Goal: Task Accomplishment & Management: Manage account settings

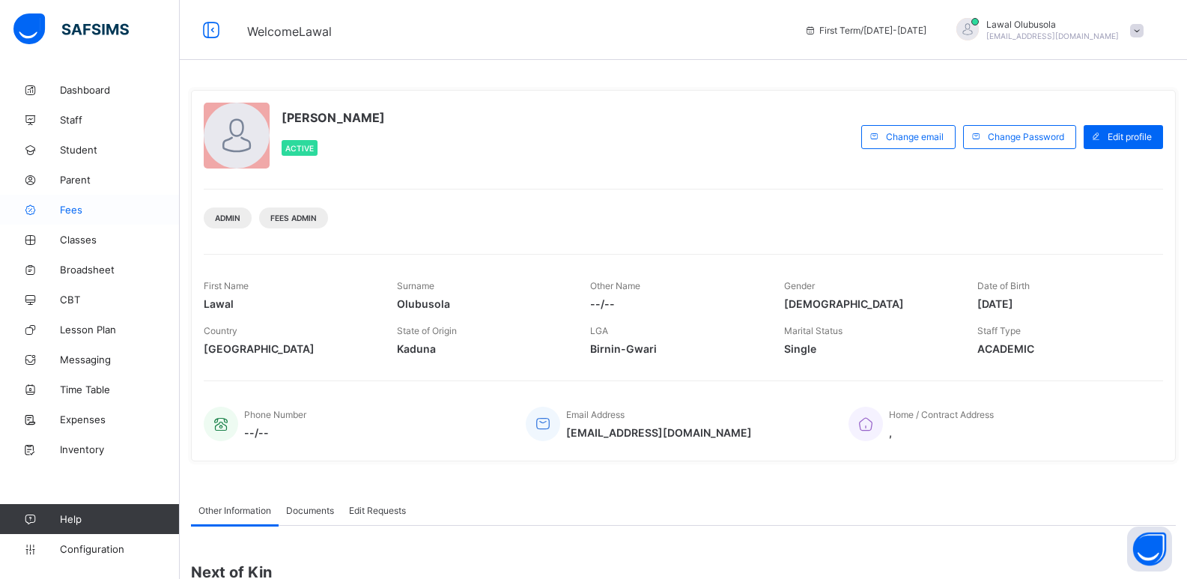
click at [67, 210] on span "Fees" at bounding box center [120, 210] width 120 height 12
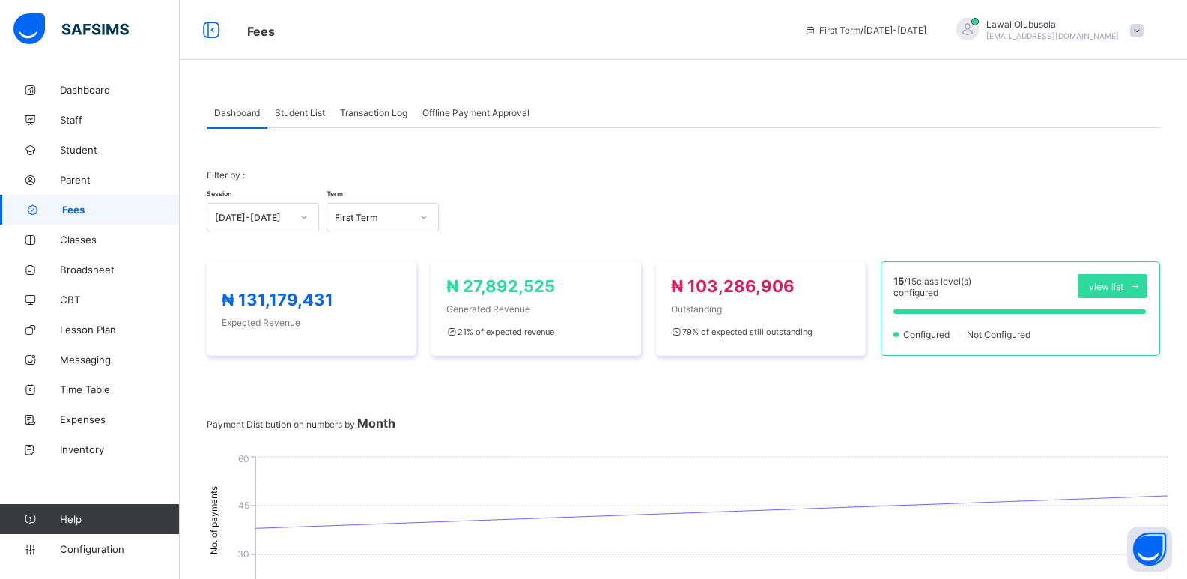
click at [298, 106] on div "Student List" at bounding box center [299, 112] width 65 height 30
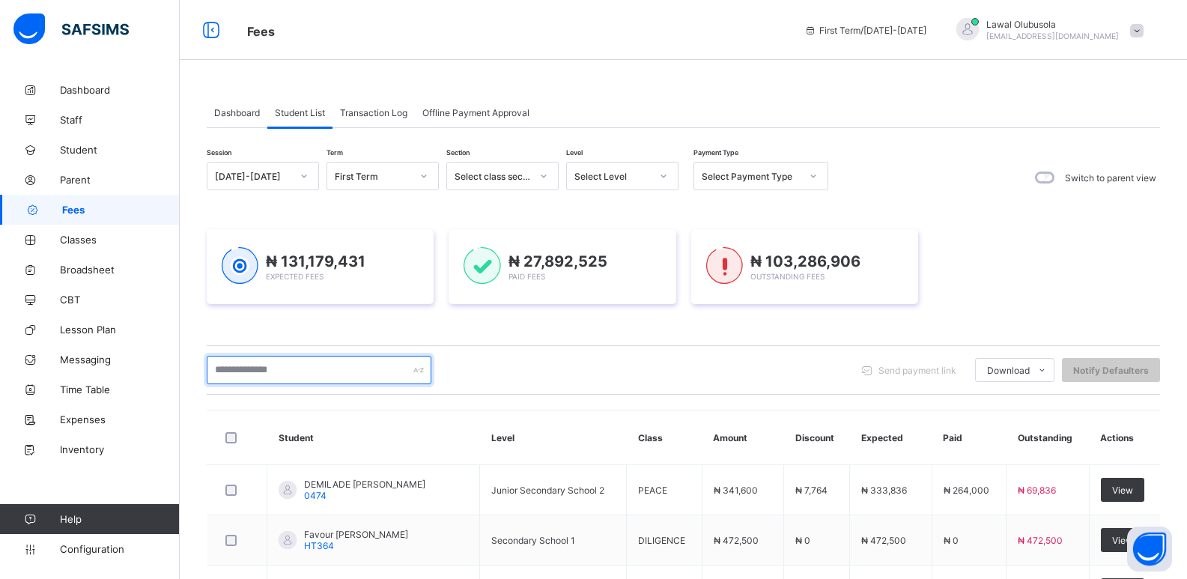
click at [265, 371] on input "text" at bounding box center [319, 370] width 225 height 28
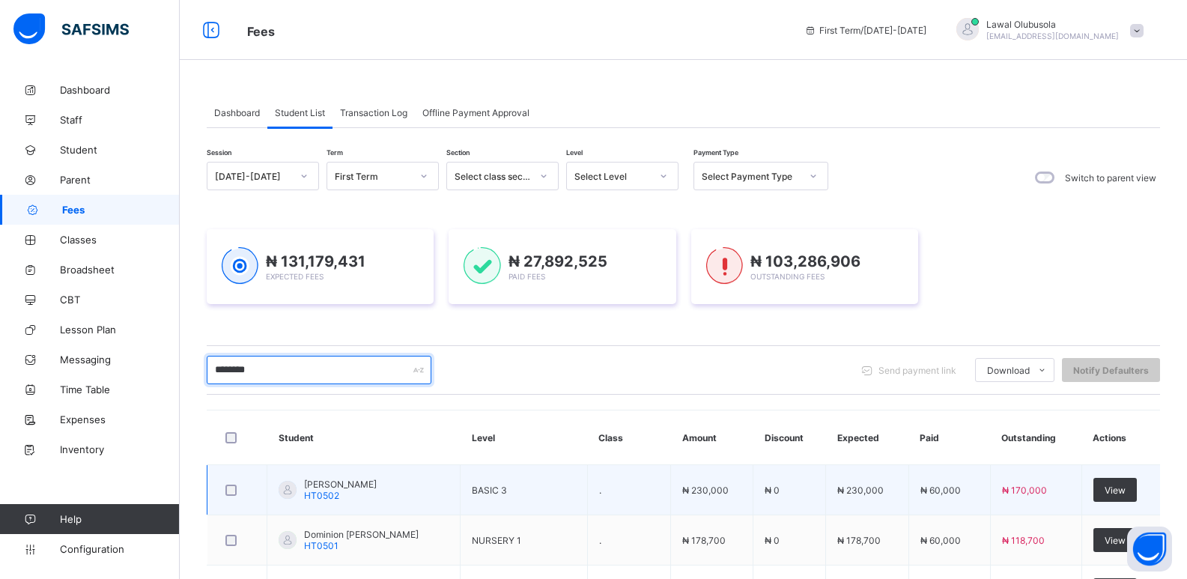
scroll to position [177, 0]
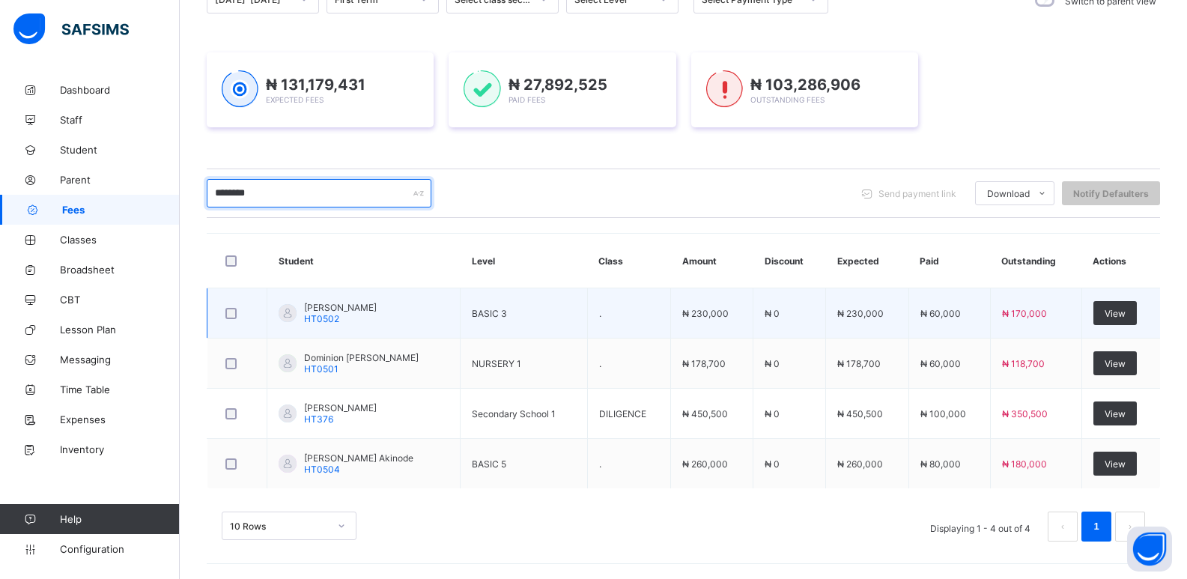
drag, startPoint x: 300, startPoint y: 204, endPoint x: 227, endPoint y: 294, distance: 115.0
click at [139, 249] on div "Fees First Term / 2025-2026 Lawal Olubusola lawal_olubusola_060@public.com Dash…" at bounding box center [593, 201] width 1187 height 756
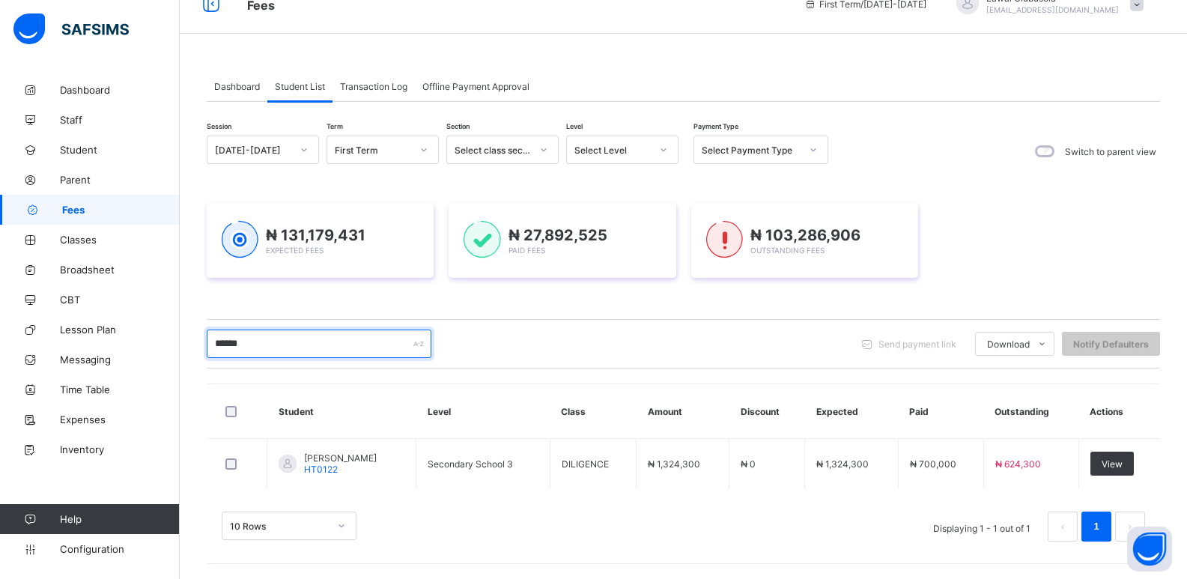
scroll to position [26, 0]
drag, startPoint x: 292, startPoint y: 345, endPoint x: 217, endPoint y: 494, distance: 166.8
click at [115, 390] on div "Fees First Term / 2025-2026 Lawal Olubusola lawal_olubusola_060@public.com Dash…" at bounding box center [593, 276] width 1187 height 605
click at [358, 347] on input "*******" at bounding box center [319, 343] width 225 height 28
drag, startPoint x: 255, startPoint y: 349, endPoint x: 141, endPoint y: 415, distance: 132.2
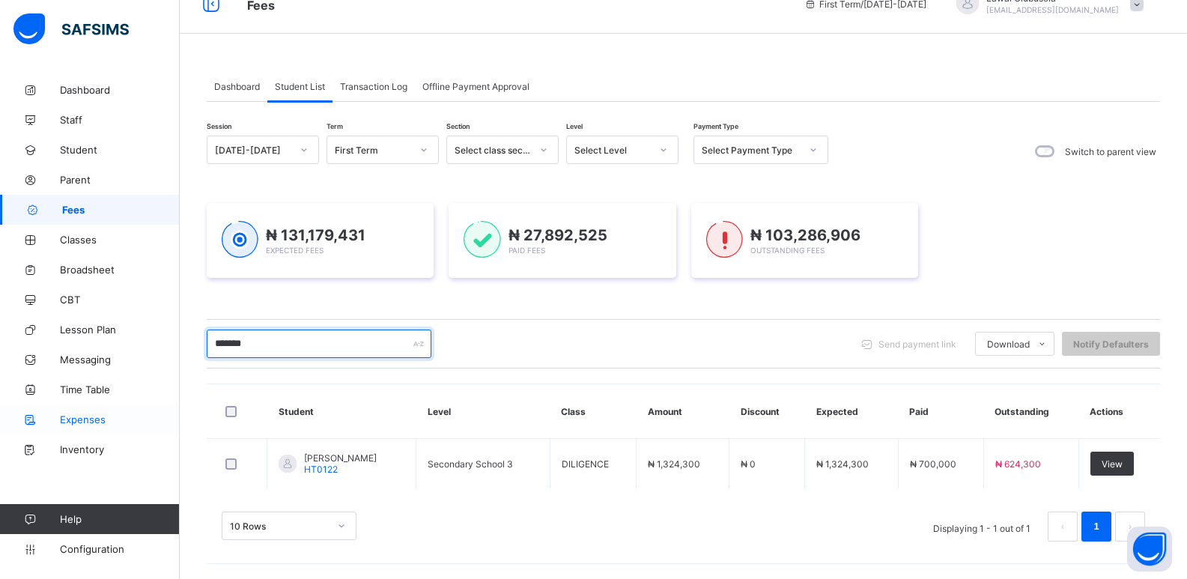
click at [14, 362] on div "Fees First Term / 2025-2026 Lawal Olubusola lawal_olubusola_060@public.com Dash…" at bounding box center [593, 276] width 1187 height 605
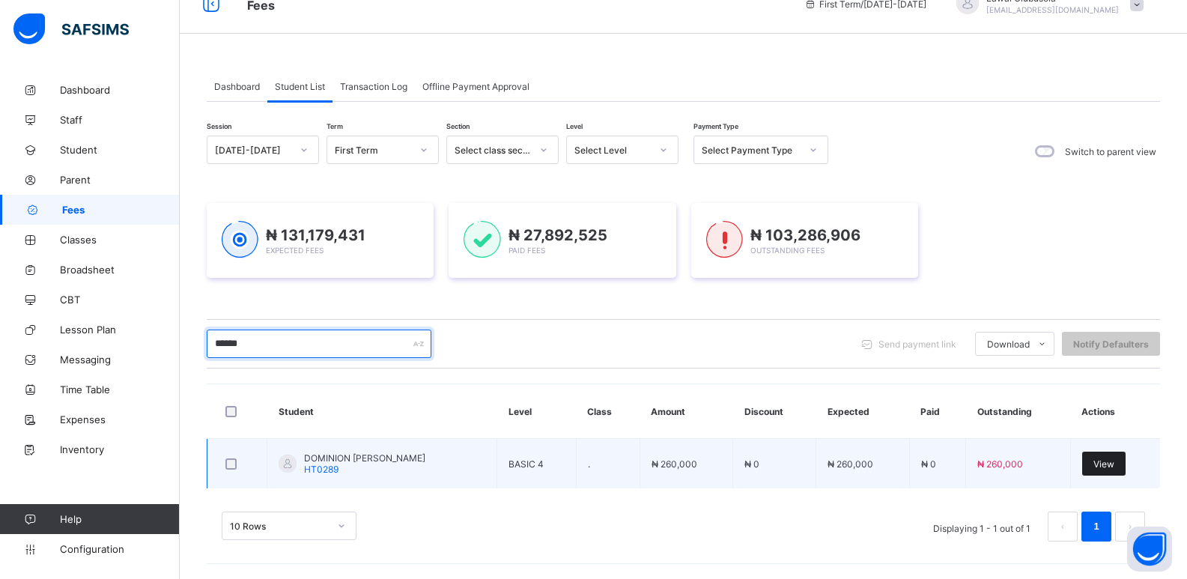
type input "******"
click at [1120, 455] on div "View" at bounding box center [1103, 464] width 43 height 24
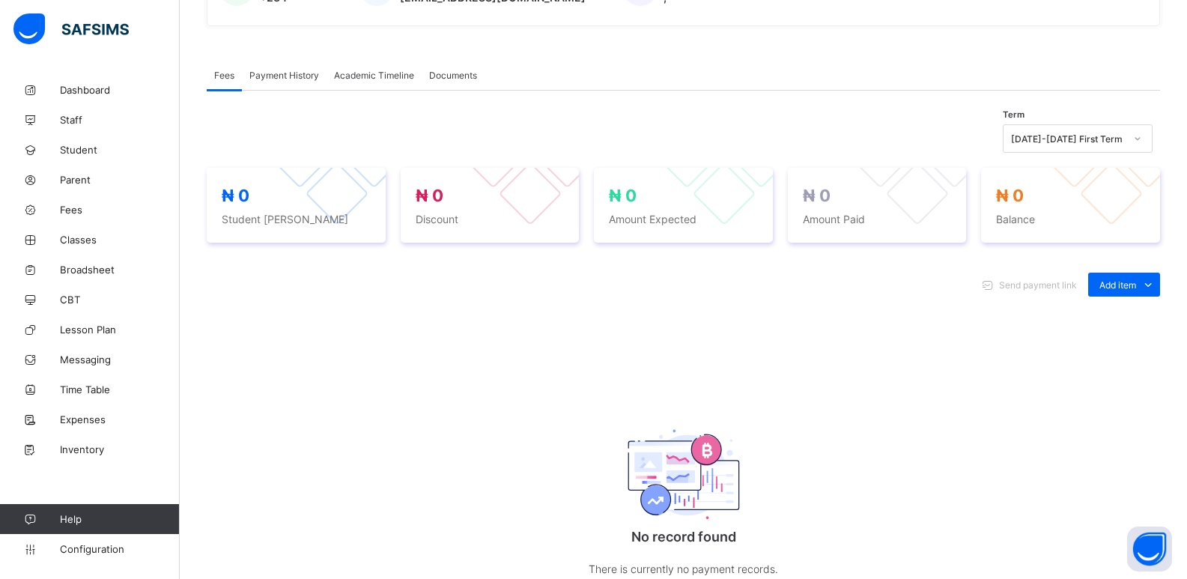
scroll to position [475, 0]
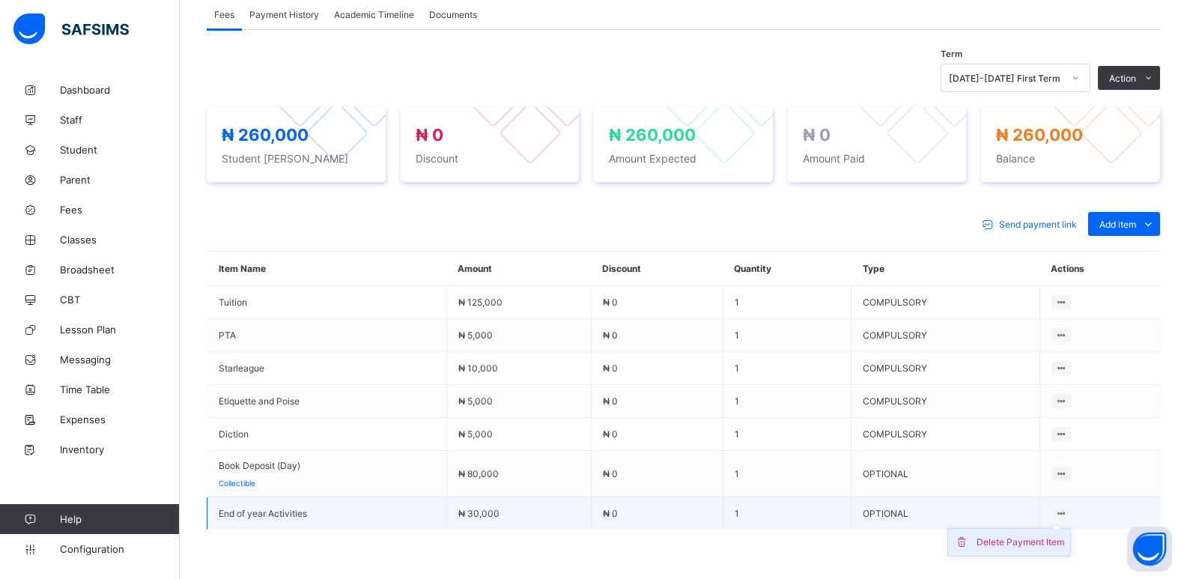
click at [1064, 536] on div "Delete Payment Item" at bounding box center [1020, 542] width 88 height 15
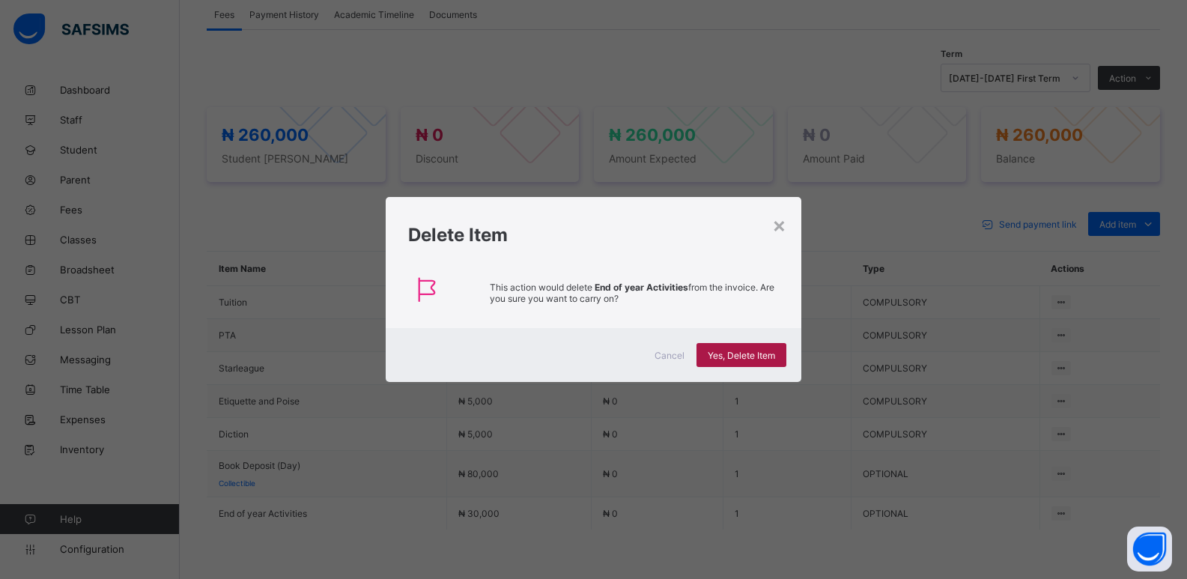
click at [759, 354] on span "Yes, Delete Item" at bounding box center [741, 355] width 67 height 11
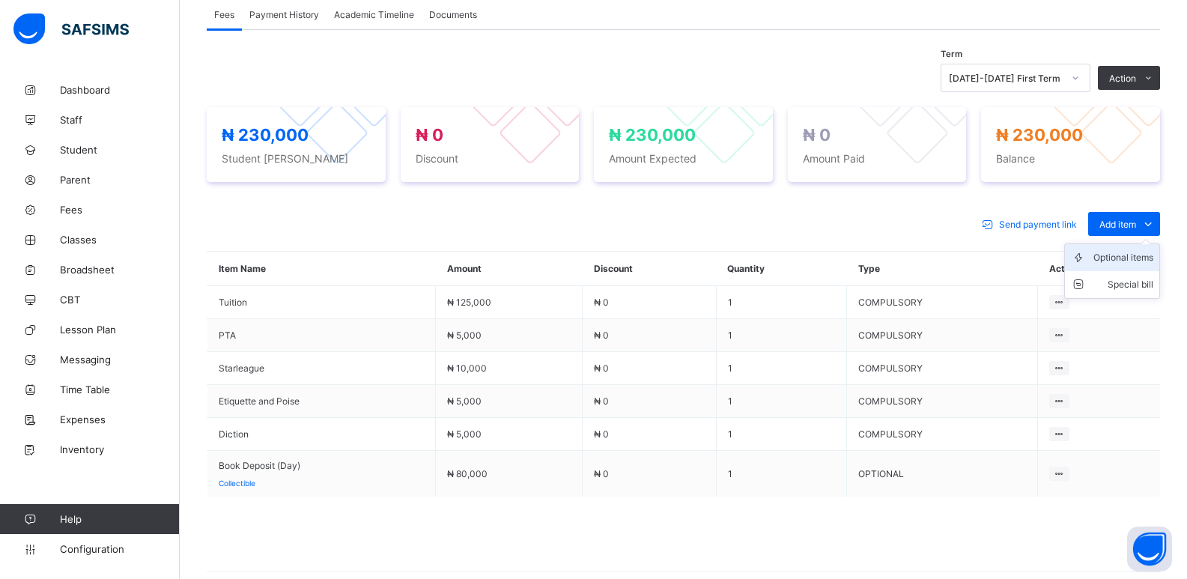
click at [1116, 255] on div "Optional items" at bounding box center [1123, 257] width 60 height 15
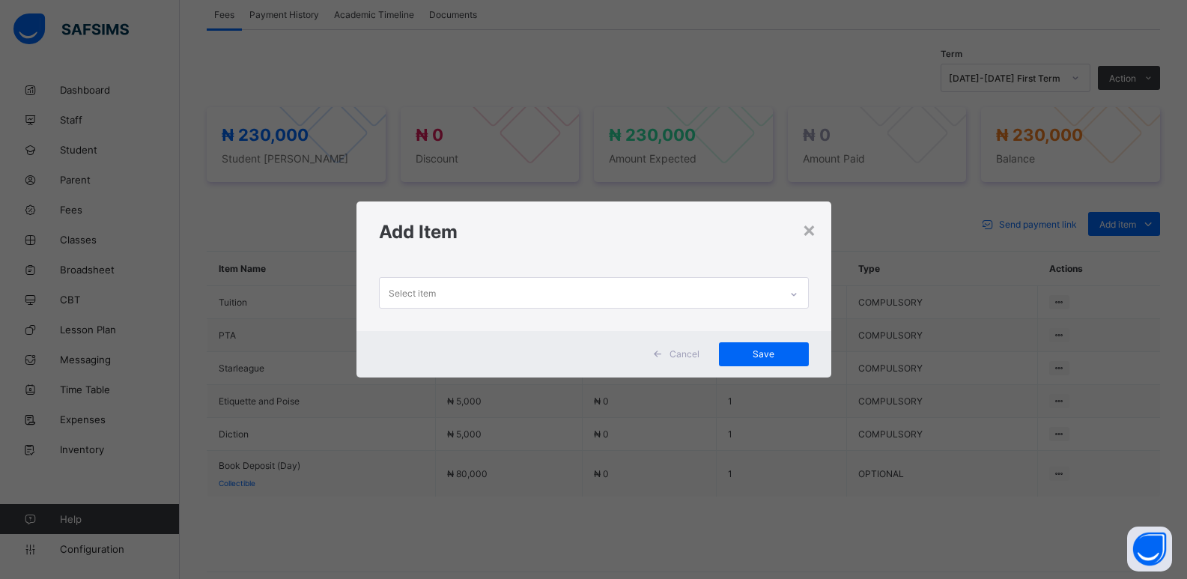
click at [756, 295] on div "Select item" at bounding box center [580, 292] width 400 height 29
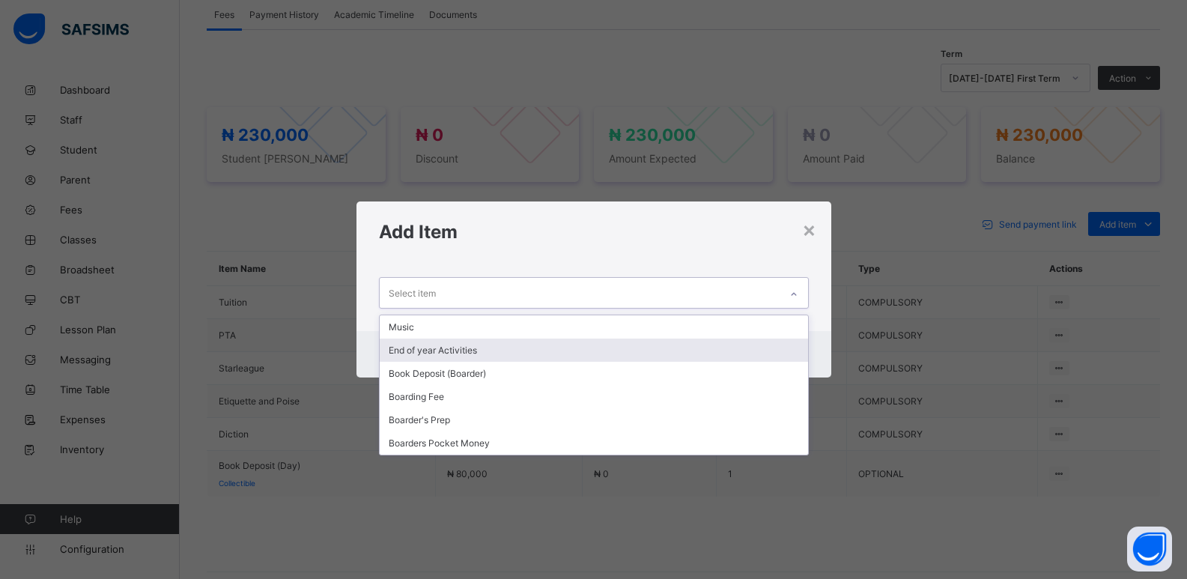
click at [456, 347] on div "End of year Activities" at bounding box center [594, 349] width 428 height 23
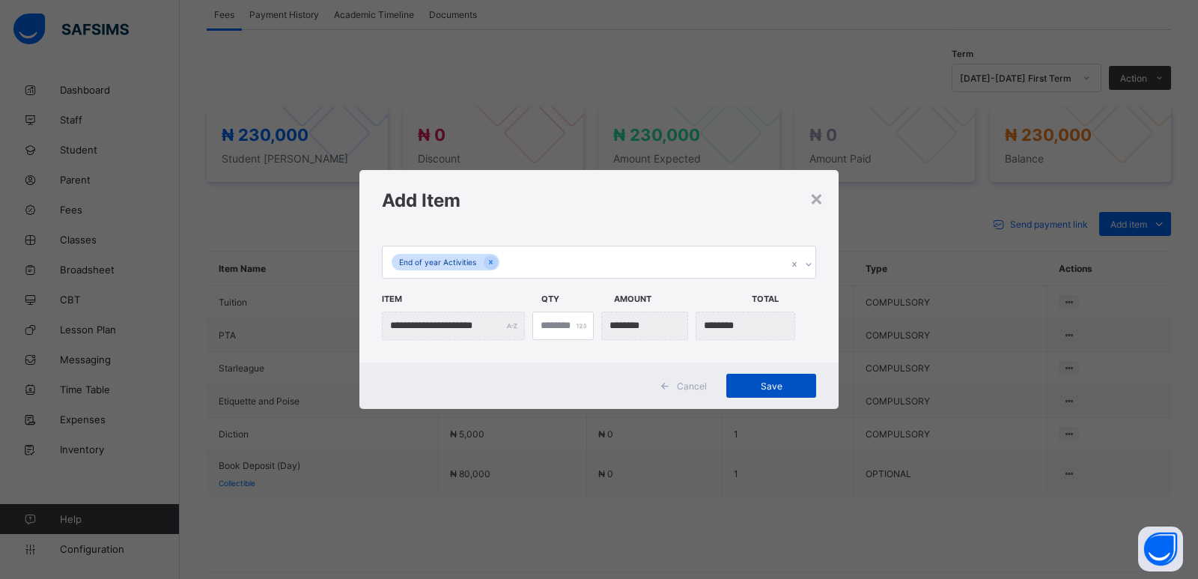
click at [759, 377] on div "Save" at bounding box center [771, 386] width 90 height 24
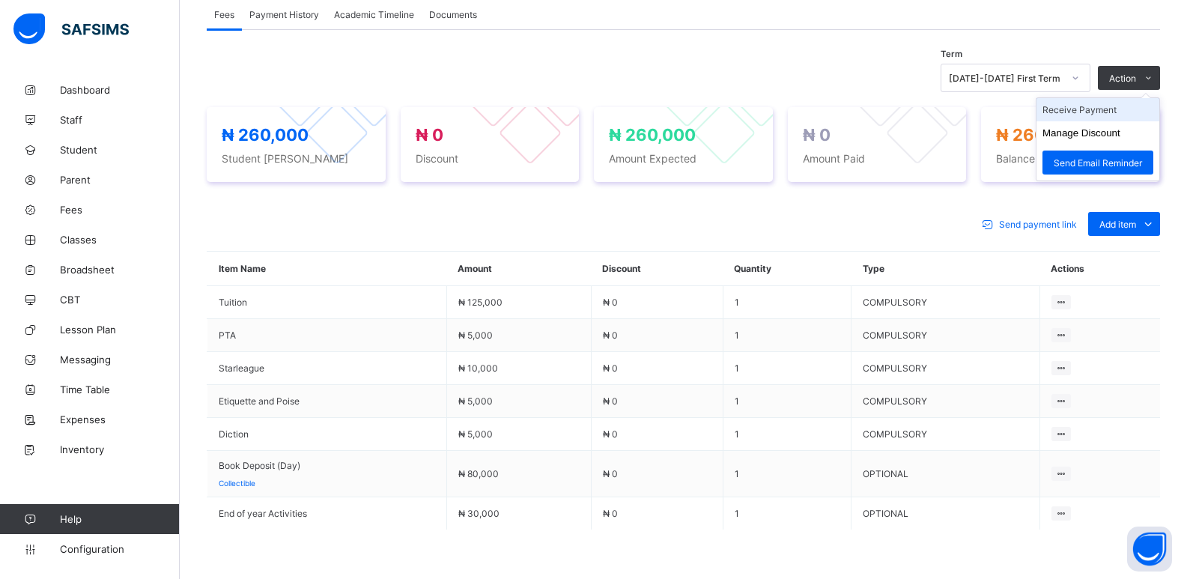
click at [1114, 114] on li "Receive Payment" at bounding box center [1097, 109] width 123 height 23
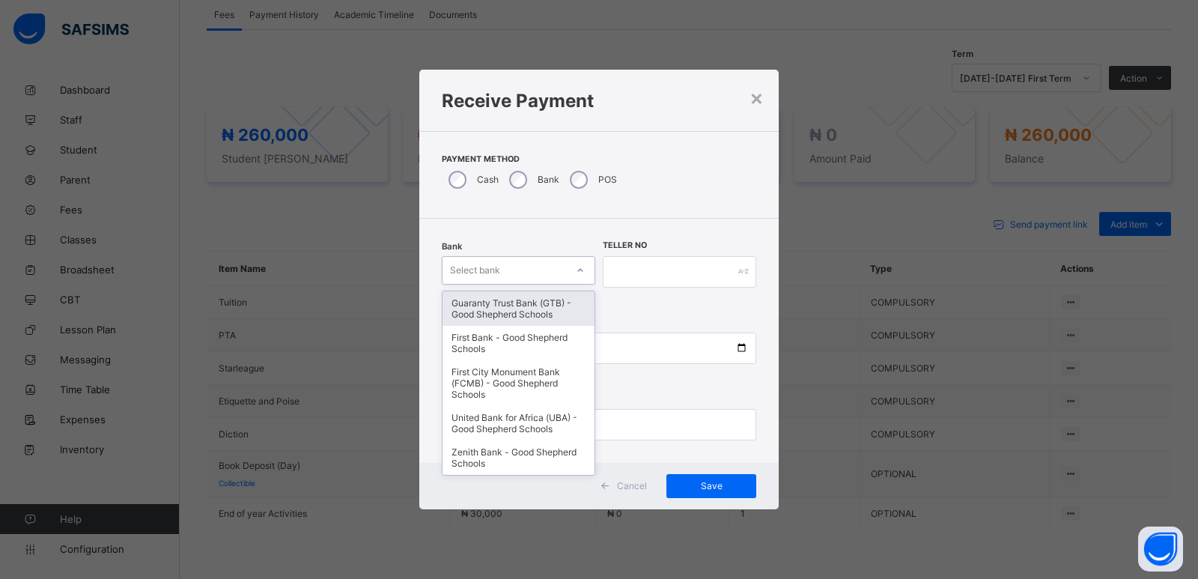
click at [495, 262] on div "Select bank" at bounding box center [475, 270] width 50 height 28
click at [493, 320] on div "Guaranty Trust Bank (GTB) - Good Shepherd Schools" at bounding box center [519, 308] width 152 height 34
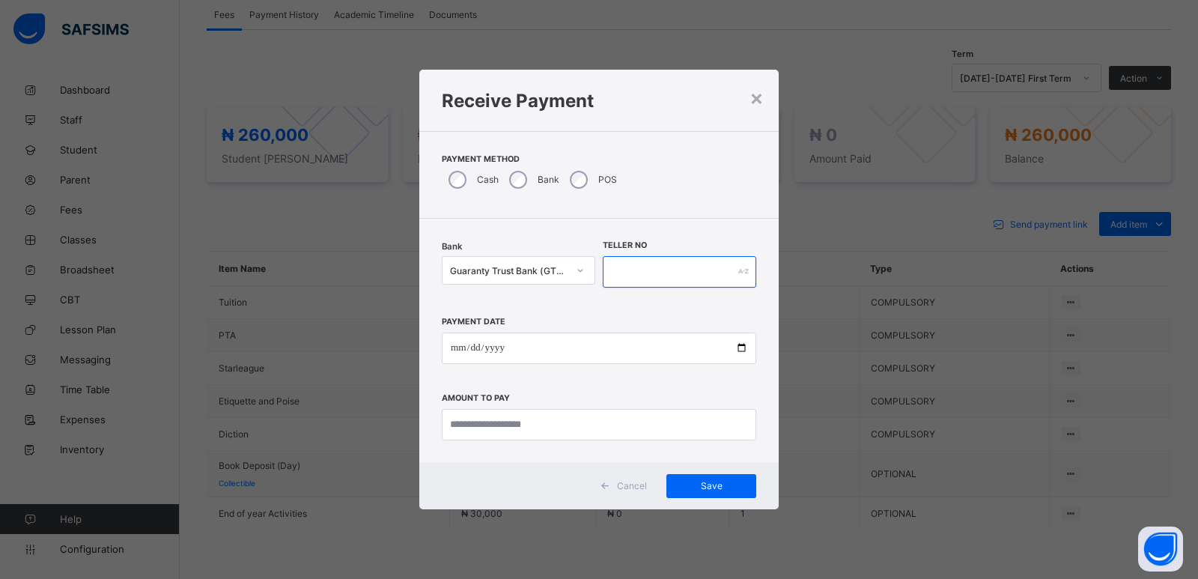
click at [661, 282] on input "text" at bounding box center [680, 271] width 154 height 31
type input "*****"
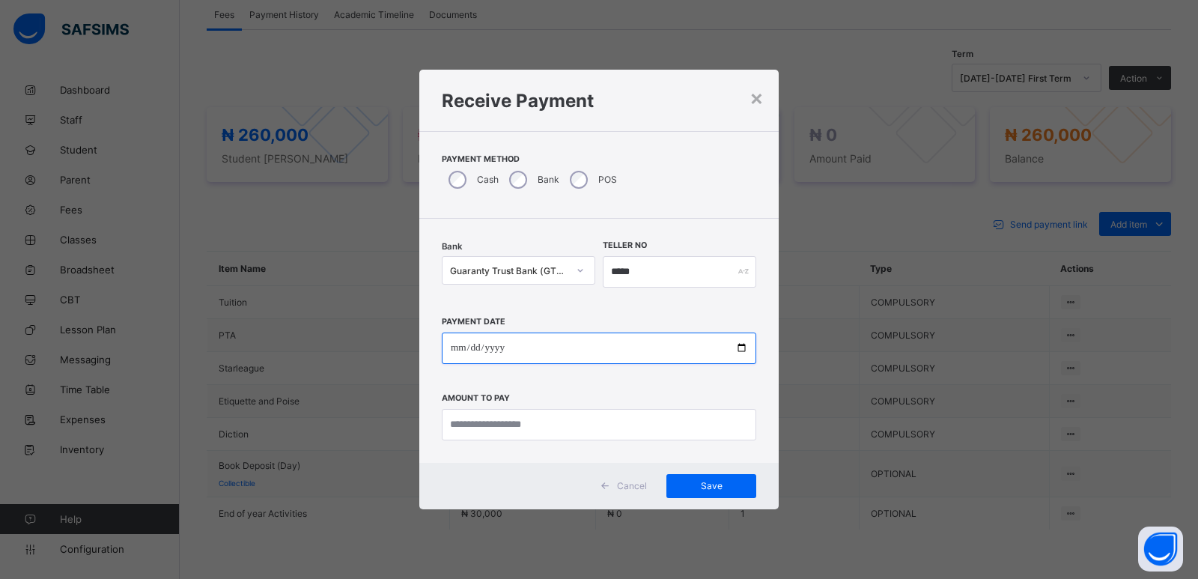
click at [451, 341] on input "date" at bounding box center [599, 347] width 314 height 31
type input "**********"
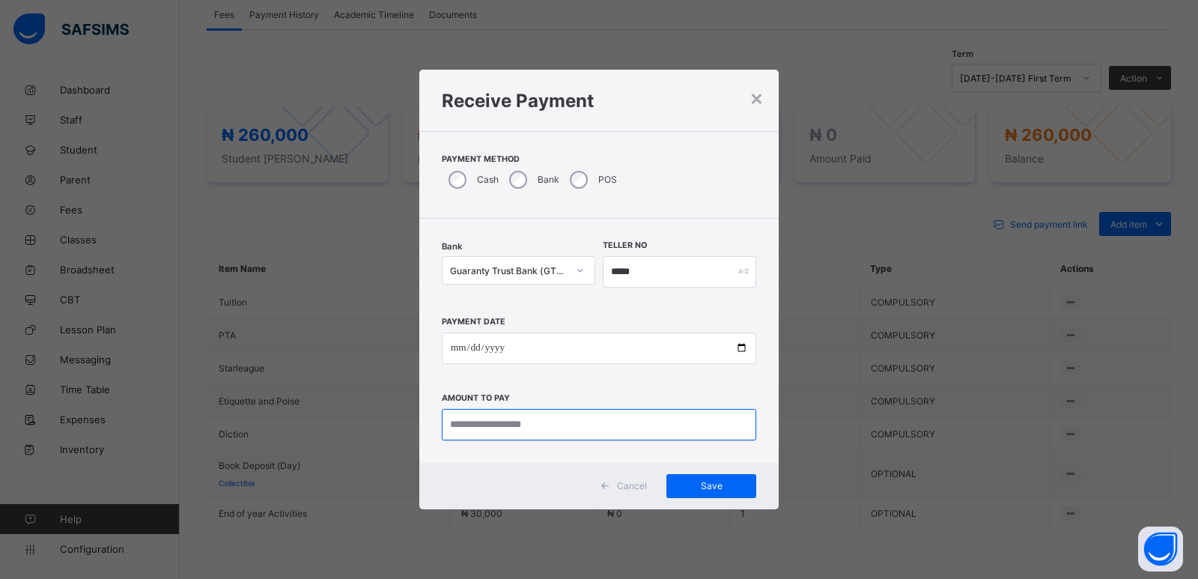
click at [535, 426] on input "currency" at bounding box center [599, 424] width 314 height 31
type input "*********"
click at [705, 486] on span "Save" at bounding box center [711, 485] width 67 height 11
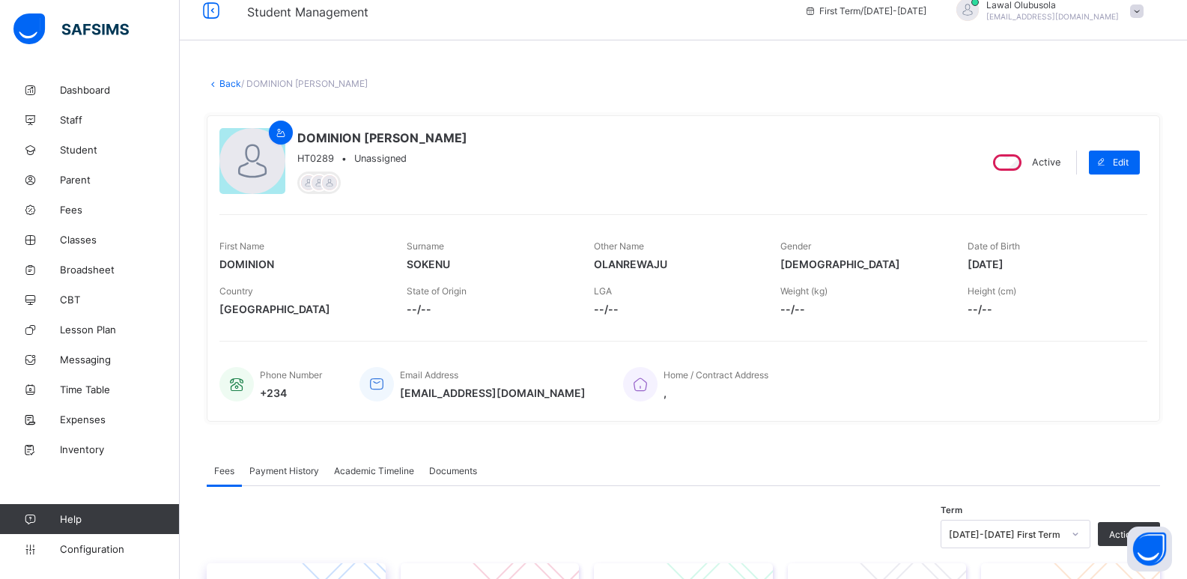
scroll to position [0, 0]
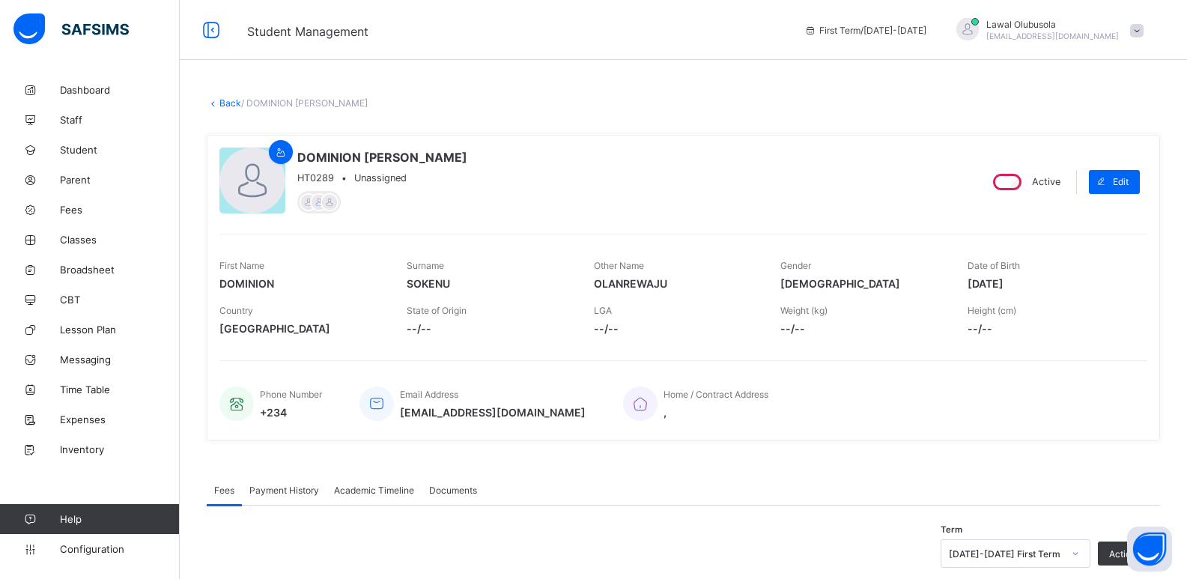
click at [225, 103] on link "Back" at bounding box center [230, 102] width 22 height 11
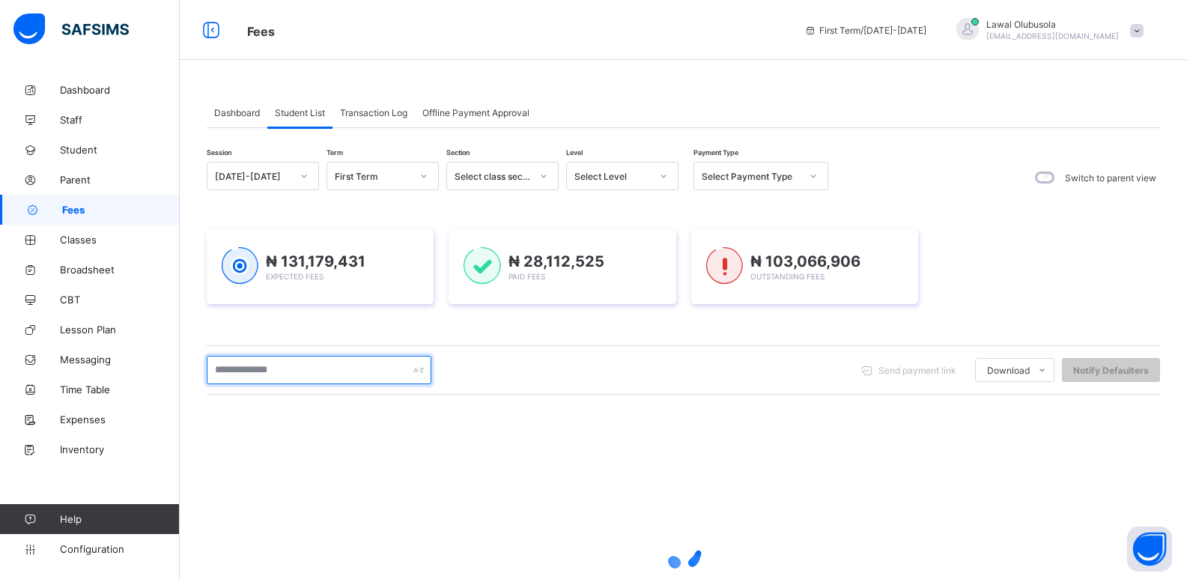
click at [332, 375] on input "text" at bounding box center [319, 370] width 225 height 28
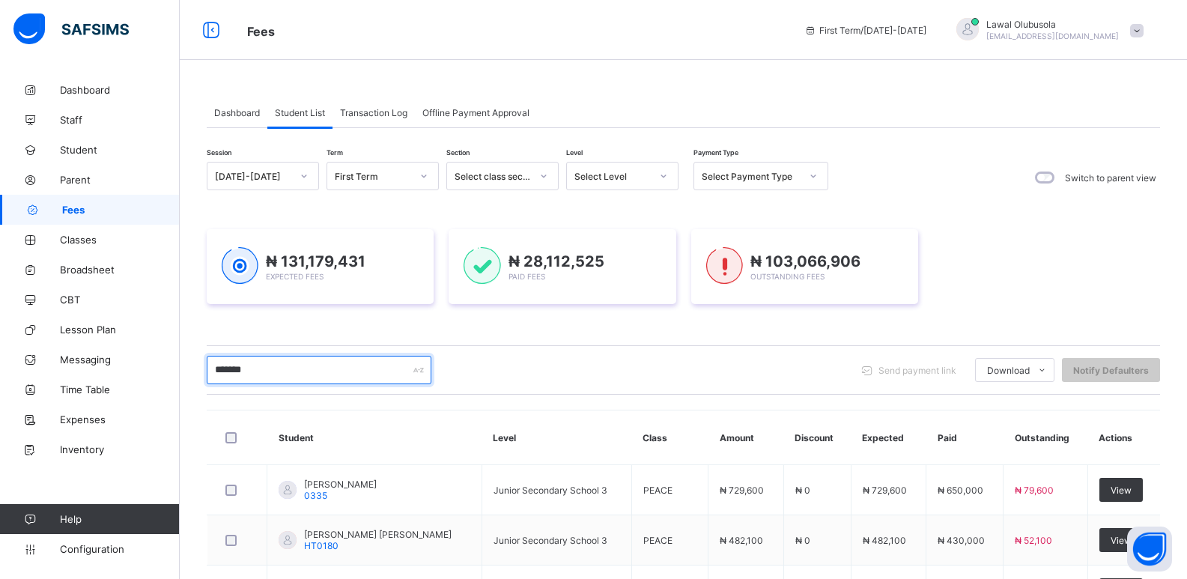
scroll to position [300, 0]
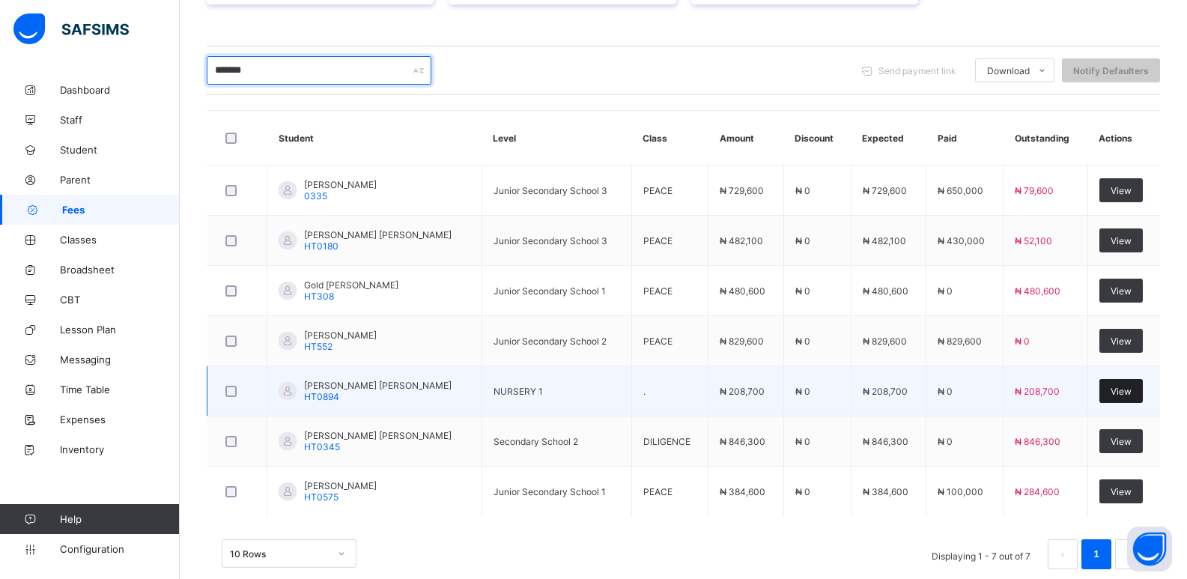
type input "*******"
click at [1131, 388] on span "View" at bounding box center [1120, 391] width 21 height 11
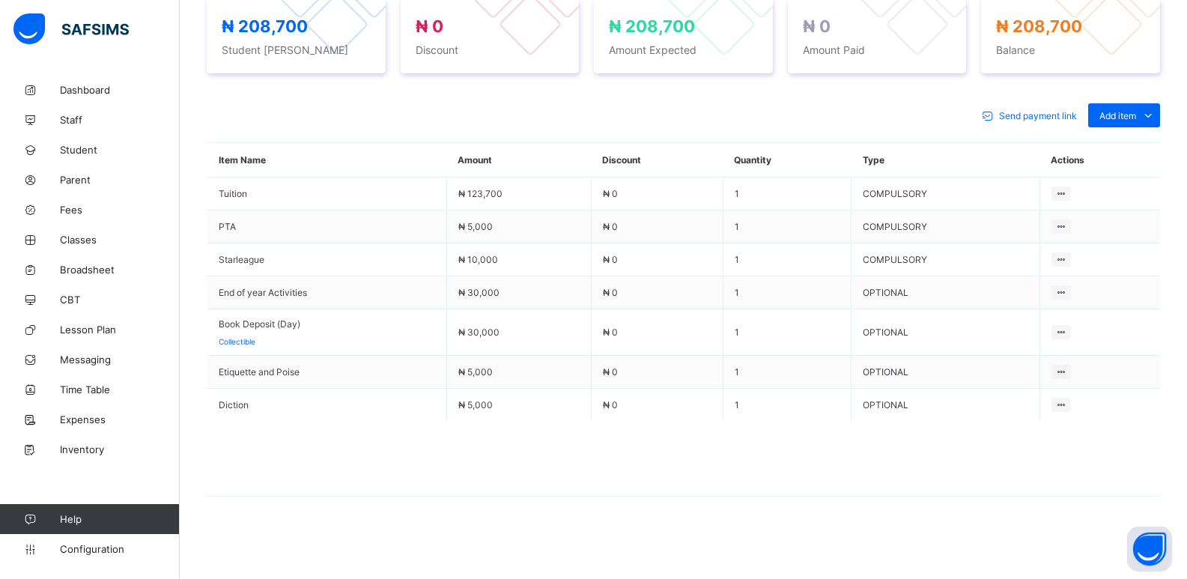
scroll to position [359, 0]
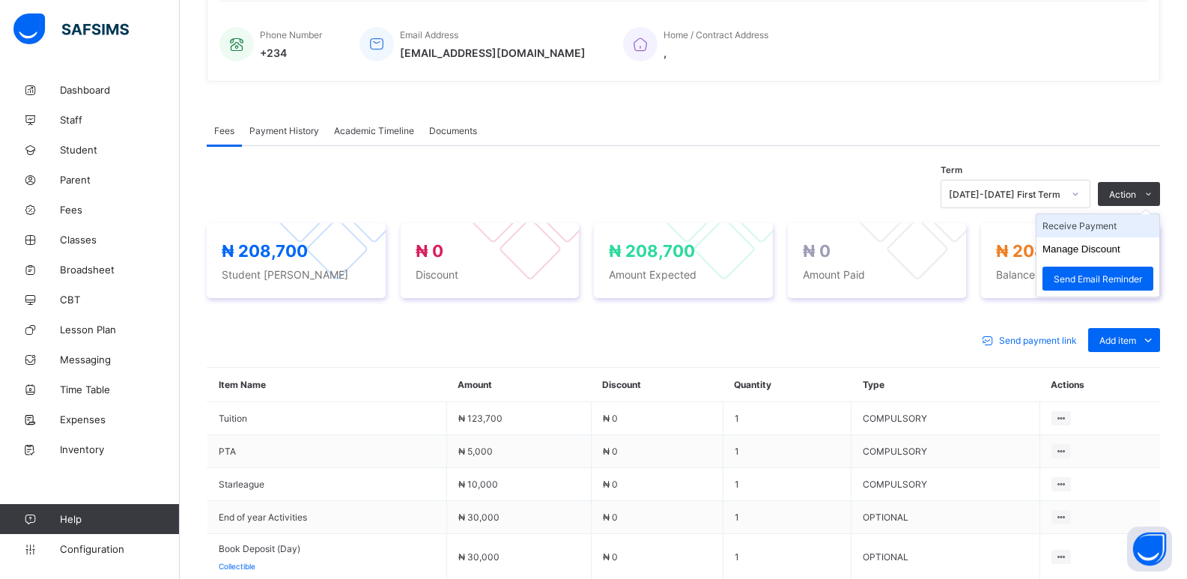
click at [1110, 228] on li "Receive Payment" at bounding box center [1097, 225] width 123 height 23
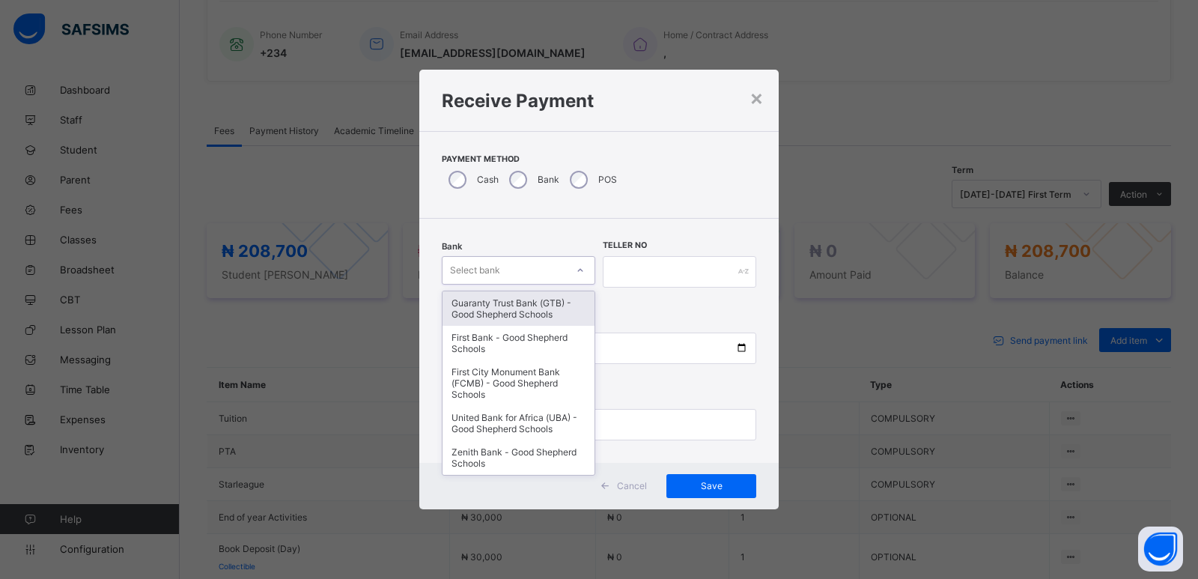
click at [508, 273] on div "Select bank" at bounding box center [505, 270] width 124 height 21
click at [508, 313] on div "Guaranty Trust Bank (GTB) - Good Shepherd Schools" at bounding box center [519, 308] width 152 height 34
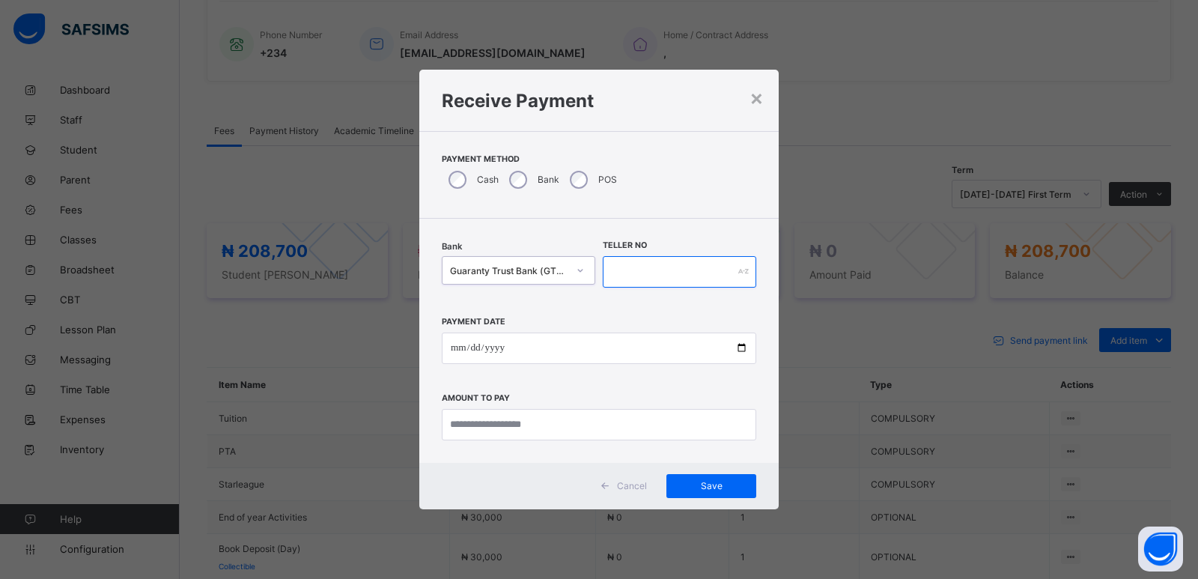
click at [621, 270] on input "text" at bounding box center [680, 271] width 154 height 31
type input "*****"
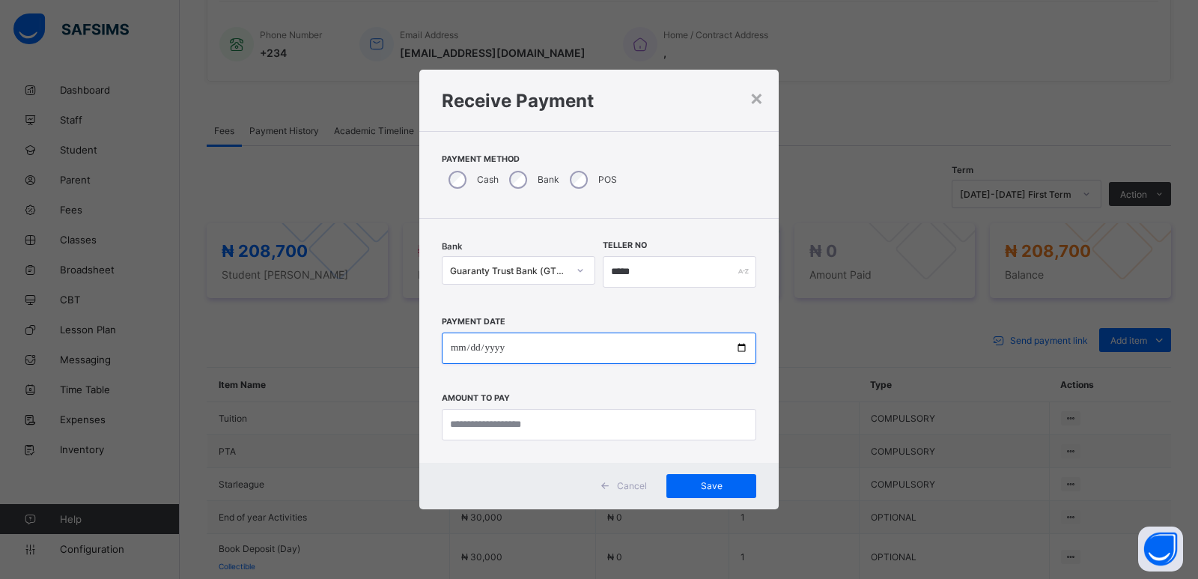
click at [446, 354] on input "date" at bounding box center [599, 347] width 314 height 31
type input "**********"
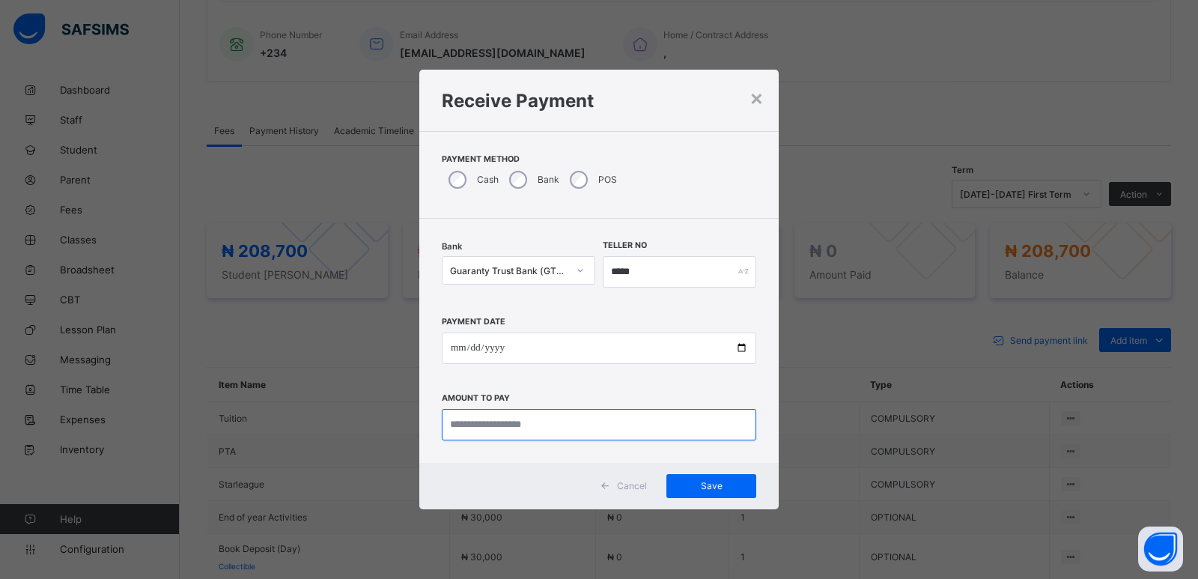
click at [506, 425] on input "currency" at bounding box center [599, 424] width 314 height 31
type input "********"
click at [707, 478] on div "Save" at bounding box center [711, 486] width 90 height 24
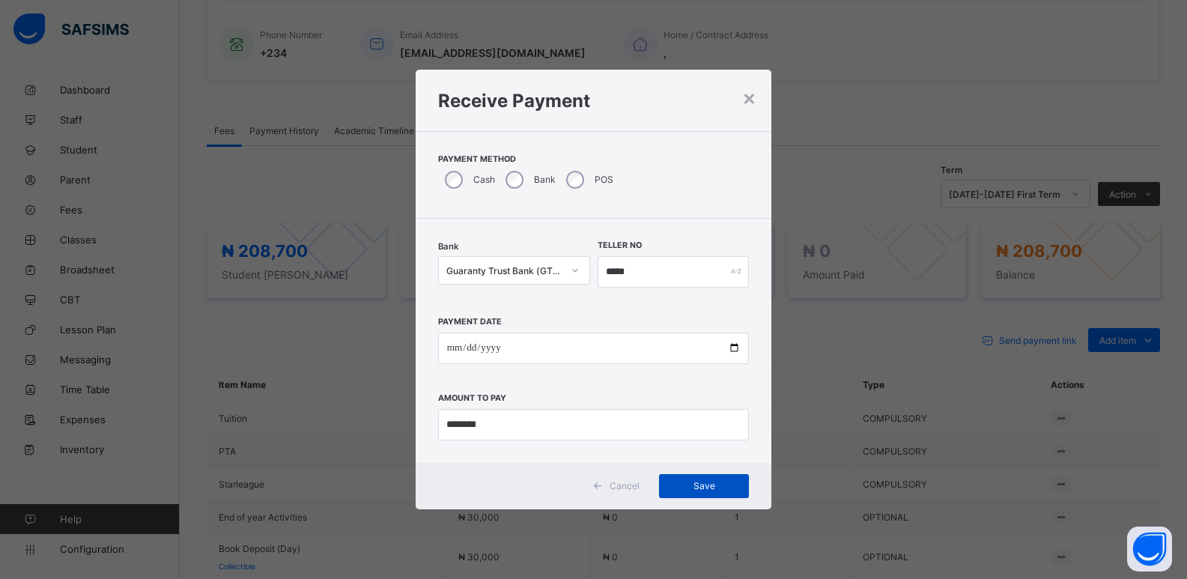
click at [693, 484] on span "Save" at bounding box center [703, 485] width 67 height 11
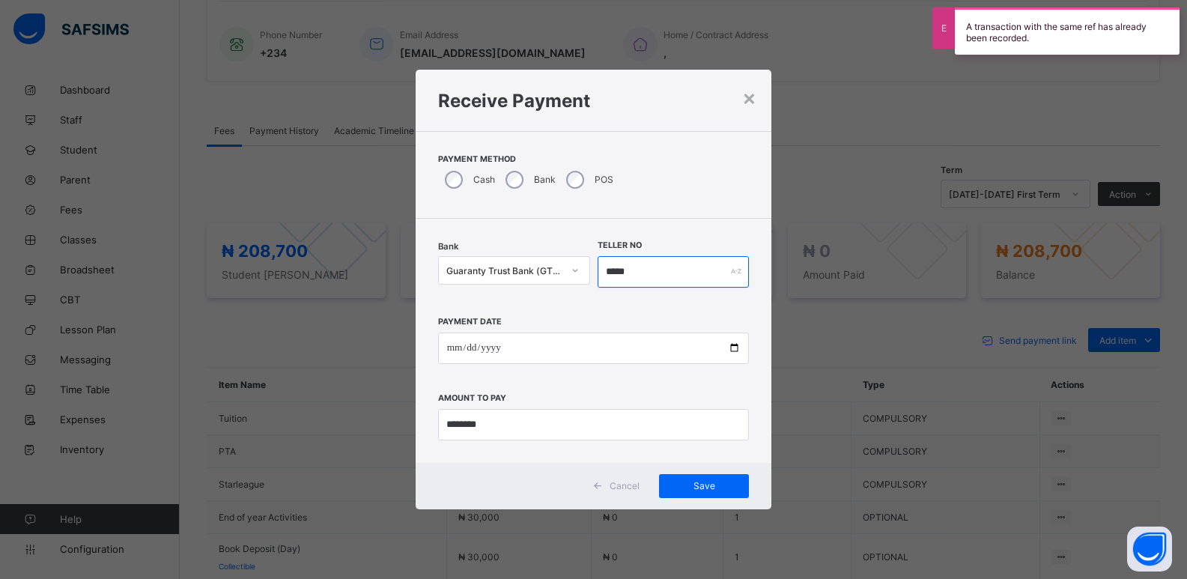
click at [665, 273] on input "*****" at bounding box center [674, 271] width 152 height 31
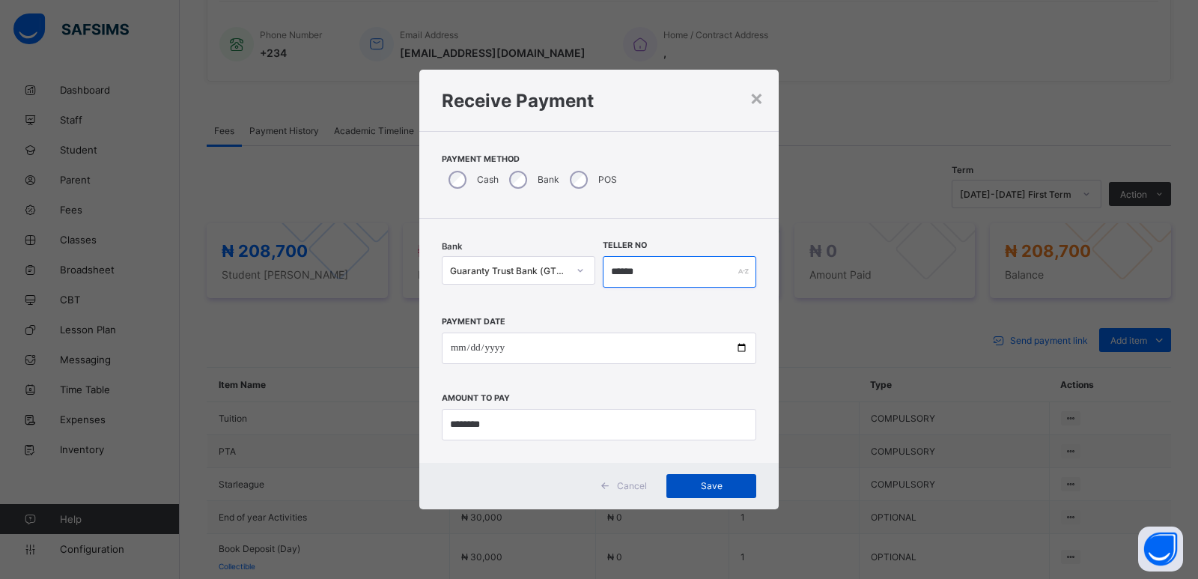
type input "******"
click at [714, 476] on div "Save" at bounding box center [711, 486] width 90 height 24
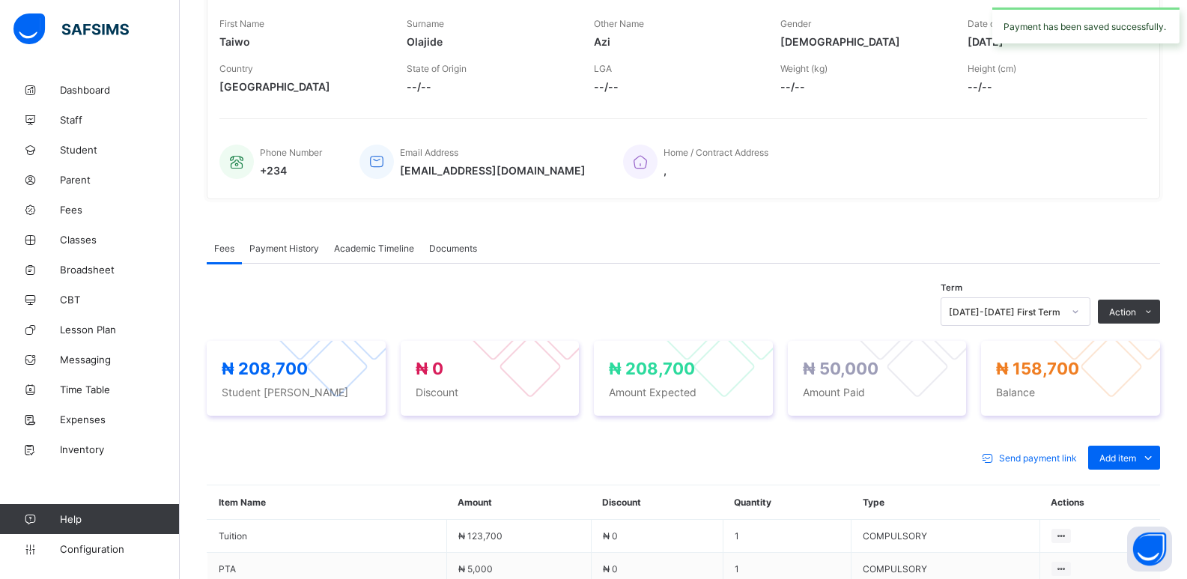
scroll to position [0, 0]
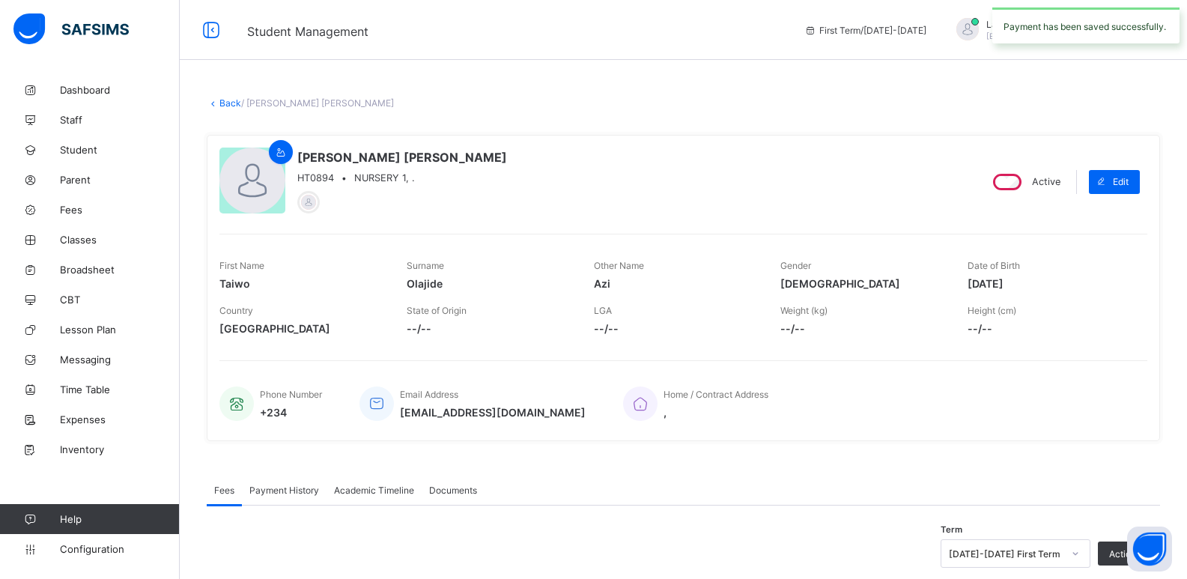
click at [230, 102] on link "Back" at bounding box center [230, 102] width 22 height 11
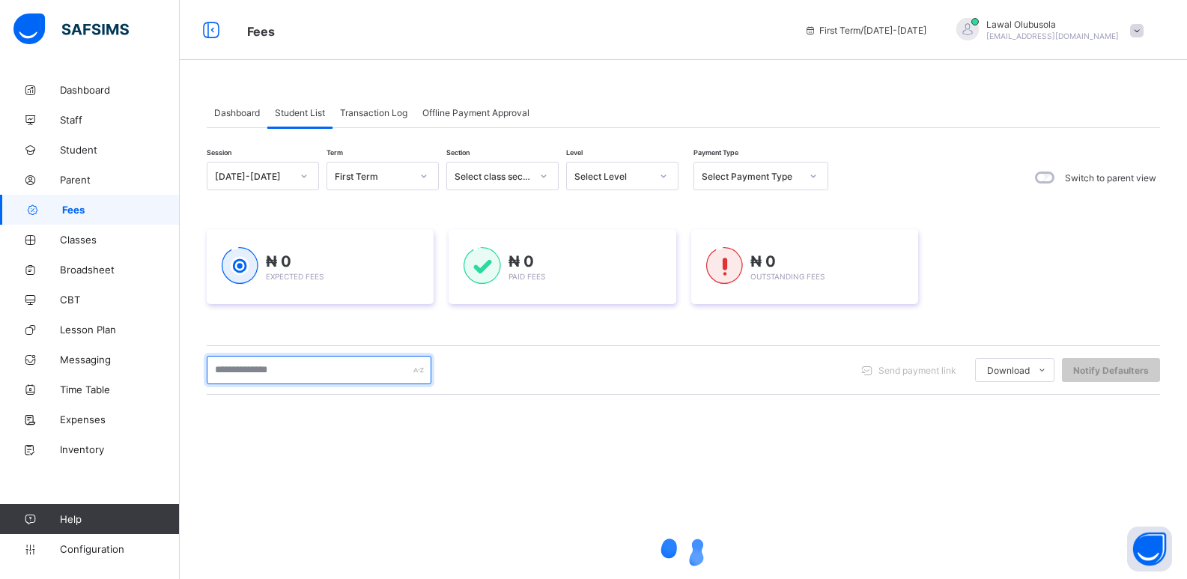
click at [332, 374] on input "text" at bounding box center [319, 370] width 225 height 28
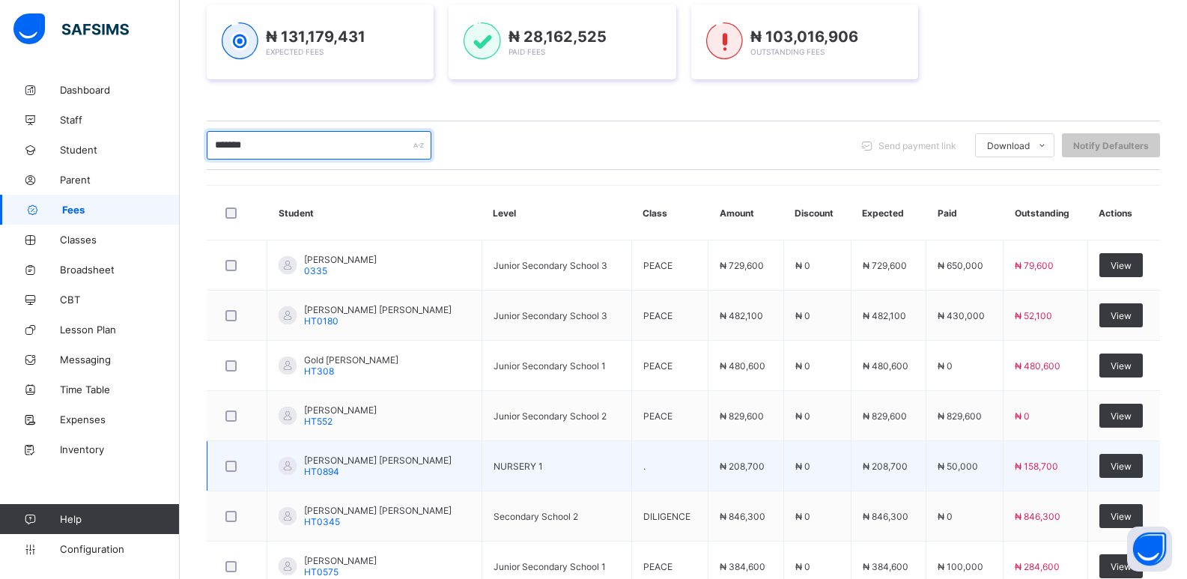
scroll to position [300, 0]
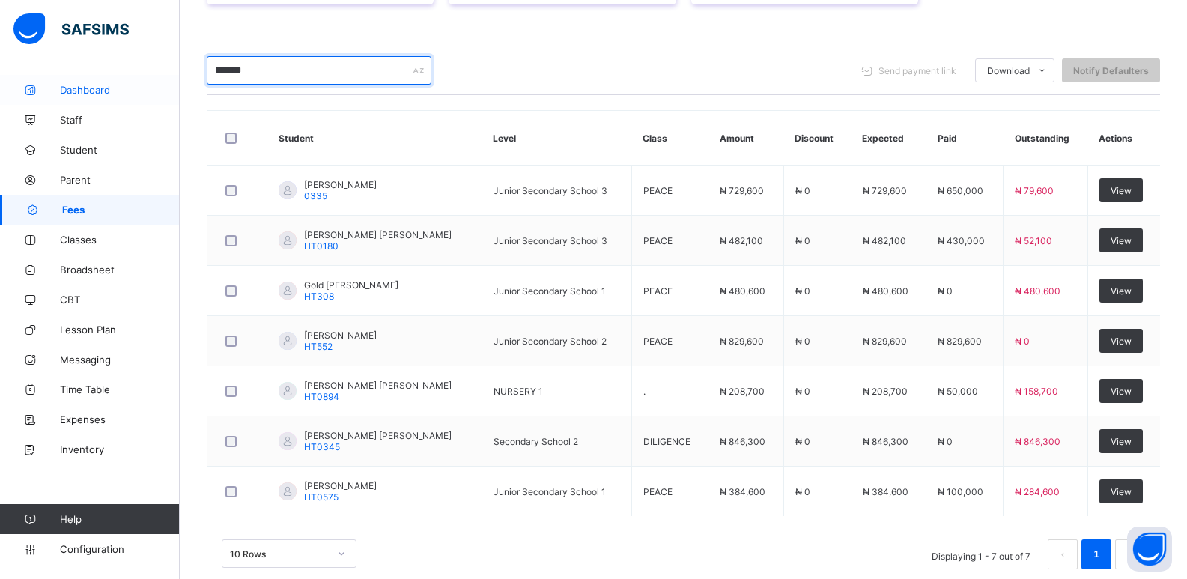
drag, startPoint x: 300, startPoint y: 70, endPoint x: 0, endPoint y: 104, distance: 301.5
click at [0, 104] on div "Fees First Term / 2025-2026 Lawal Olubusola lawal_olubusola_060@public.com Dash…" at bounding box center [593, 153] width 1187 height 906
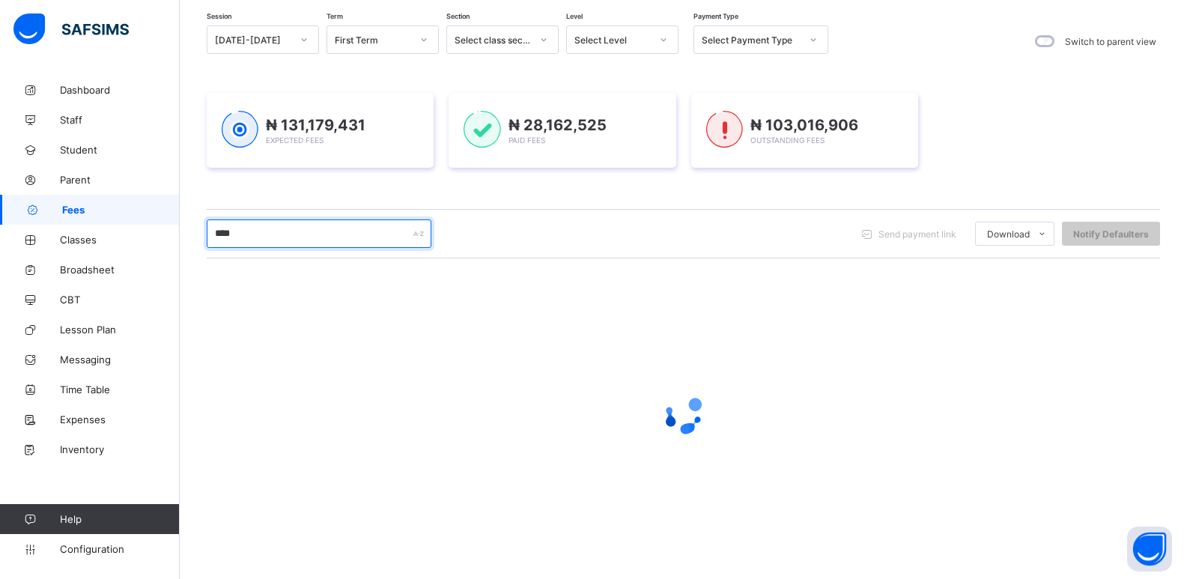
scroll to position [136, 0]
type input "****"
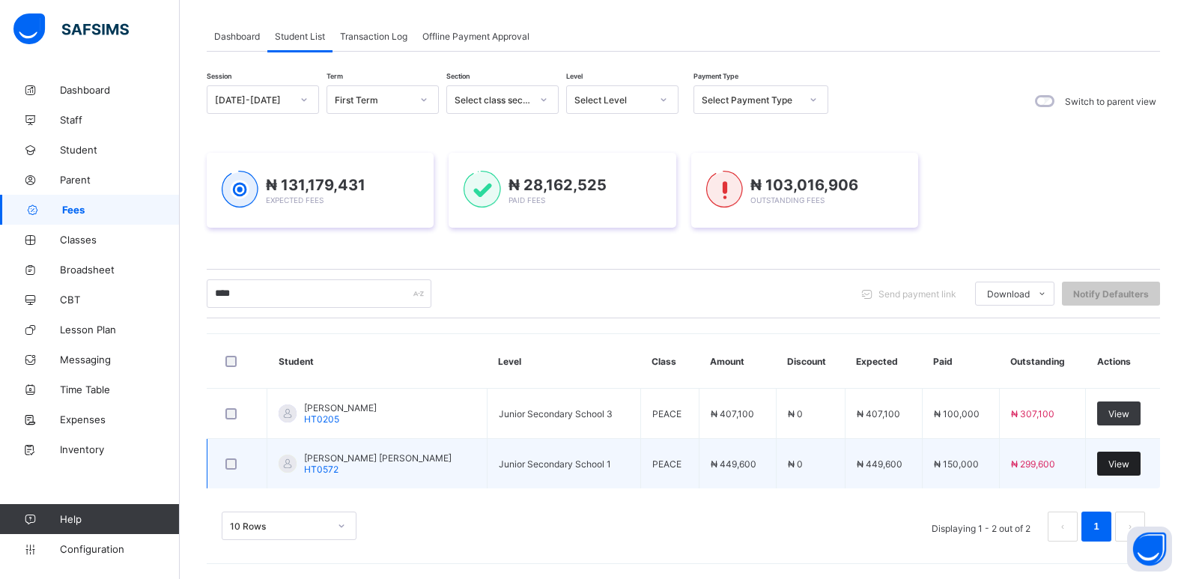
click at [1110, 461] on div "View" at bounding box center [1118, 464] width 43 height 24
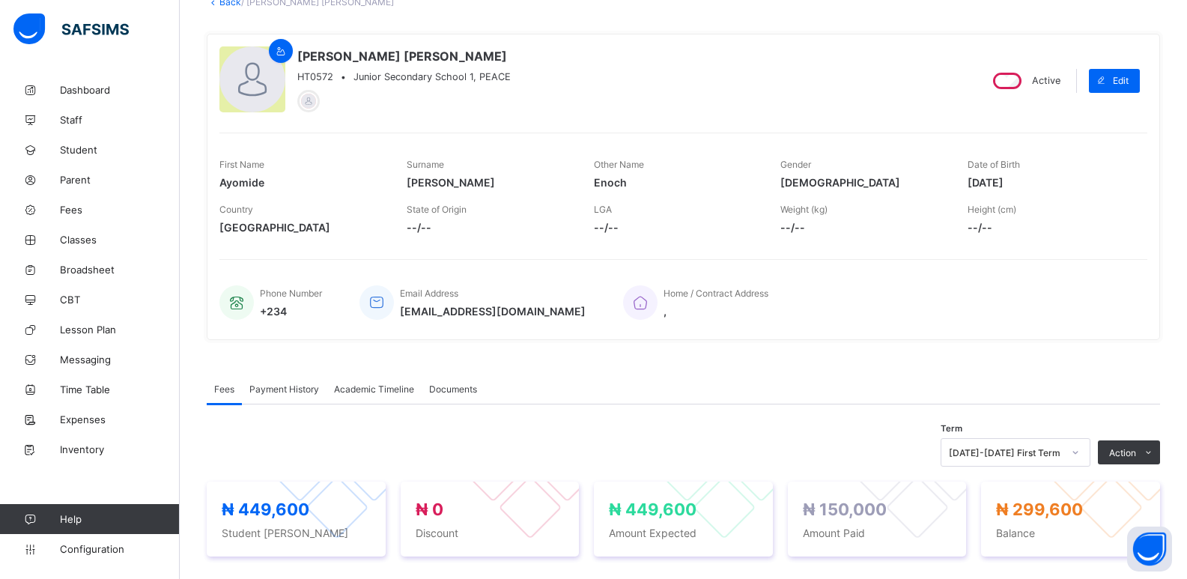
scroll to position [225, 0]
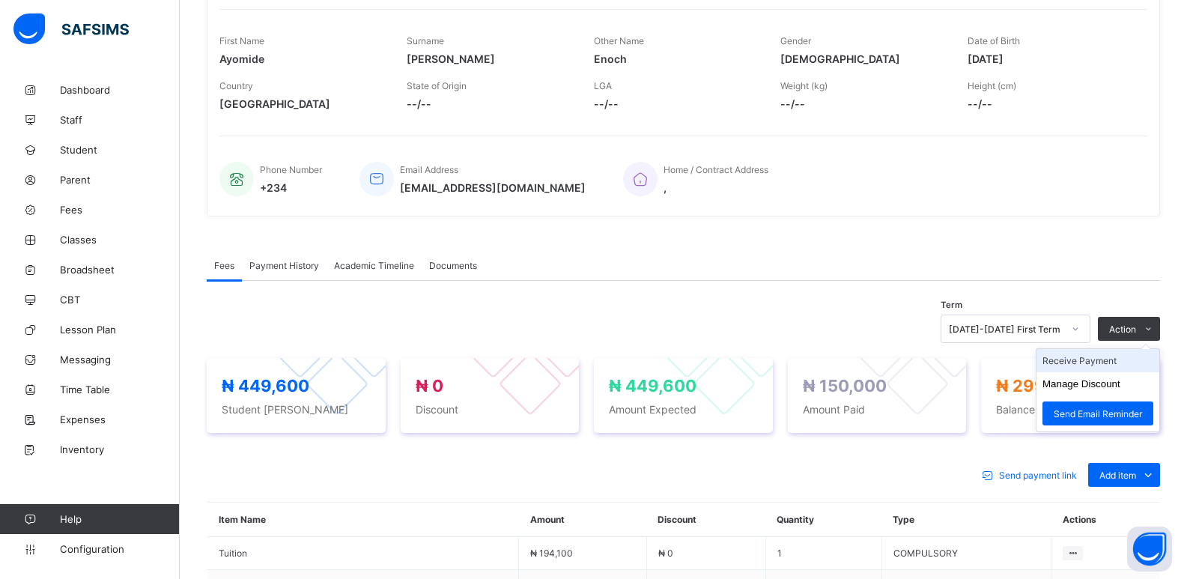
click at [1118, 369] on li "Receive Payment" at bounding box center [1097, 360] width 123 height 23
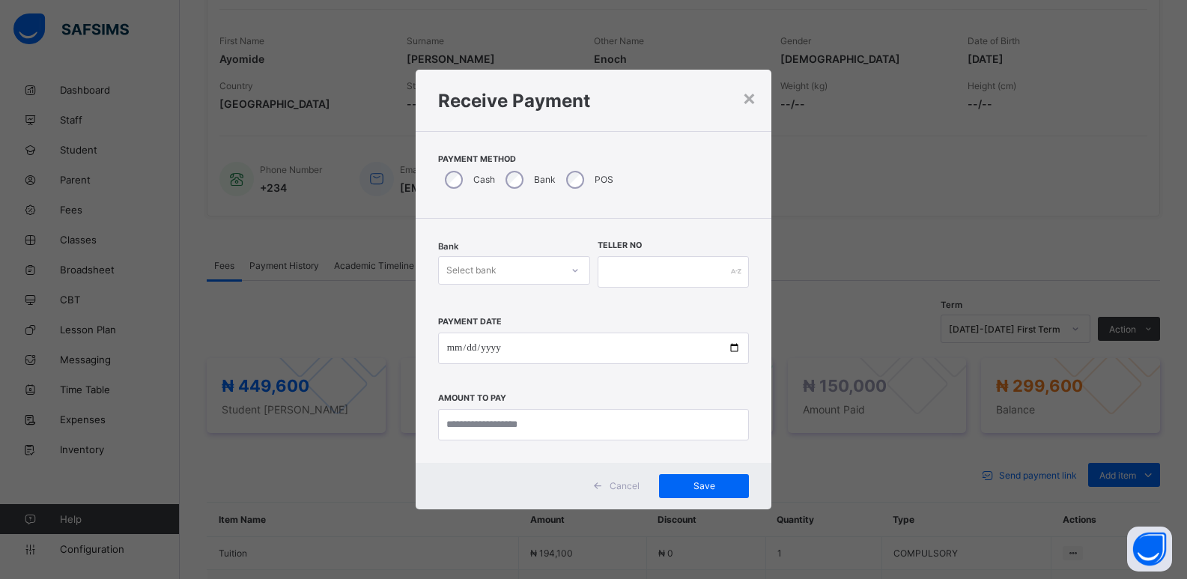
click at [499, 267] on div "Select bank" at bounding box center [500, 270] width 122 height 21
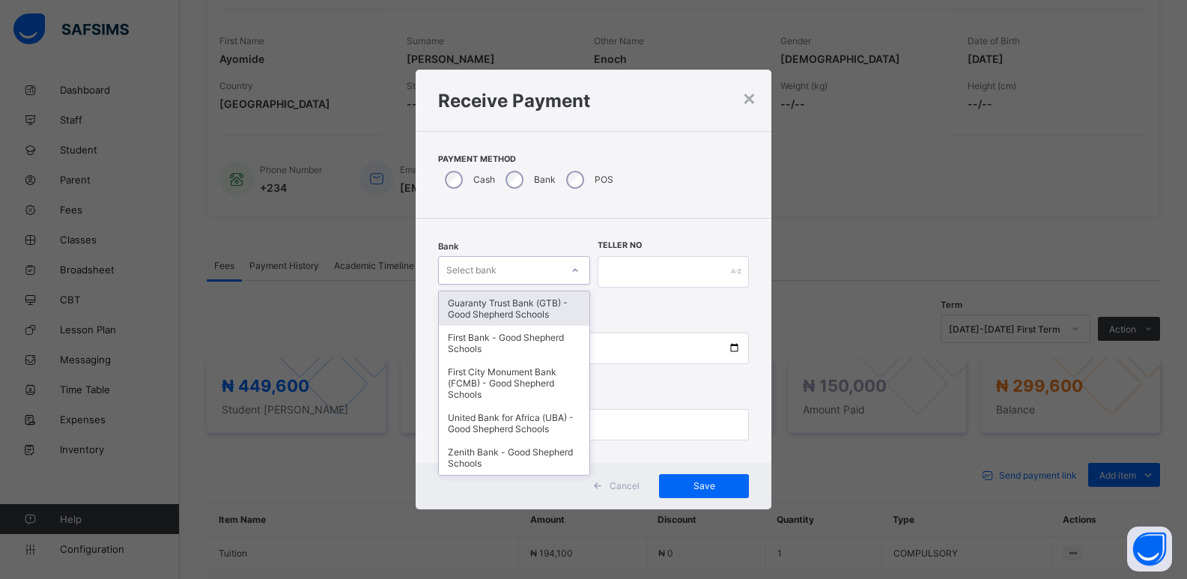
click at [471, 317] on div "Guaranty Trust Bank (GTB) - Good Shepherd Schools" at bounding box center [514, 308] width 151 height 34
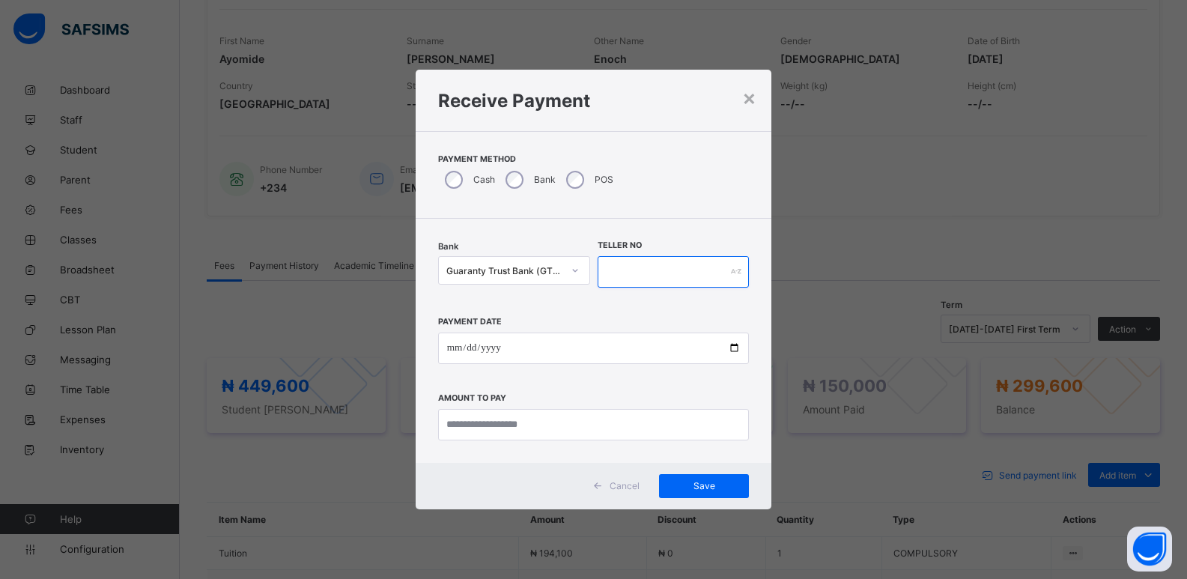
click at [652, 276] on input "text" at bounding box center [674, 271] width 152 height 31
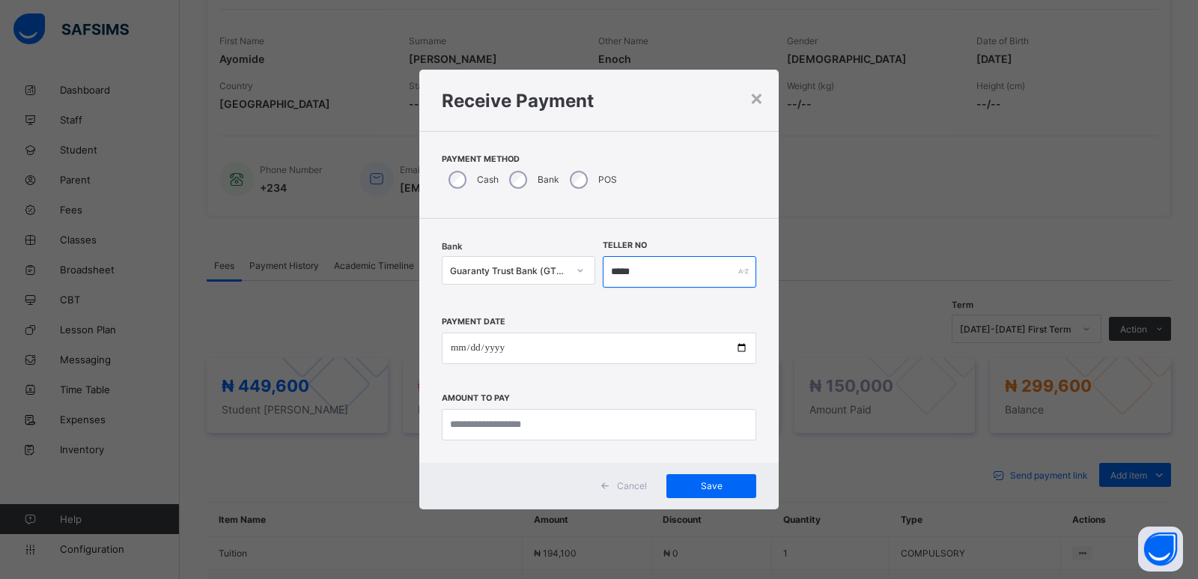
type input "*****"
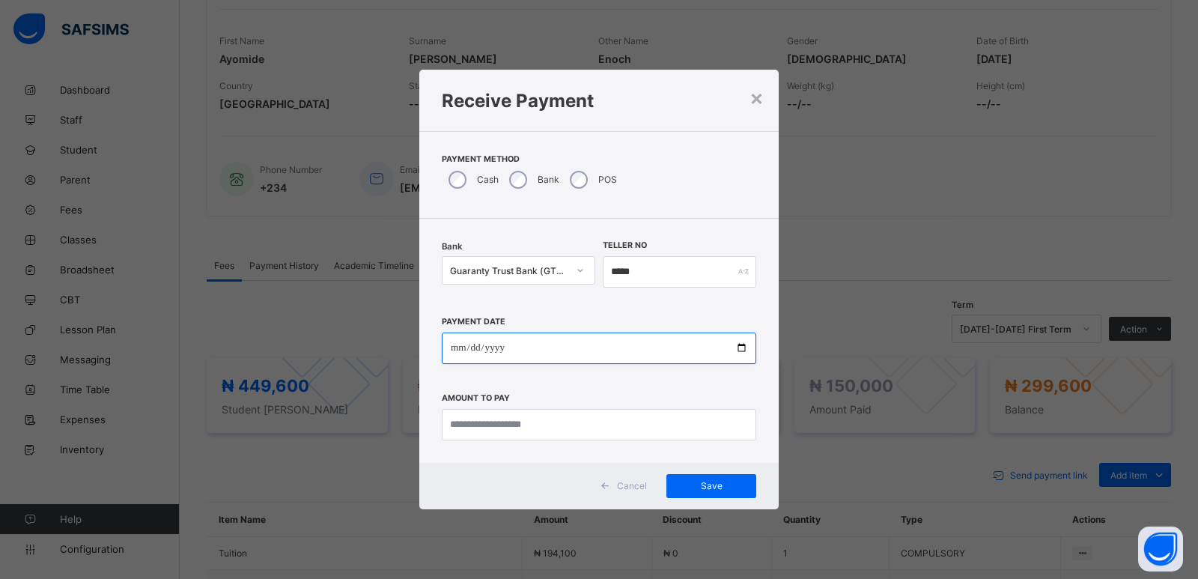
click at [455, 347] on input "date" at bounding box center [599, 347] width 314 height 31
type input "**********"
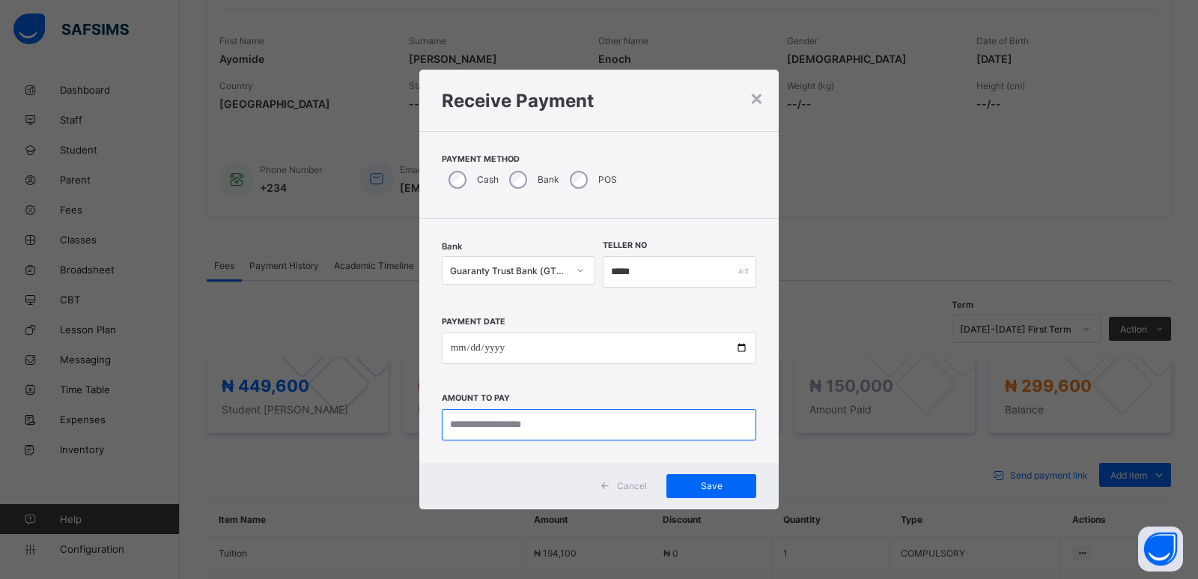
click at [592, 433] on input "currency" at bounding box center [599, 424] width 314 height 31
type input "*********"
click at [706, 481] on span "Save" at bounding box center [711, 485] width 67 height 11
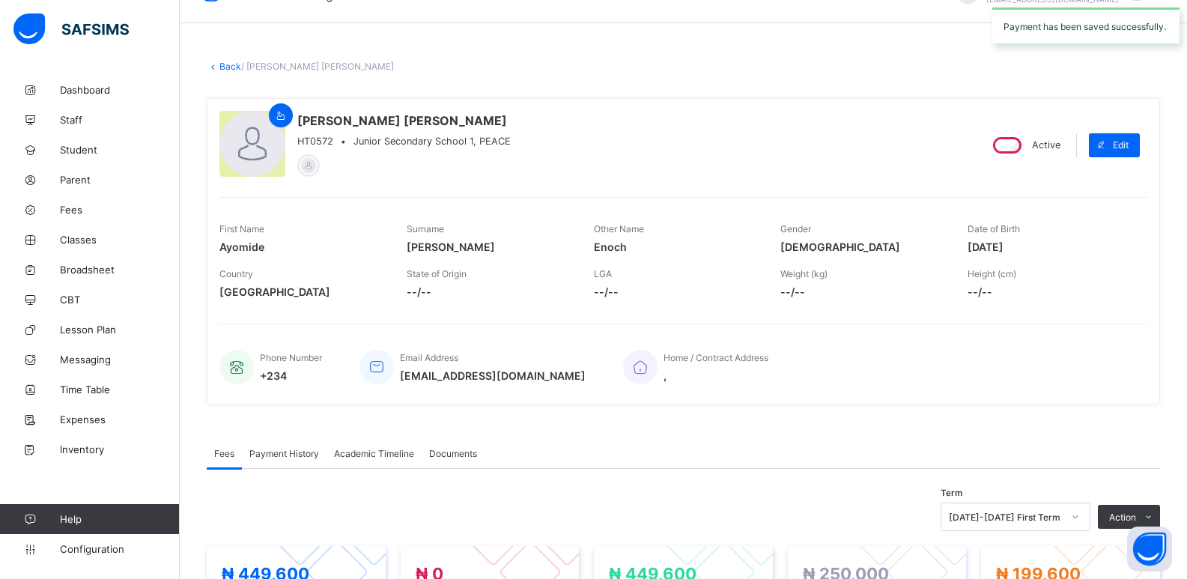
scroll to position [0, 0]
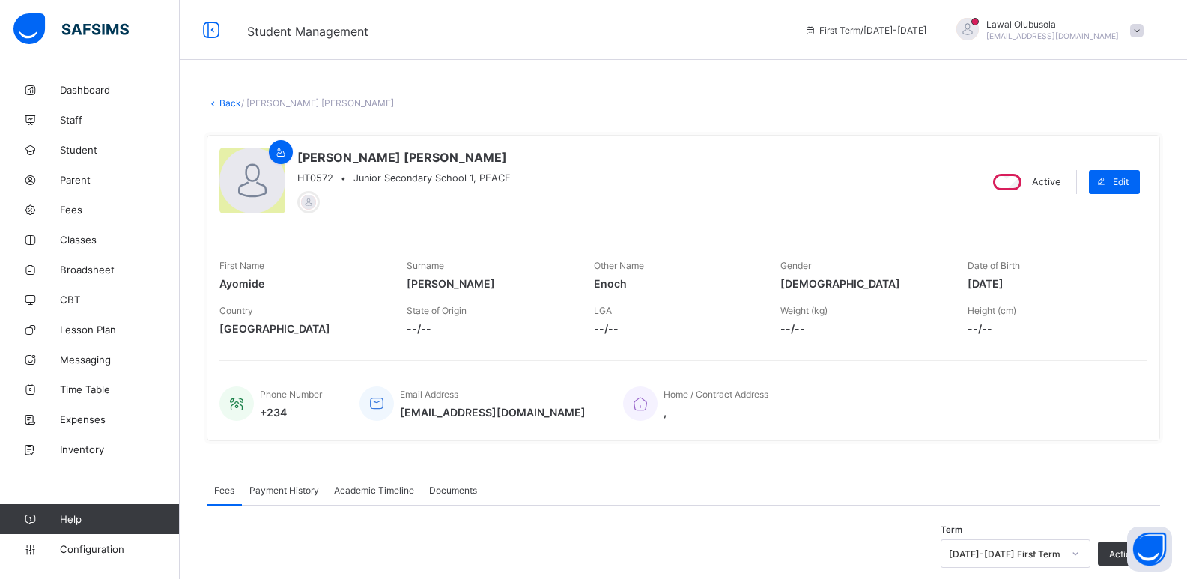
click at [233, 103] on link "Back" at bounding box center [230, 102] width 22 height 11
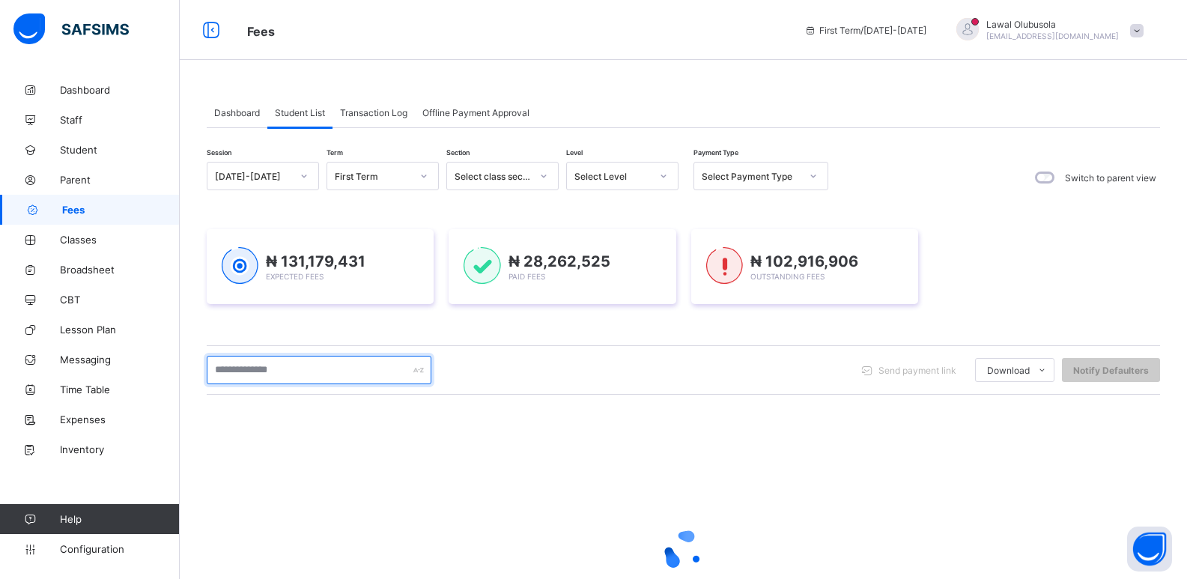
click at [278, 365] on input "text" at bounding box center [319, 370] width 225 height 28
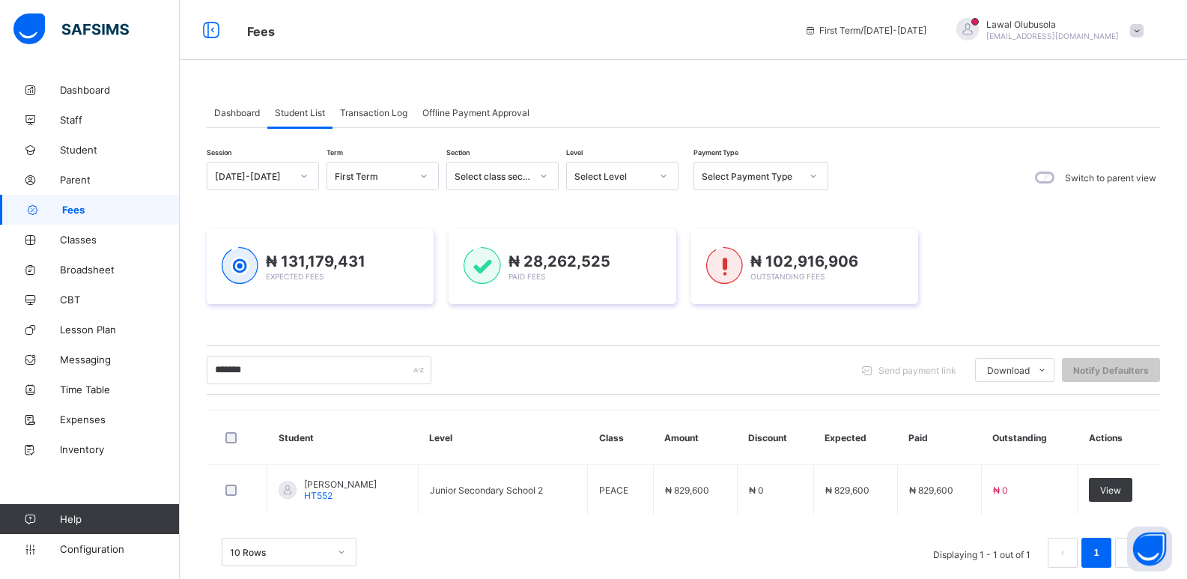
drag, startPoint x: 906, startPoint y: 608, endPoint x: 651, endPoint y: 372, distance: 347.6
click at [651, 372] on div "******* Send payment link Download Students Payment Students Payment Status Stu…" at bounding box center [683, 370] width 953 height 28
click at [277, 371] on input "*******" at bounding box center [319, 370] width 225 height 28
drag, startPoint x: 277, startPoint y: 371, endPoint x: 0, endPoint y: 400, distance: 278.5
click at [0, 400] on div "Fees First Term / 2025-2026 Lawal Olubusola lawal_olubusola_060@public.com Dash…" at bounding box center [593, 302] width 1187 height 605
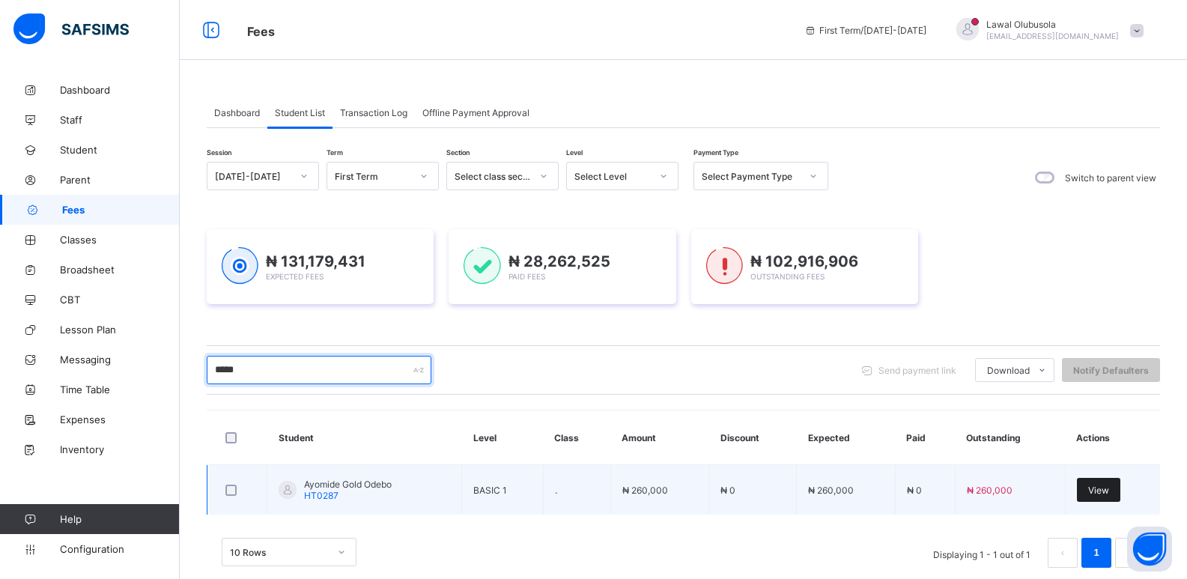
type input "*****"
click at [1104, 491] on span "View" at bounding box center [1098, 489] width 21 height 11
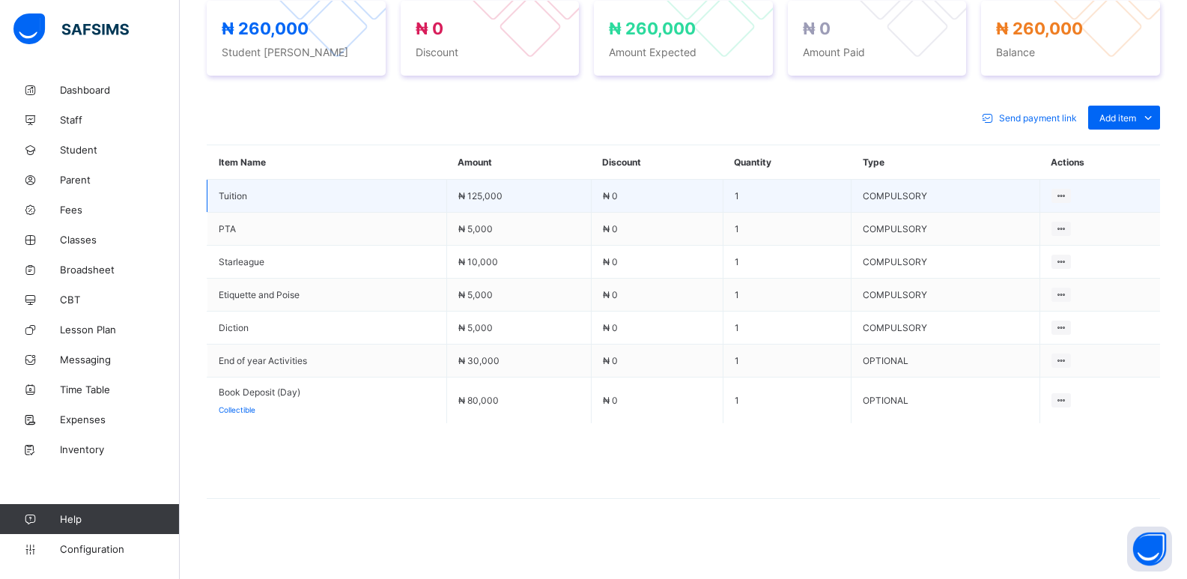
scroll to position [584, 0]
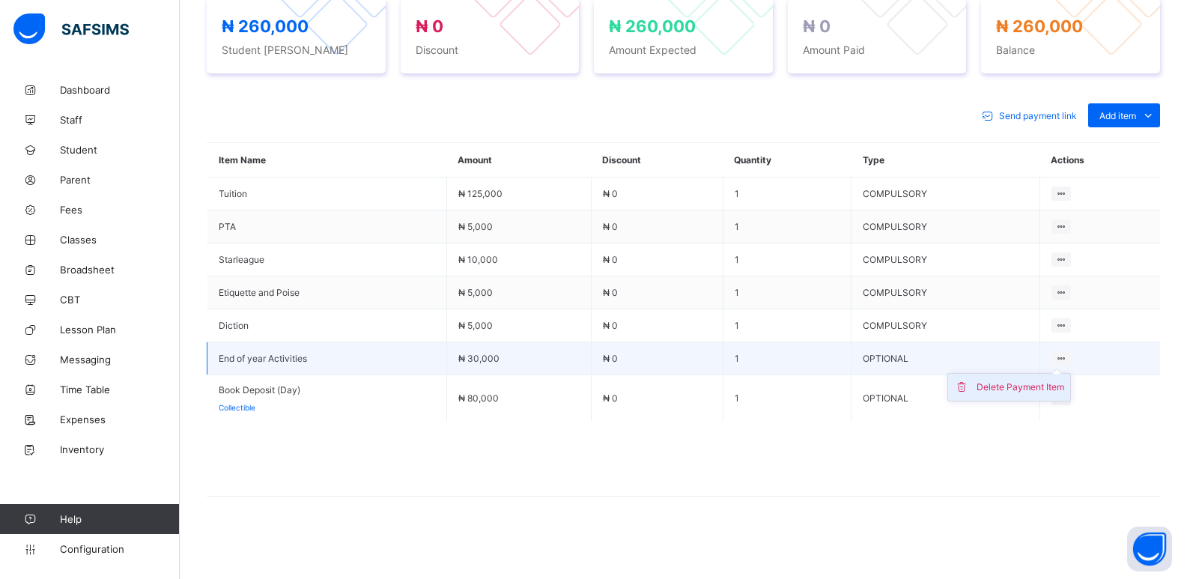
click at [1036, 385] on div "Delete Payment Item" at bounding box center [1020, 387] width 88 height 15
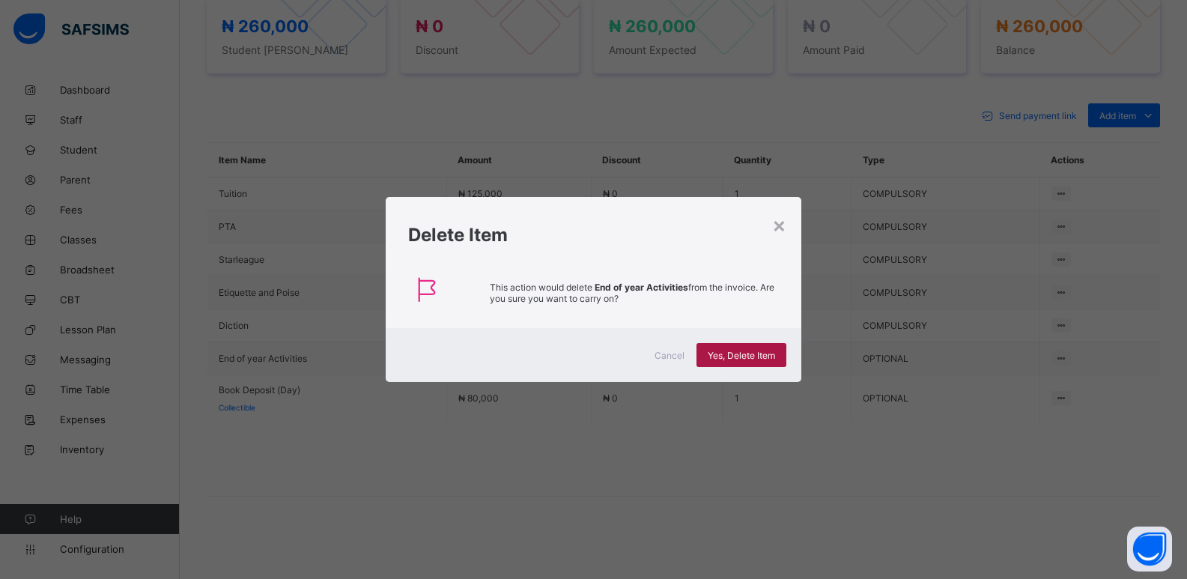
click at [741, 354] on span "Yes, Delete Item" at bounding box center [741, 355] width 67 height 11
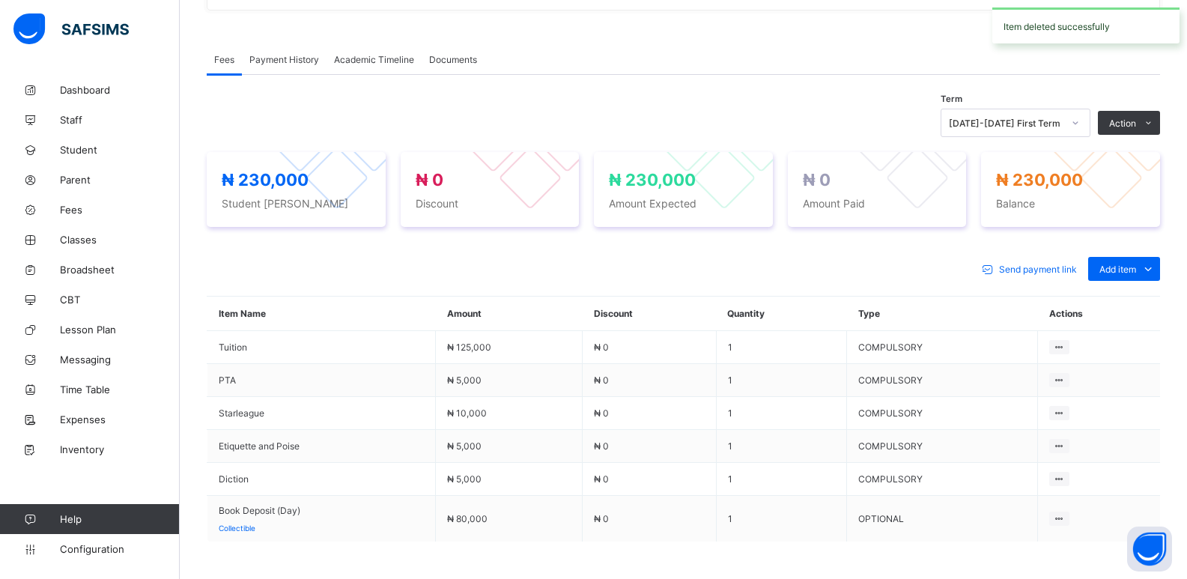
scroll to position [551, 0]
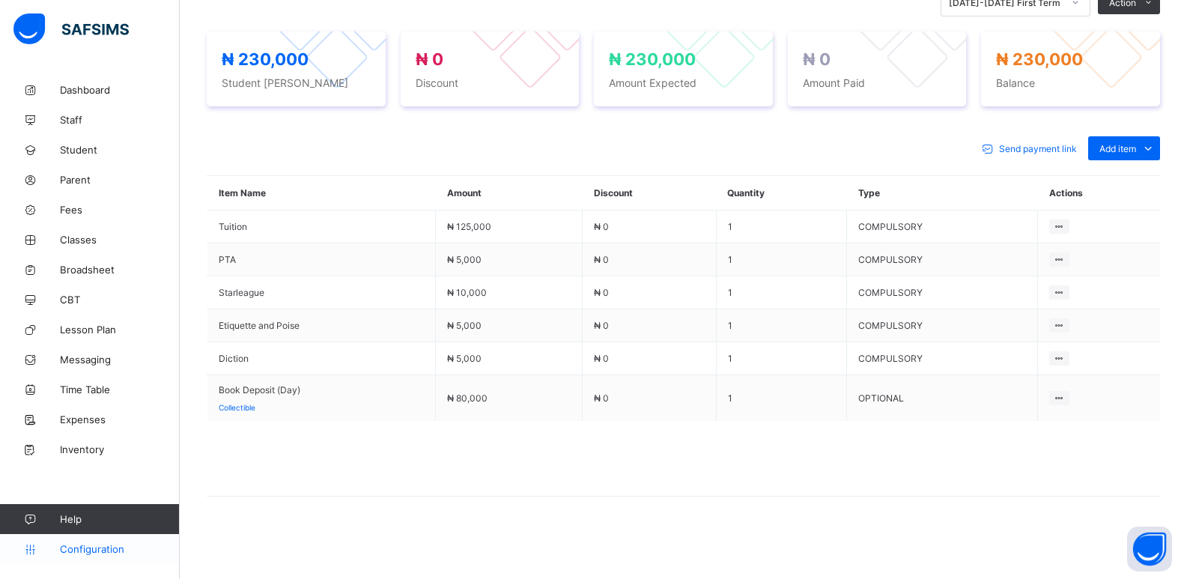
drag, startPoint x: 79, startPoint y: 393, endPoint x: 0, endPoint y: 544, distance: 170.2
drag, startPoint x: 0, startPoint y: 544, endPoint x: 414, endPoint y: 476, distance: 419.5
click at [414, 476] on span at bounding box center [683, 458] width 953 height 75
click at [1149, 148] on span at bounding box center [1148, 148] width 24 height 24
click at [1128, 180] on div "Optional items" at bounding box center [1123, 181] width 60 height 15
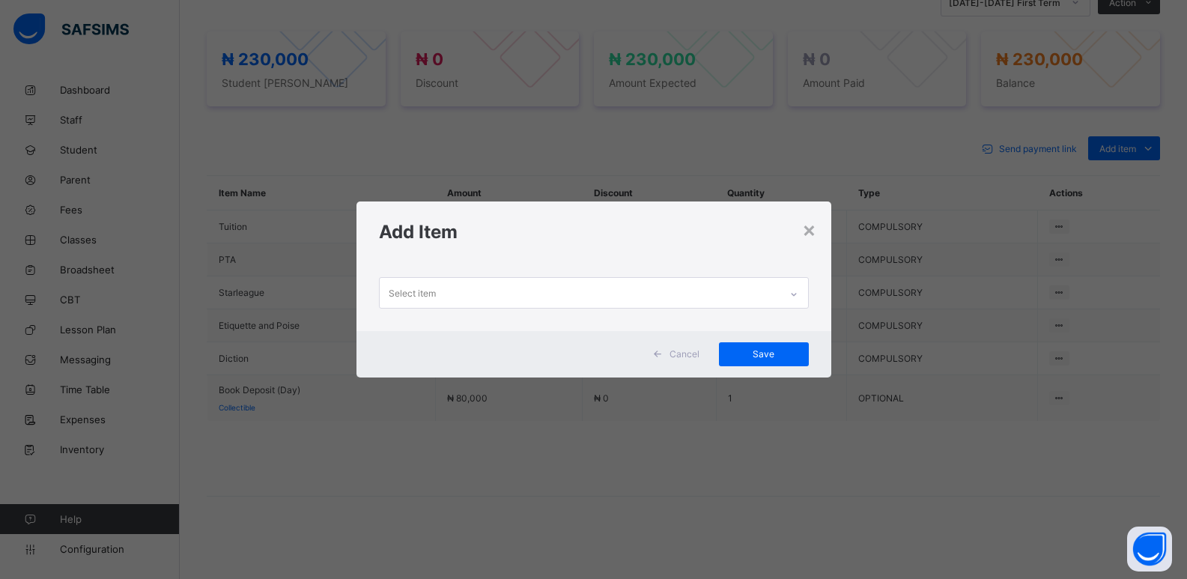
click at [685, 345] on div "Cancel" at bounding box center [678, 354] width 67 height 24
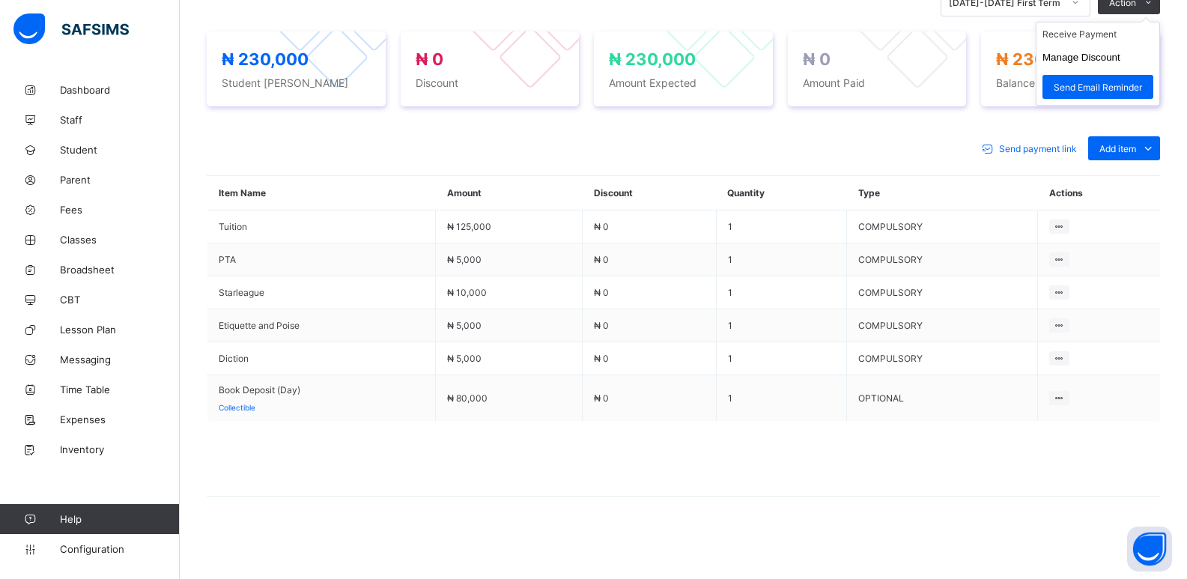
click at [1156, 22] on ul "Receive Payment Manage Discount Send Email Reminder" at bounding box center [1098, 64] width 124 height 84
click at [1104, 37] on li "Receive Payment" at bounding box center [1097, 33] width 123 height 23
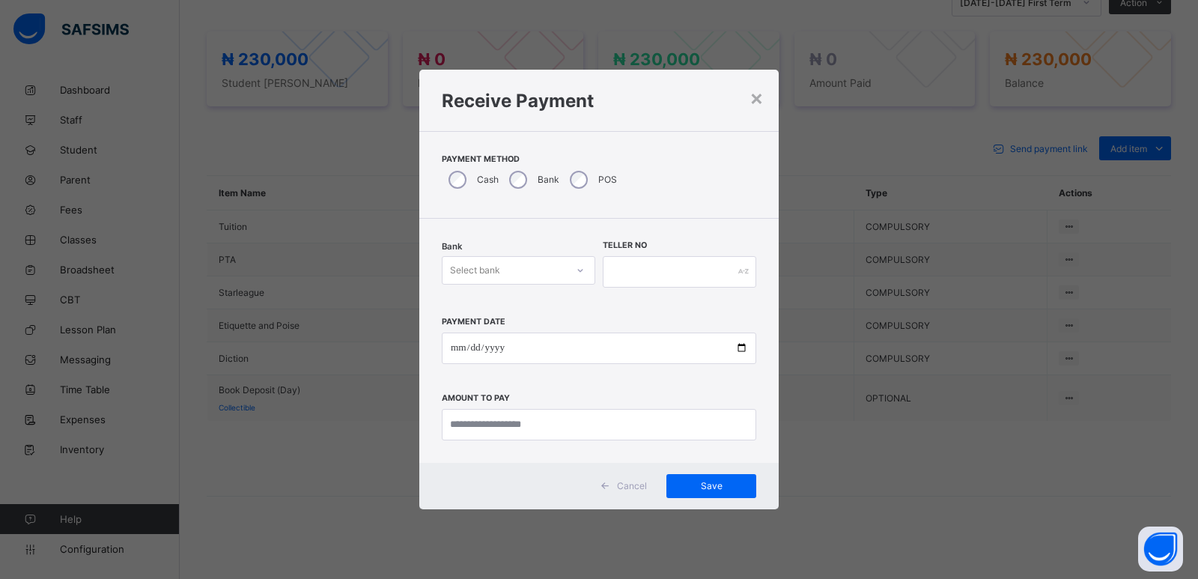
click at [511, 272] on div "Select bank" at bounding box center [505, 270] width 124 height 21
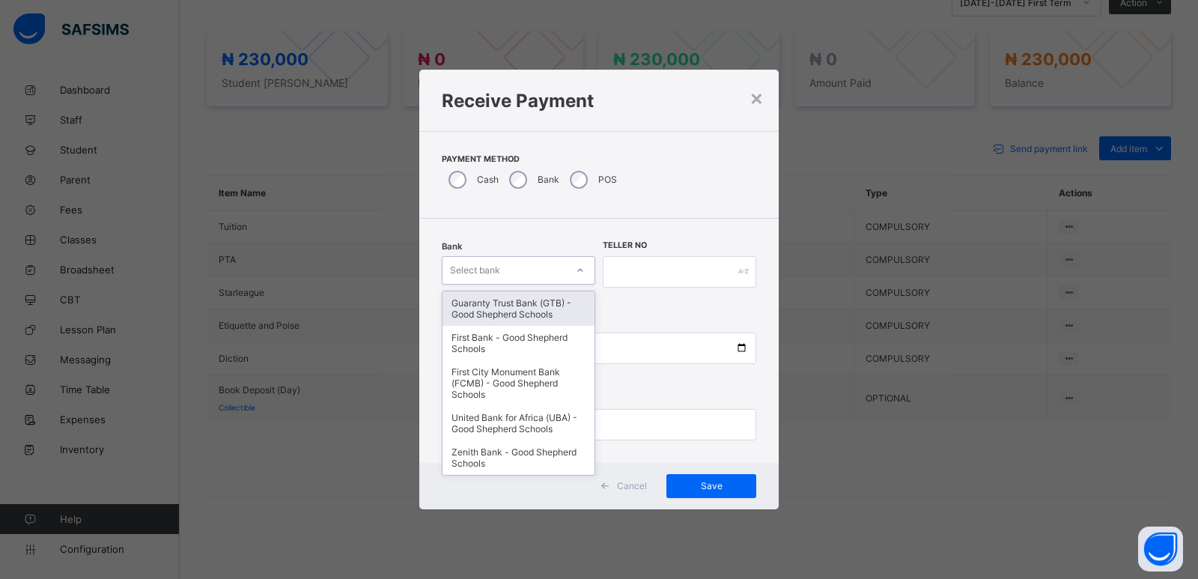
click at [502, 304] on div "Guaranty Trust Bank (GTB) - Good Shepherd Schools" at bounding box center [519, 308] width 152 height 34
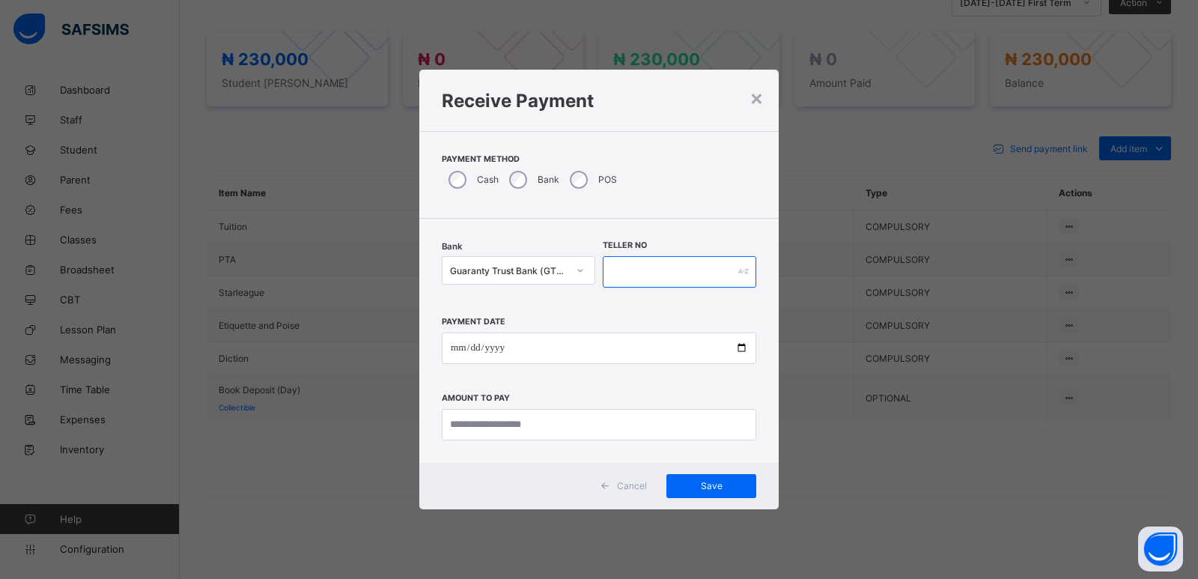
click at [670, 270] on input "text" at bounding box center [680, 271] width 154 height 31
type input "*****"
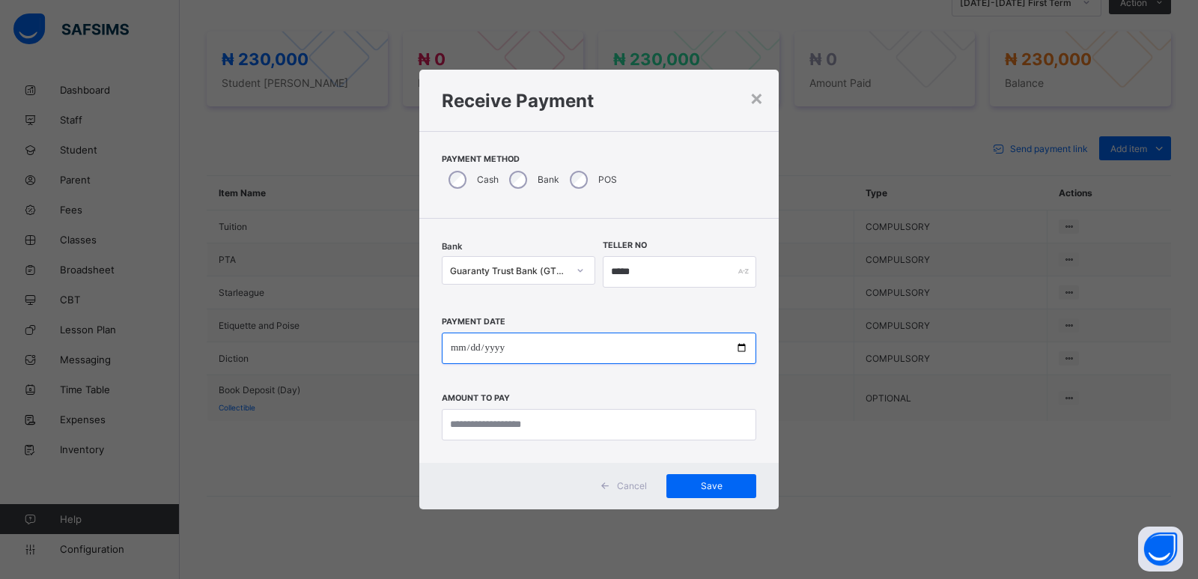
click at [446, 350] on input "date" at bounding box center [599, 347] width 314 height 31
type input "**********"
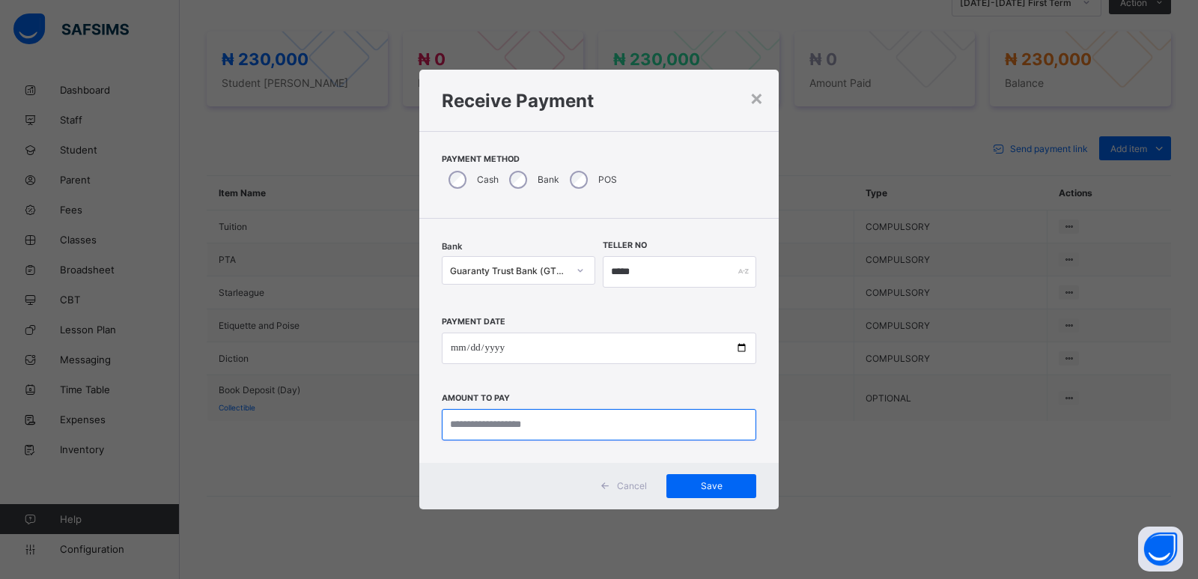
click at [515, 424] on input "currency" at bounding box center [599, 424] width 314 height 31
type input "*********"
click at [691, 484] on span "Save" at bounding box center [711, 485] width 67 height 11
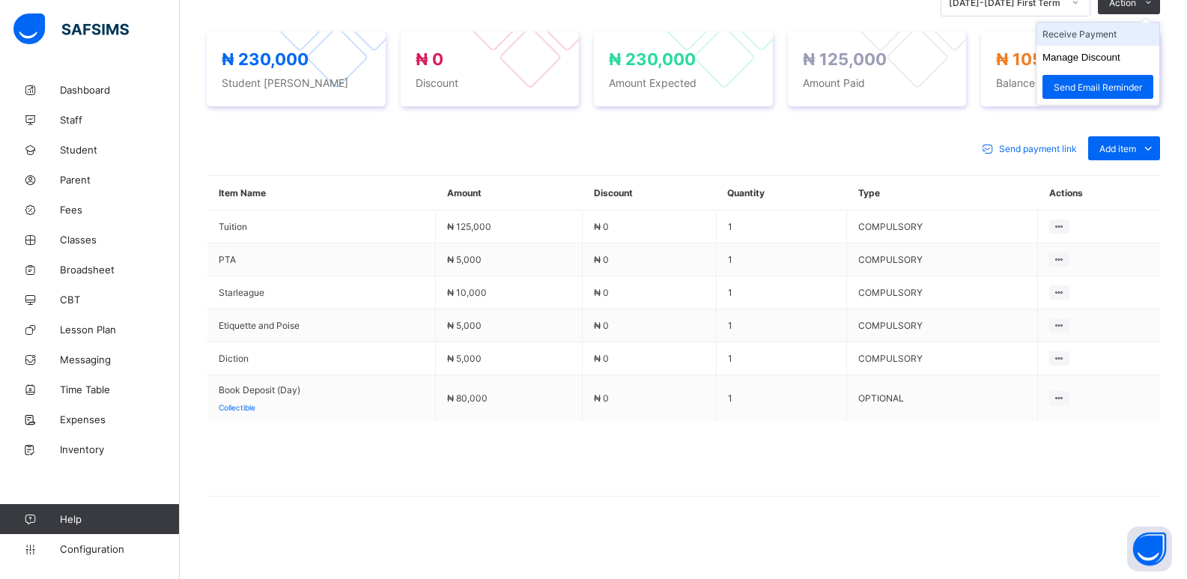
click at [1078, 35] on li "Receive Payment" at bounding box center [1097, 33] width 123 height 23
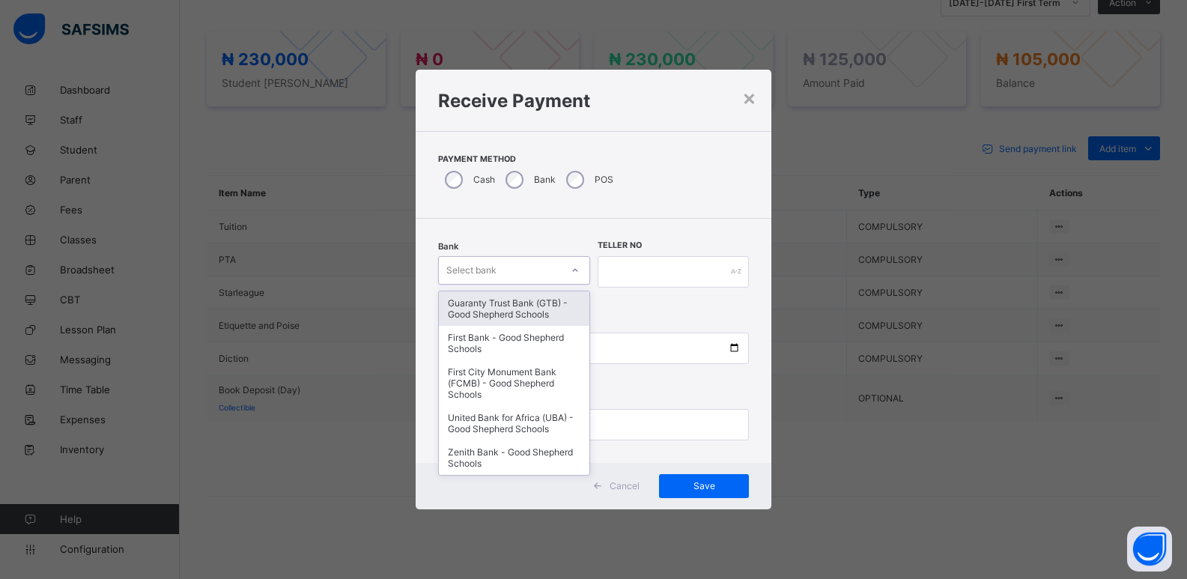
click at [486, 268] on div "Select bank" at bounding box center [471, 270] width 50 height 28
click at [476, 317] on div "Guaranty Trust Bank (GTB) - Good Shepherd Schools" at bounding box center [514, 308] width 151 height 34
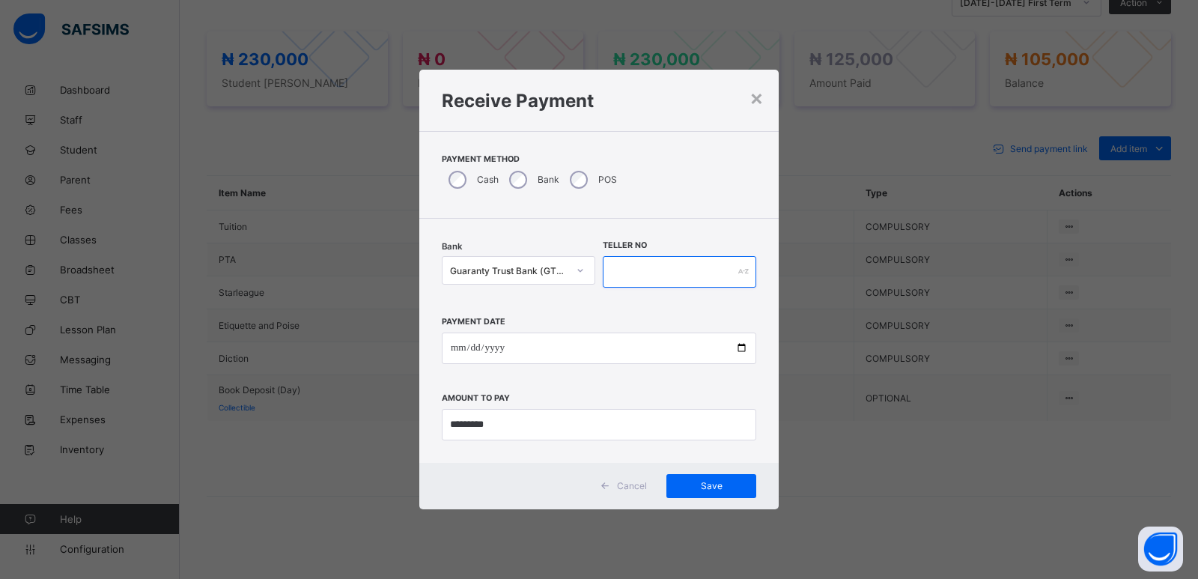
drag, startPoint x: 619, startPoint y: 266, endPoint x: 619, endPoint y: 276, distance: 10.5
click at [619, 276] on input "text" at bounding box center [680, 271] width 154 height 31
type input "******"
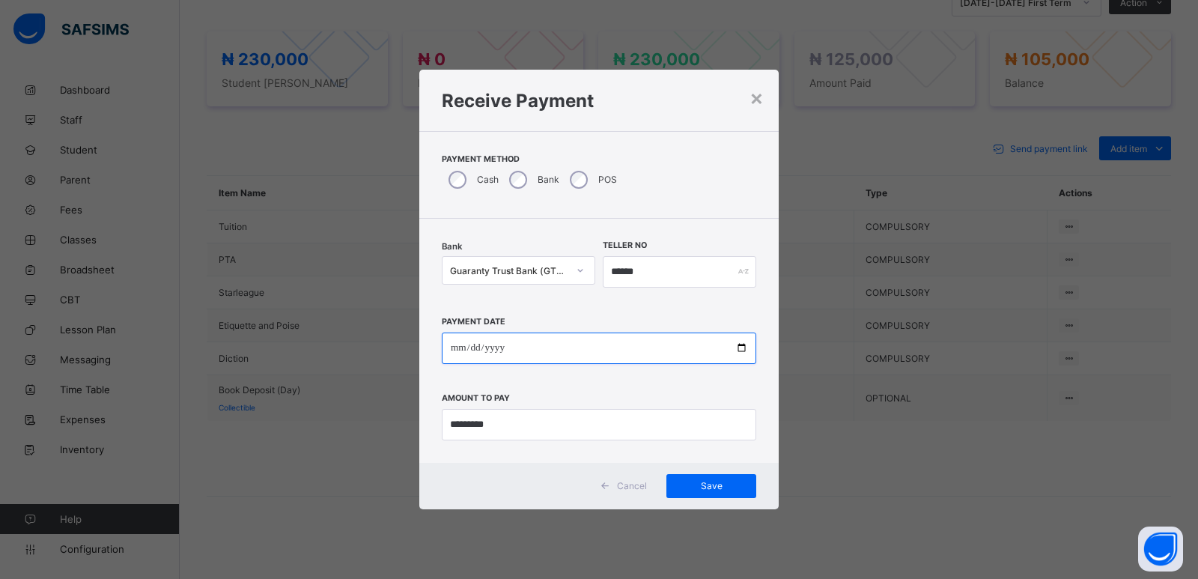
click at [453, 342] on input "date" at bounding box center [599, 347] width 314 height 31
type input "**********"
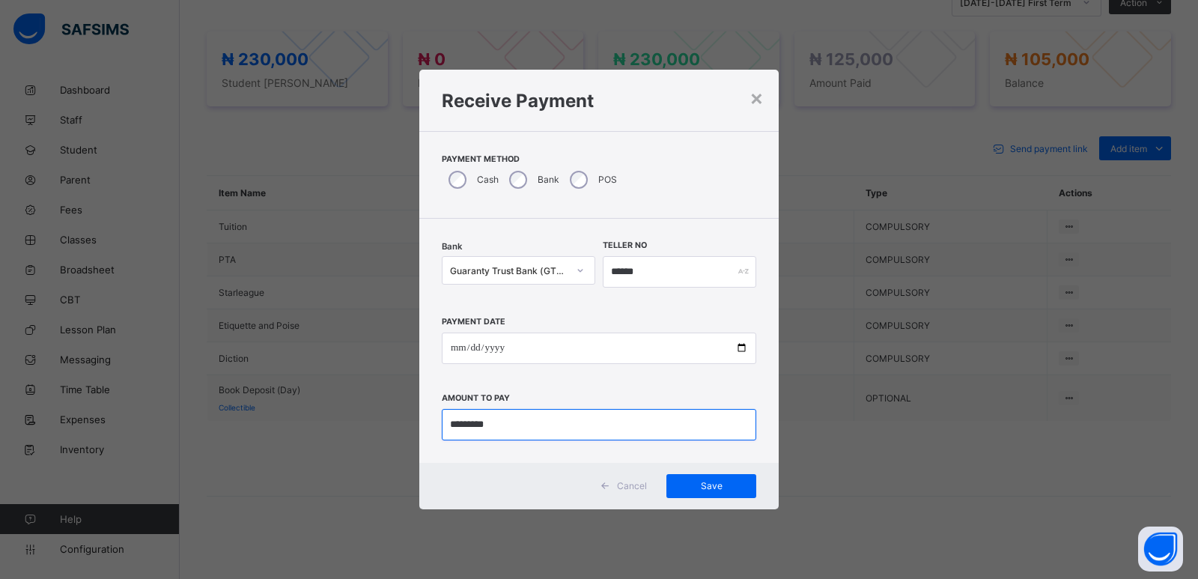
click at [472, 427] on input "currency" at bounding box center [599, 424] width 314 height 31
type input "*******"
type input "********"
click at [700, 488] on span "Save" at bounding box center [711, 485] width 67 height 11
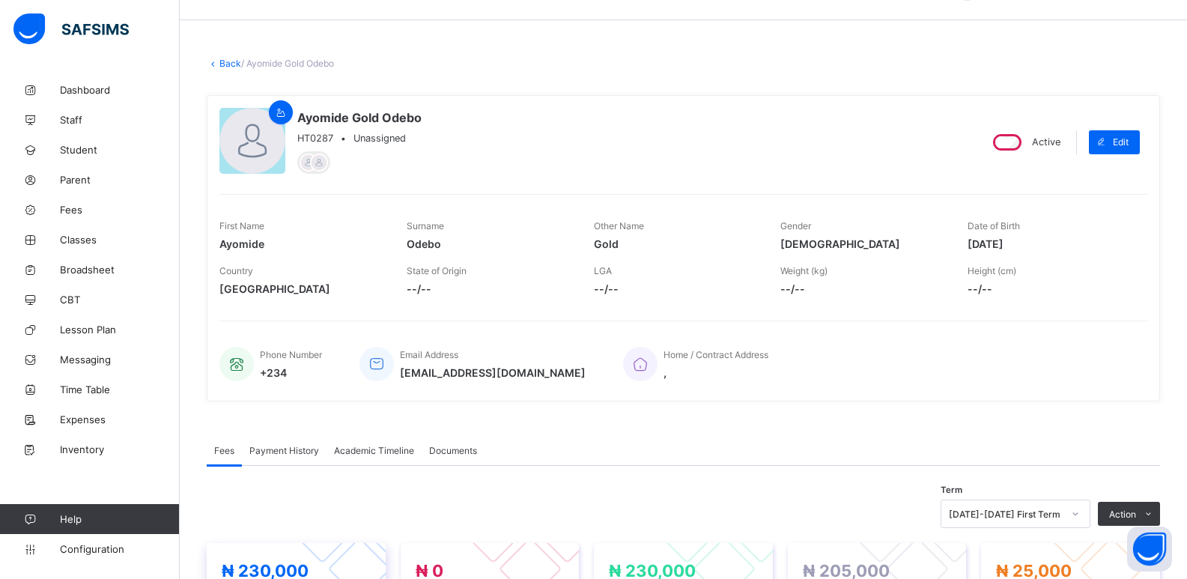
scroll to position [27, 0]
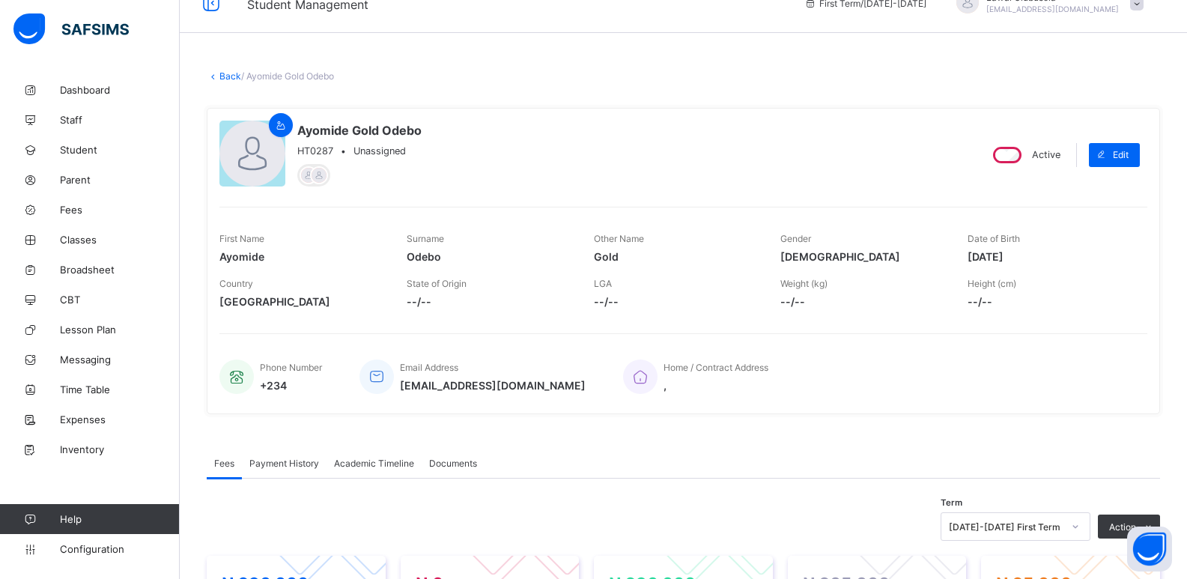
click at [225, 73] on link "Back" at bounding box center [230, 75] width 22 height 11
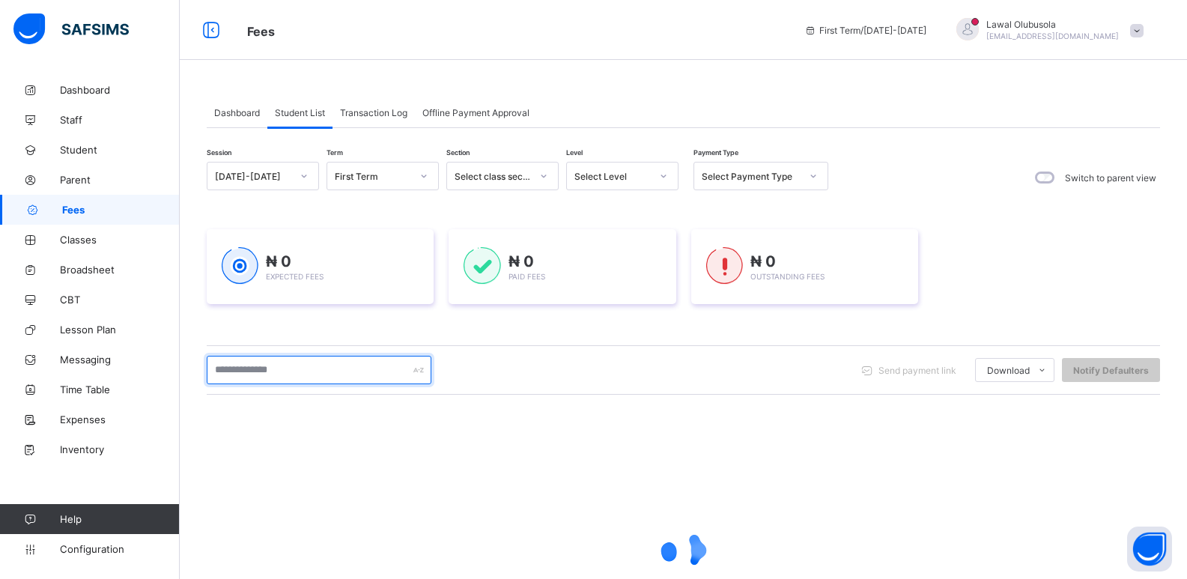
click at [302, 371] on input "text" at bounding box center [319, 370] width 225 height 28
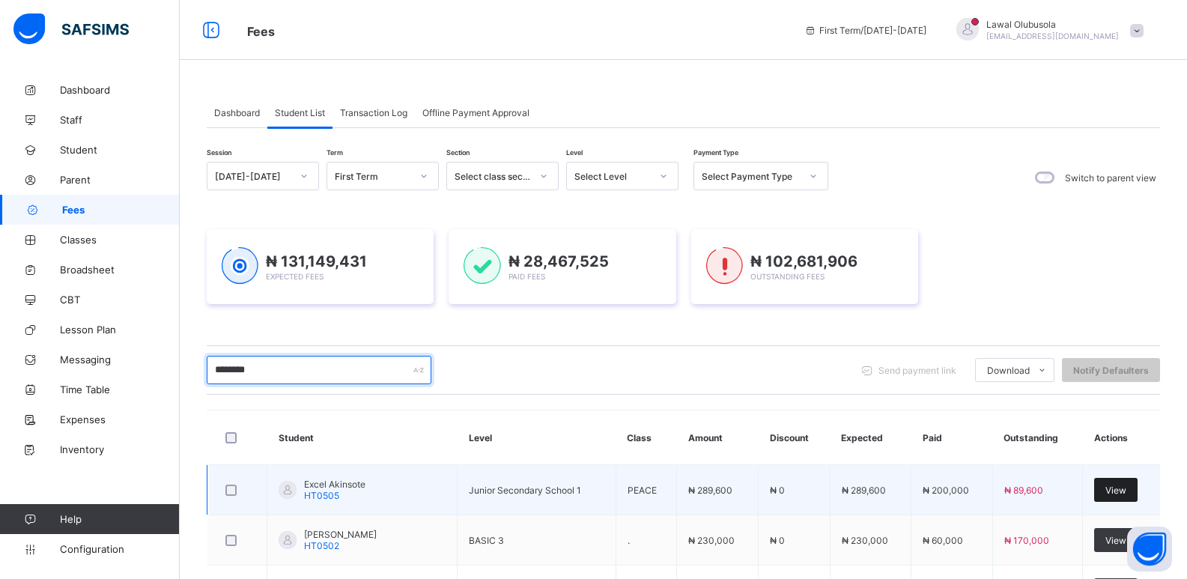
type input "********"
click at [1126, 486] on span "View" at bounding box center [1115, 489] width 21 height 11
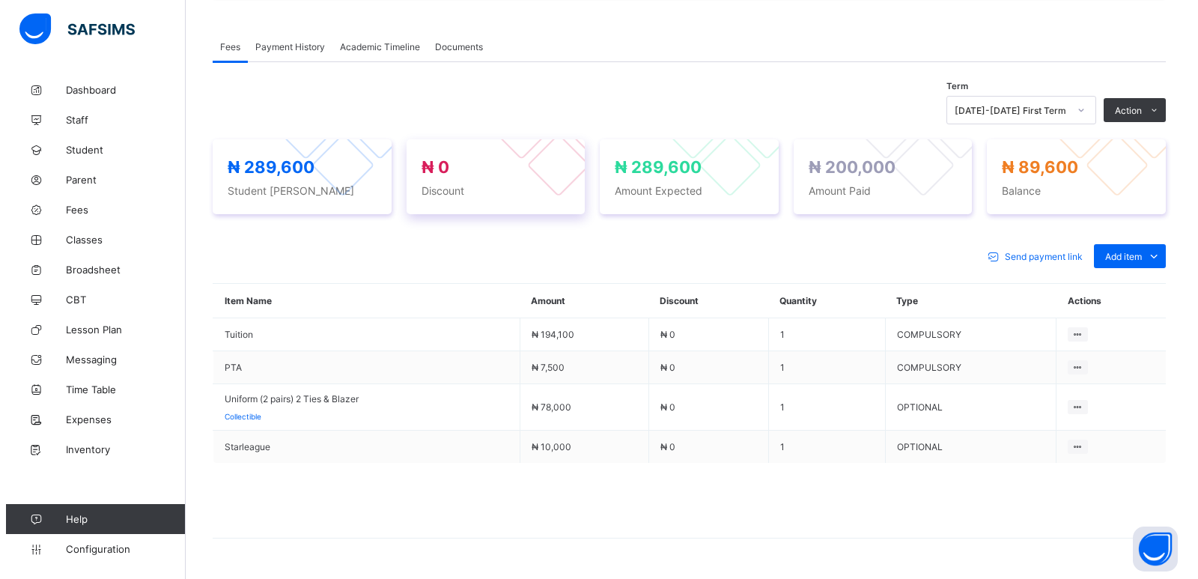
scroll to position [449, 0]
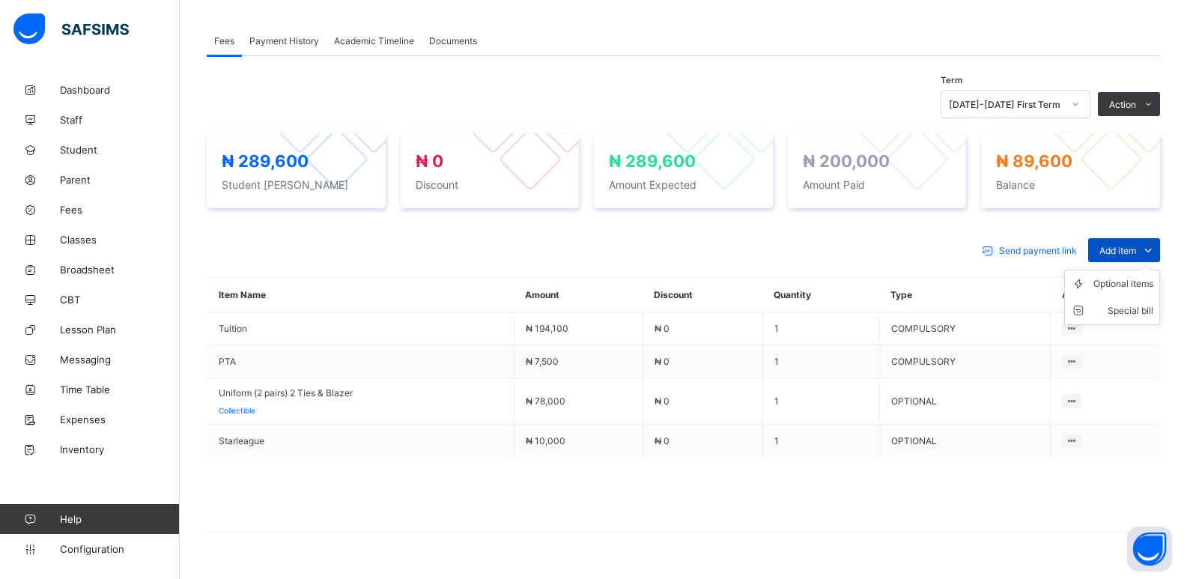
click at [1114, 253] on span "Add item" at bounding box center [1117, 250] width 37 height 11
click at [1113, 285] on div "Optional items" at bounding box center [1123, 283] width 60 height 15
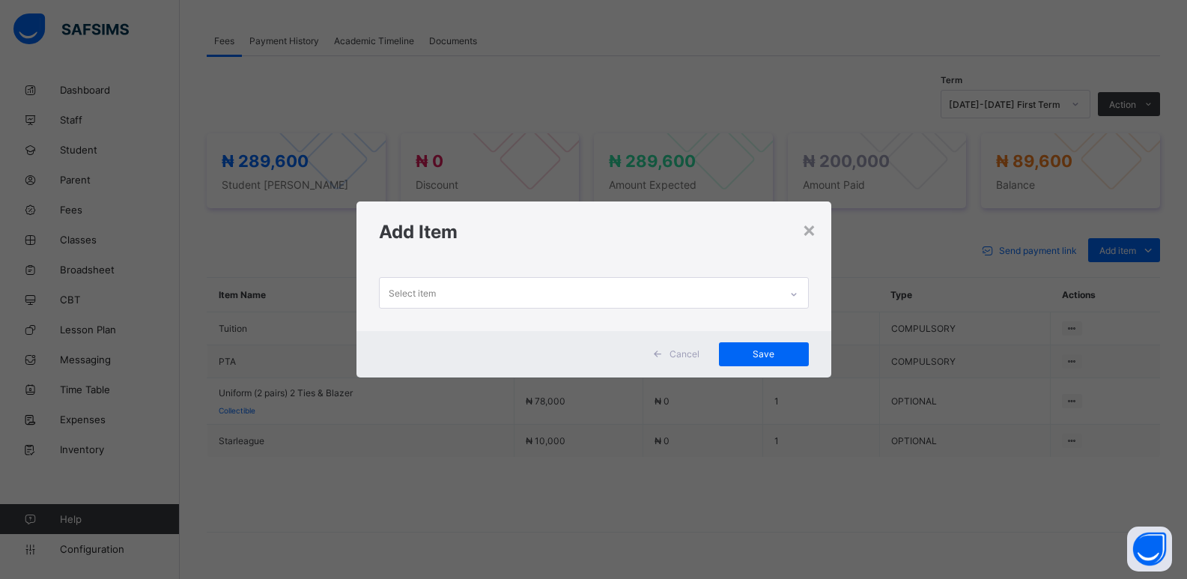
click at [579, 294] on div "Select item" at bounding box center [580, 292] width 400 height 29
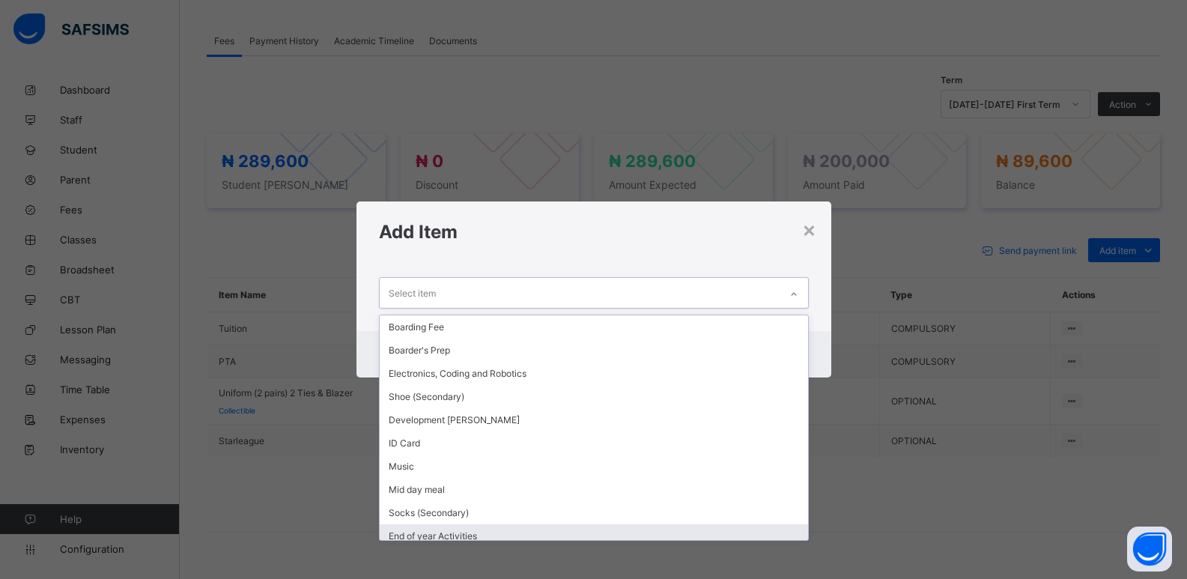
click at [413, 531] on div "End of year Activities" at bounding box center [594, 535] width 428 height 23
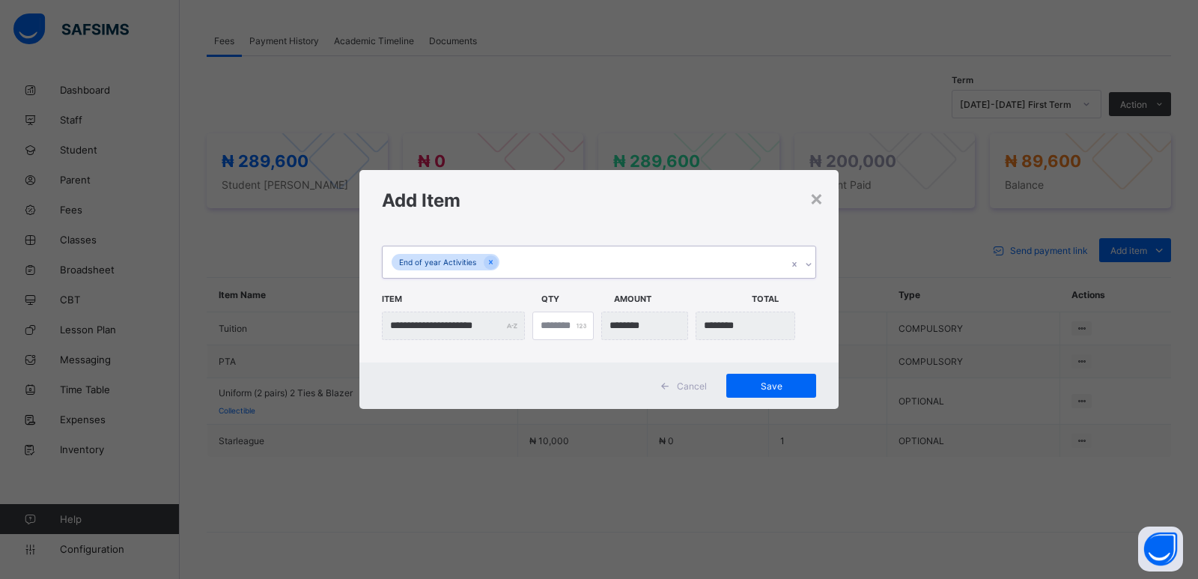
click at [532, 264] on div "End of year Activities" at bounding box center [585, 261] width 404 height 31
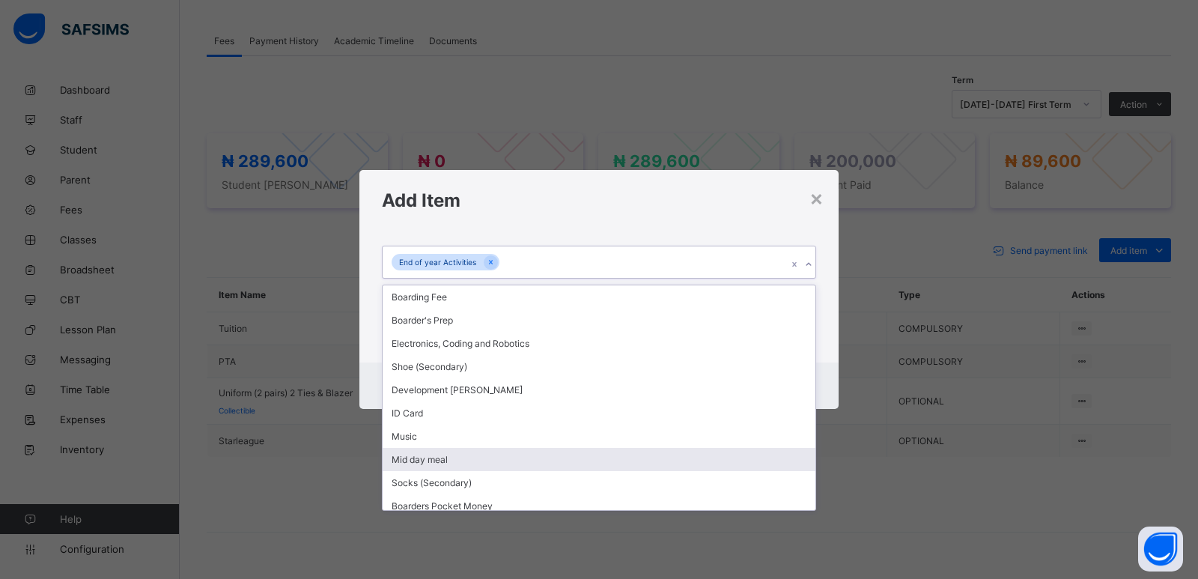
scroll to position [100, 0]
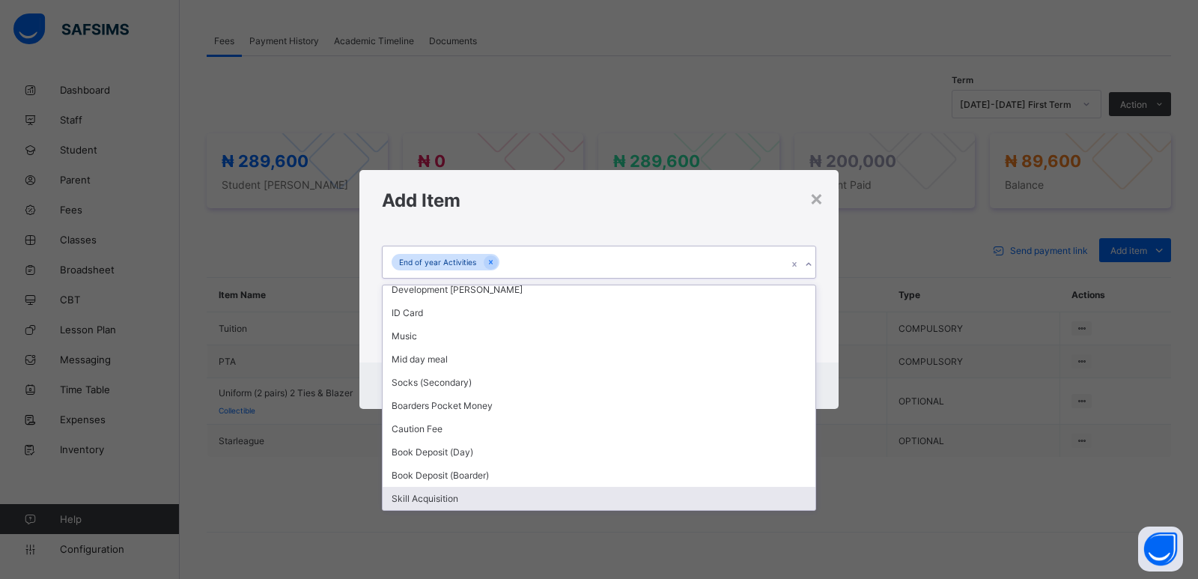
click at [436, 493] on div "Skill Acquisition" at bounding box center [599, 498] width 433 height 23
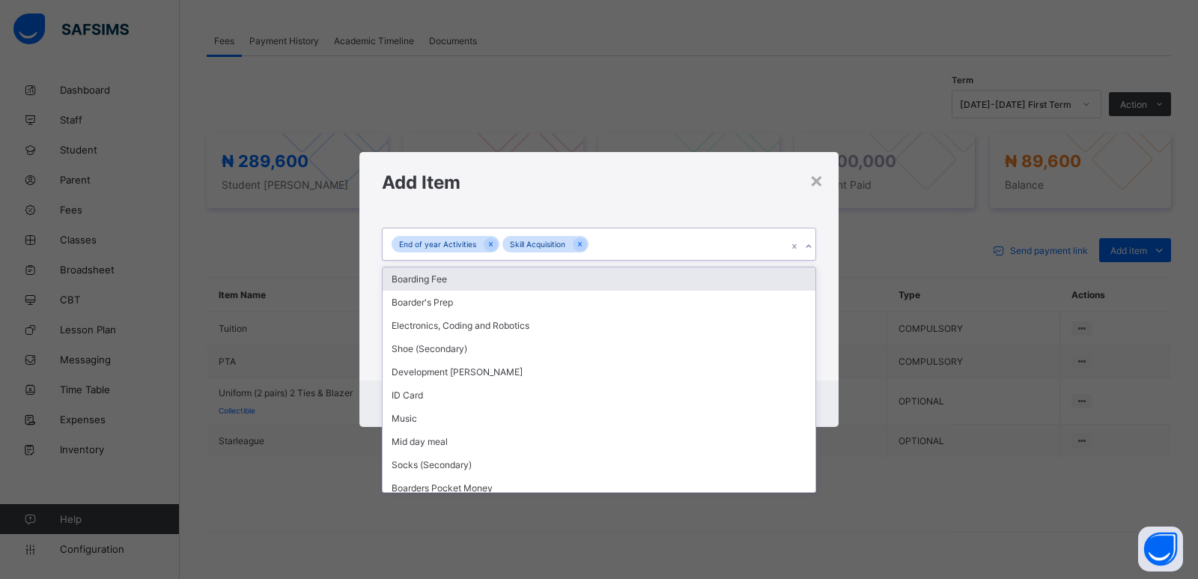
click at [622, 241] on div "End of year Activities Skill Acquisition" at bounding box center [585, 243] width 404 height 31
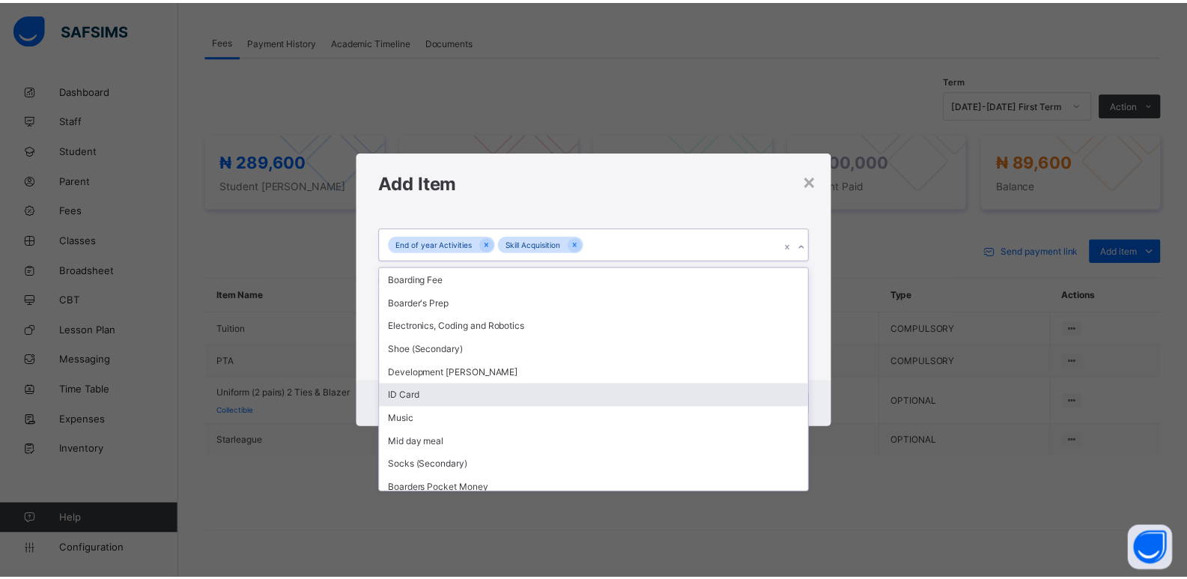
scroll to position [77, 0]
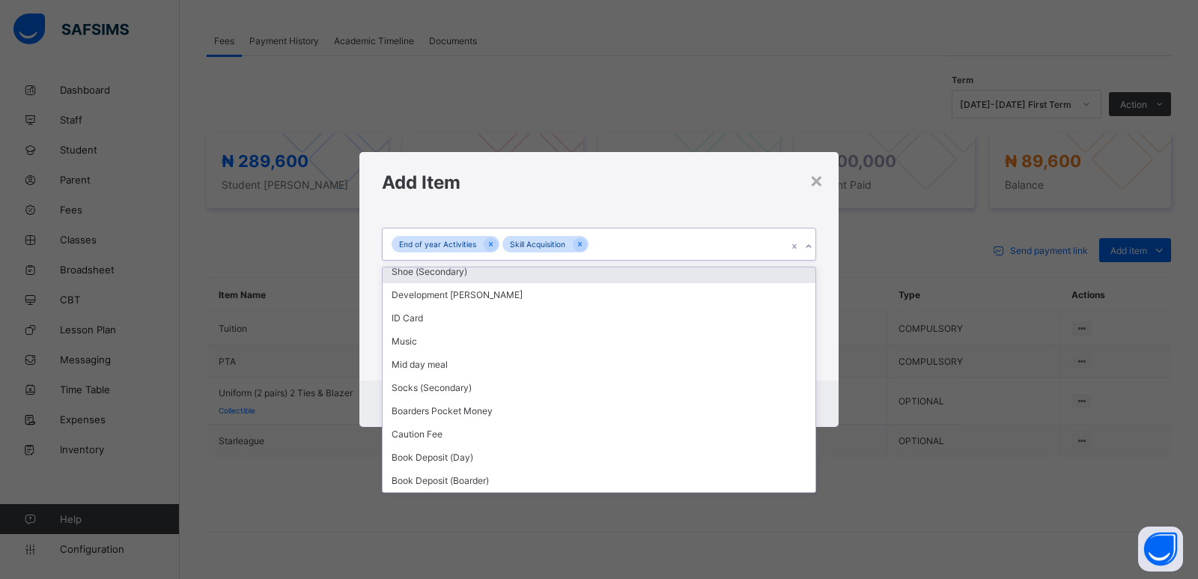
click at [872, 481] on div "**********" at bounding box center [599, 289] width 1198 height 579
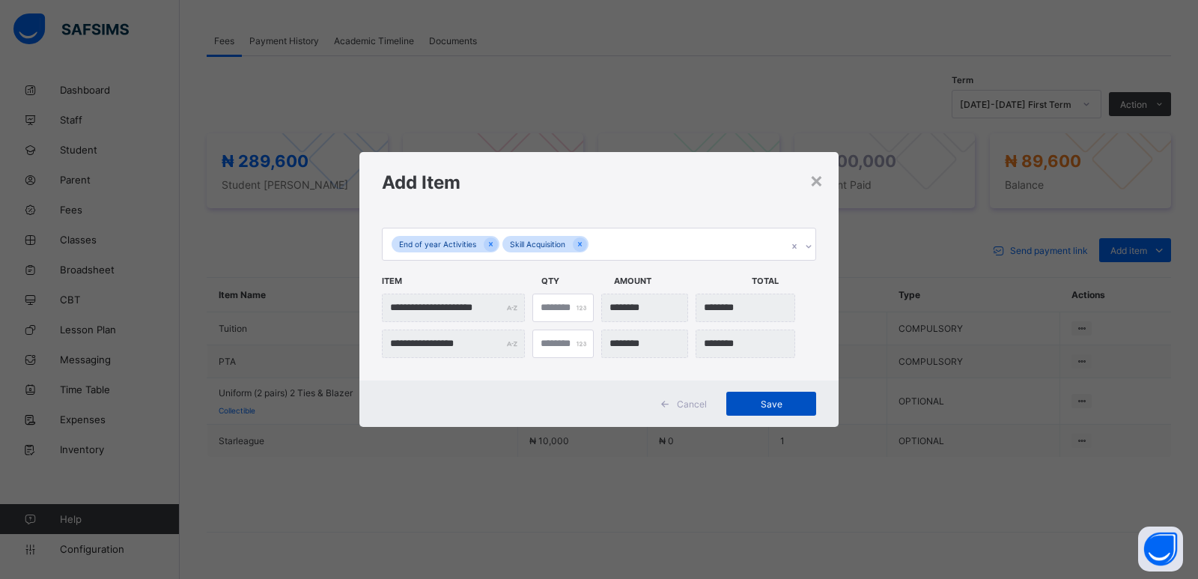
click at [741, 409] on span "Save" at bounding box center [771, 403] width 67 height 11
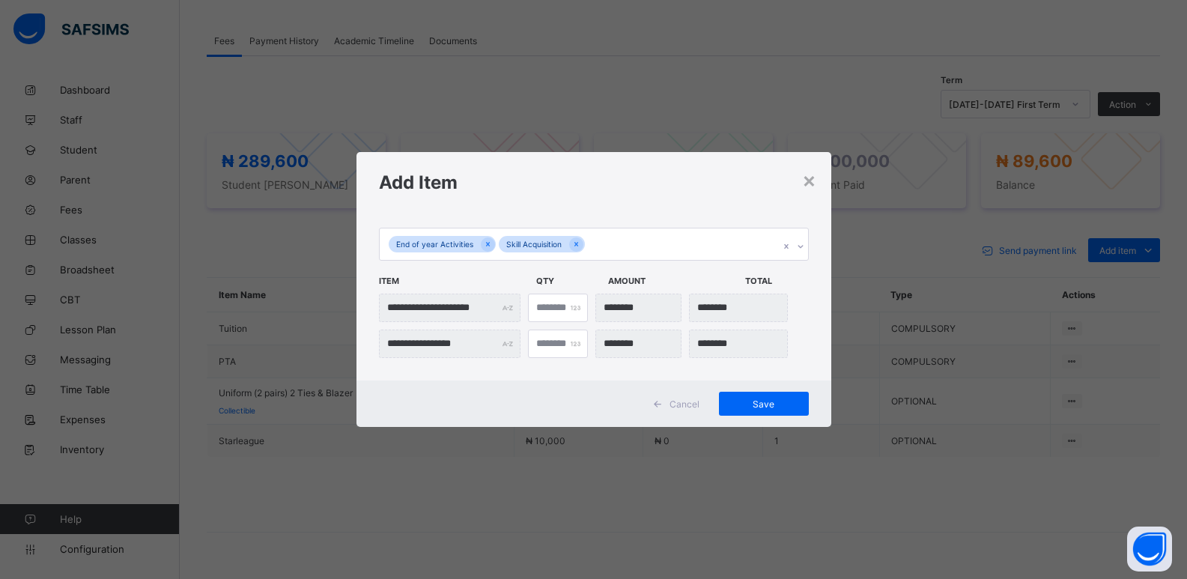
drag, startPoint x: 1010, startPoint y: 177, endPoint x: 543, endPoint y: 487, distance: 560.7
click at [543, 487] on div "**********" at bounding box center [593, 289] width 1187 height 579
click at [769, 408] on span "Save" at bounding box center [763, 403] width 67 height 11
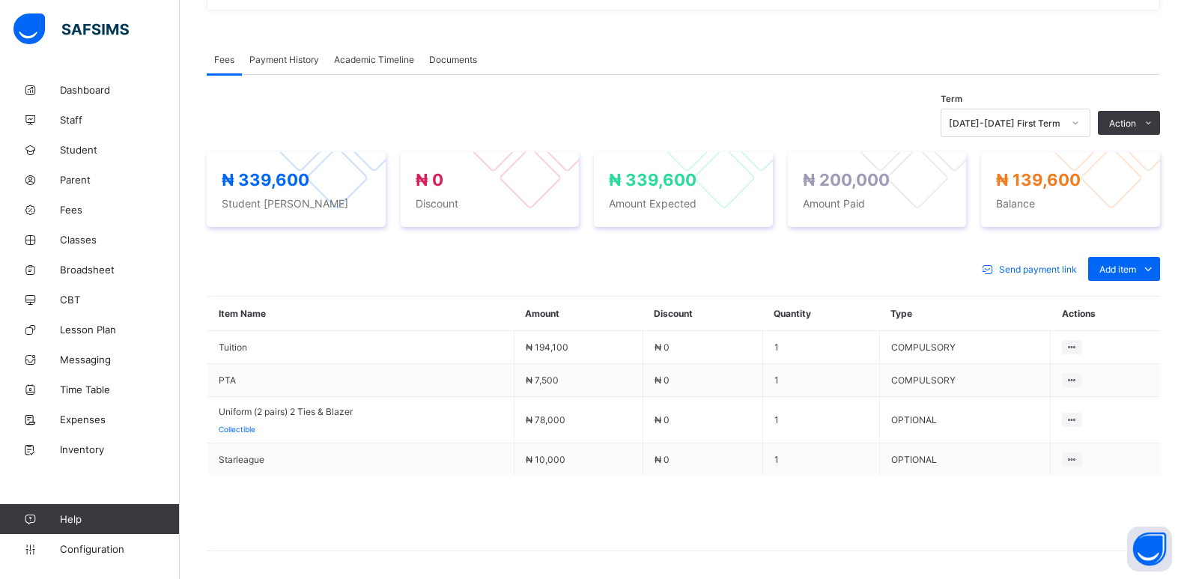
scroll to position [449, 0]
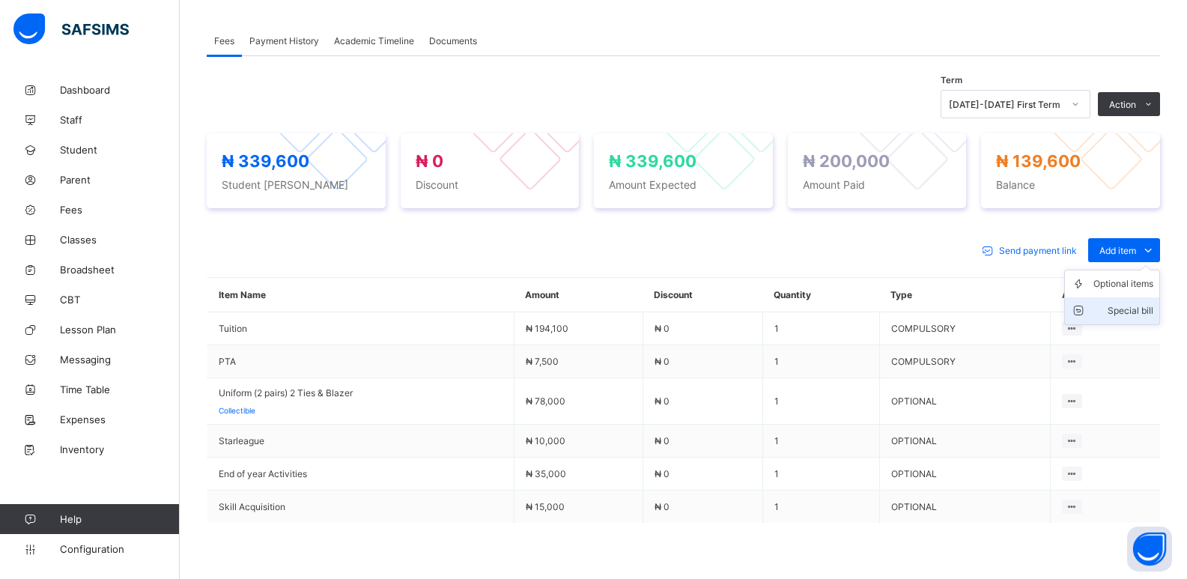
click at [1126, 312] on div "Special bill" at bounding box center [1123, 310] width 60 height 15
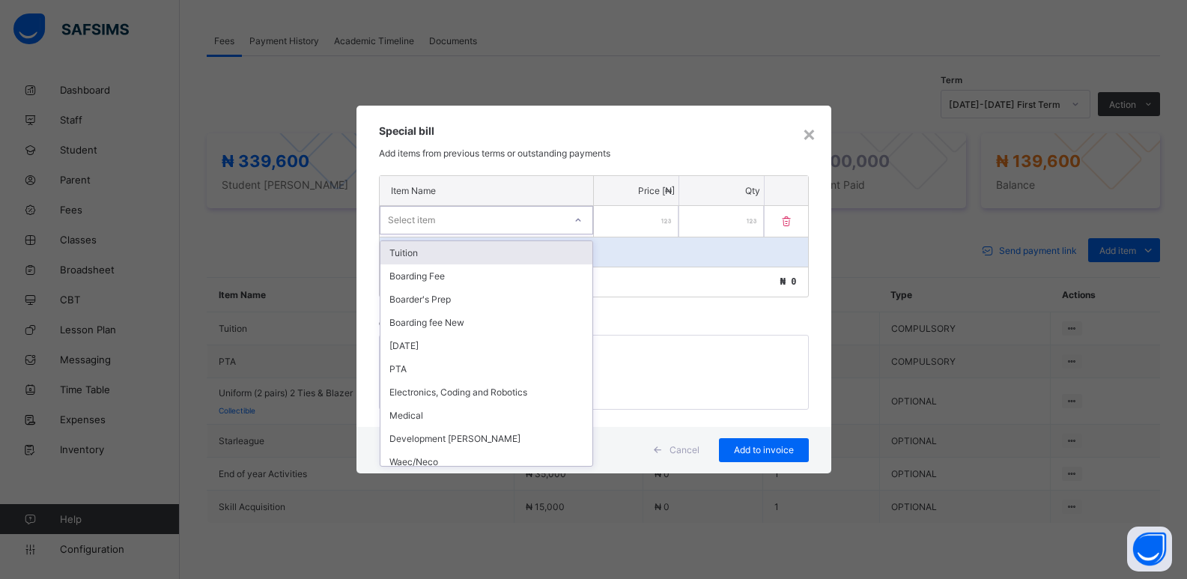
click at [583, 221] on icon at bounding box center [578, 220] width 9 height 15
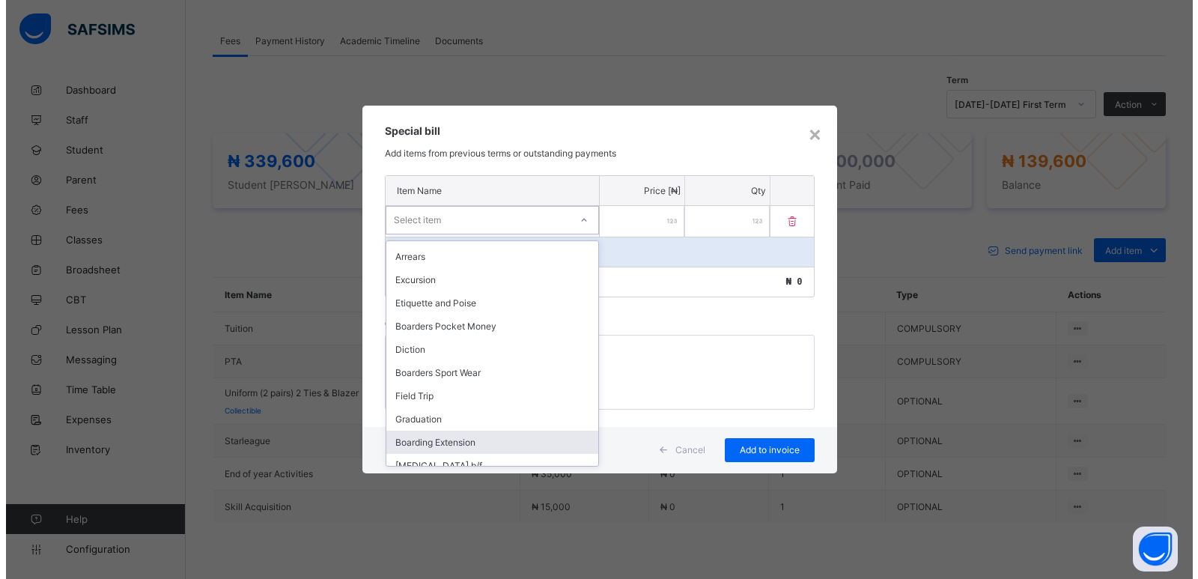
scroll to position [565, 0]
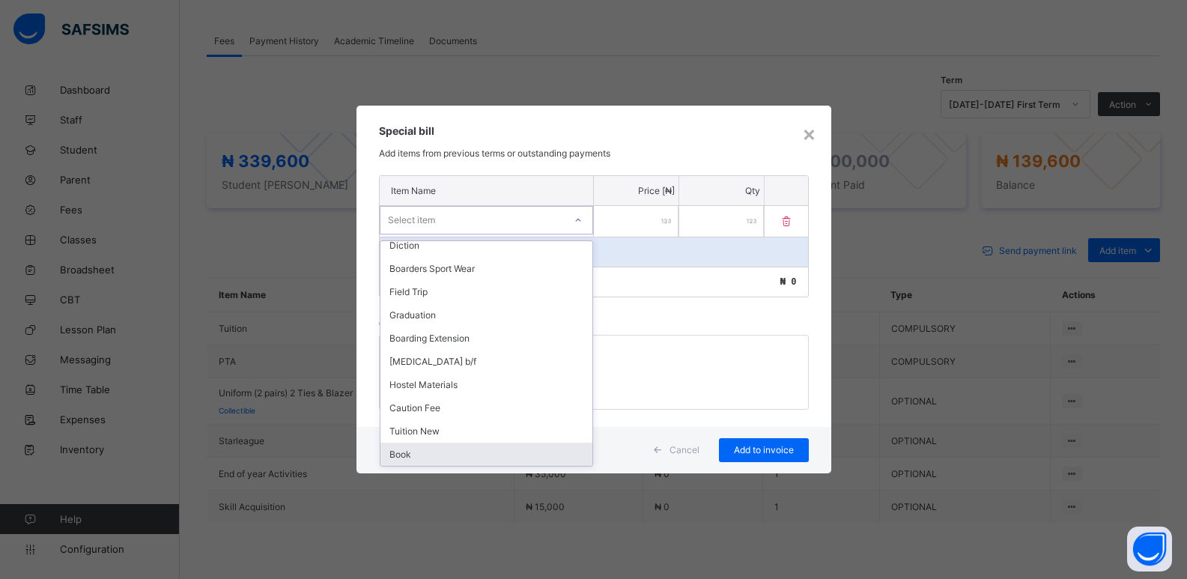
click at [410, 460] on div "Book" at bounding box center [486, 454] width 212 height 23
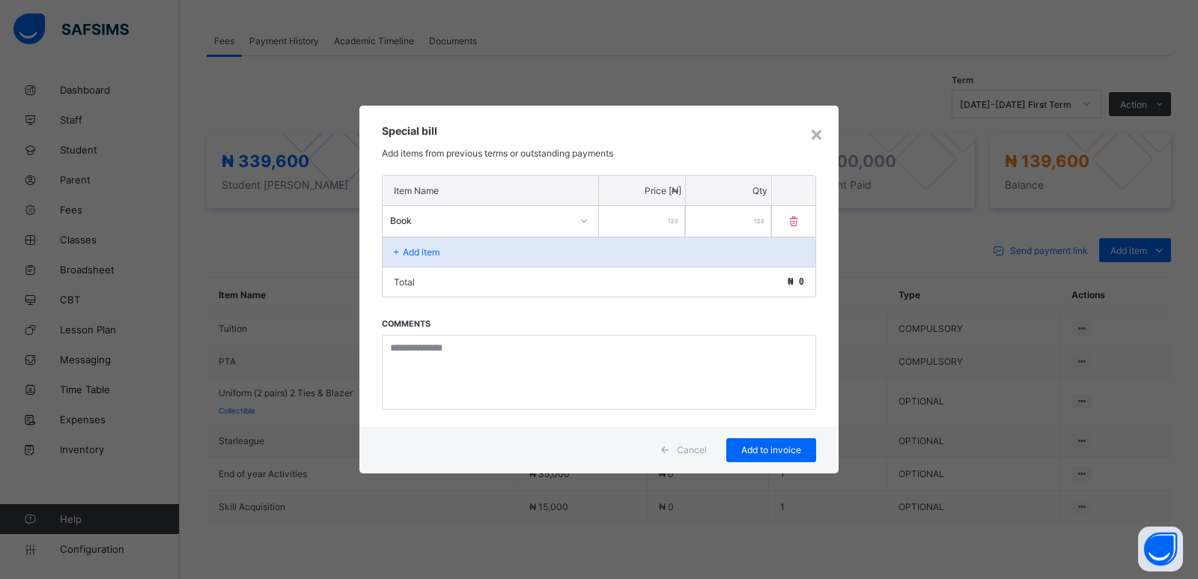
click at [628, 222] on input "number" at bounding box center [642, 221] width 86 height 31
type input "*****"
click at [799, 449] on span "Add to invoice" at bounding box center [771, 449] width 67 height 11
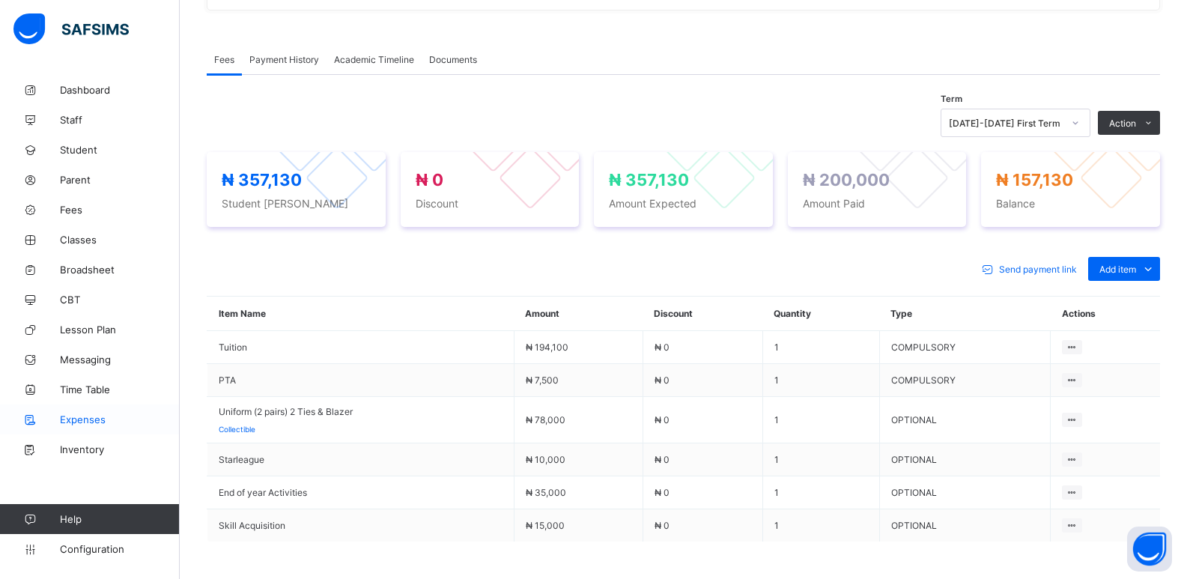
scroll to position [449, 0]
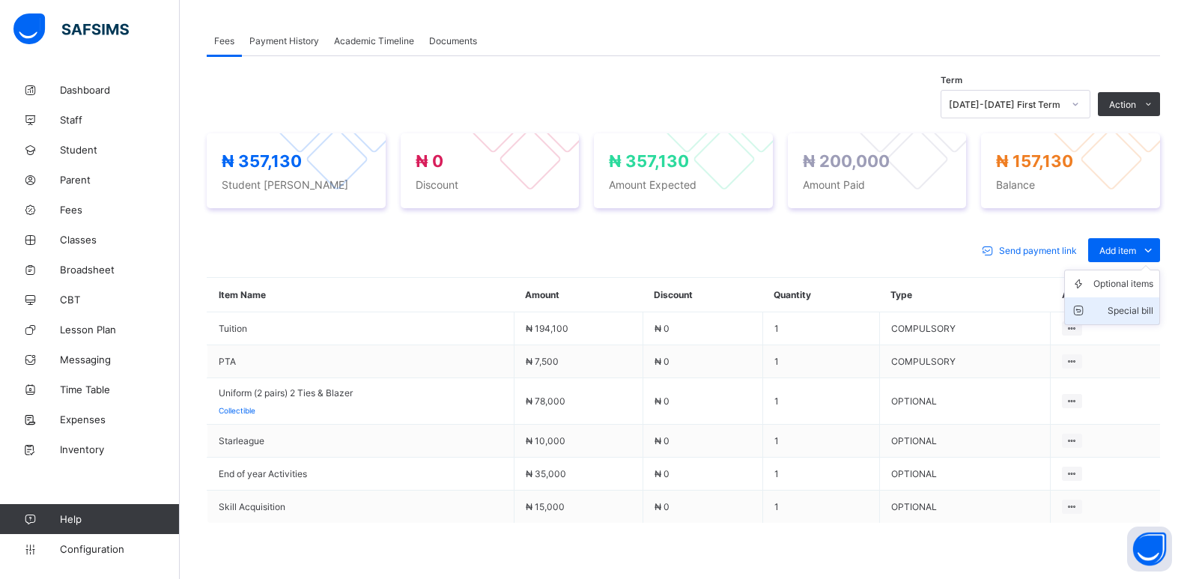
click at [1122, 313] on div "Special bill" at bounding box center [1123, 310] width 60 height 15
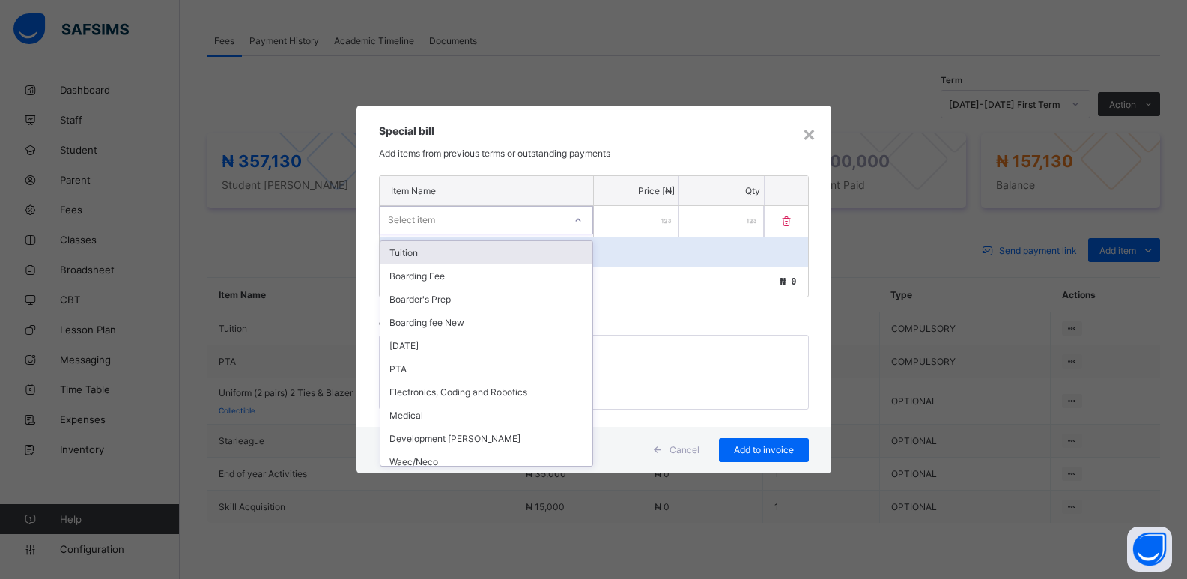
click at [575, 225] on icon at bounding box center [578, 220] width 9 height 15
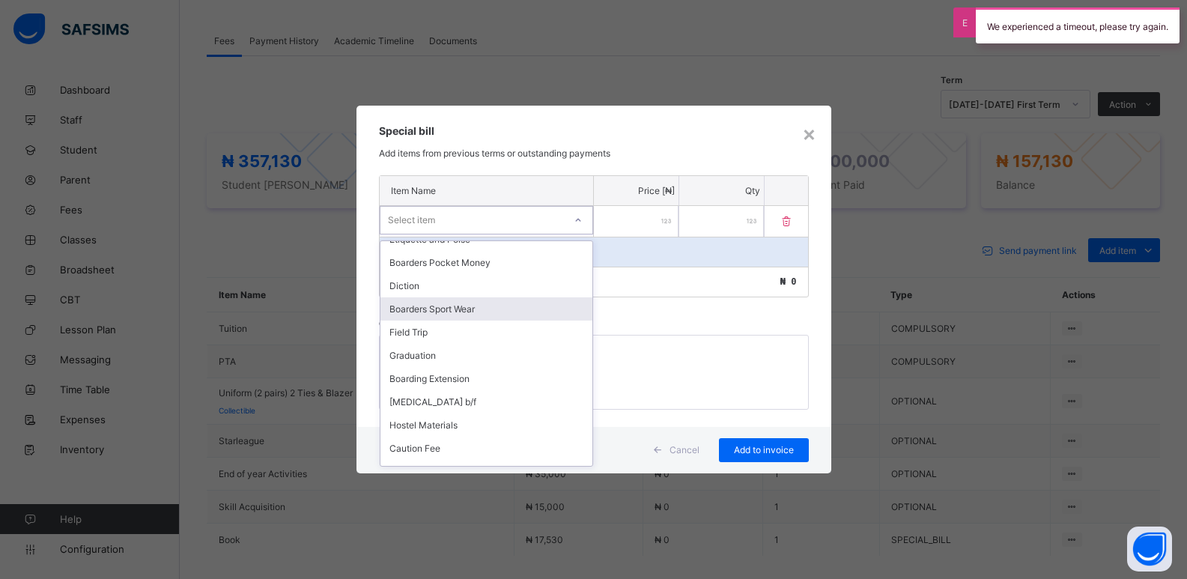
scroll to position [565, 0]
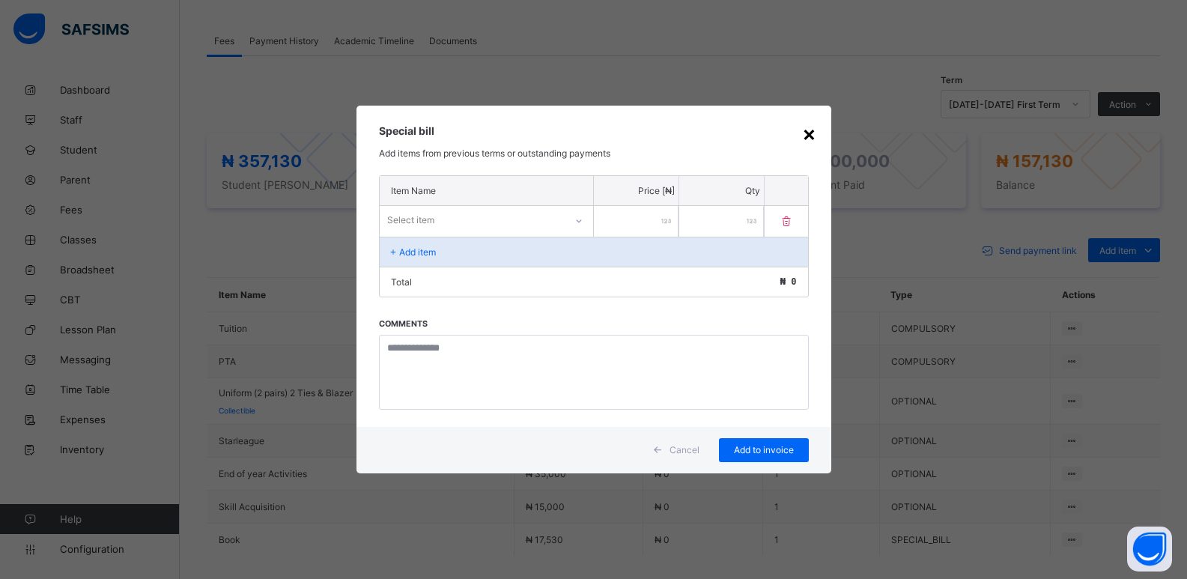
click at [812, 134] on div "×" at bounding box center [809, 133] width 14 height 25
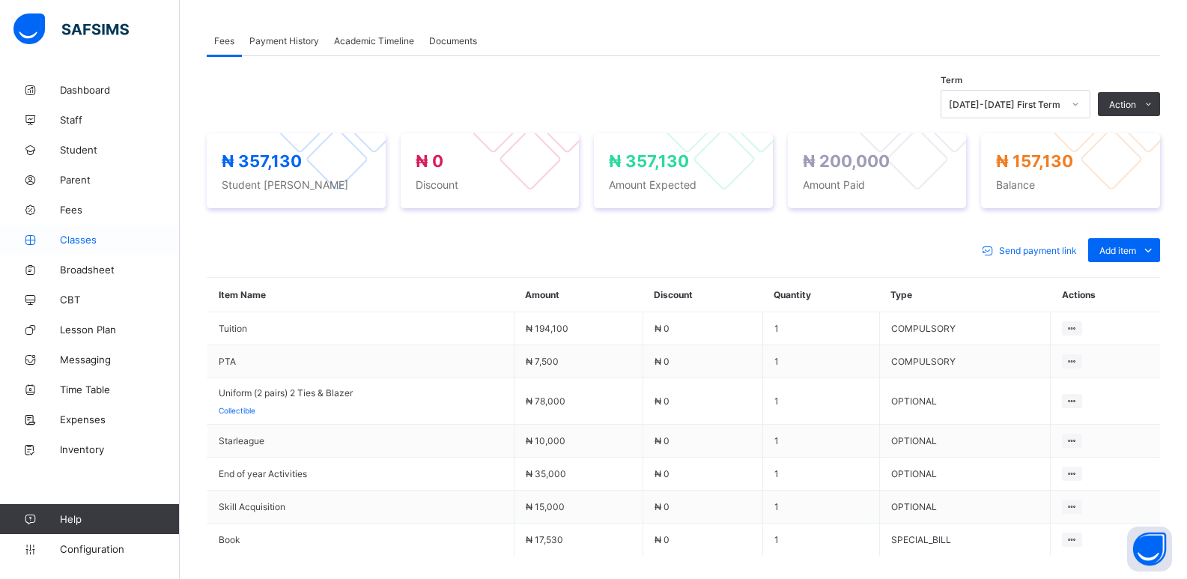
click at [97, 240] on span "Classes" at bounding box center [120, 240] width 120 height 12
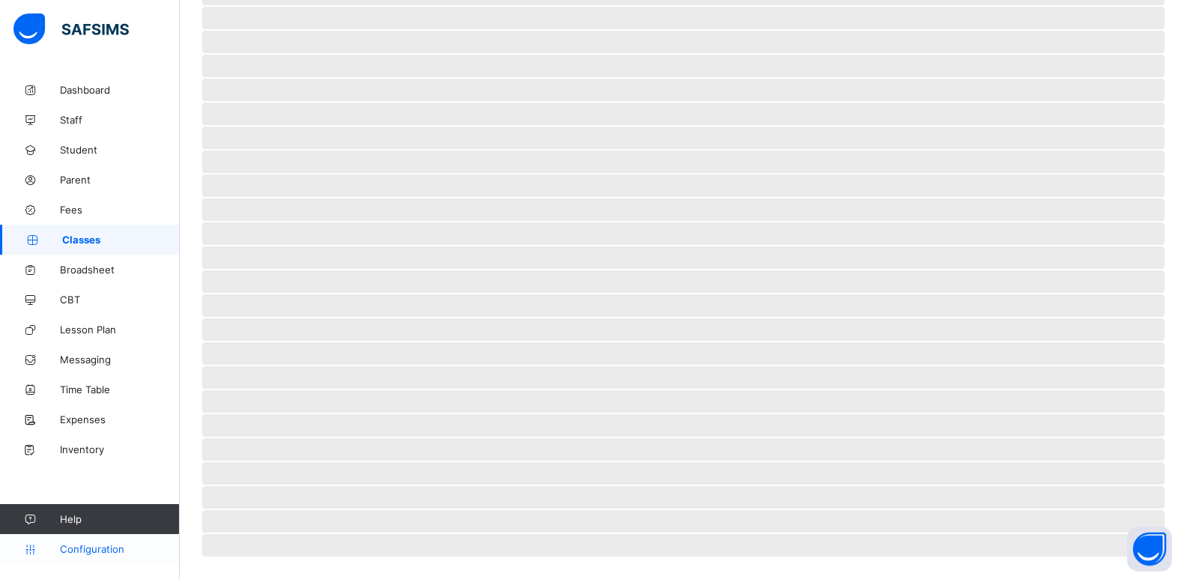
scroll to position [239, 0]
click at [109, 544] on span "Configuration" at bounding box center [119, 549] width 119 height 12
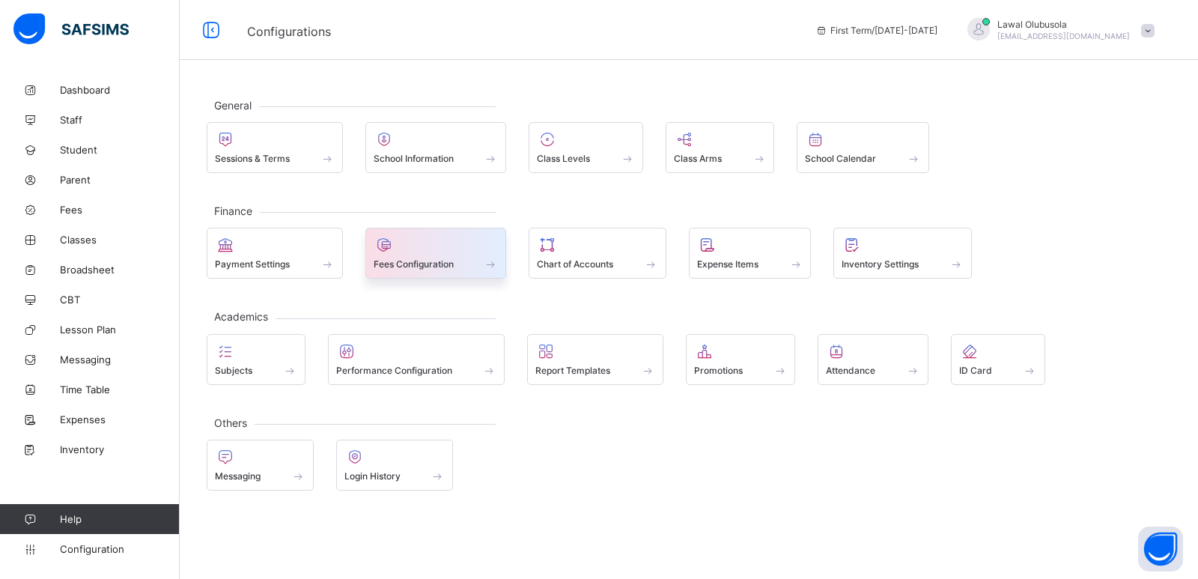
click at [416, 260] on span "Fees Configuration" at bounding box center [414, 263] width 80 height 11
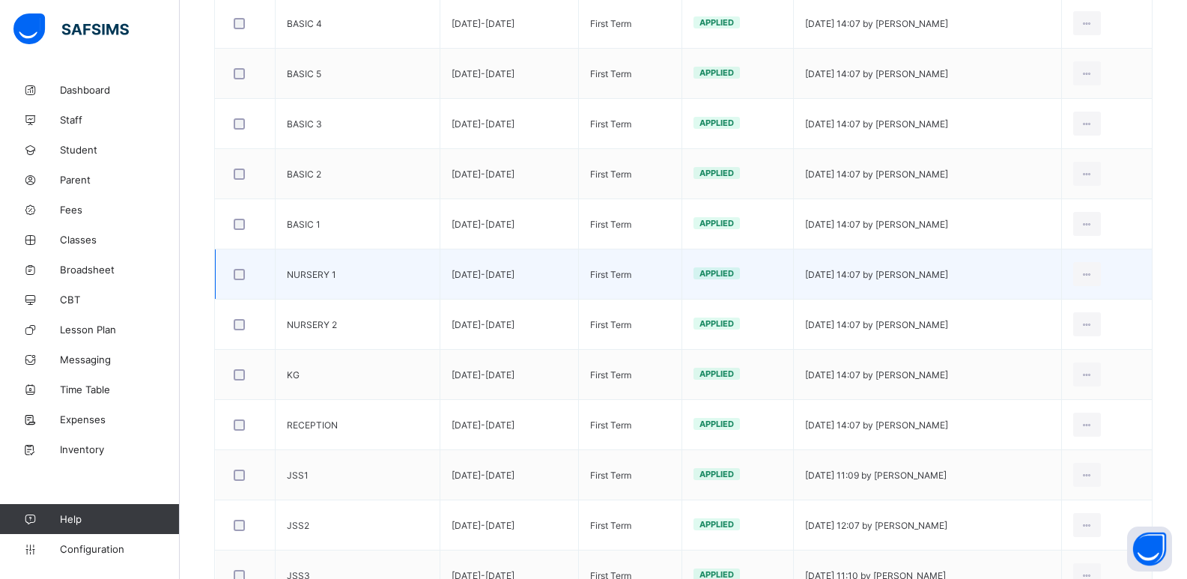
scroll to position [524, 0]
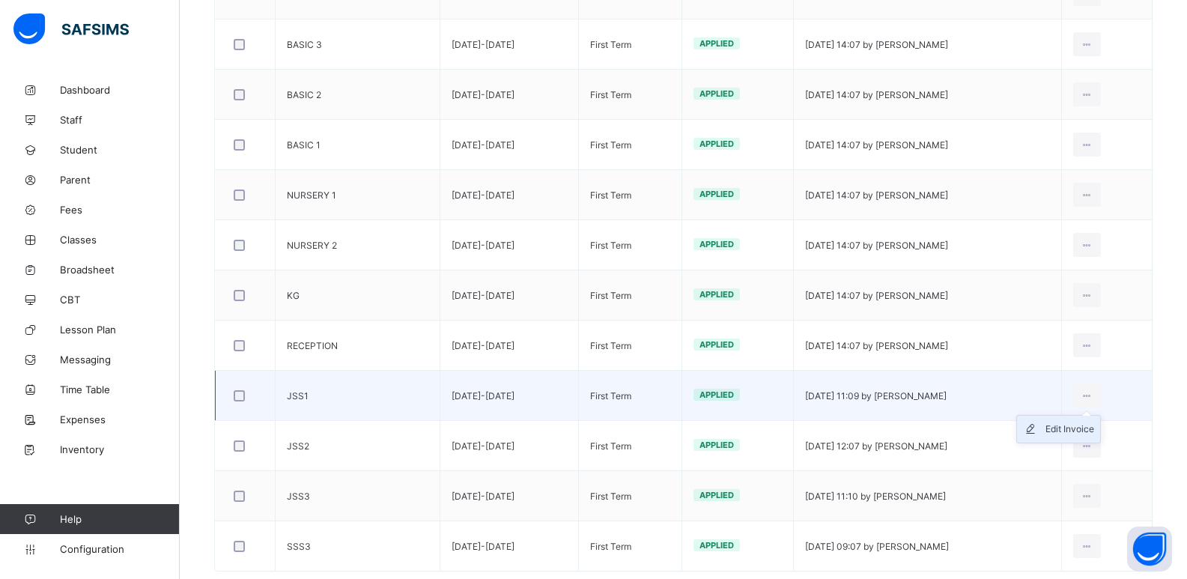
click at [1087, 427] on div "Edit Invoice" at bounding box center [1069, 429] width 49 height 15
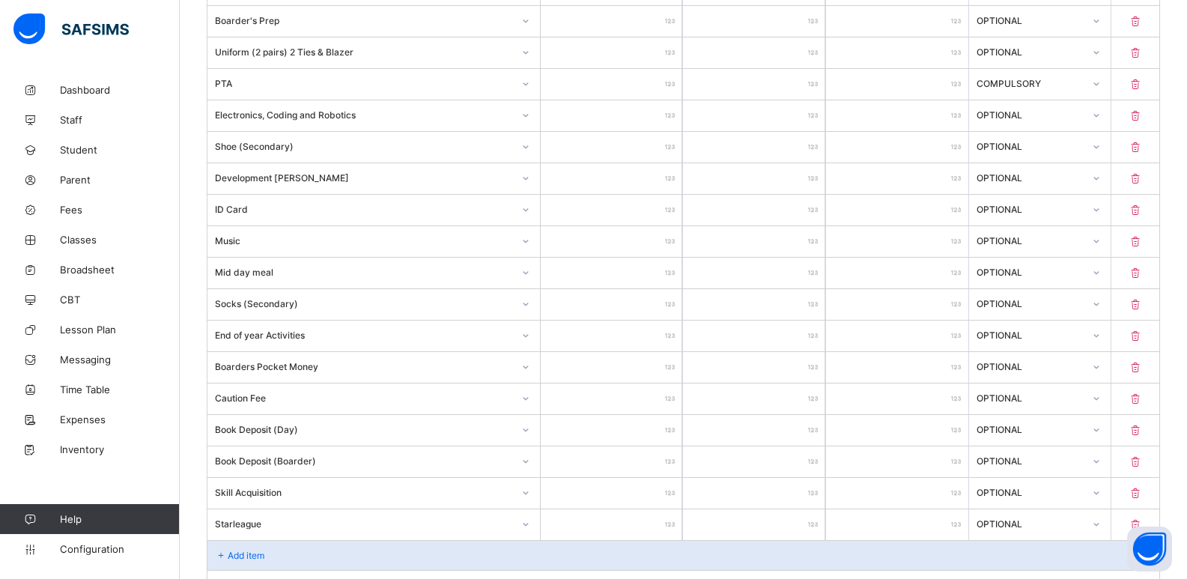
scroll to position [524, 0]
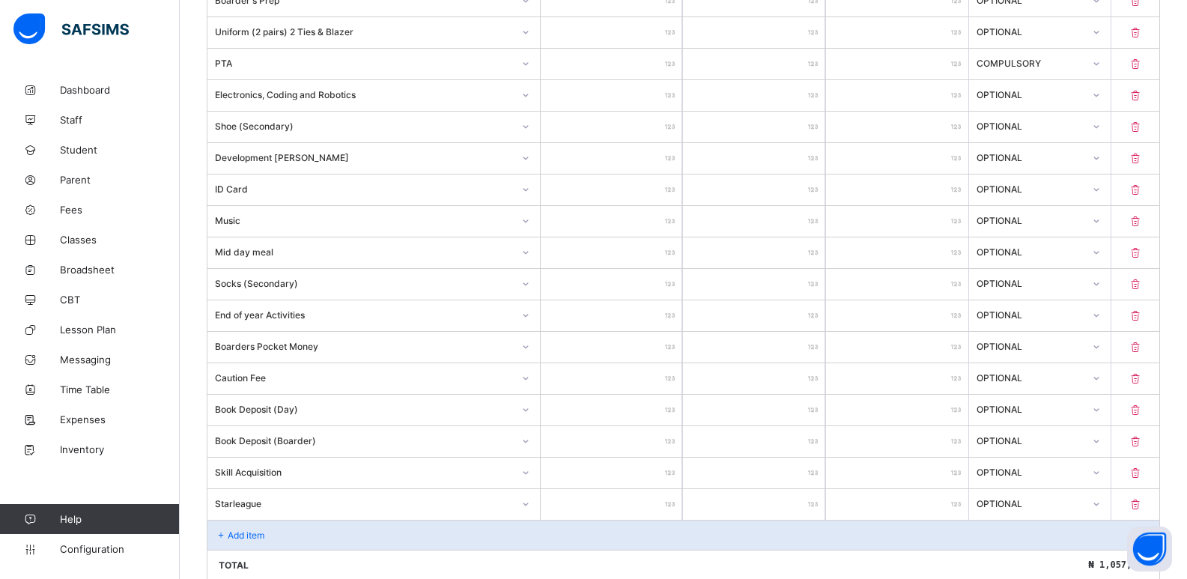
click at [234, 536] on p "Add item" at bounding box center [246, 534] width 37 height 11
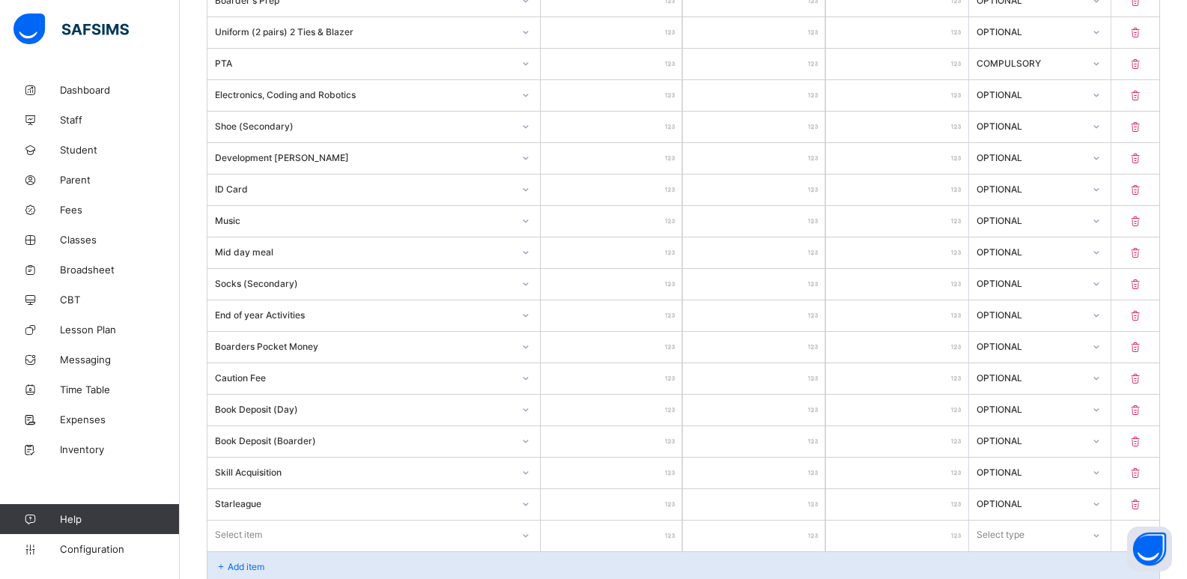
click at [525, 534] on div "Select item" at bounding box center [373, 534] width 332 height 28
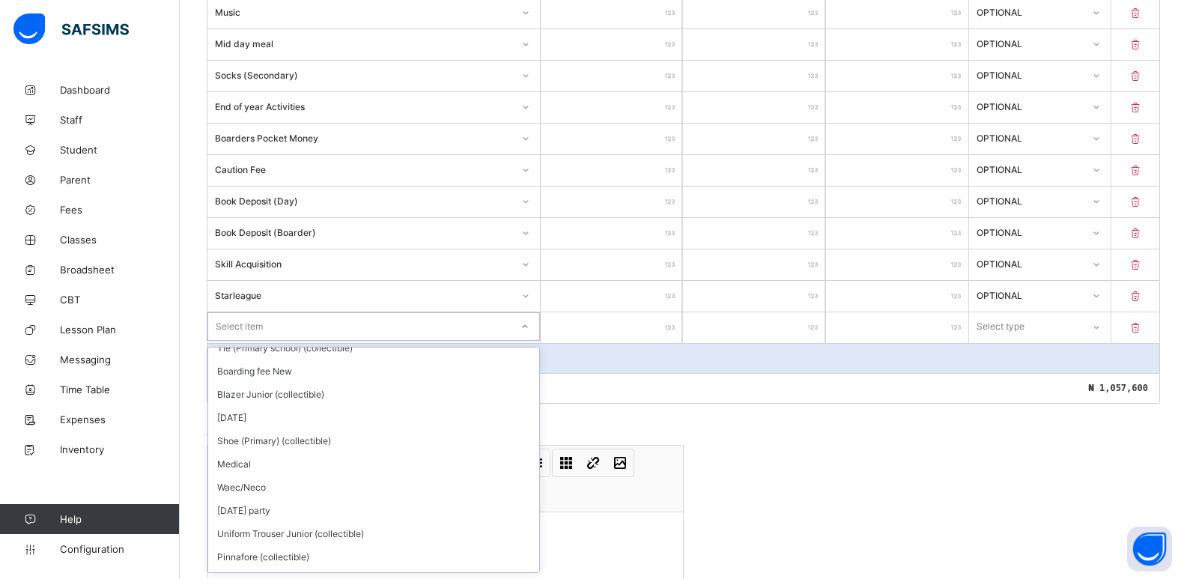
scroll to position [0, 0]
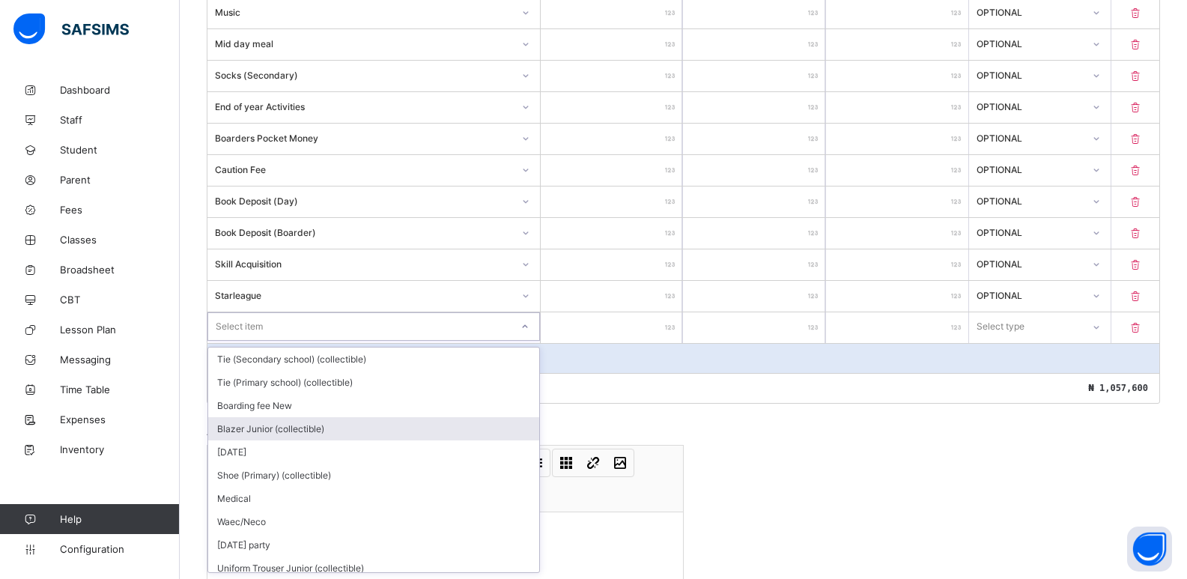
click at [810, 437] on div "Session 2025-2026 Term First Term Invoice template content Items that are set a…" at bounding box center [683, 49] width 953 height 1208
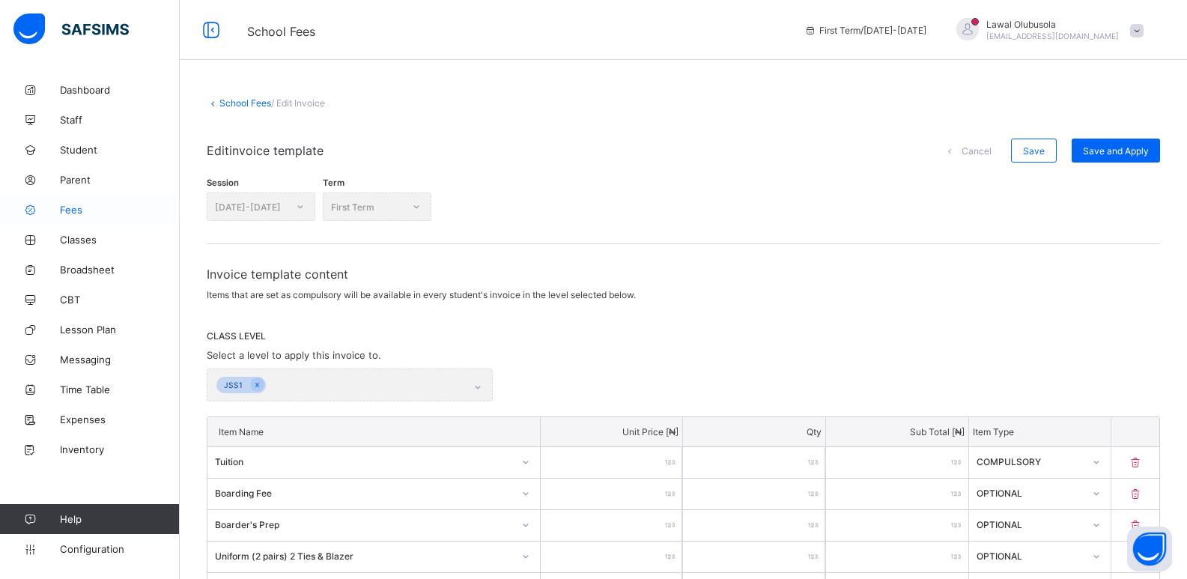
click at [76, 214] on span "Fees" at bounding box center [120, 210] width 120 height 12
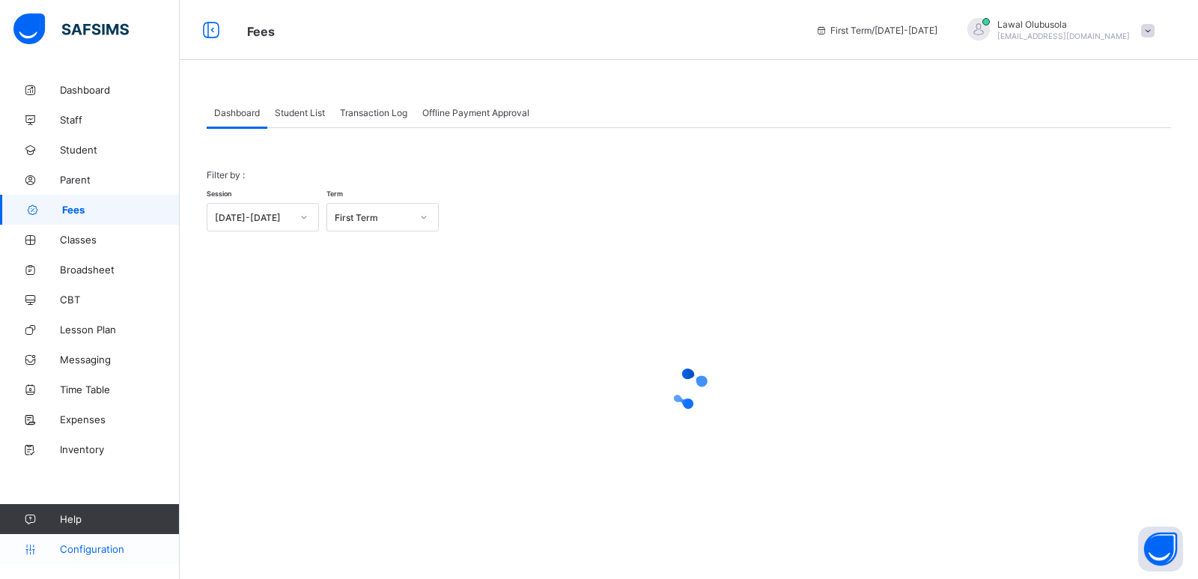
click at [77, 547] on span "Configuration" at bounding box center [119, 549] width 119 height 12
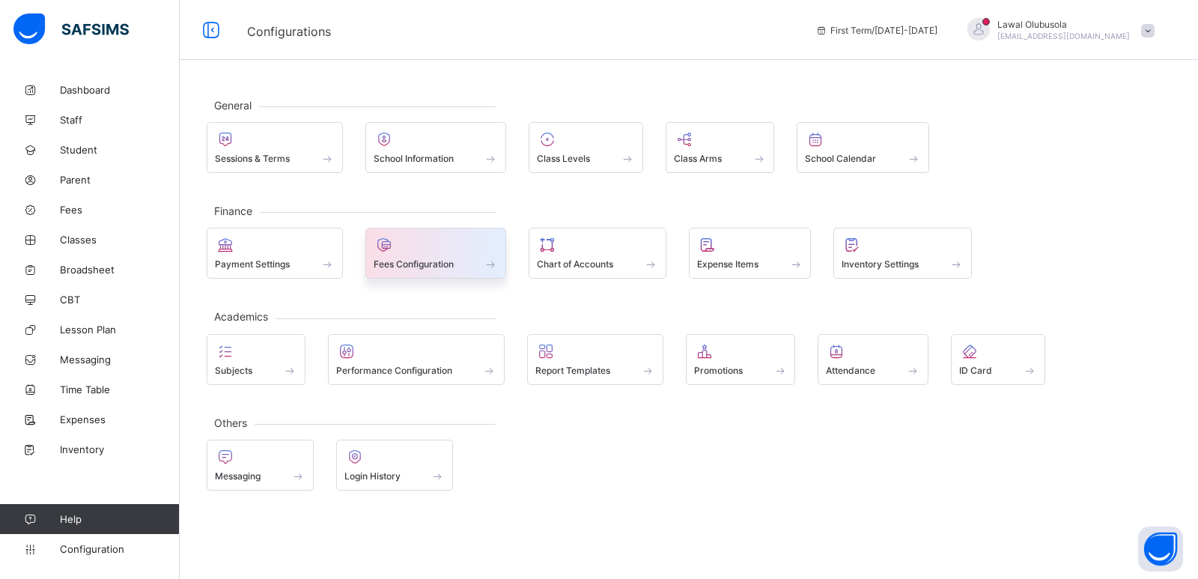
click at [410, 263] on span "Fees Configuration" at bounding box center [414, 263] width 80 height 11
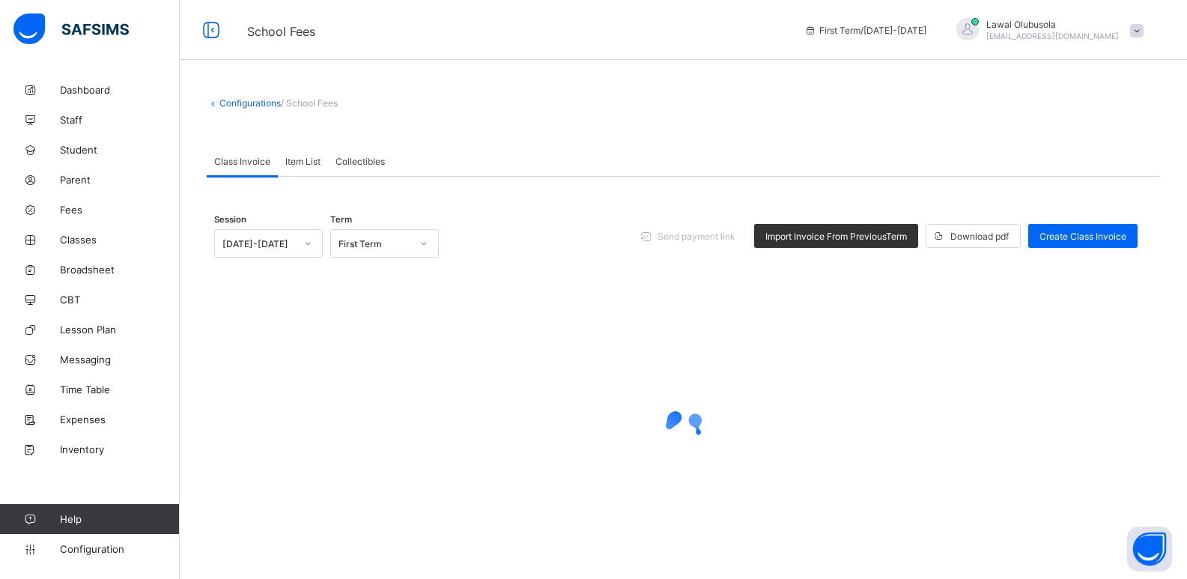
click at [289, 154] on div "Item List" at bounding box center [303, 161] width 50 height 30
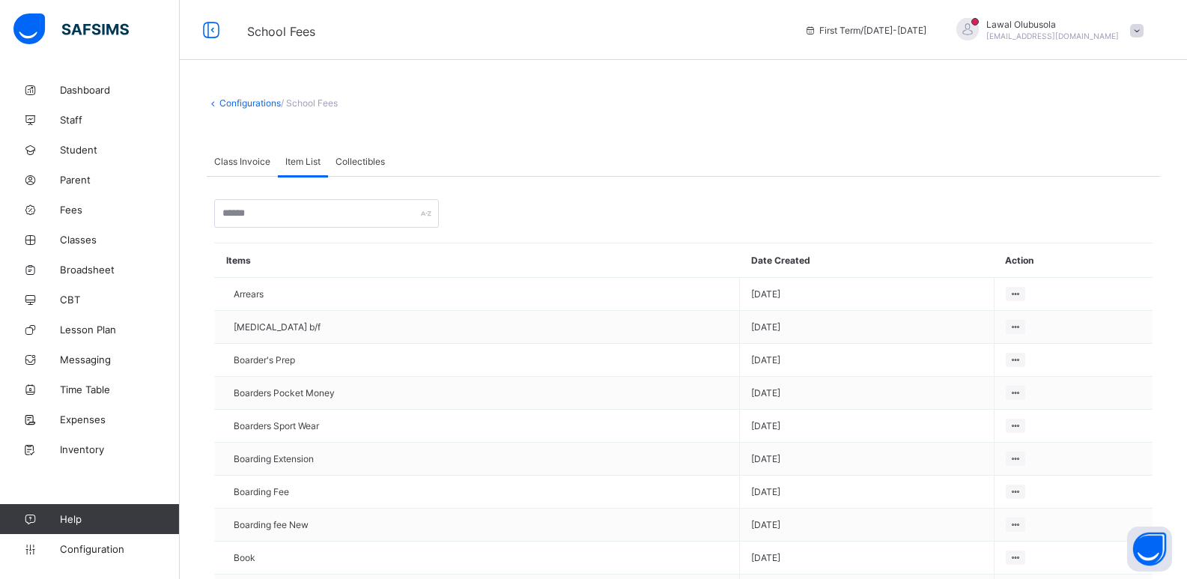
click at [342, 156] on span "Collectibles" at bounding box center [359, 161] width 49 height 11
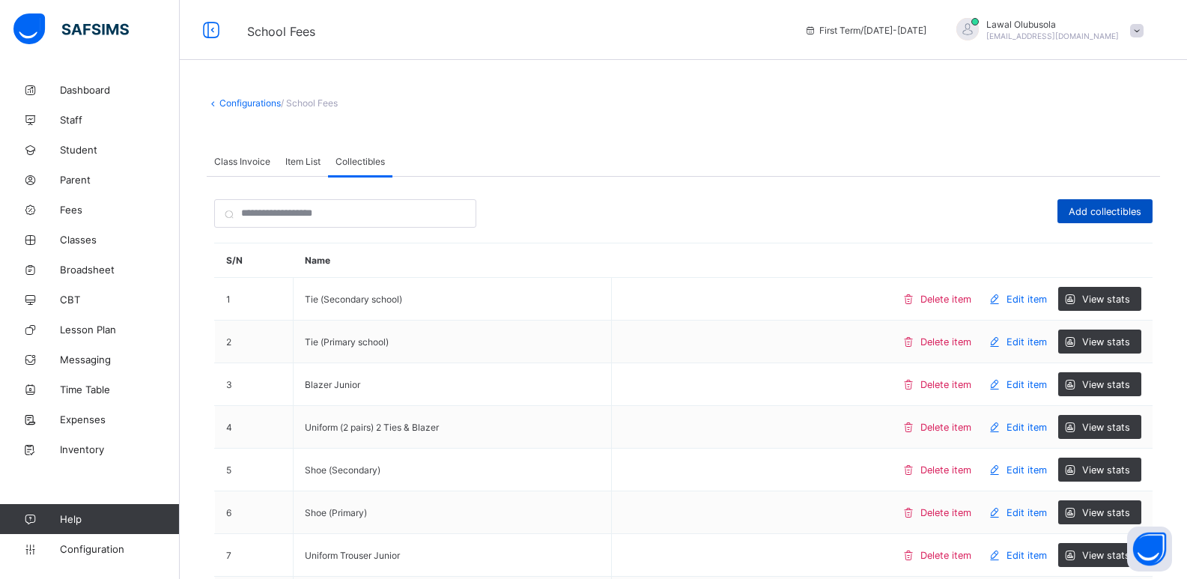
click at [1092, 210] on span "Add collectibles" at bounding box center [1105, 211] width 73 height 11
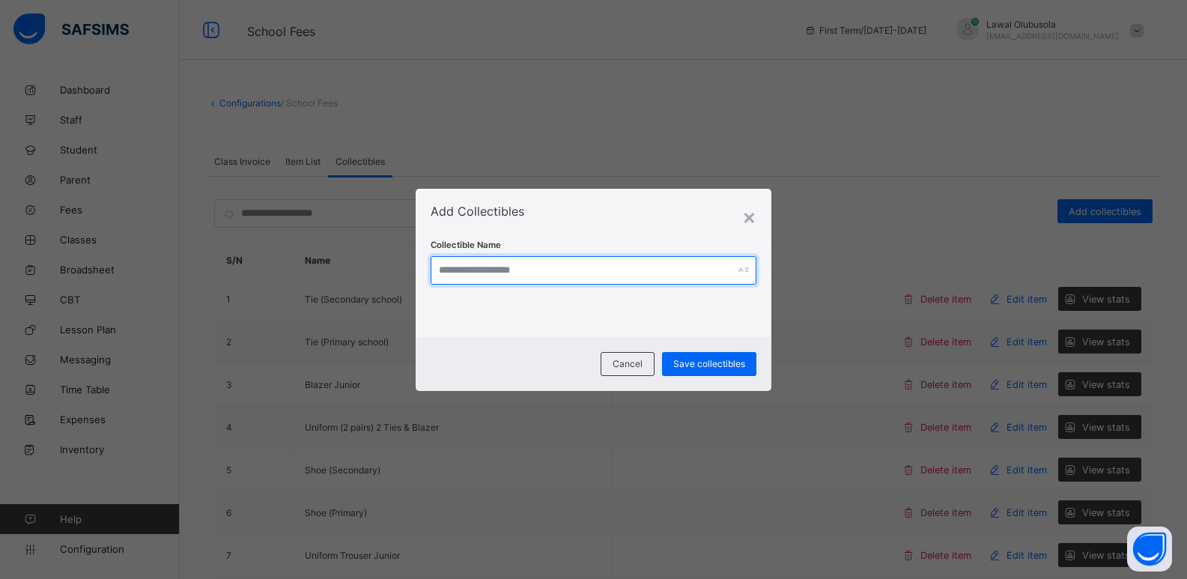
click at [635, 273] on input "text" at bounding box center [594, 270] width 326 height 28
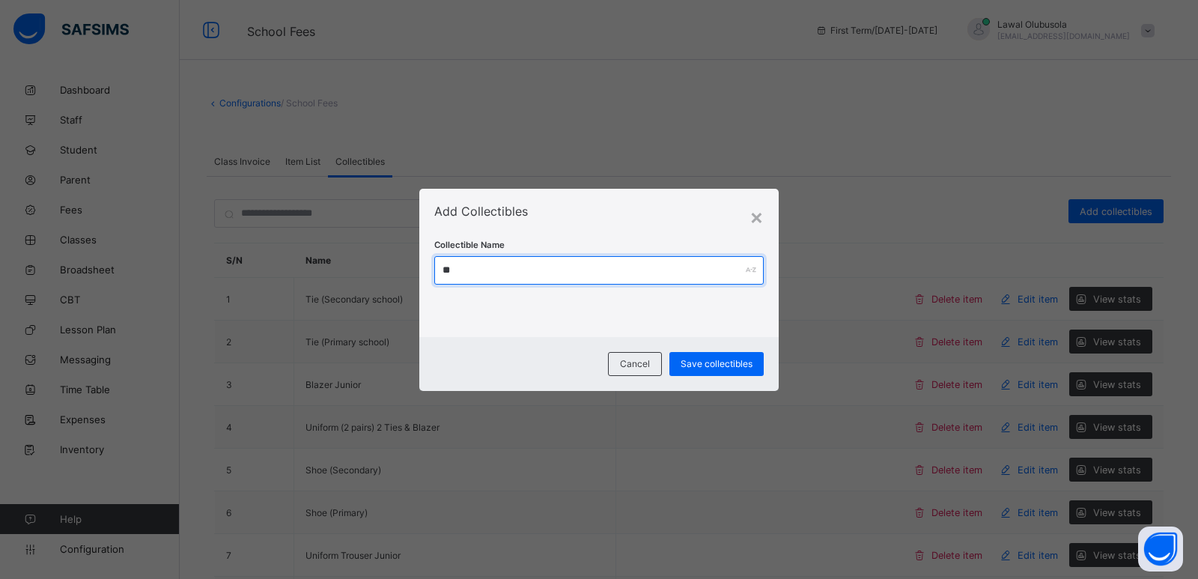
type input "*"
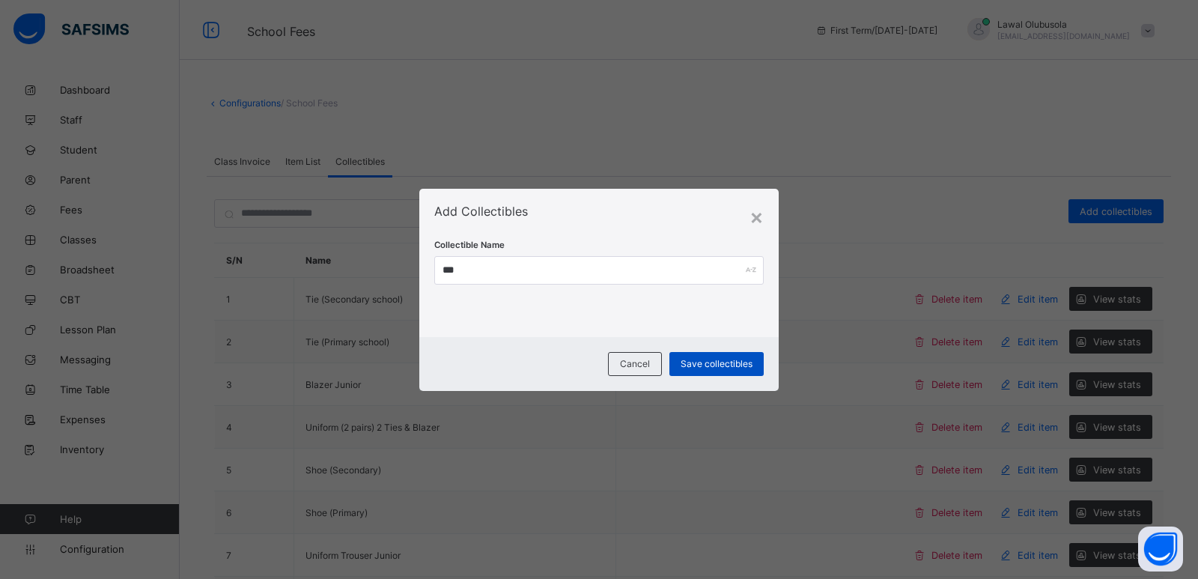
click at [747, 364] on span "Save collectibles" at bounding box center [717, 363] width 72 height 11
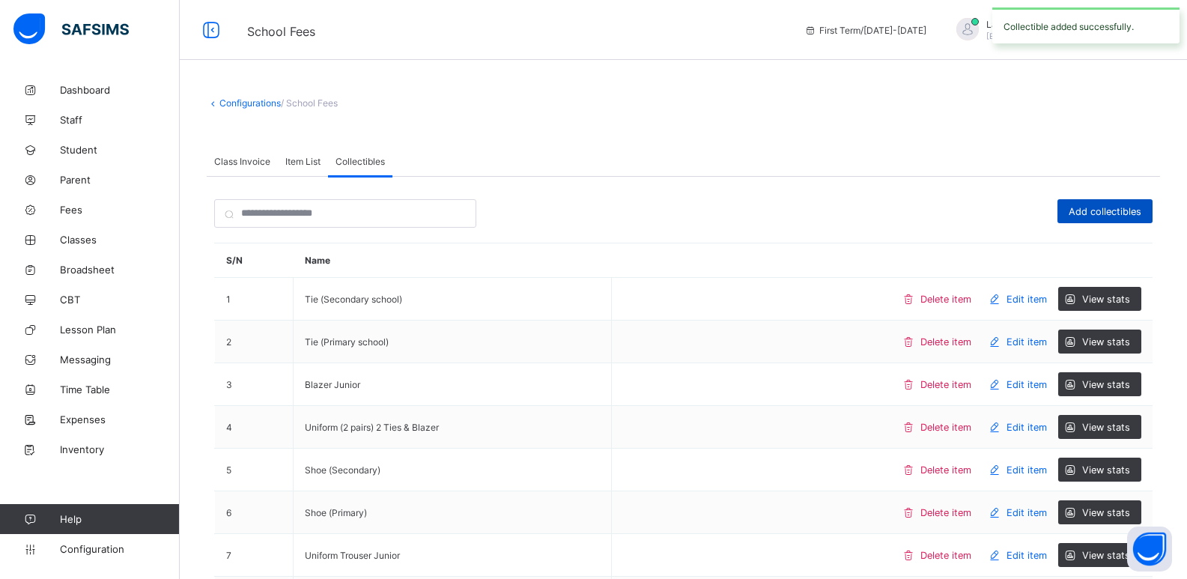
click at [1122, 201] on div "Add collectibles" at bounding box center [1104, 211] width 95 height 24
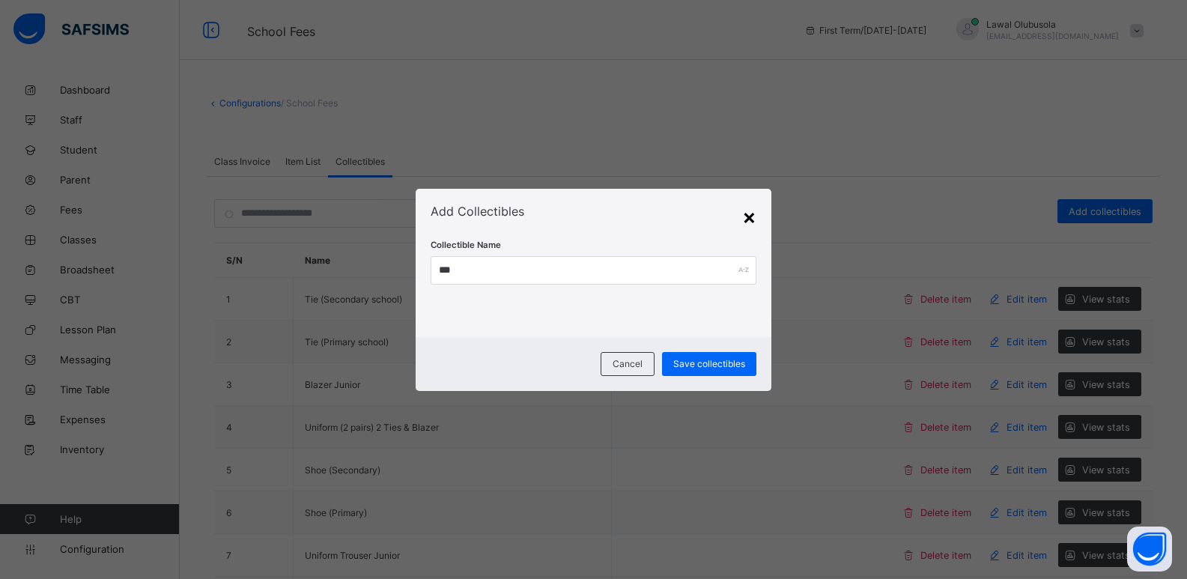
click at [752, 219] on div "×" at bounding box center [749, 216] width 14 height 25
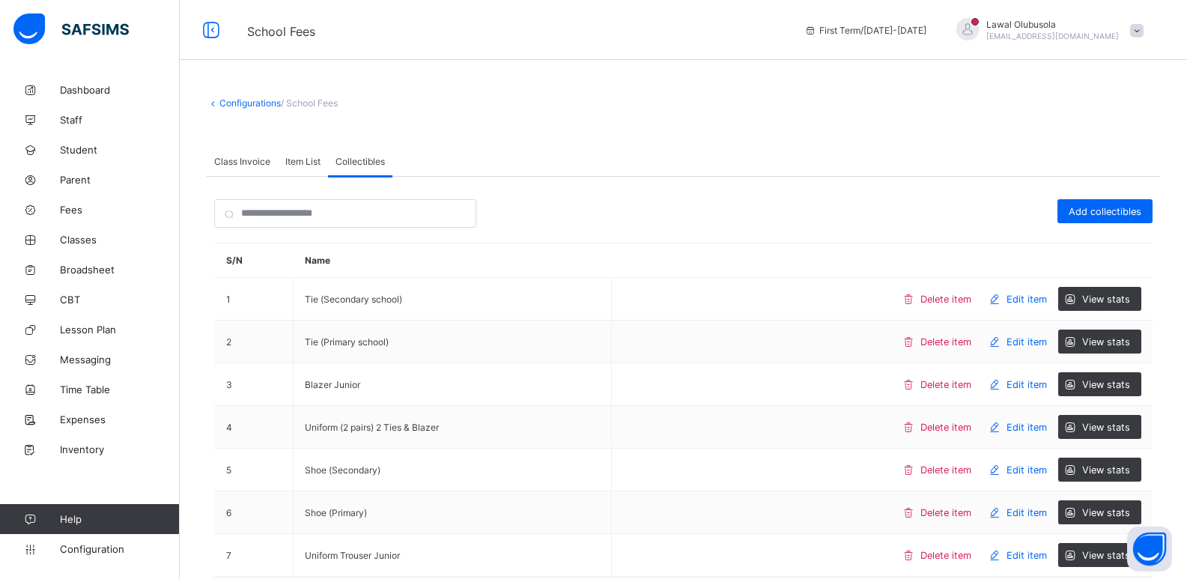
click at [292, 163] on span "Item List" at bounding box center [302, 161] width 35 height 11
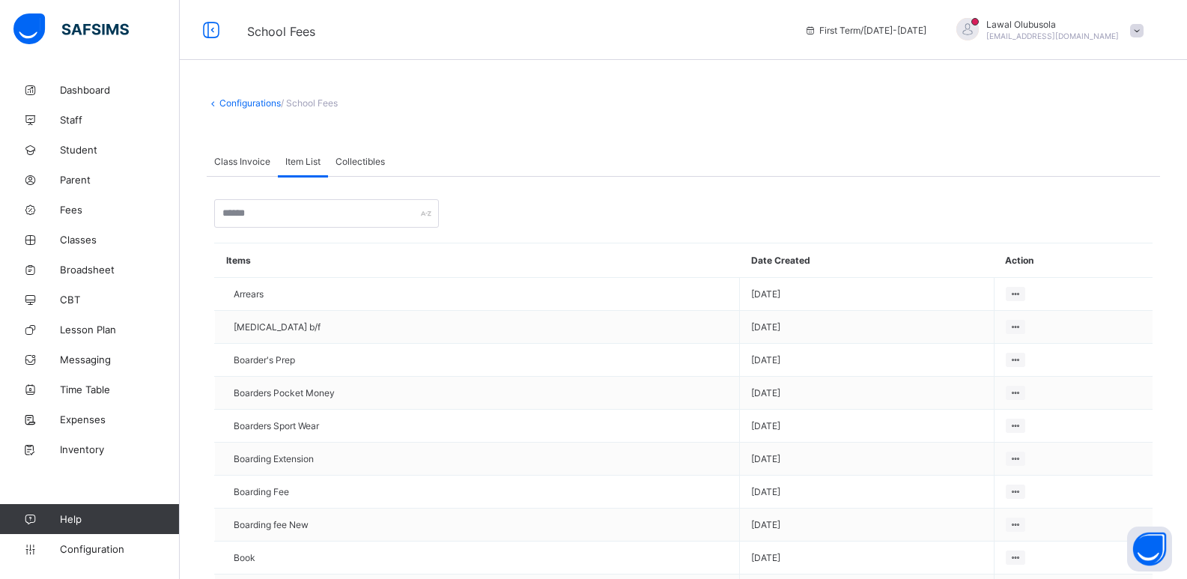
click at [369, 156] on span "Collectibles" at bounding box center [359, 161] width 49 height 11
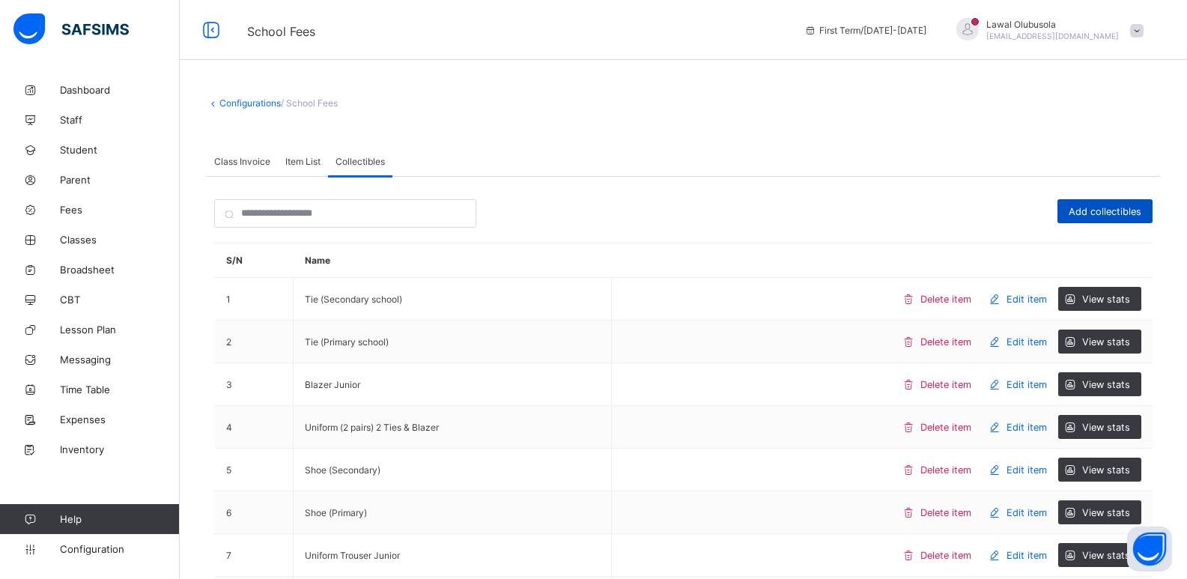
click at [1135, 208] on span "Add collectibles" at bounding box center [1105, 211] width 73 height 11
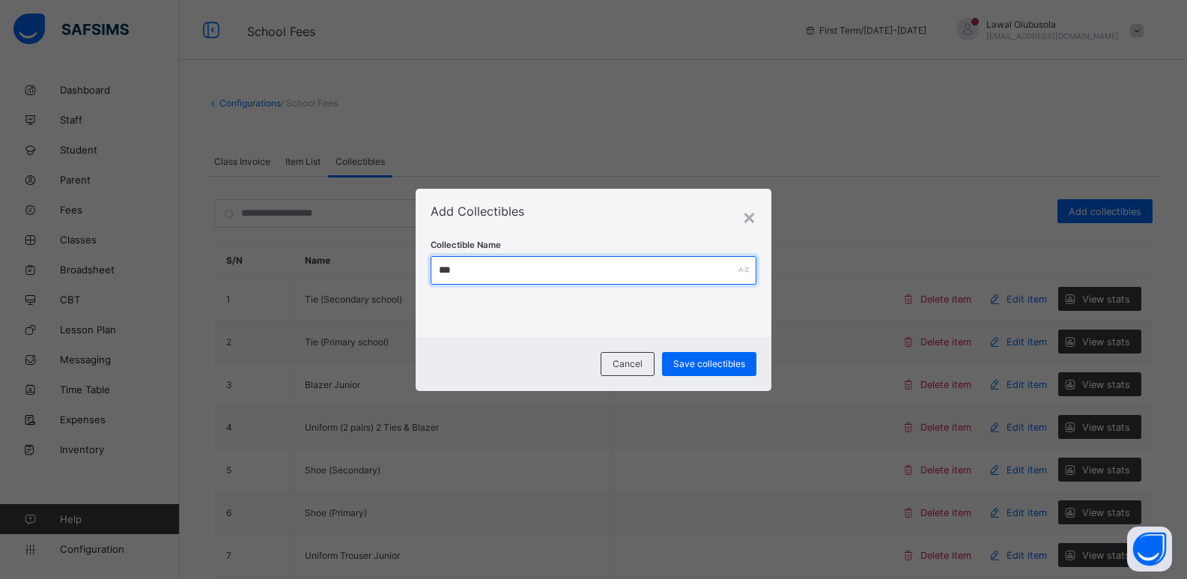
click at [667, 264] on input "***" at bounding box center [594, 270] width 326 height 28
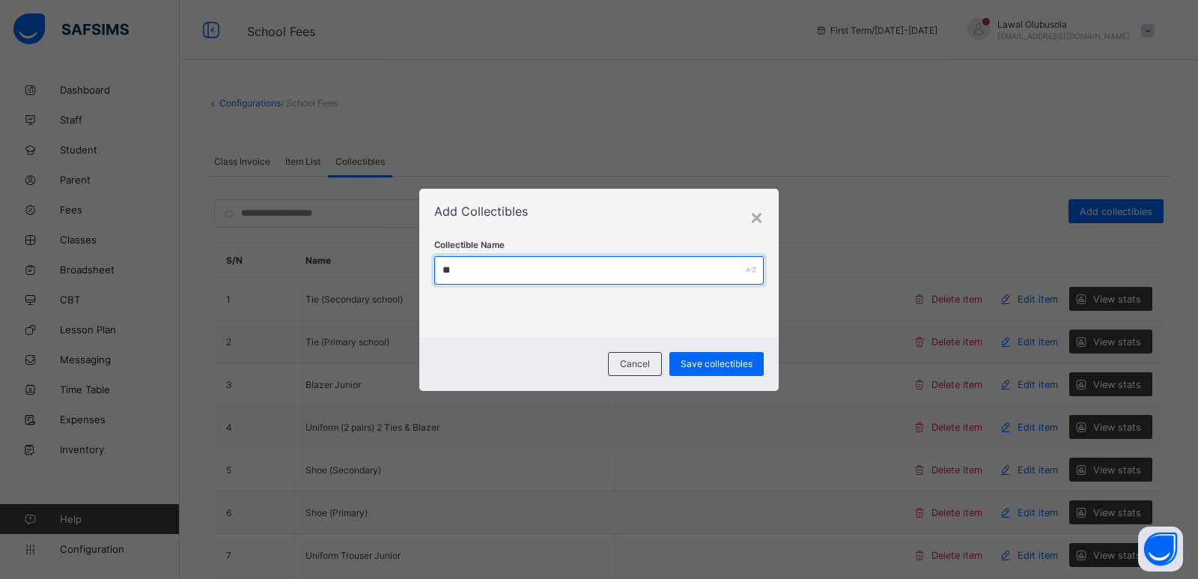
type input "*"
type input "*****"
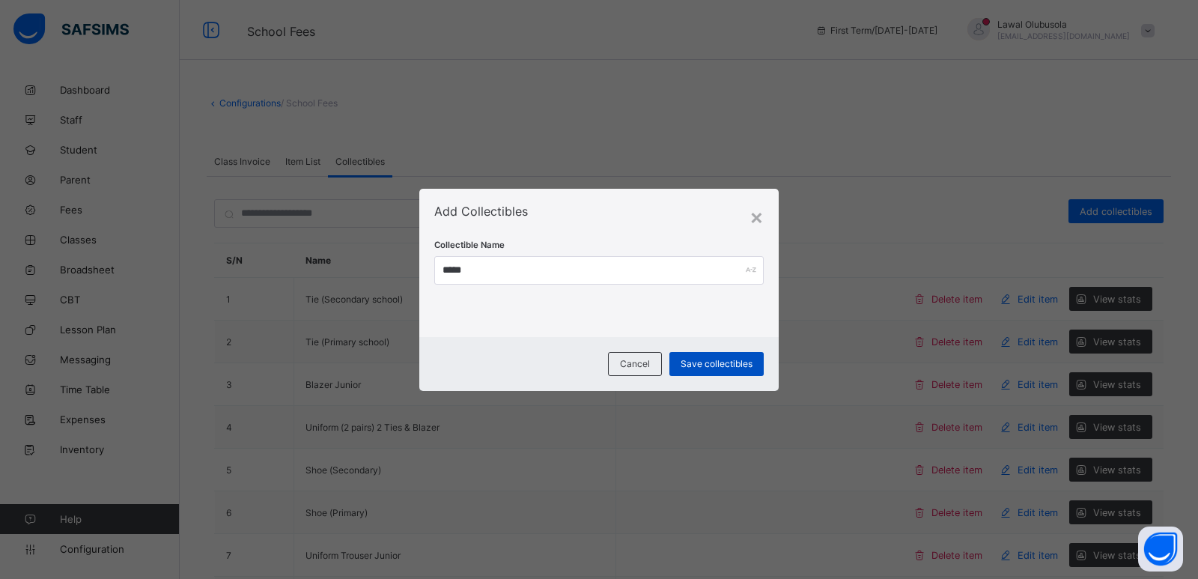
click at [726, 362] on span "Save collectibles" at bounding box center [717, 363] width 72 height 11
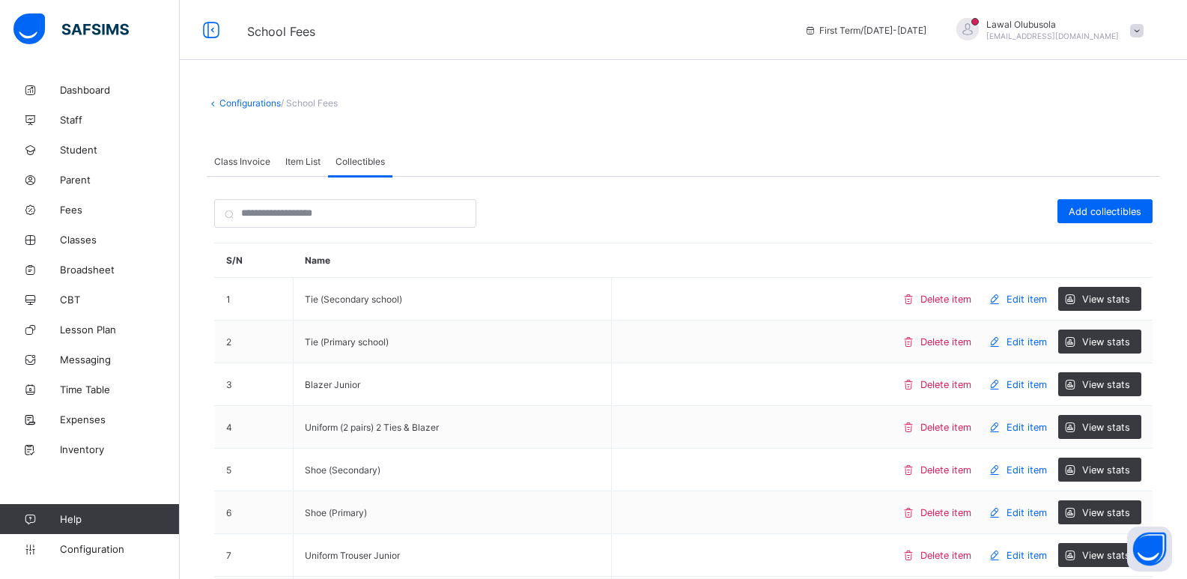
click at [262, 164] on span "Class Invoice" at bounding box center [242, 161] width 56 height 11
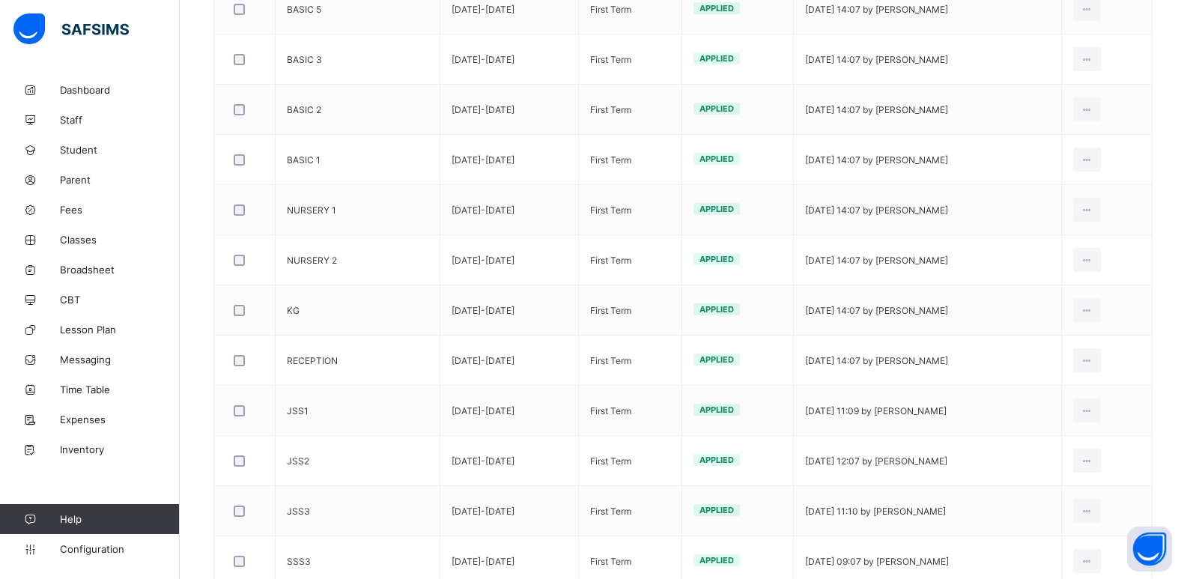
scroll to position [562, 0]
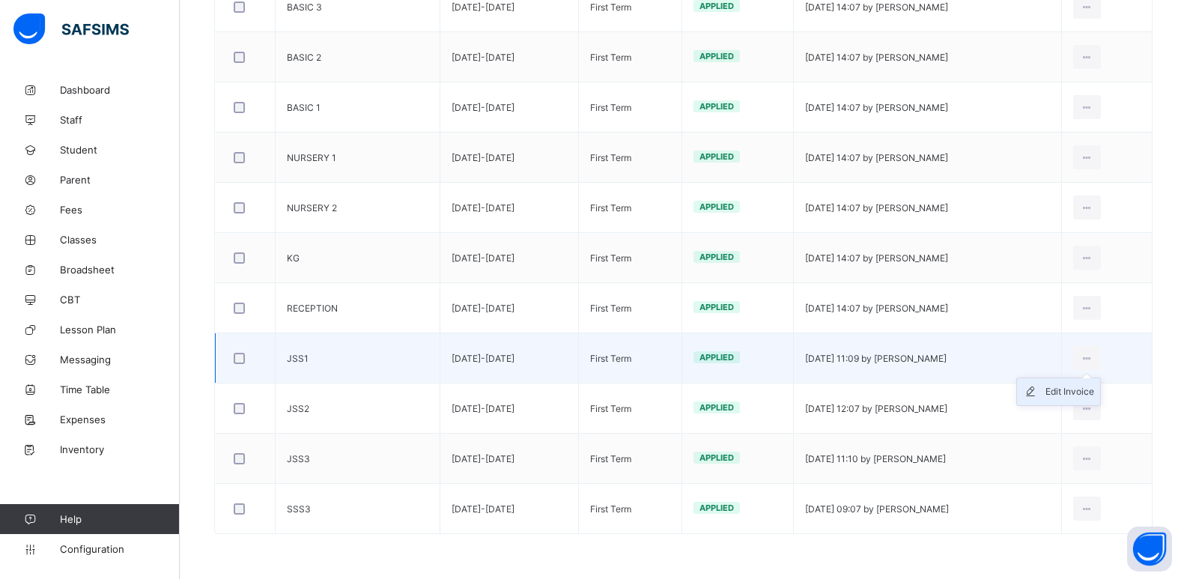
click at [1090, 392] on div "Edit Invoice" at bounding box center [1069, 391] width 49 height 15
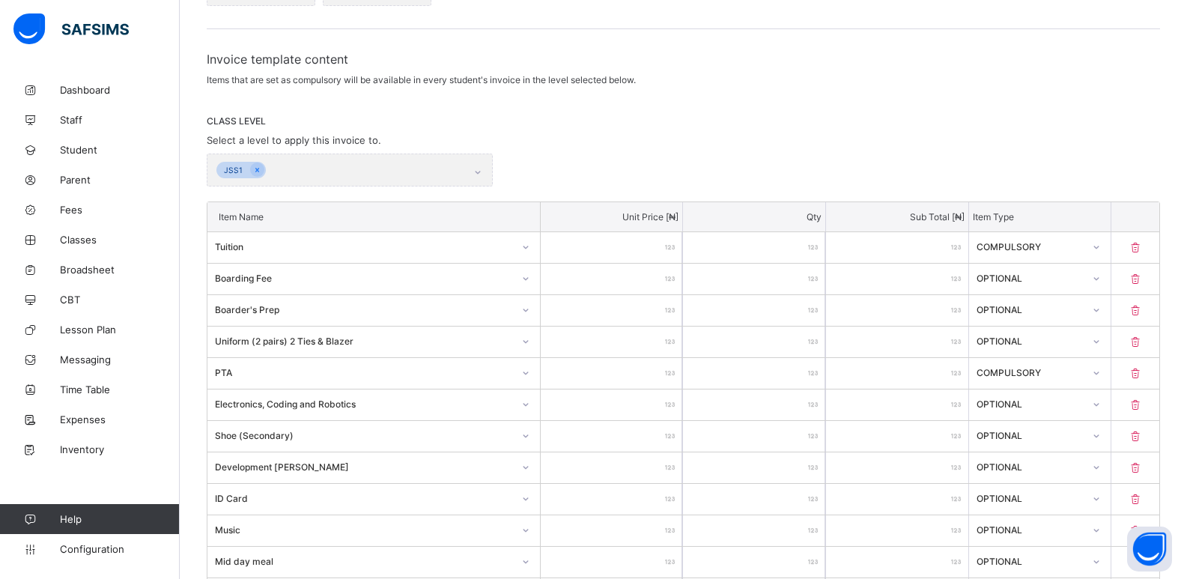
scroll to position [562, 0]
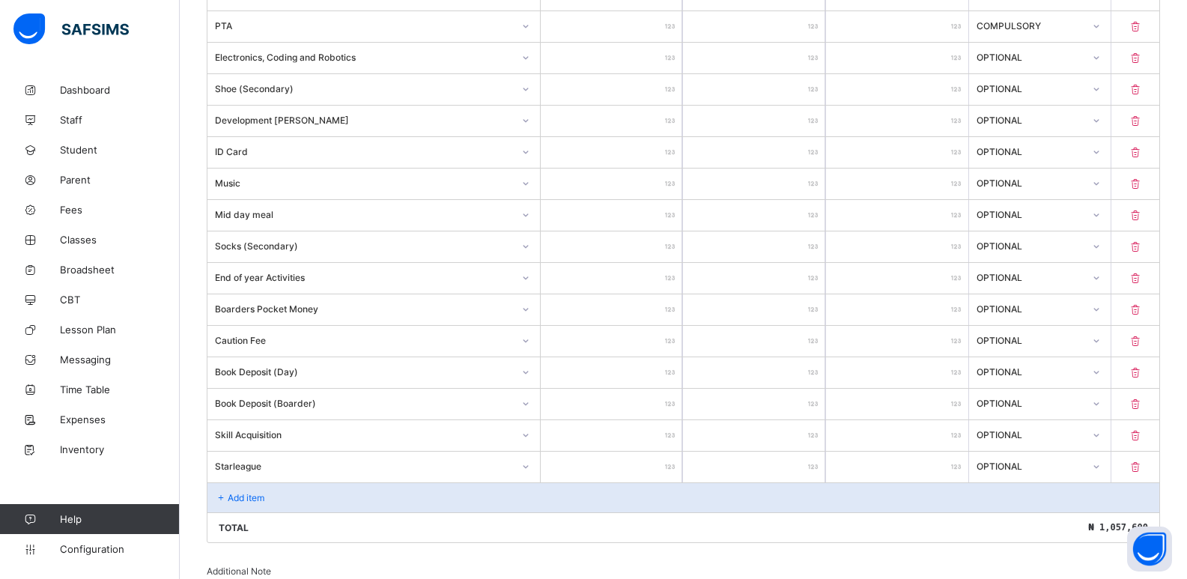
click at [241, 496] on p "Add item" at bounding box center [246, 497] width 37 height 11
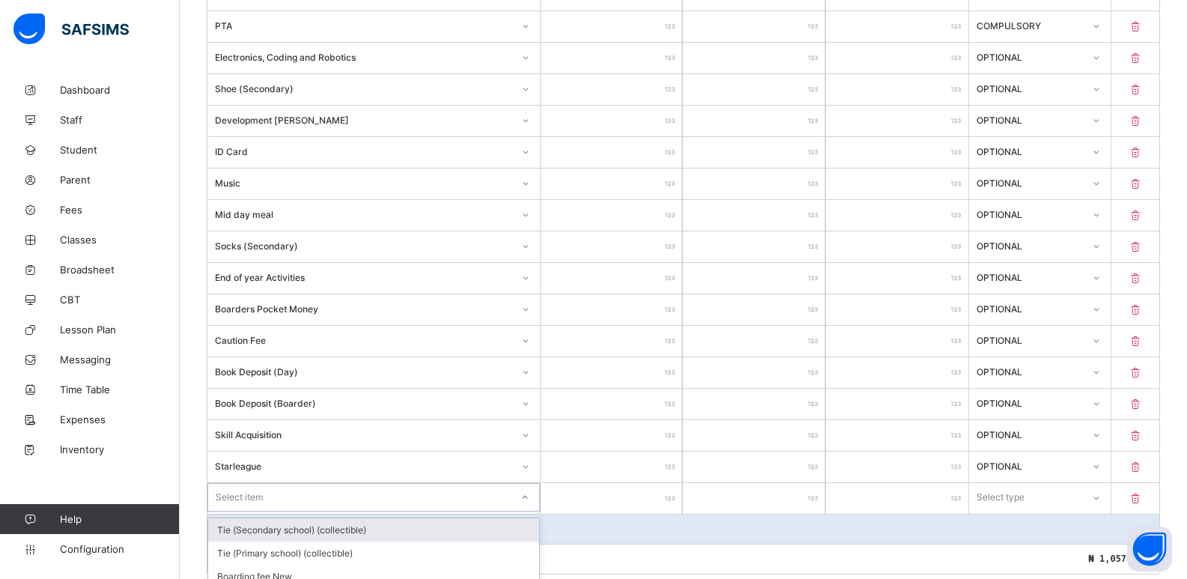
click at [532, 499] on div "option Tie (Secondary school) (collectible) focused, 1 of 43. 43 results availa…" at bounding box center [373, 497] width 332 height 28
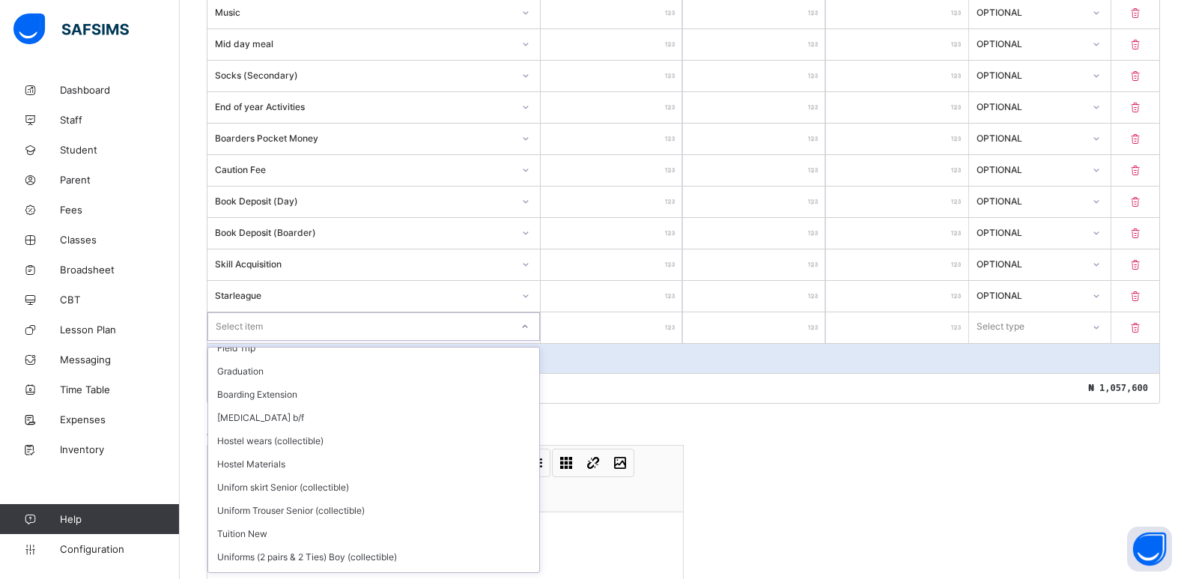
scroll to position [774, 0]
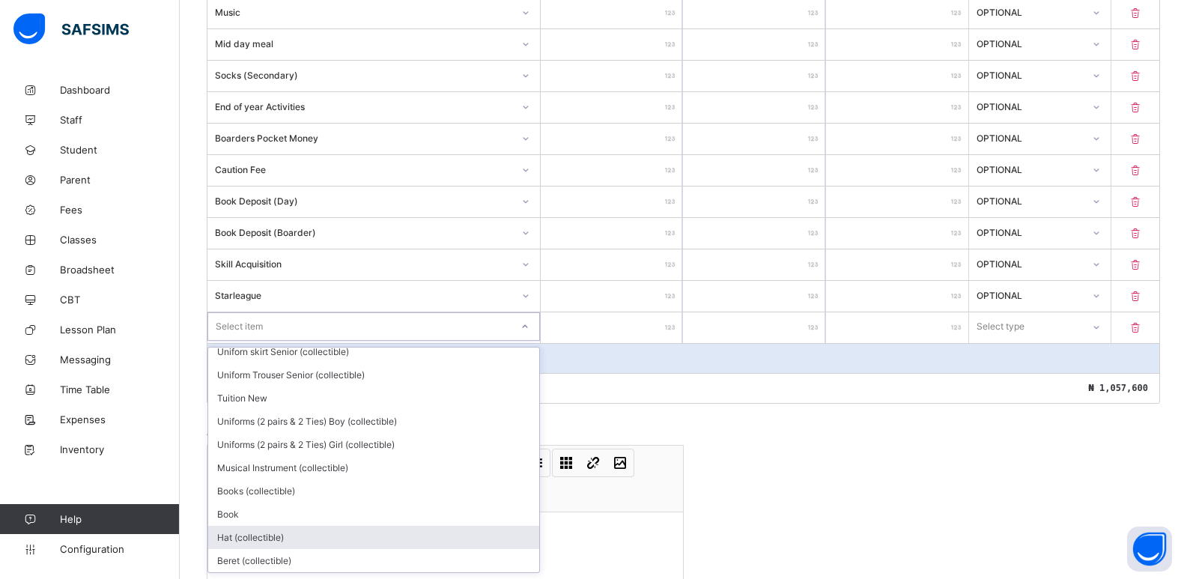
click at [270, 538] on div "Hat (collectible)" at bounding box center [373, 537] width 331 height 23
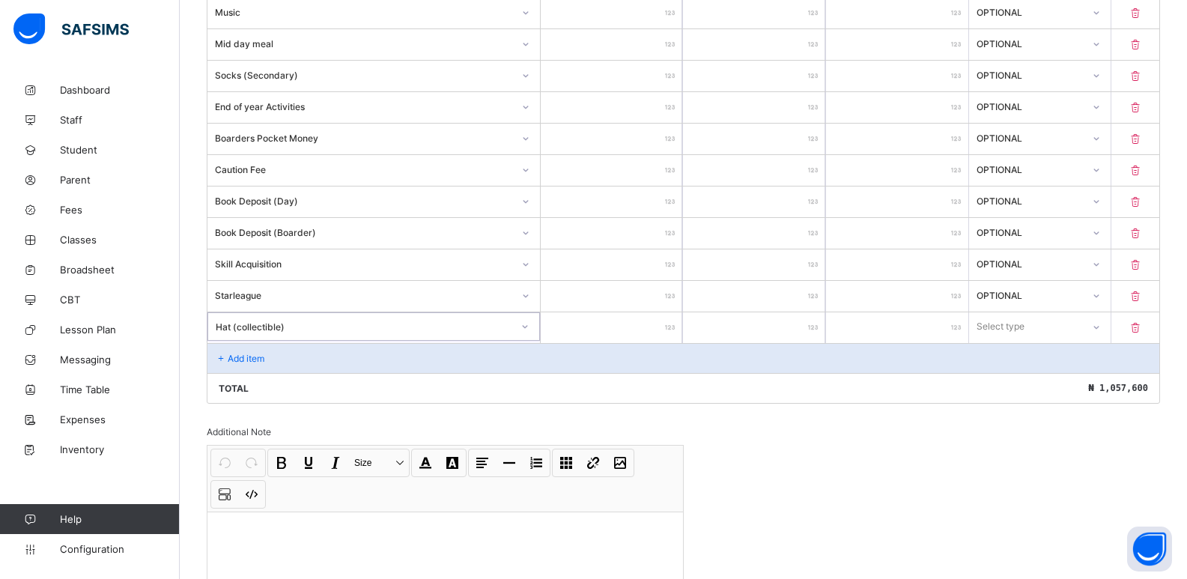
click at [579, 329] on input "number" at bounding box center [612, 327] width 142 height 31
type input "*"
type input "*****"
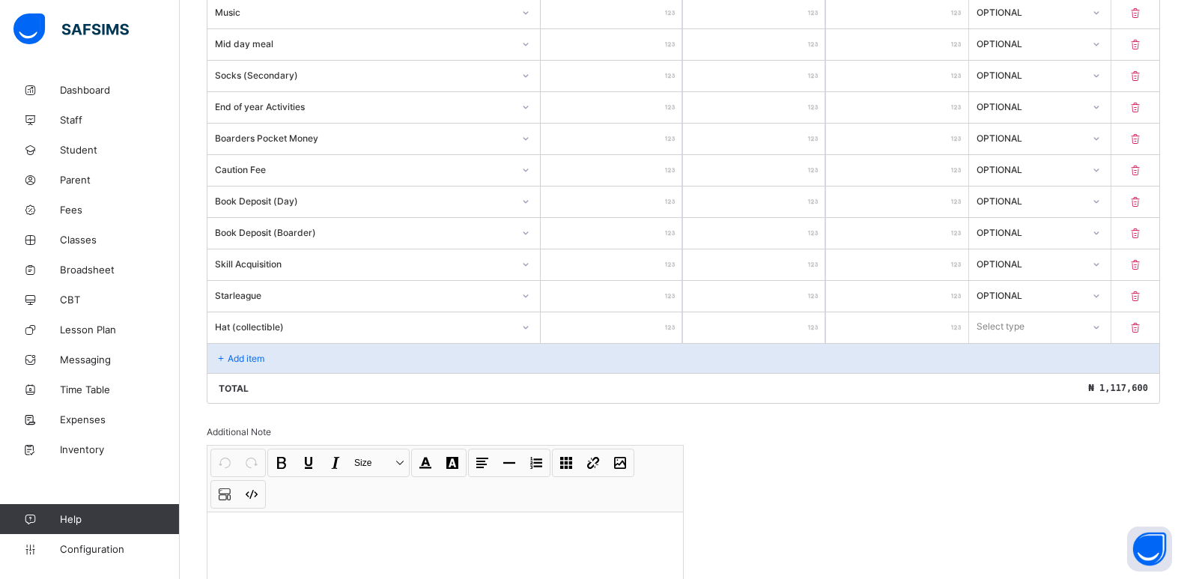
type input "****"
click at [243, 353] on p "Add item" at bounding box center [246, 358] width 37 height 11
click at [243, 348] on div "Add item" at bounding box center [683, 358] width 952 height 30
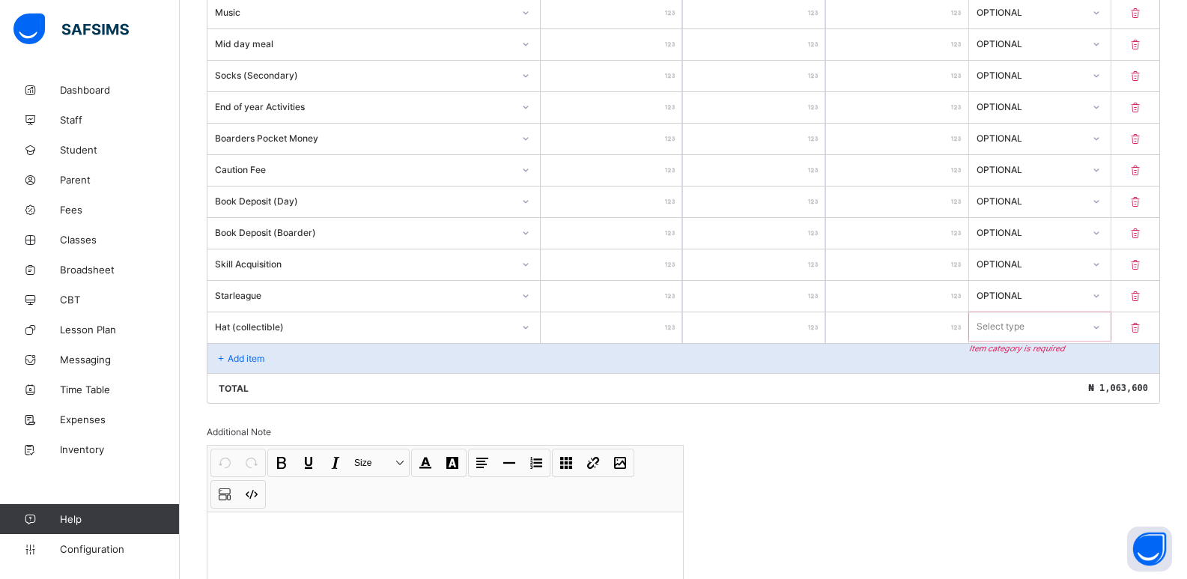
click at [1083, 323] on div "Select type" at bounding box center [1026, 326] width 114 height 21
click at [1021, 381] on div "Optional" at bounding box center [1040, 382] width 141 height 23
click at [242, 353] on p "Add item" at bounding box center [246, 358] width 37 height 11
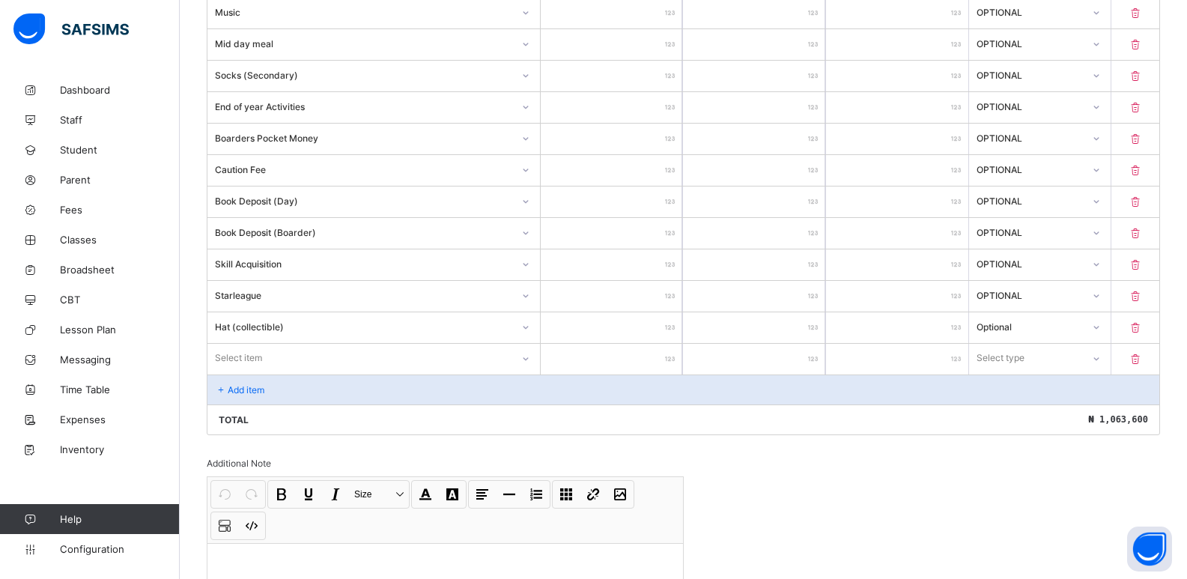
click at [487, 359] on div "Select item" at bounding box center [359, 357] width 304 height 21
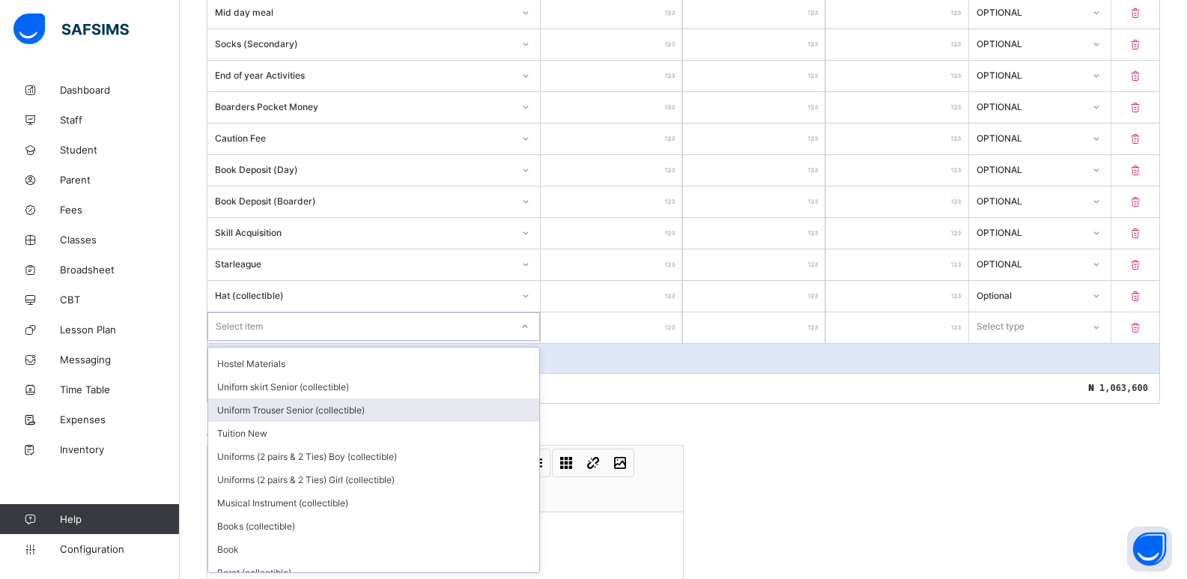
scroll to position [750, 0]
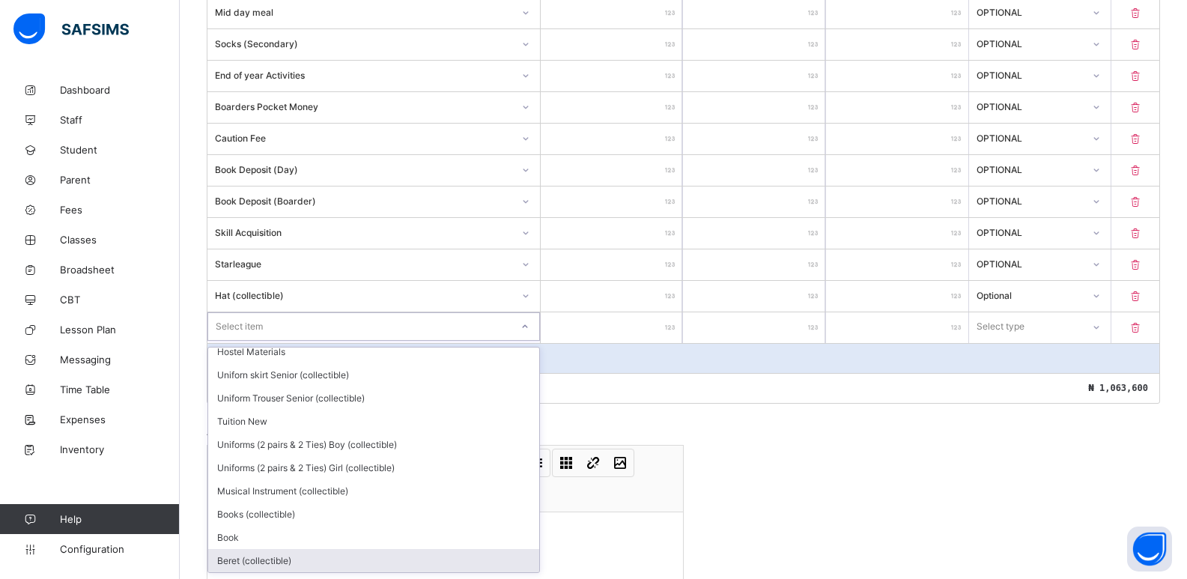
click at [276, 554] on div "Beret (collectible)" at bounding box center [373, 560] width 331 height 23
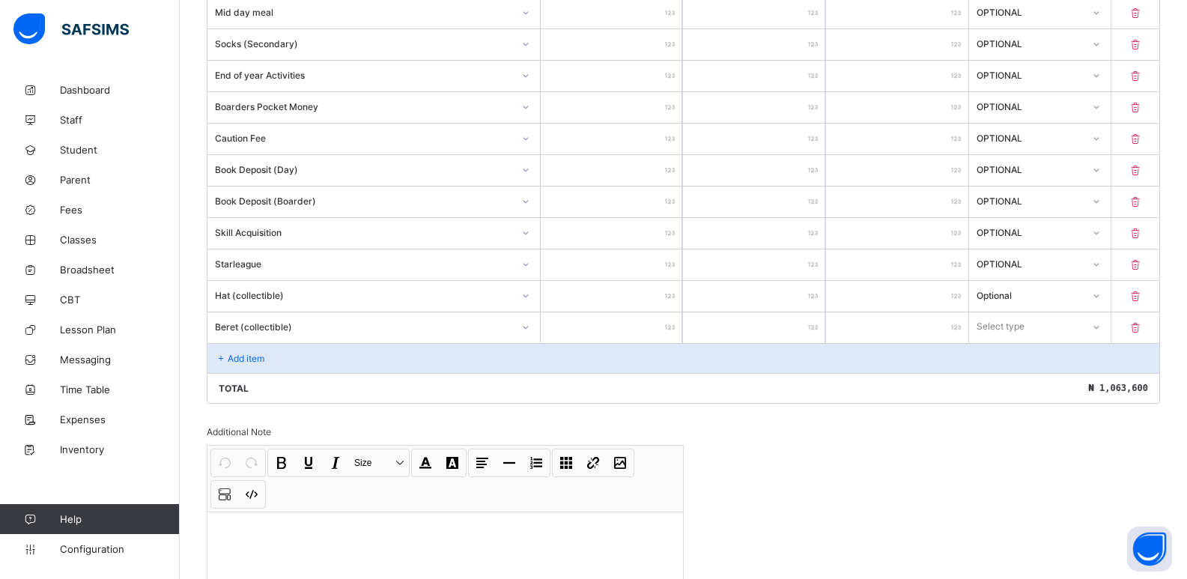
click at [647, 323] on input "number" at bounding box center [612, 327] width 142 height 31
type input "***"
type input "****"
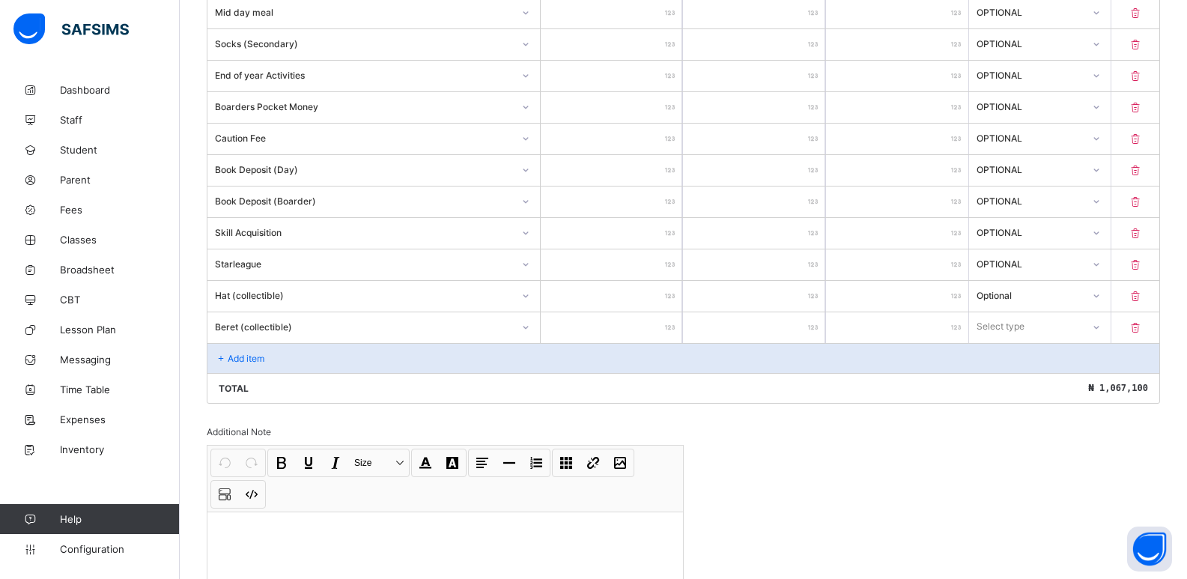
type input "****"
click at [1035, 321] on div "Select type" at bounding box center [1026, 326] width 112 height 21
click at [1021, 380] on div "Optional" at bounding box center [1040, 382] width 141 height 23
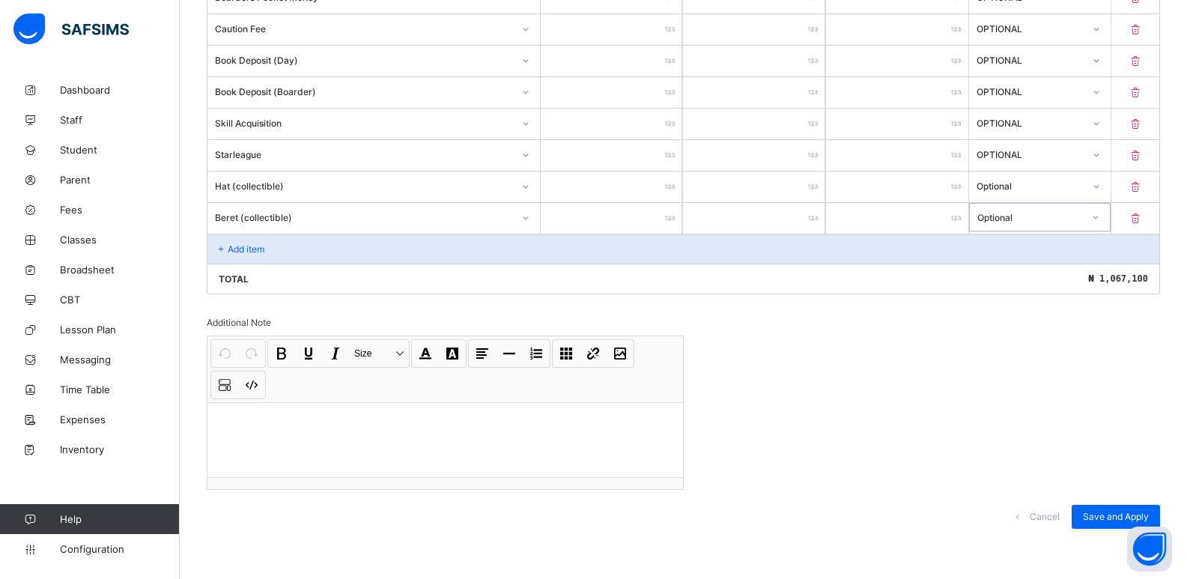
scroll to position [875, 0]
click at [1116, 510] on span "Save and Apply" at bounding box center [1116, 513] width 66 height 11
click at [1139, 511] on div "Save and Apply" at bounding box center [1116, 514] width 88 height 24
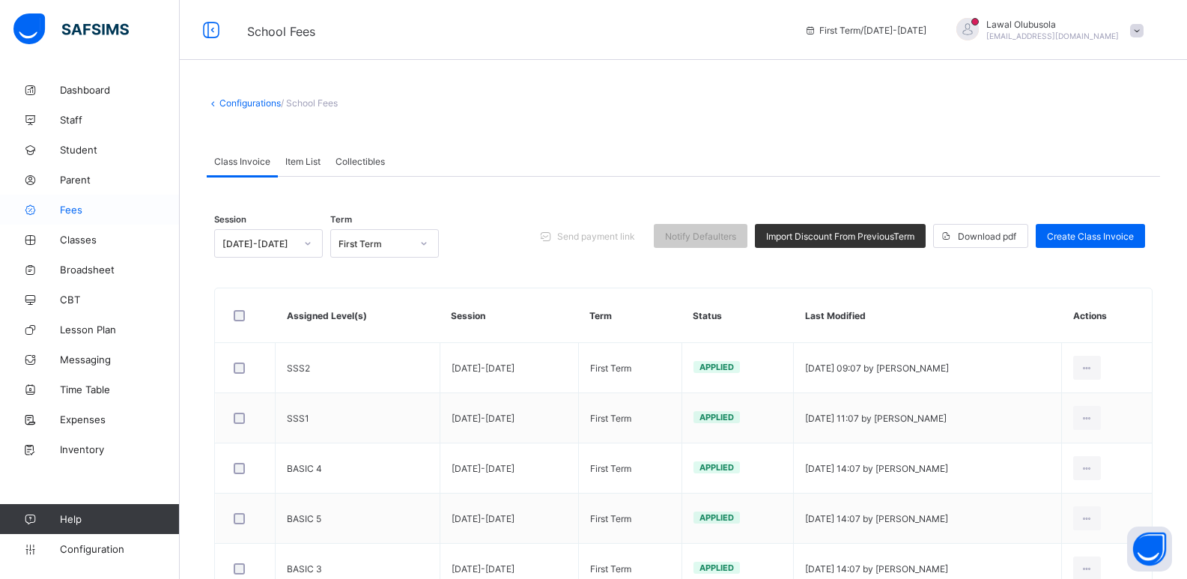
click at [70, 202] on link "Fees" at bounding box center [90, 210] width 180 height 30
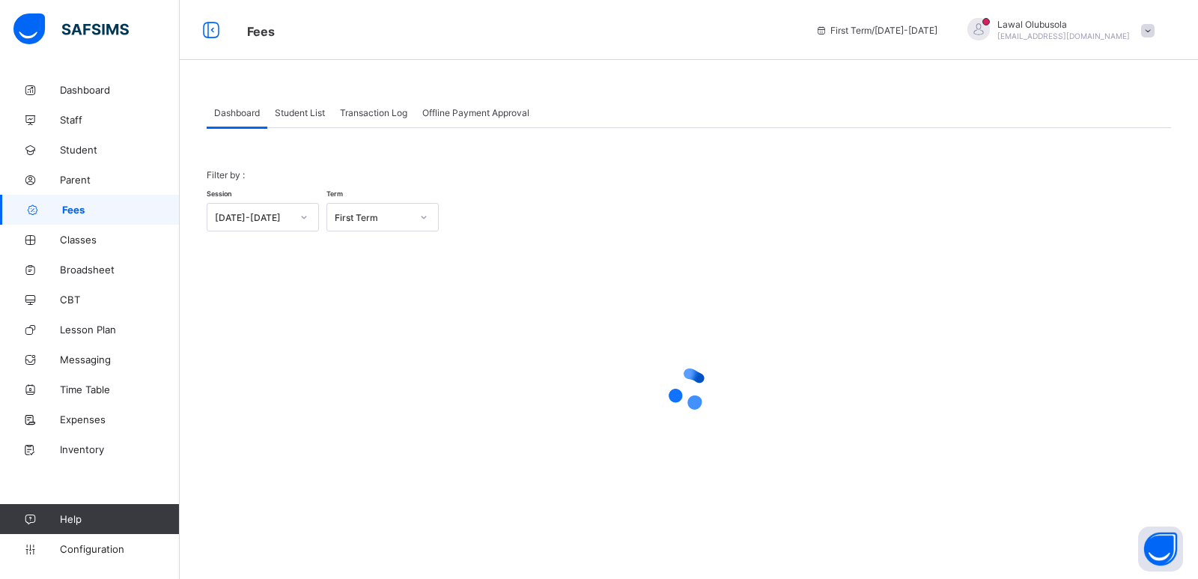
click at [302, 109] on span "Student List" at bounding box center [300, 112] width 50 height 11
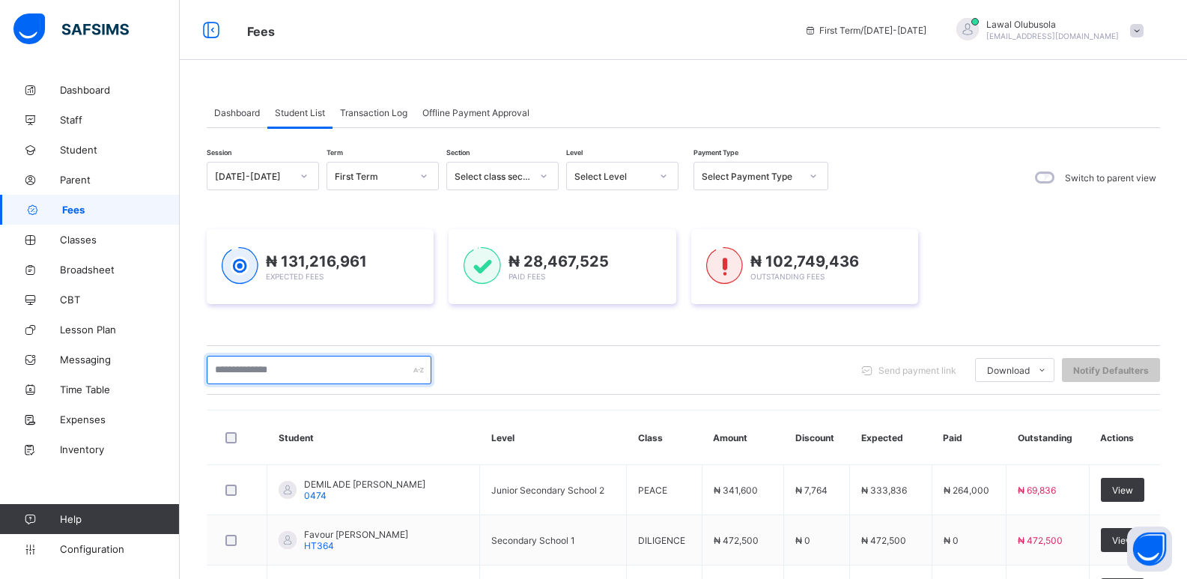
click at [279, 376] on input "text" at bounding box center [319, 370] width 225 height 28
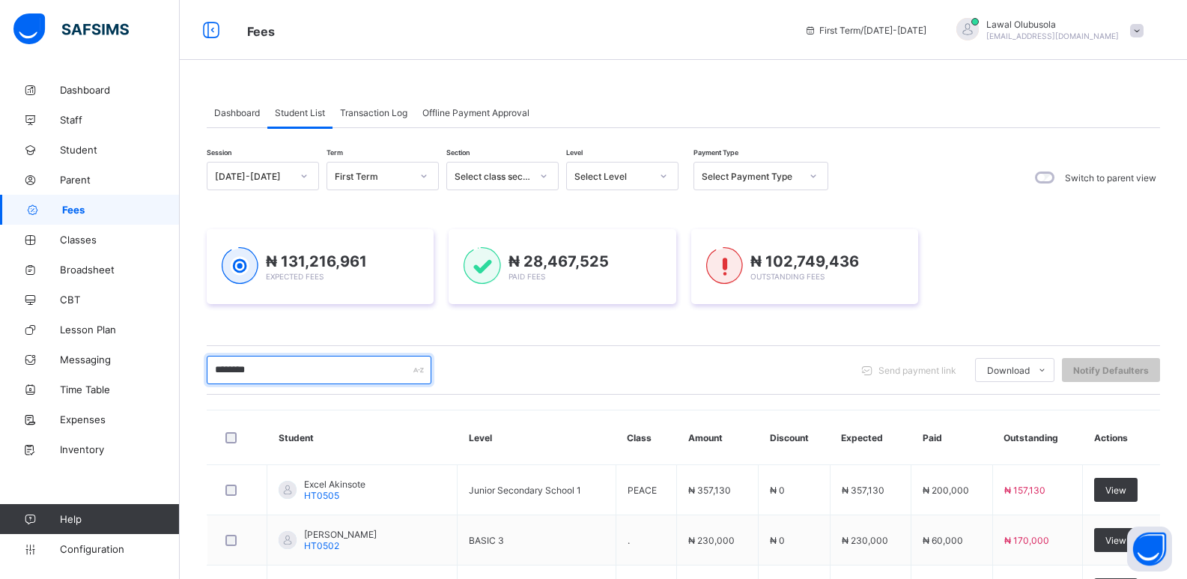
type input "********"
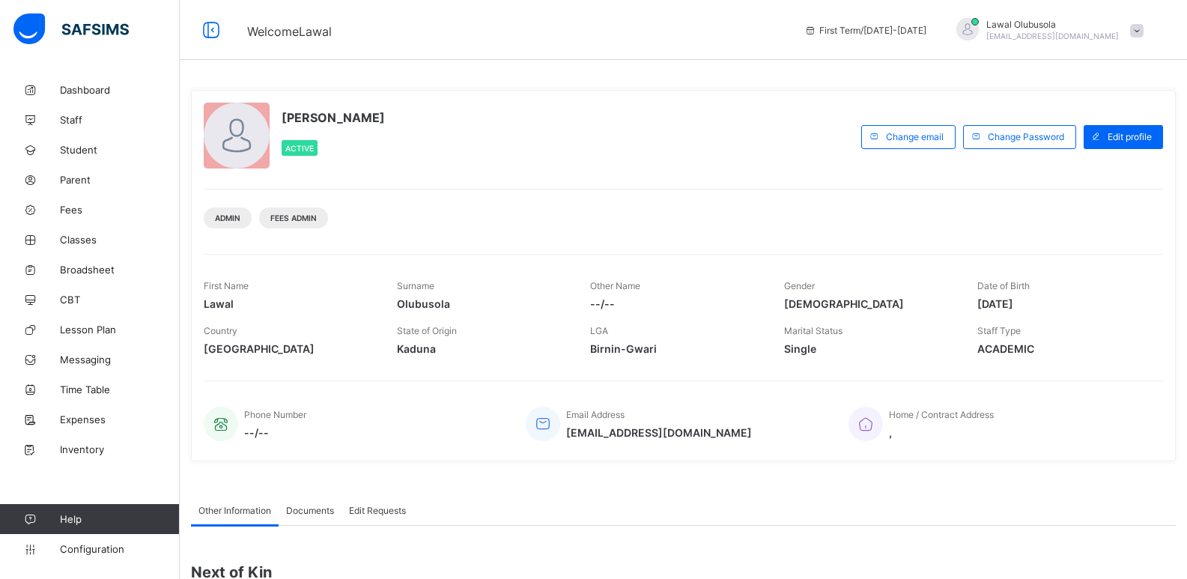
scroll to position [198, 0]
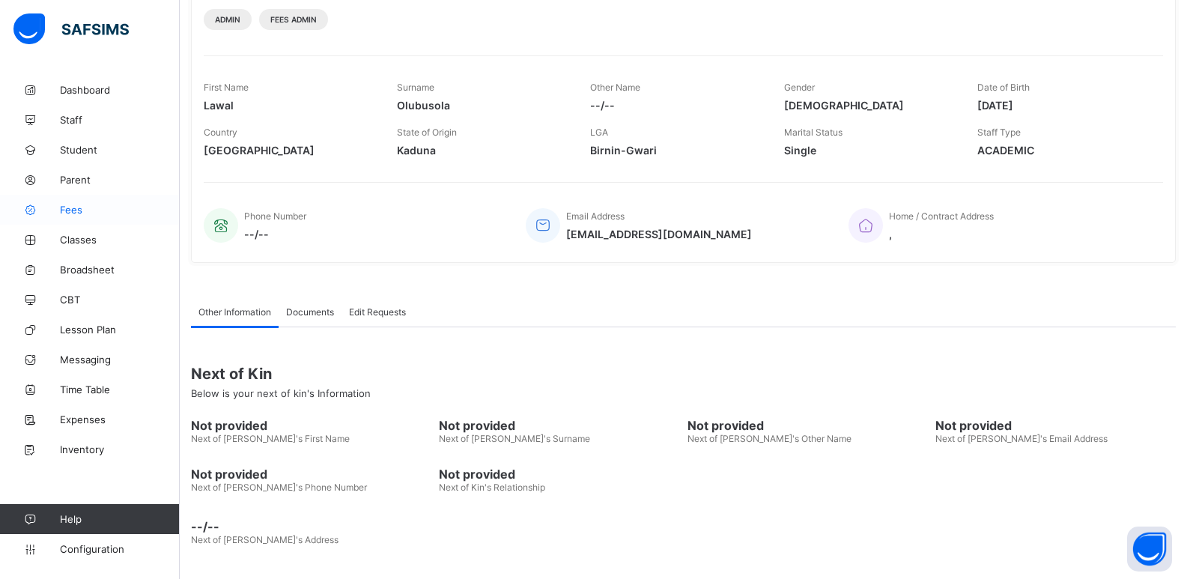
click at [73, 210] on span "Fees" at bounding box center [120, 210] width 120 height 12
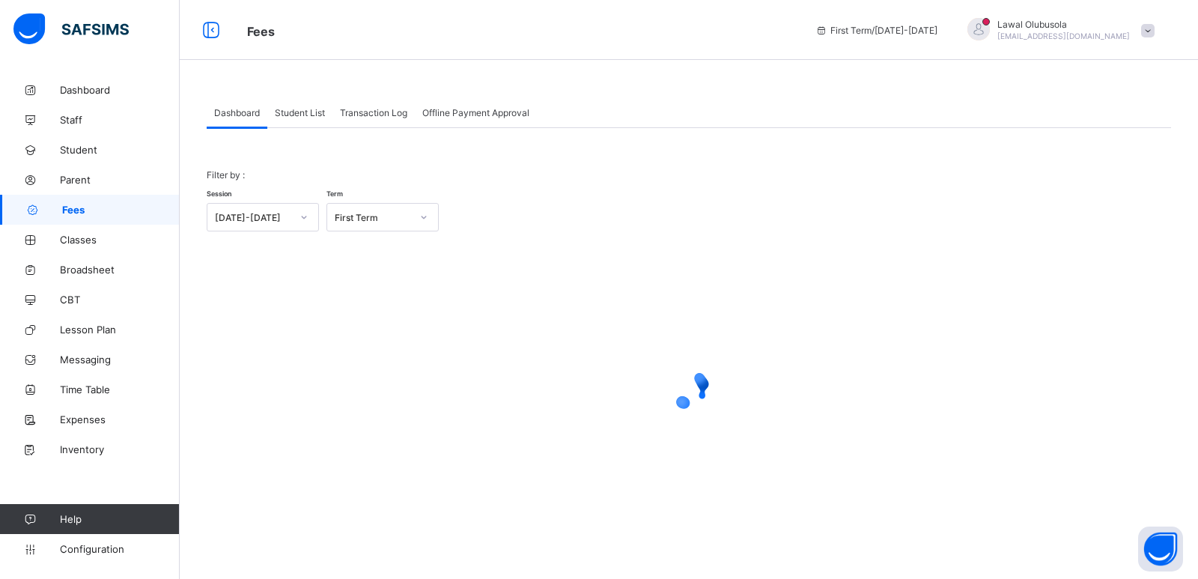
click at [287, 112] on span "Student List" at bounding box center [300, 112] width 50 height 11
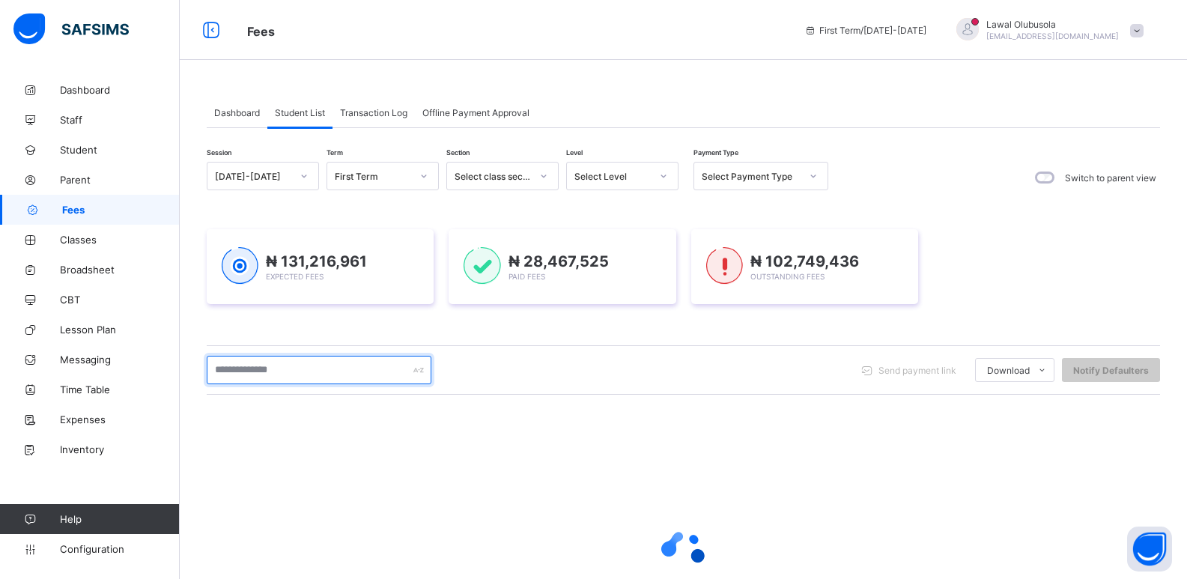
click at [322, 370] on input "text" at bounding box center [319, 370] width 225 height 28
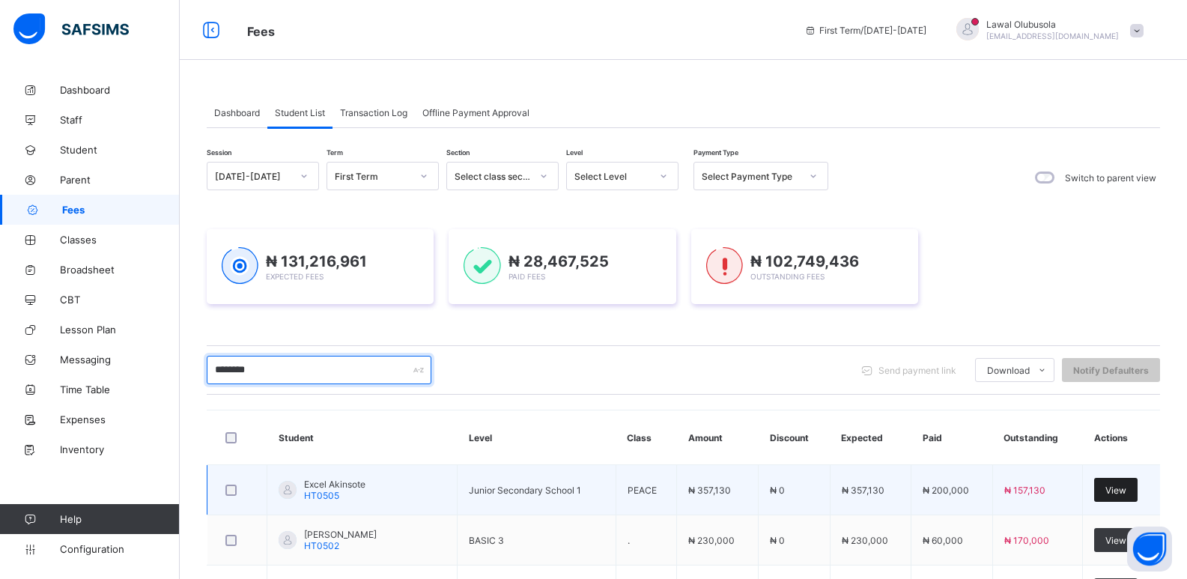
type input "********"
click at [1126, 484] on span "View" at bounding box center [1115, 489] width 21 height 11
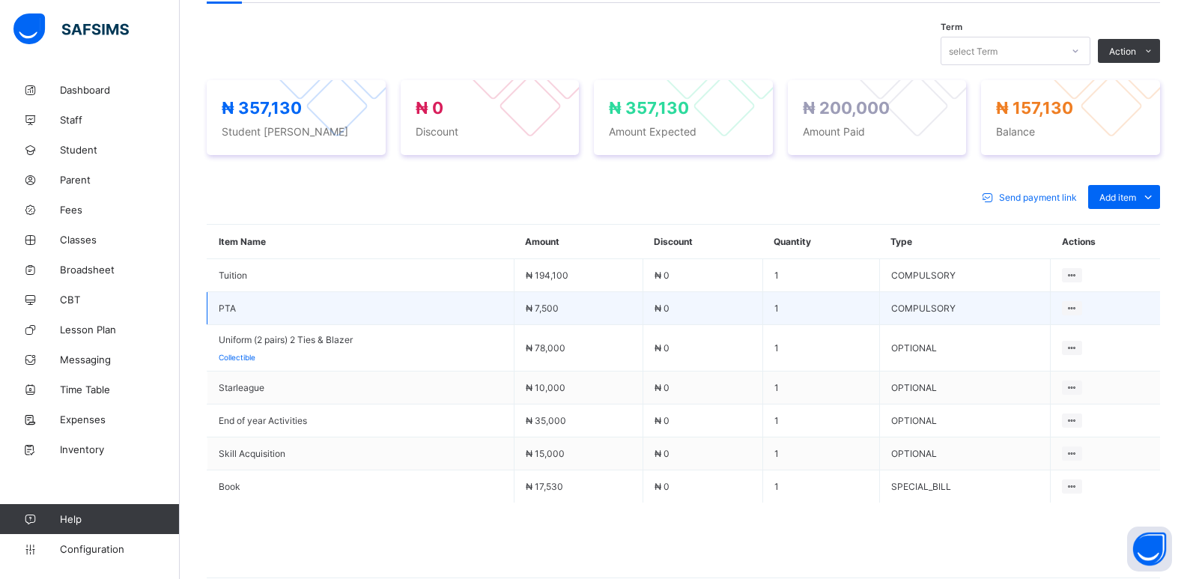
scroll to position [584, 0]
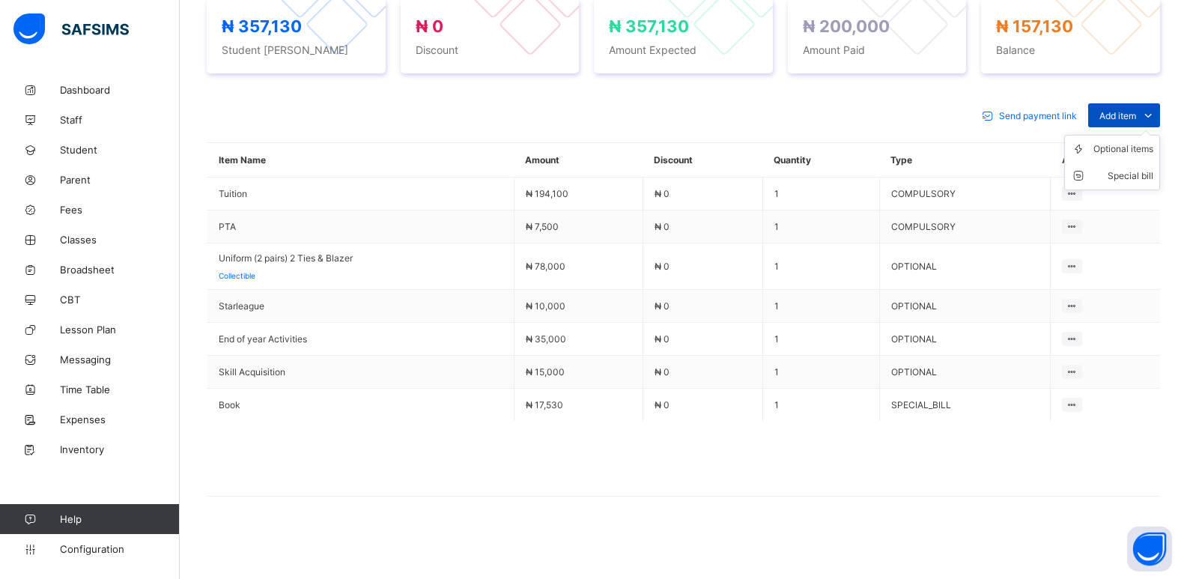
click at [1127, 110] on span "Add item" at bounding box center [1117, 115] width 37 height 11
click at [1134, 172] on div "Special bill" at bounding box center [1123, 175] width 60 height 15
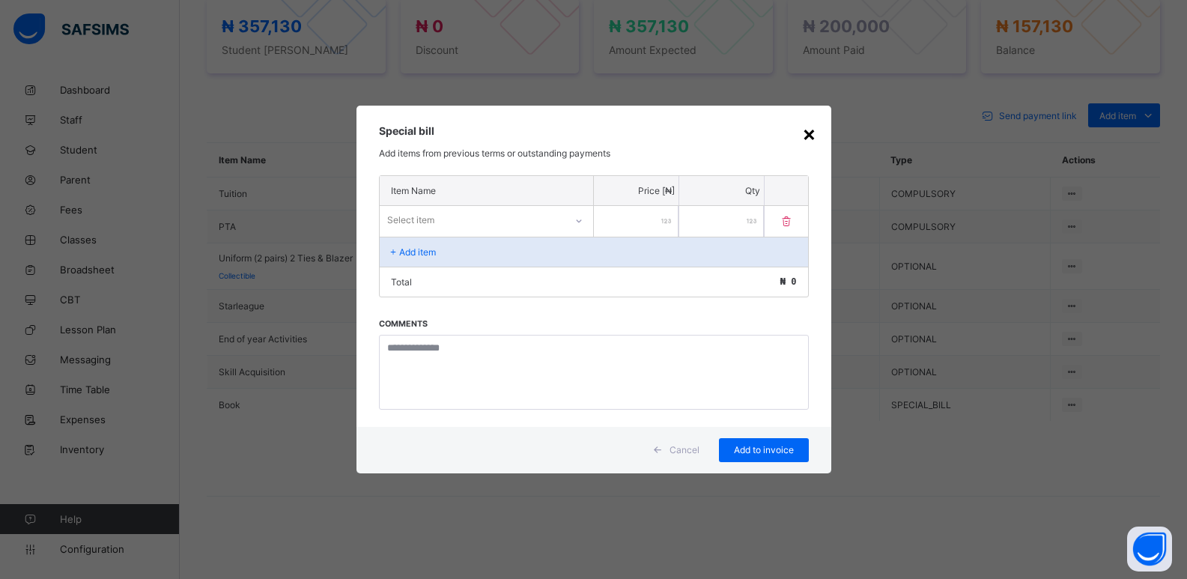
click at [812, 138] on div "×" at bounding box center [809, 133] width 14 height 25
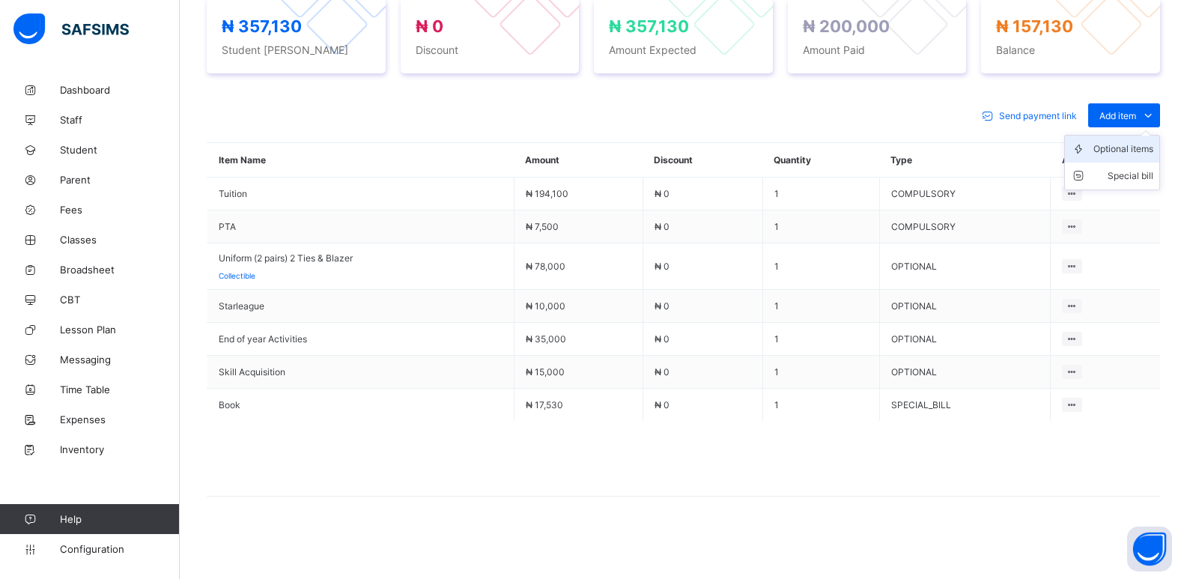
click at [1128, 143] on div "Optional items" at bounding box center [1123, 149] width 60 height 15
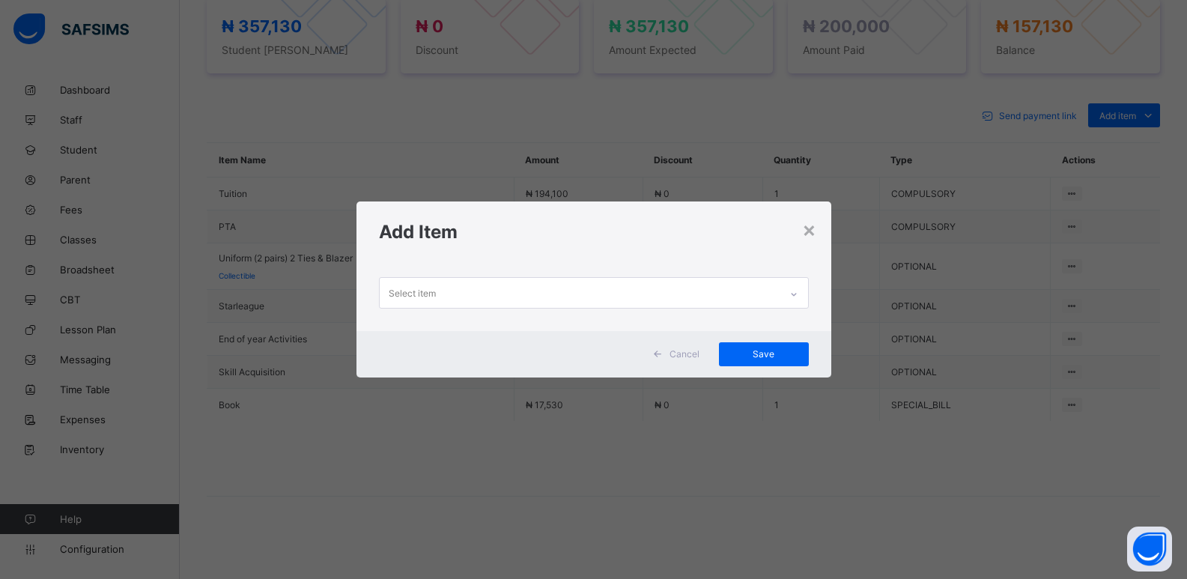
click at [579, 312] on div "Select item" at bounding box center [593, 296] width 475 height 68
click at [592, 284] on div "Select item" at bounding box center [580, 292] width 400 height 29
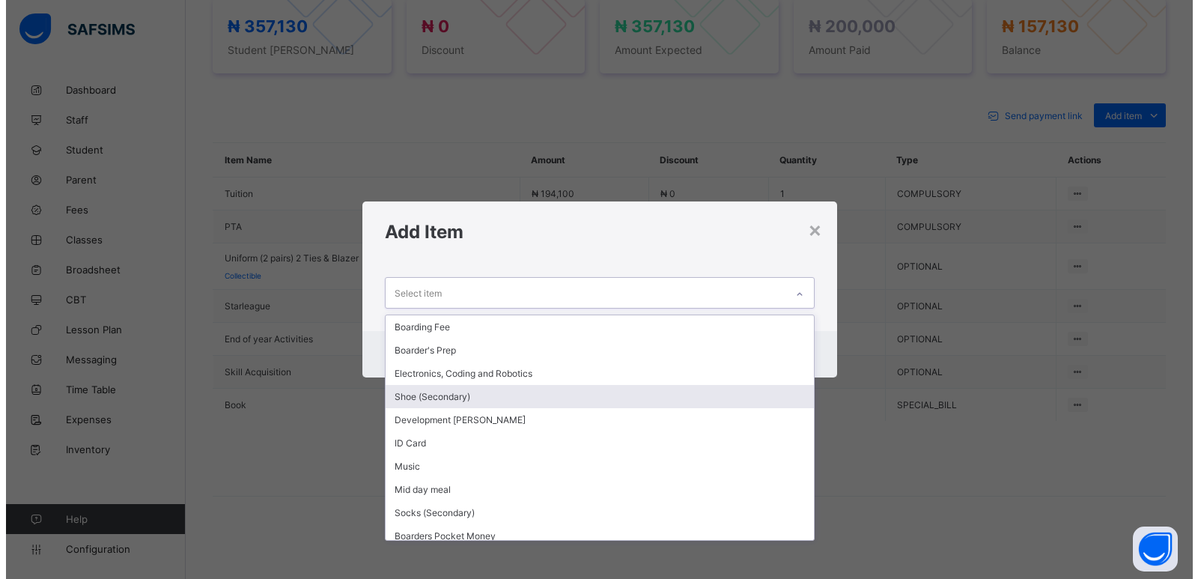
scroll to position [124, 0]
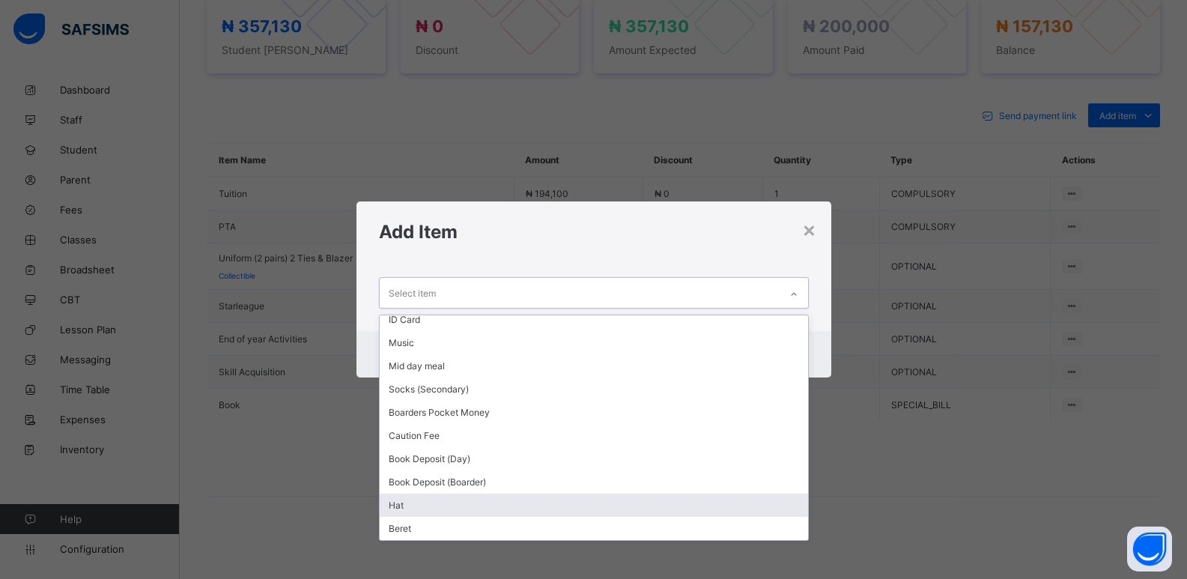
click at [428, 503] on div "Hat" at bounding box center [594, 504] width 428 height 23
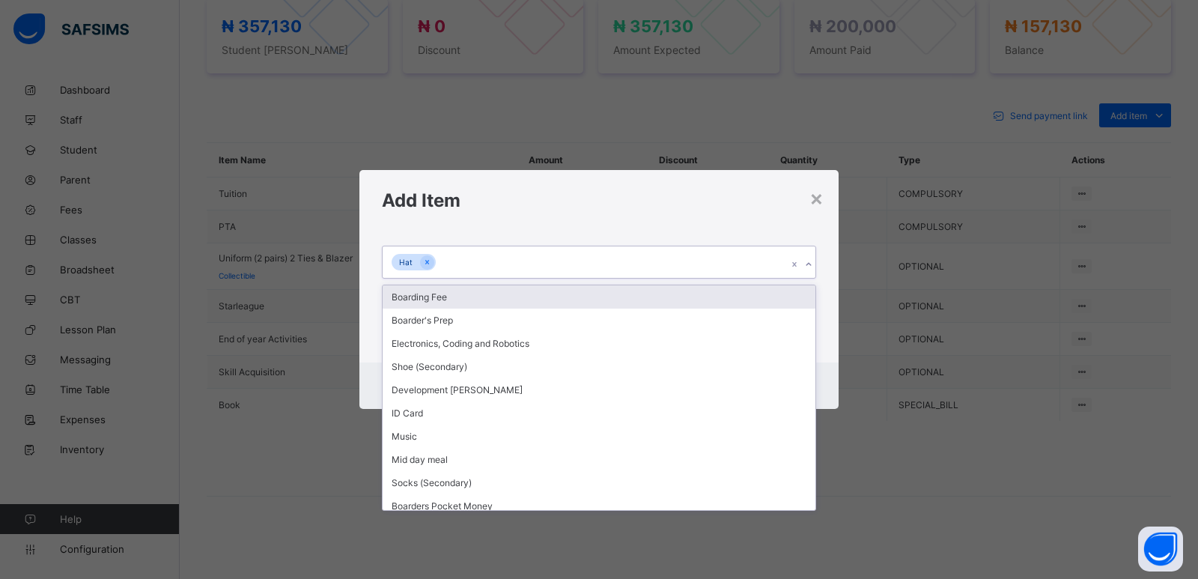
click at [549, 261] on div "Hat" at bounding box center [585, 261] width 404 height 31
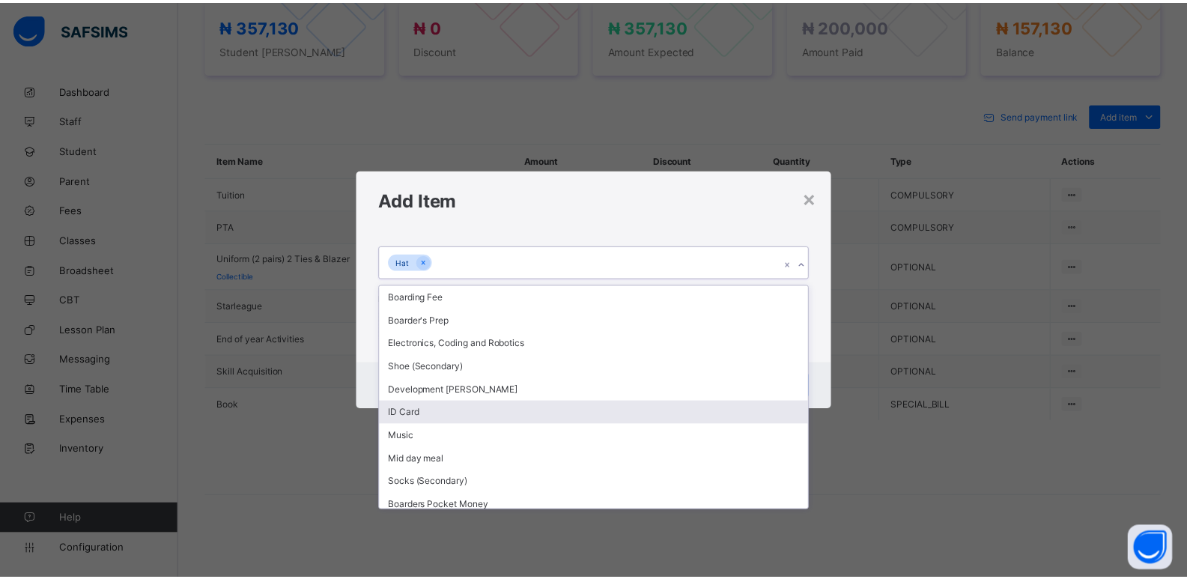
scroll to position [100, 0]
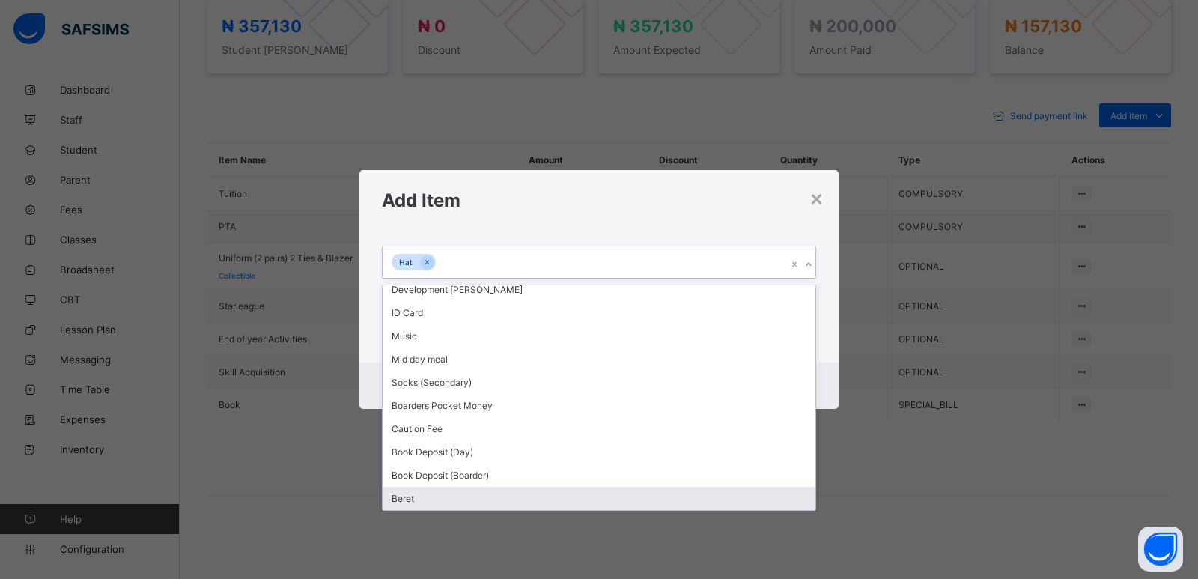
click at [416, 499] on div "Beret" at bounding box center [599, 498] width 433 height 23
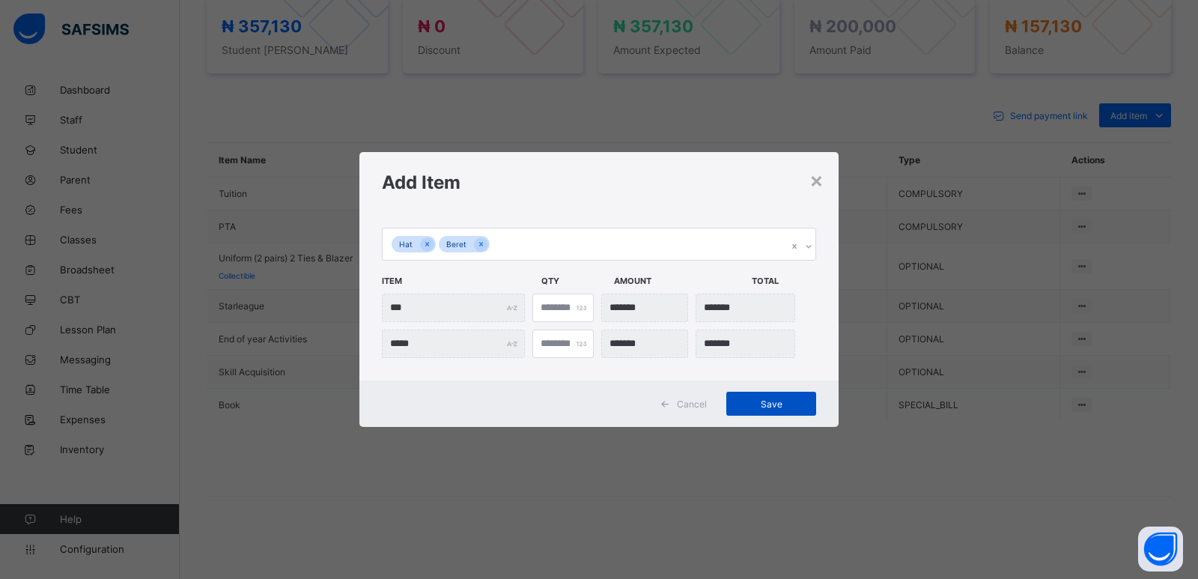
click at [763, 396] on div "Save" at bounding box center [771, 404] width 90 height 24
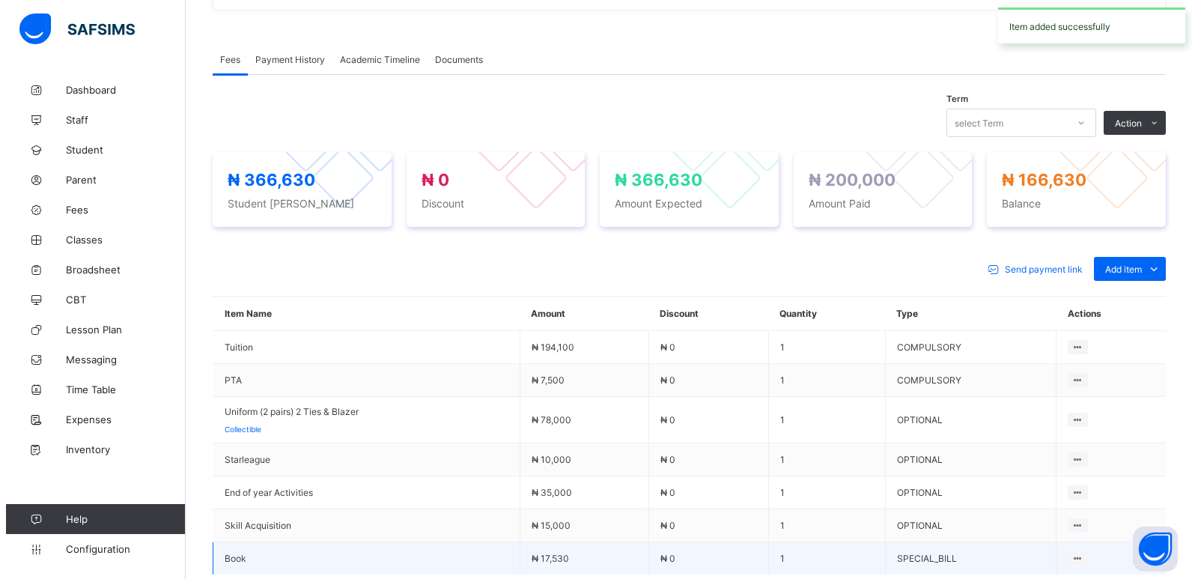
scroll to position [584, 0]
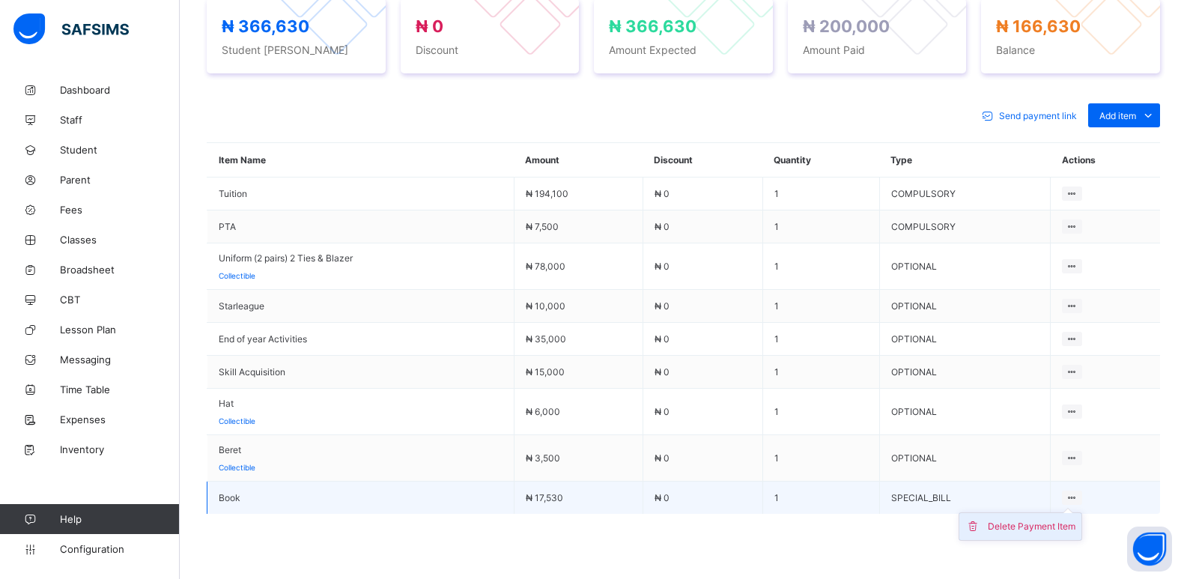
click at [1063, 528] on div "Delete Payment Item" at bounding box center [1032, 526] width 88 height 15
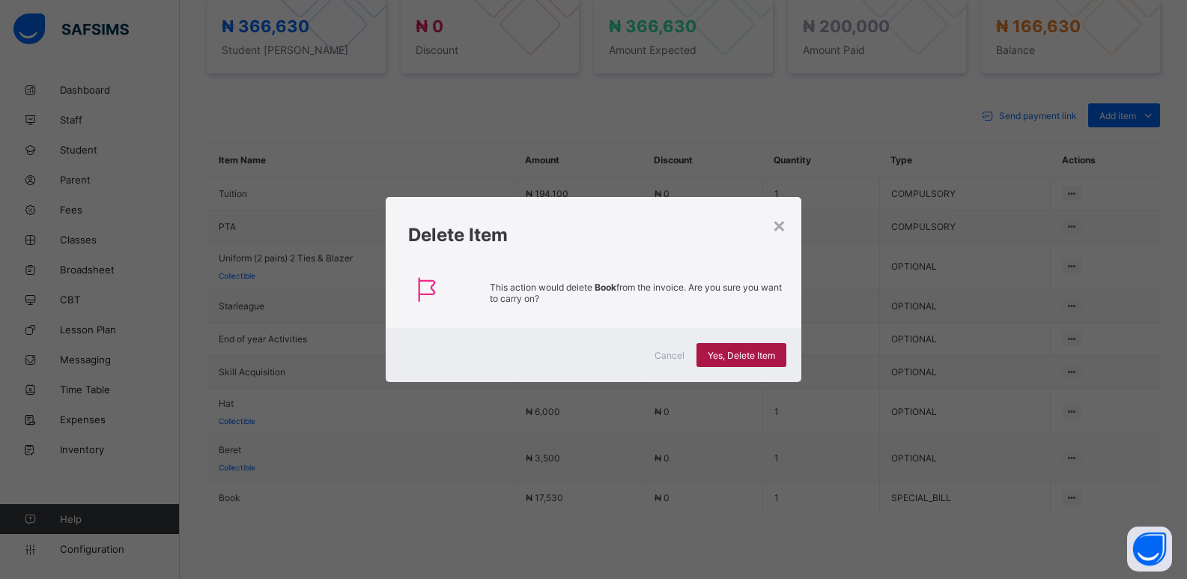
click at [726, 351] on span "Yes, Delete Item" at bounding box center [741, 355] width 67 height 11
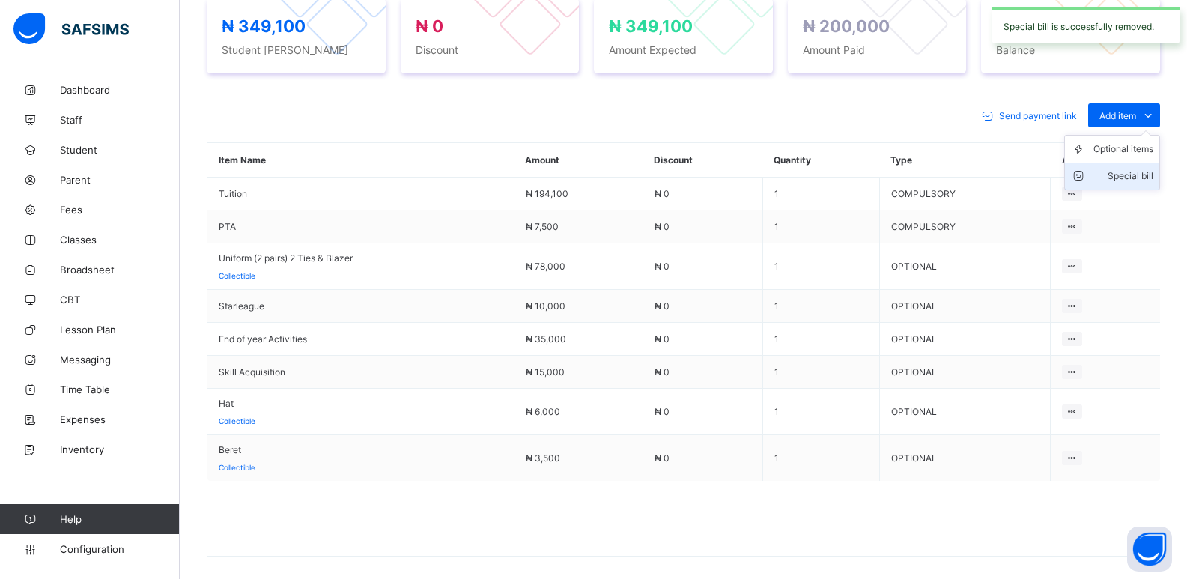
click at [1128, 180] on div "Special bill" at bounding box center [1123, 175] width 60 height 15
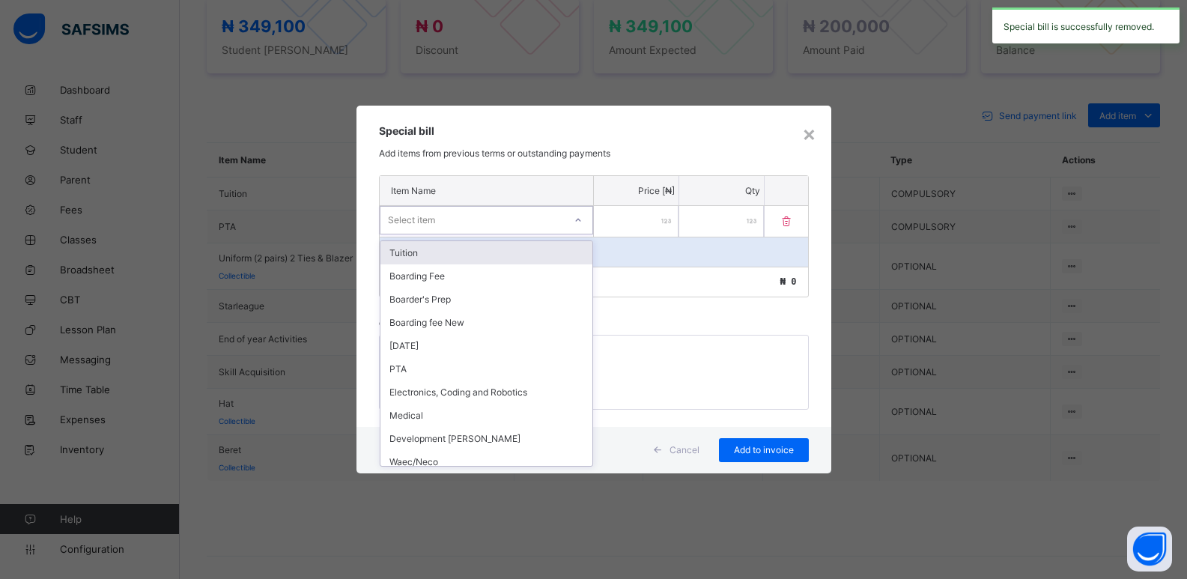
click at [487, 231] on div "Select item" at bounding box center [486, 220] width 213 height 28
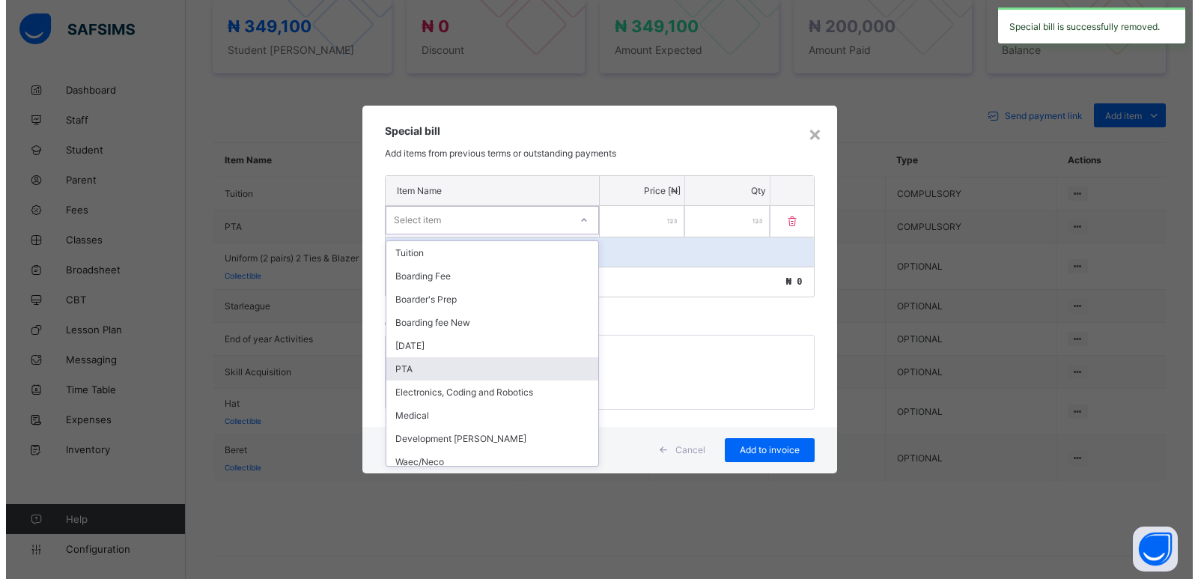
scroll to position [565, 0]
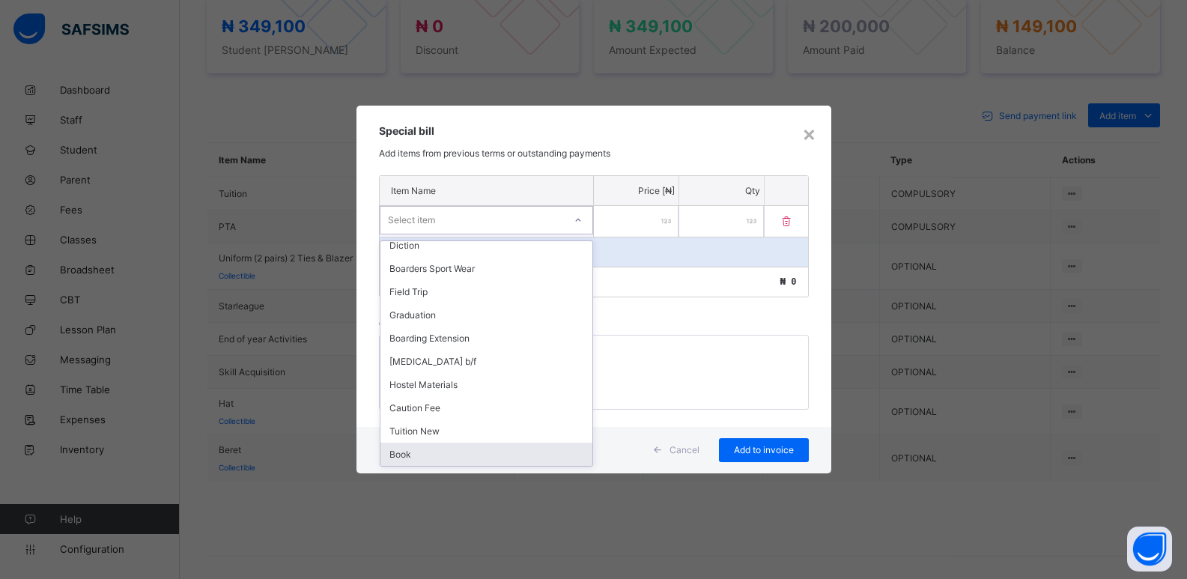
click at [430, 455] on div "Book" at bounding box center [486, 454] width 212 height 23
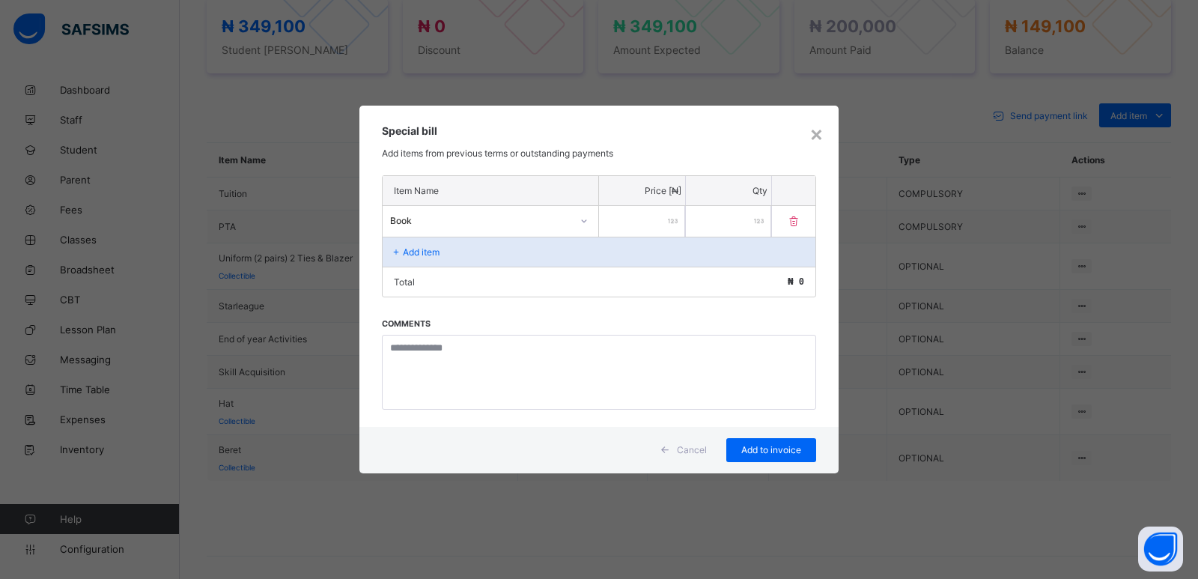
click at [642, 225] on input "number" at bounding box center [642, 221] width 86 height 31
type input "*****"
click at [788, 444] on span "Add to invoice" at bounding box center [771, 449] width 67 height 11
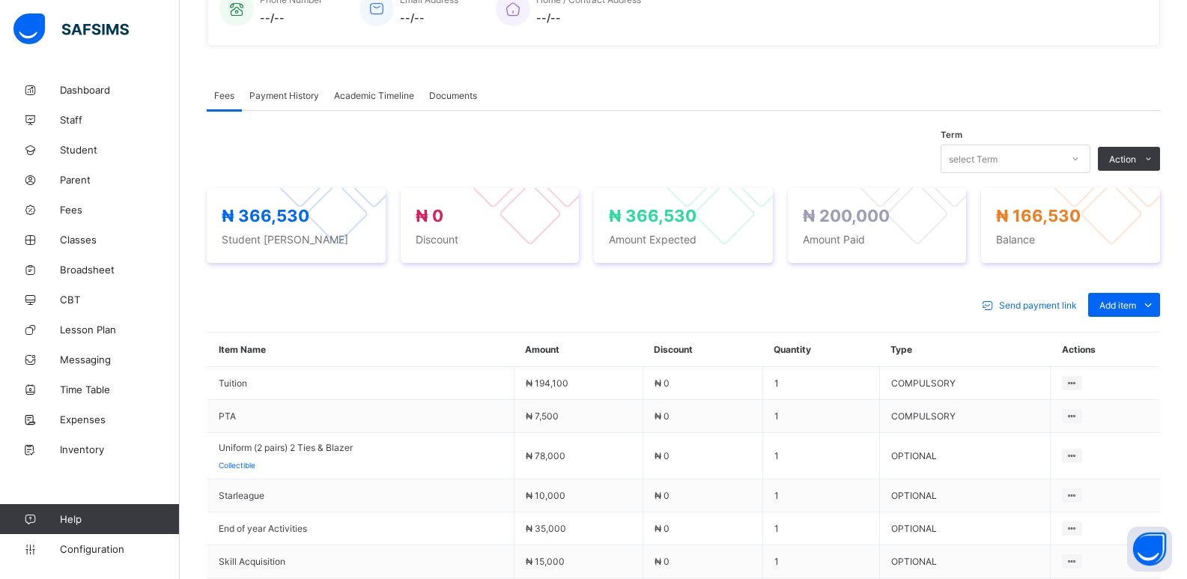
scroll to position [285, 0]
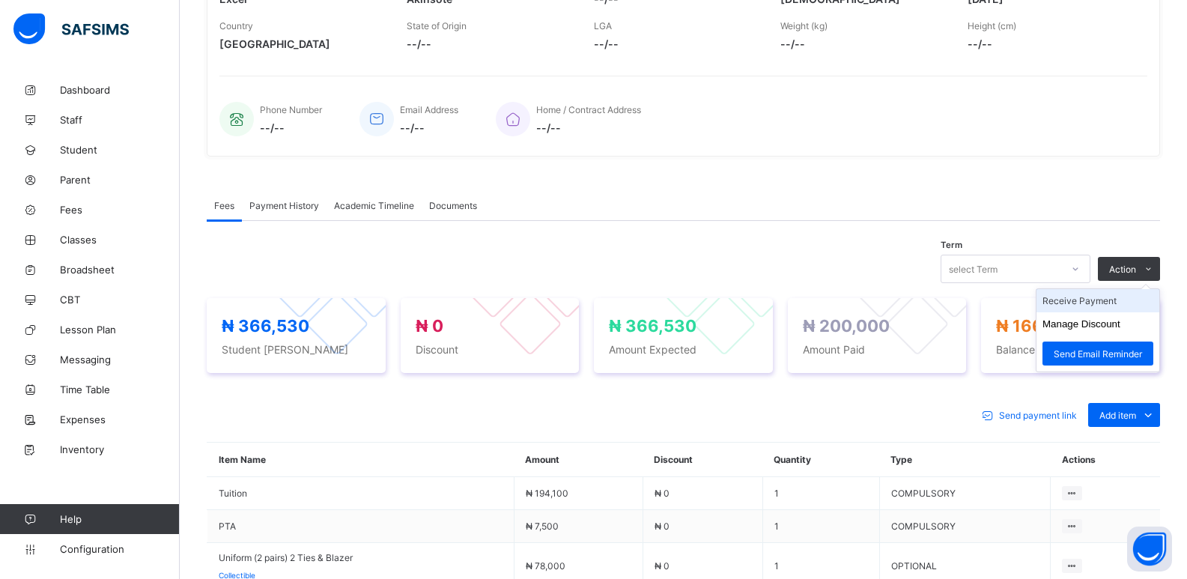
click at [1121, 304] on li "Receive Payment" at bounding box center [1097, 300] width 123 height 23
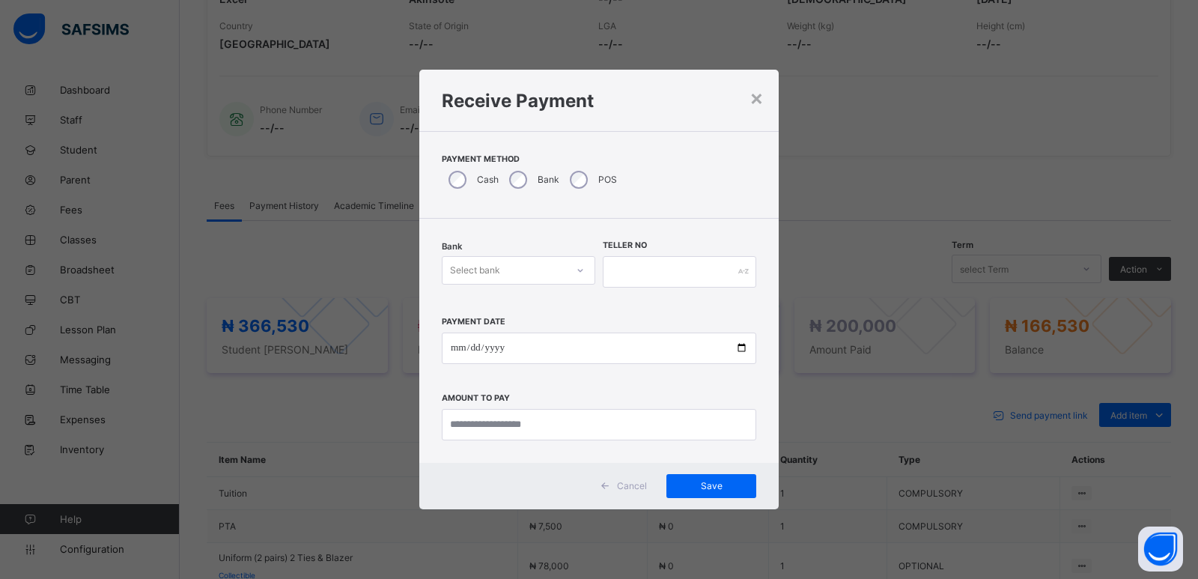
click at [525, 264] on div "Select bank" at bounding box center [505, 270] width 124 height 21
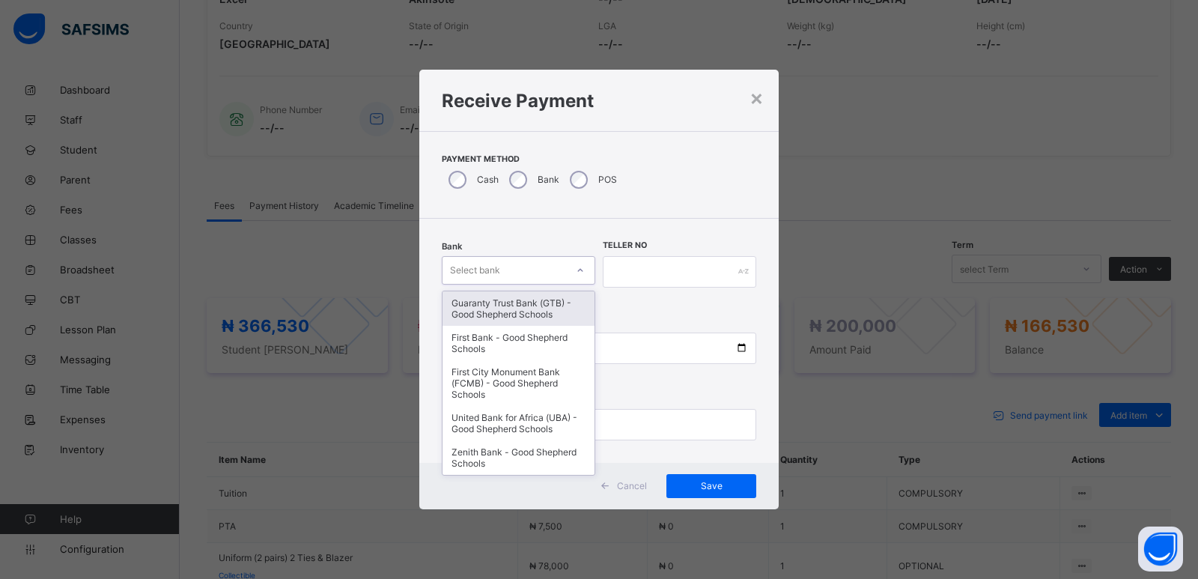
click at [497, 309] on div "Guaranty Trust Bank (GTB) - Good Shepherd Schools" at bounding box center [519, 308] width 152 height 34
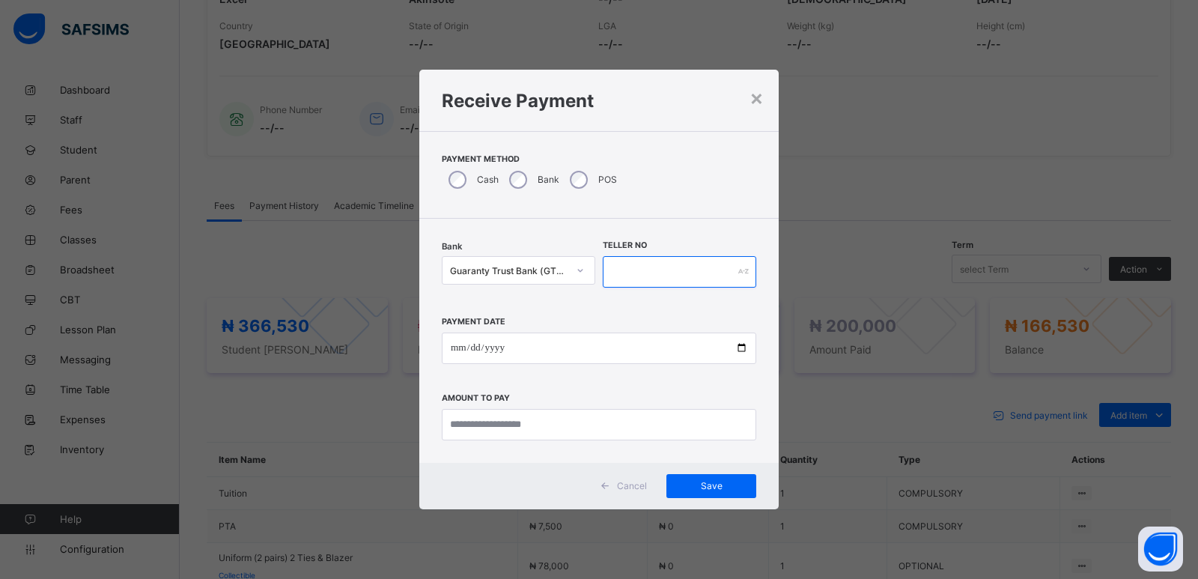
click at [650, 273] on input "text" at bounding box center [680, 271] width 154 height 31
type input "*****"
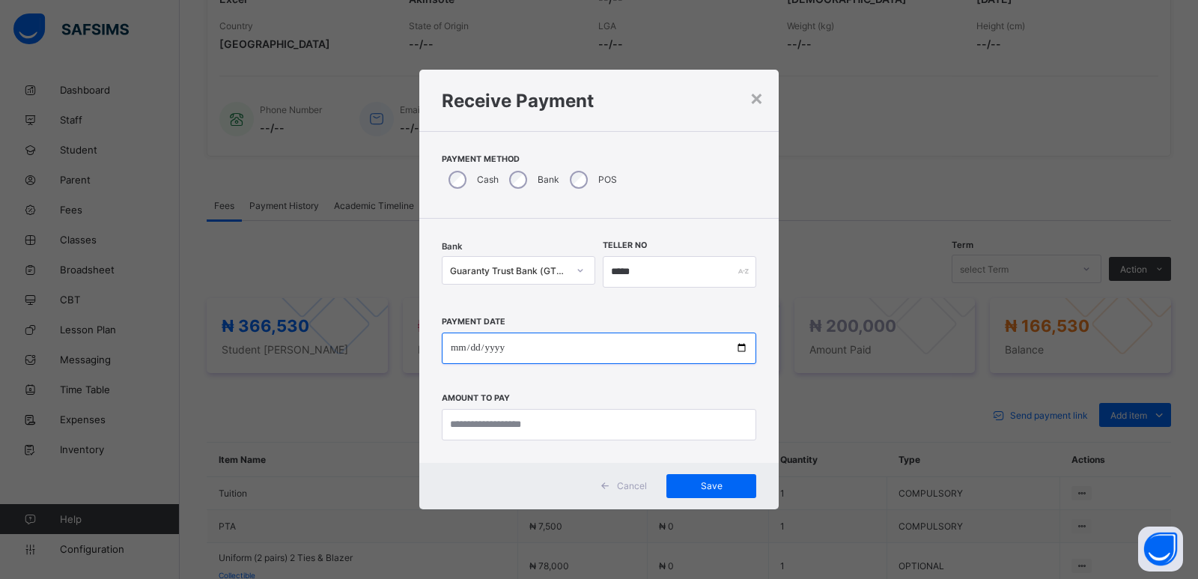
click at [452, 351] on input "date" at bounding box center [599, 347] width 314 height 31
type input "**********"
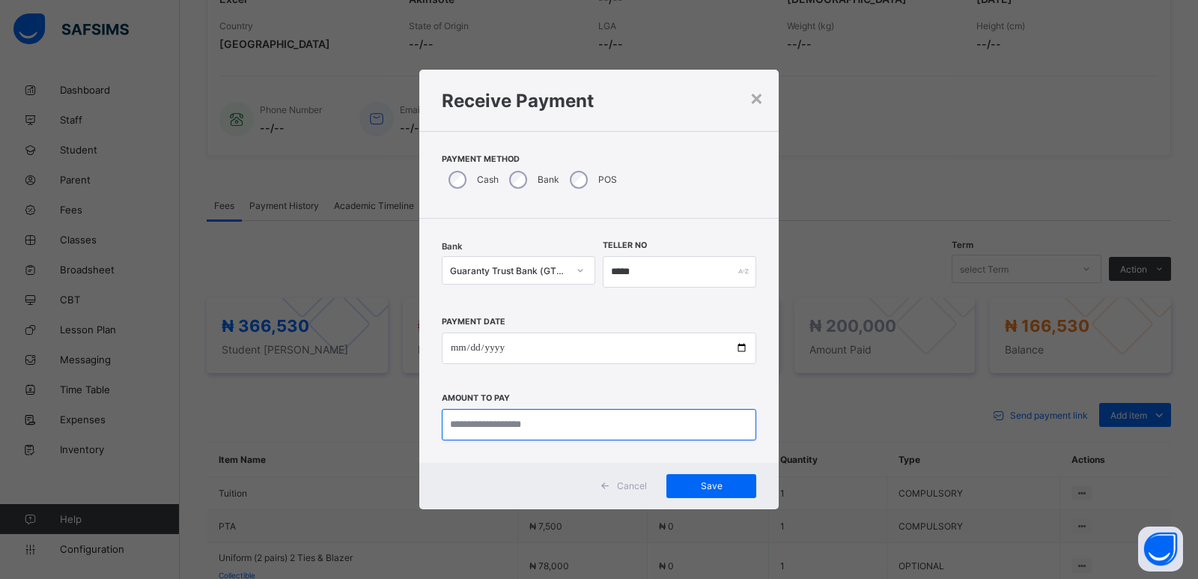
click at [461, 418] on input "currency" at bounding box center [599, 424] width 314 height 31
type input "*********"
click at [715, 484] on span "Save" at bounding box center [711, 485] width 67 height 11
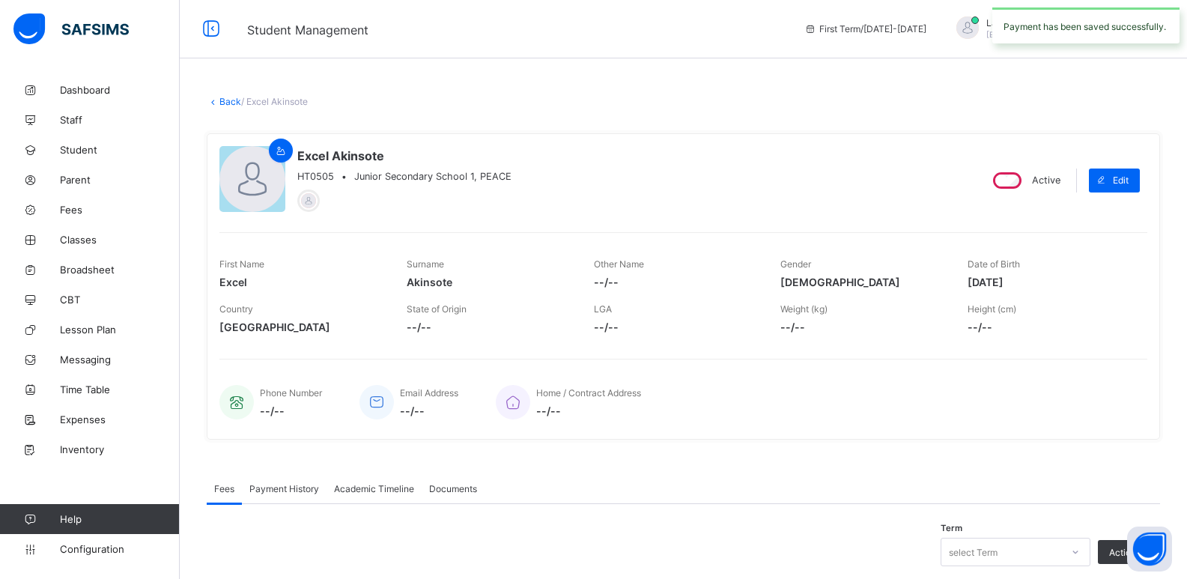
scroll to position [0, 0]
click at [232, 102] on link "Back" at bounding box center [230, 102] width 22 height 11
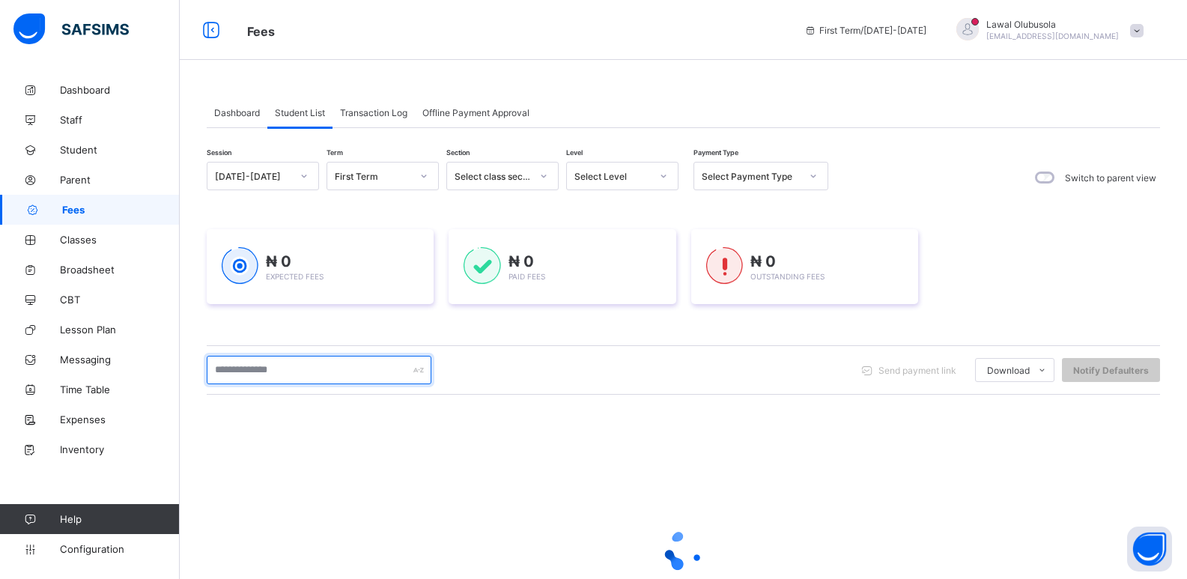
click at [300, 366] on input "text" at bounding box center [319, 370] width 225 height 28
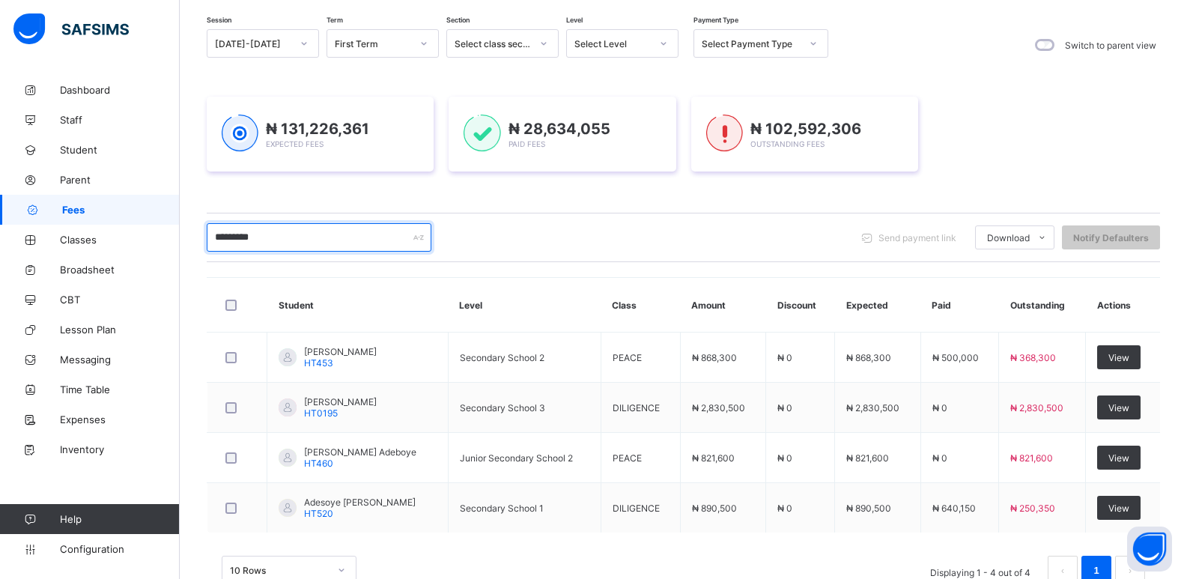
scroll to position [150, 0]
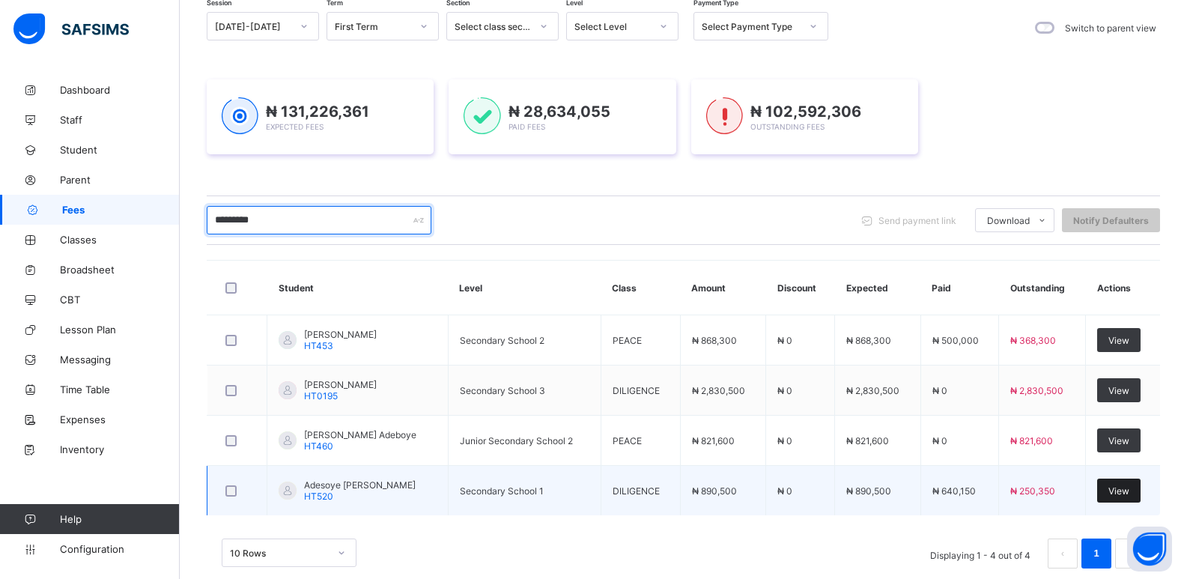
type input "*********"
click at [1127, 481] on div "View" at bounding box center [1118, 490] width 43 height 24
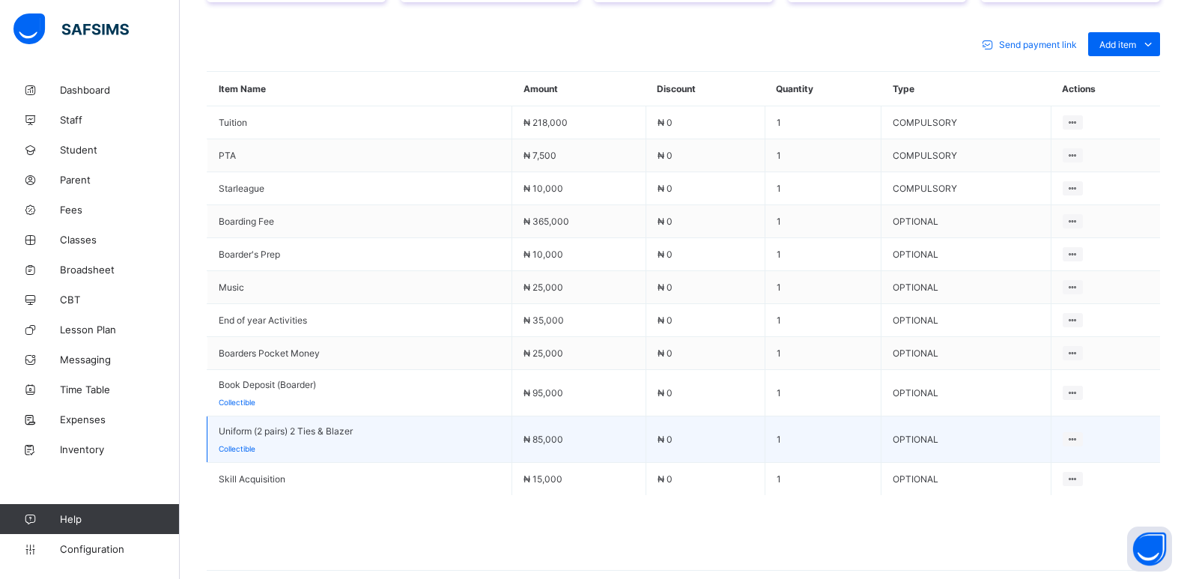
scroll to position [729, 0]
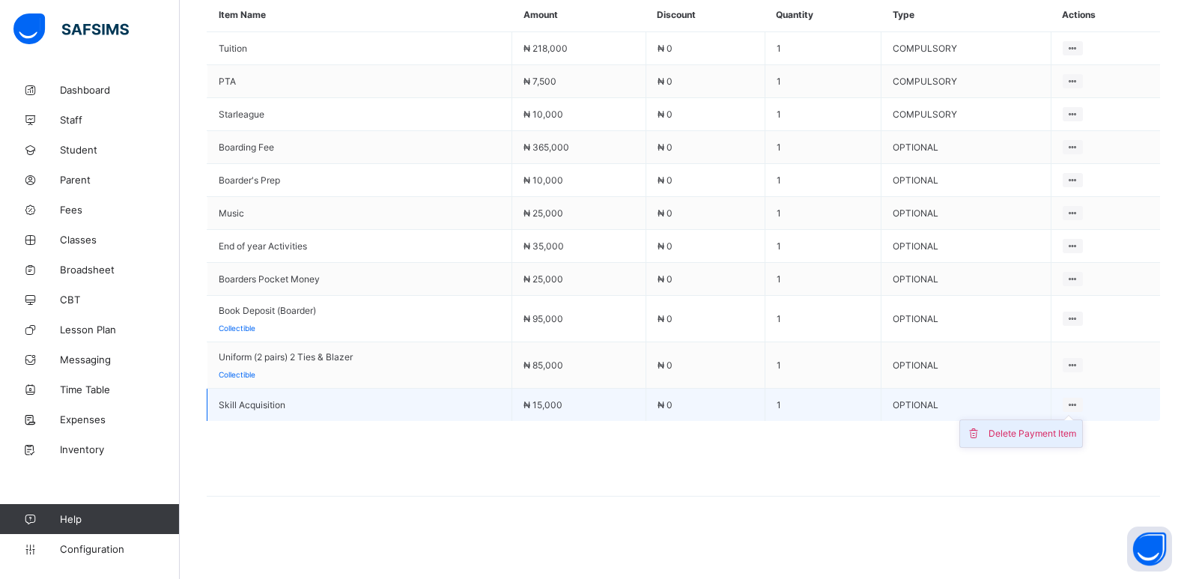
click at [1072, 429] on div "Delete Payment Item" at bounding box center [1032, 433] width 88 height 15
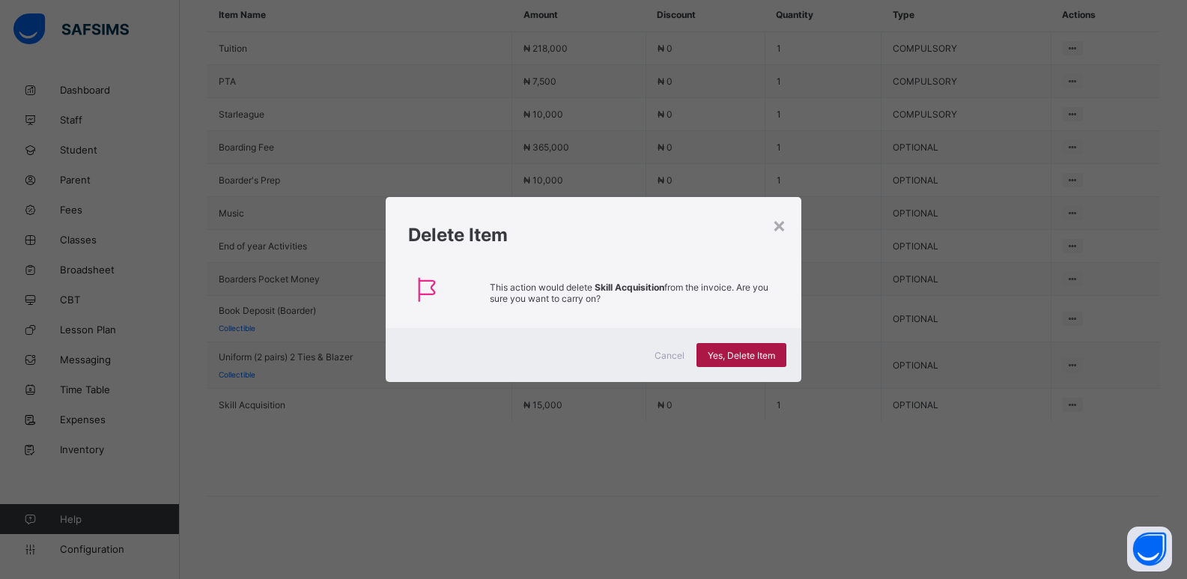
click at [721, 352] on span "Yes, Delete Item" at bounding box center [741, 355] width 67 height 11
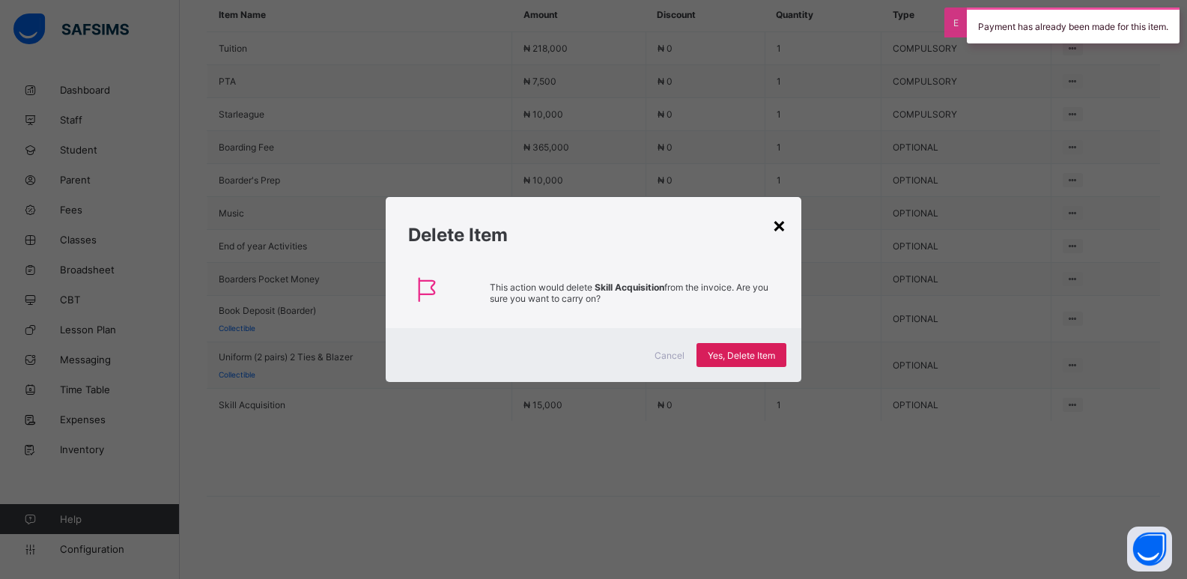
click at [786, 225] on div "×" at bounding box center [779, 224] width 14 height 25
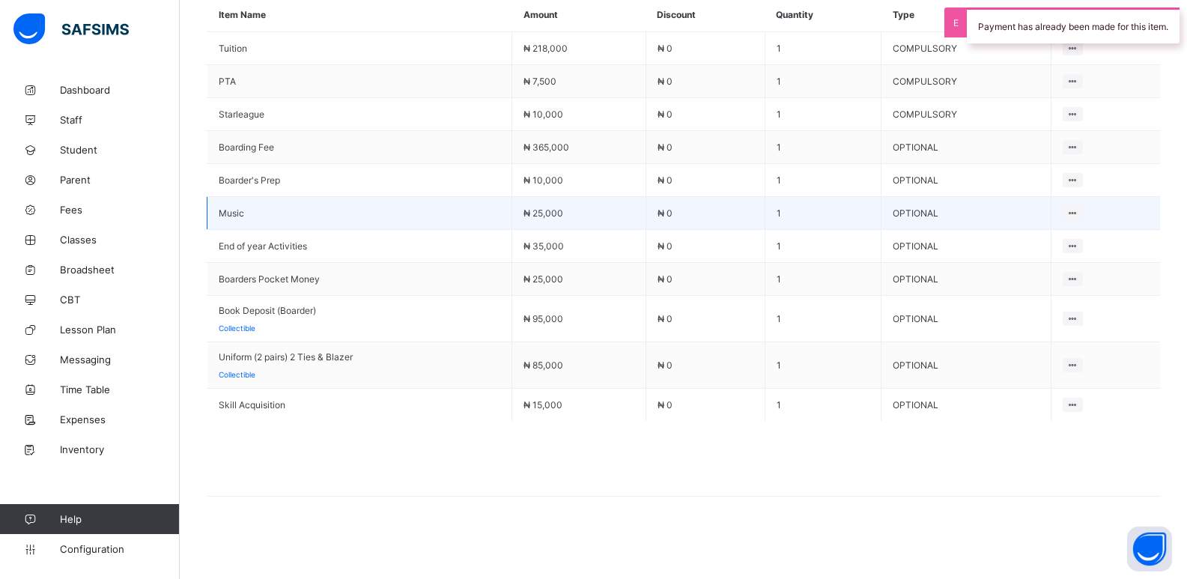
scroll to position [280, 0]
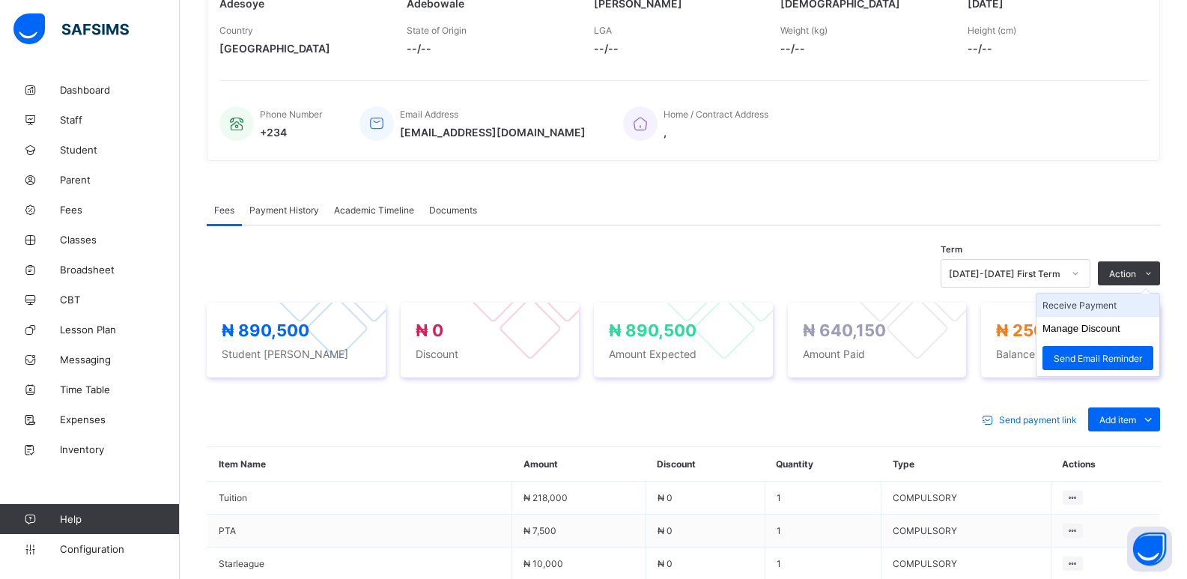
click at [1120, 303] on ul "Receive Payment Manage Discount Send Email Reminder" at bounding box center [1098, 335] width 124 height 84
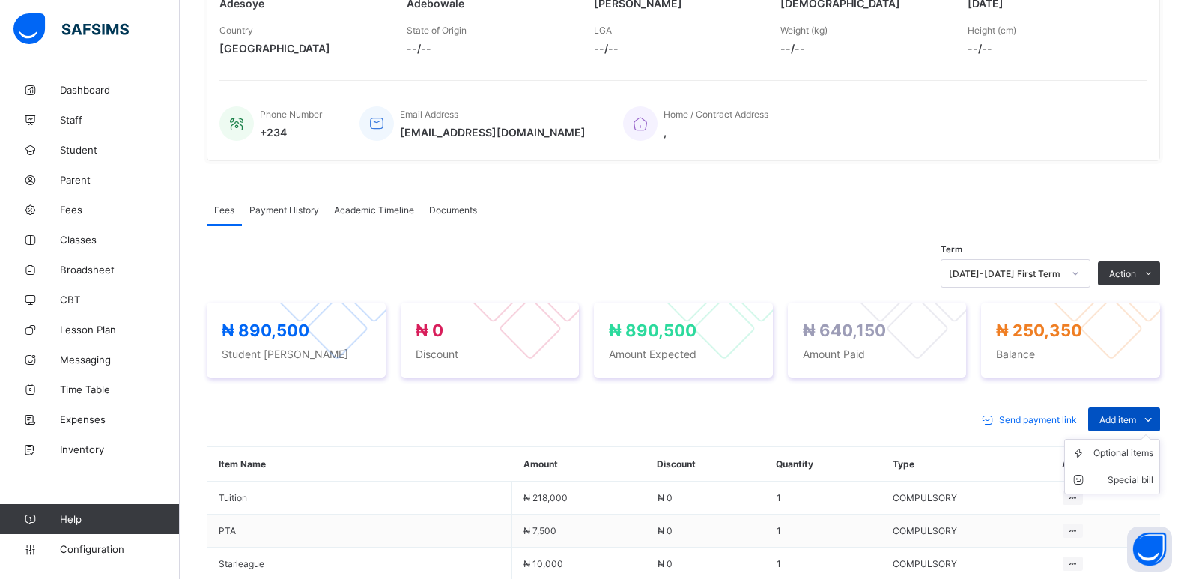
click at [1136, 418] on span "Add item" at bounding box center [1117, 419] width 37 height 11
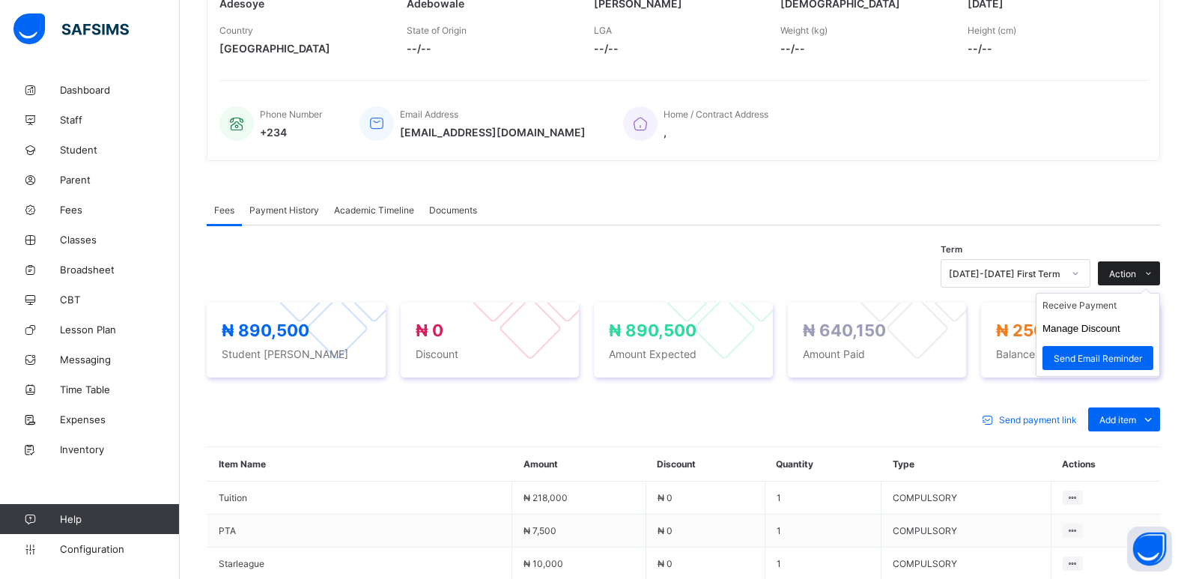
click at [1134, 264] on div "Action" at bounding box center [1129, 273] width 62 height 24
click at [1095, 309] on li "Receive Payment" at bounding box center [1097, 305] width 123 height 23
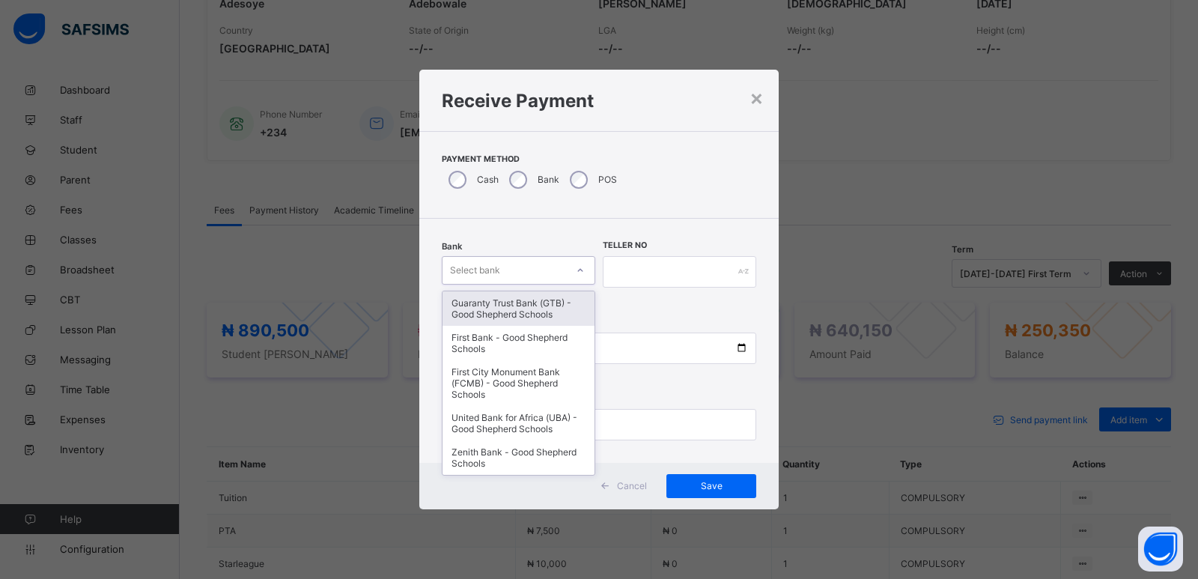
click at [526, 276] on div "Select bank" at bounding box center [505, 270] width 124 height 21
click at [506, 303] on div "Guaranty Trust Bank (GTB) - Good Shepherd Schools" at bounding box center [519, 308] width 152 height 34
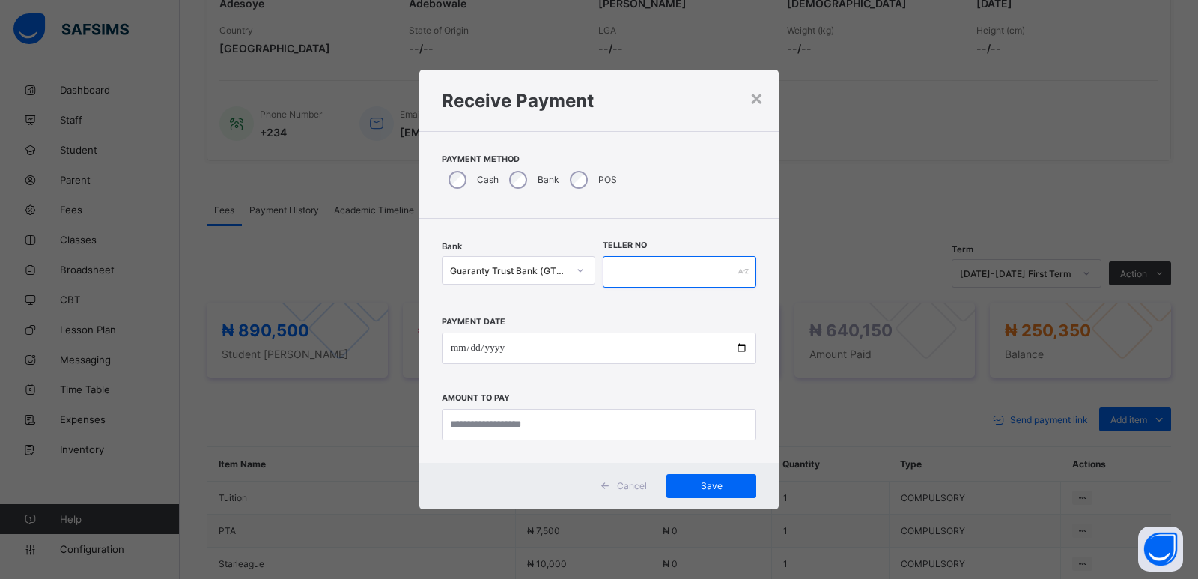
click at [668, 267] on input "text" at bounding box center [680, 271] width 154 height 31
type input "*****"
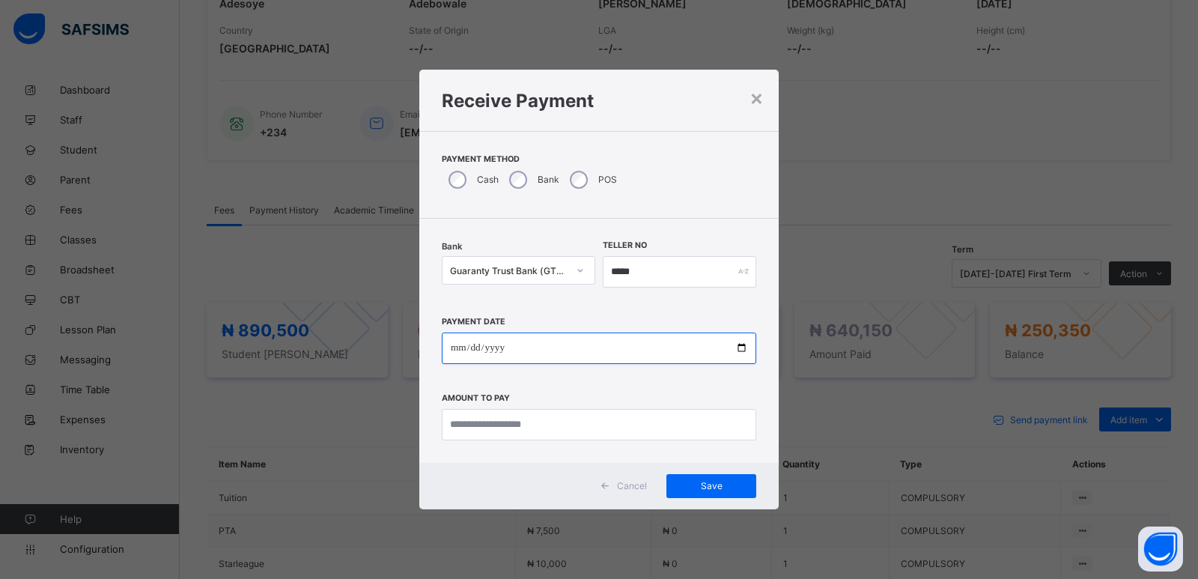
click at [454, 347] on input "date" at bounding box center [599, 347] width 314 height 31
type input "**********"
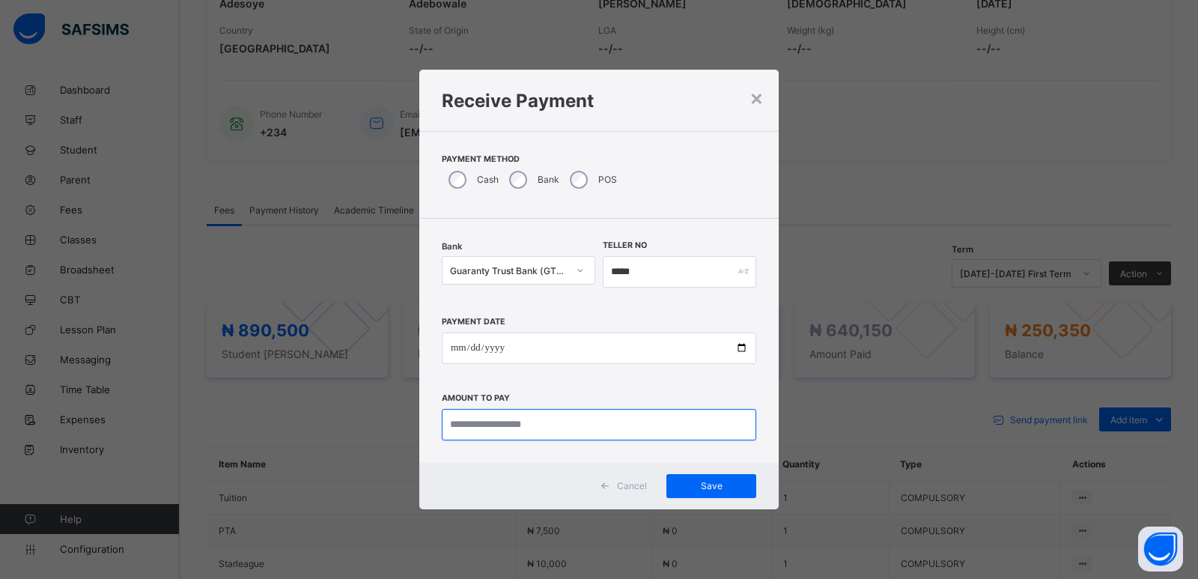
click at [530, 431] on input "currency" at bounding box center [599, 424] width 314 height 31
type input "*********"
click at [726, 481] on span "Save" at bounding box center [711, 485] width 67 height 11
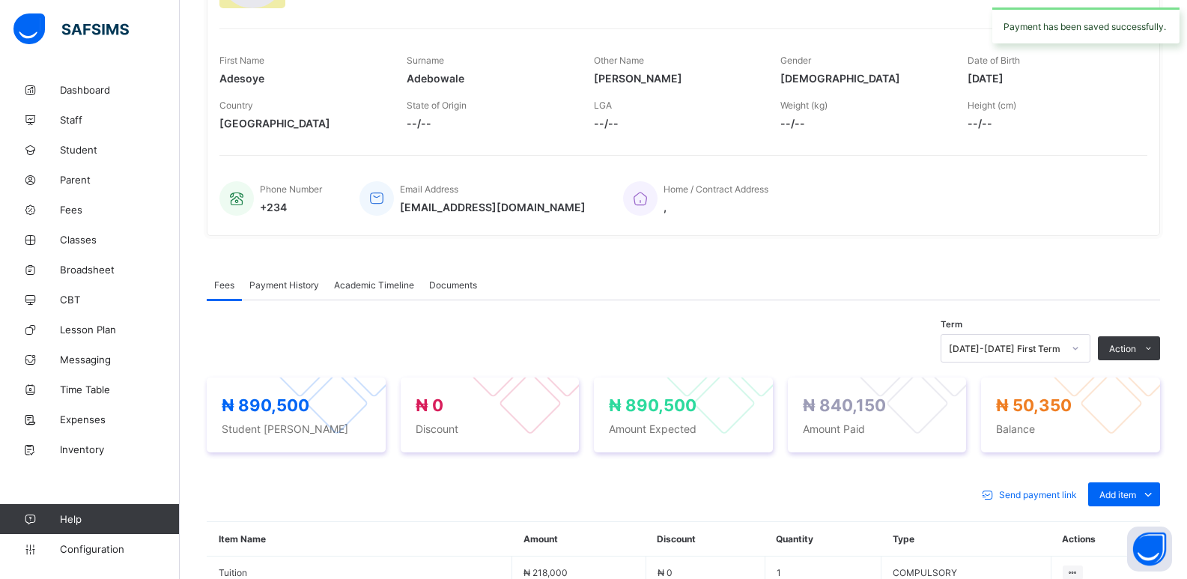
scroll to position [0, 0]
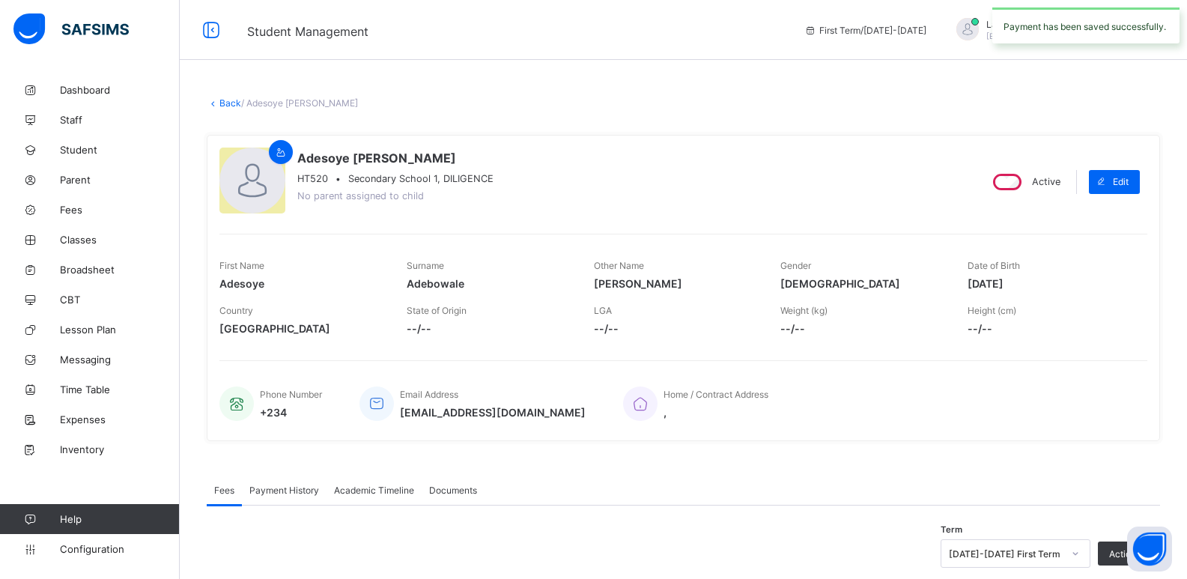
click at [219, 100] on link "Back" at bounding box center [230, 102] width 22 height 11
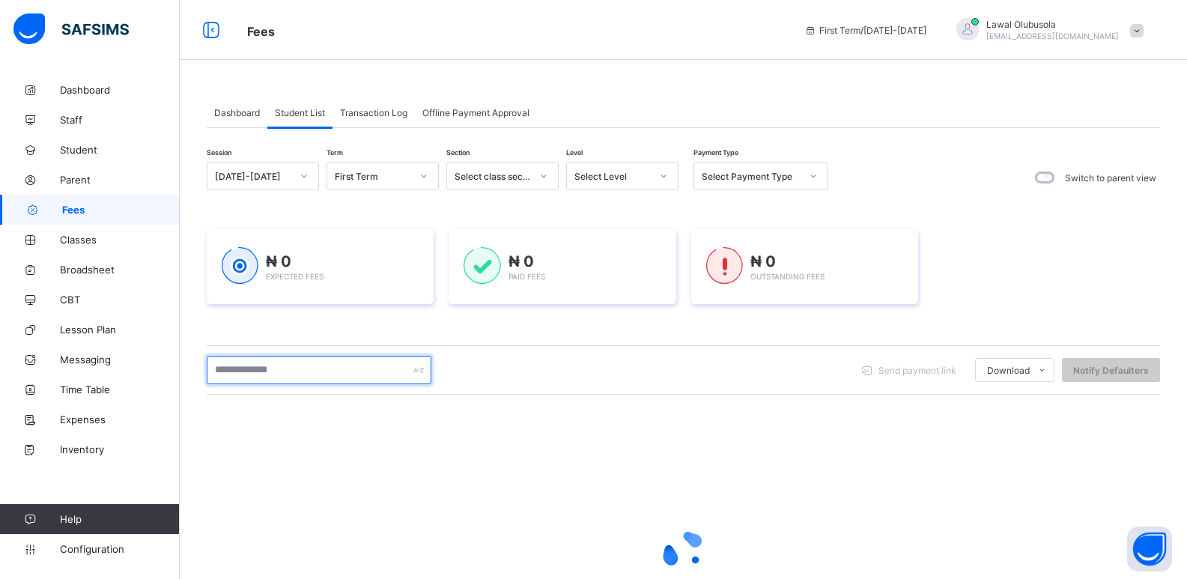
click at [287, 370] on input "text" at bounding box center [319, 370] width 225 height 28
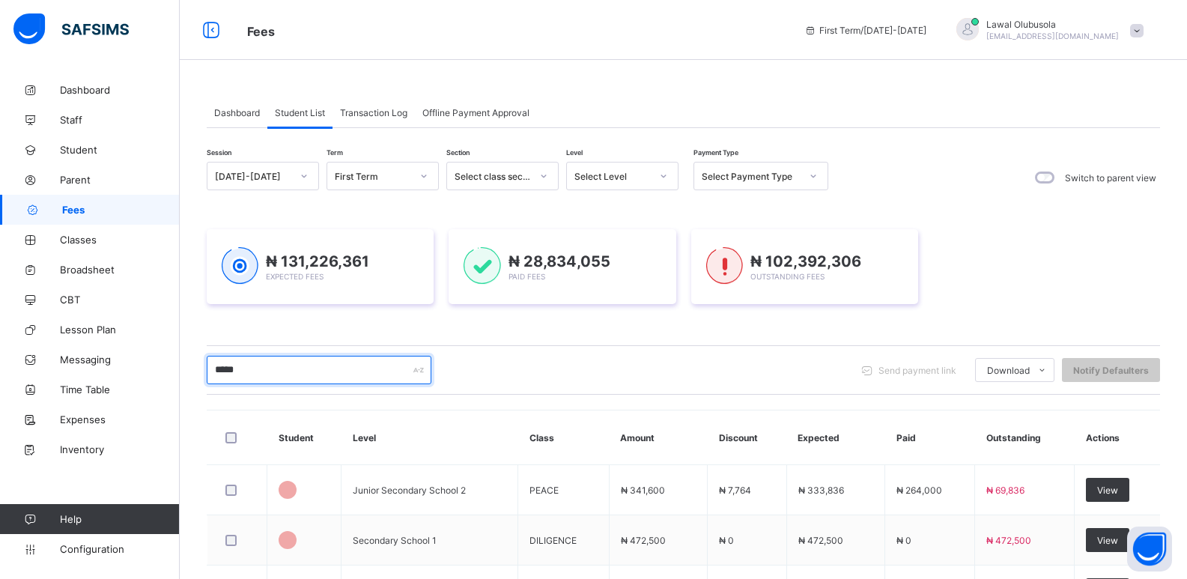
type input "*****"
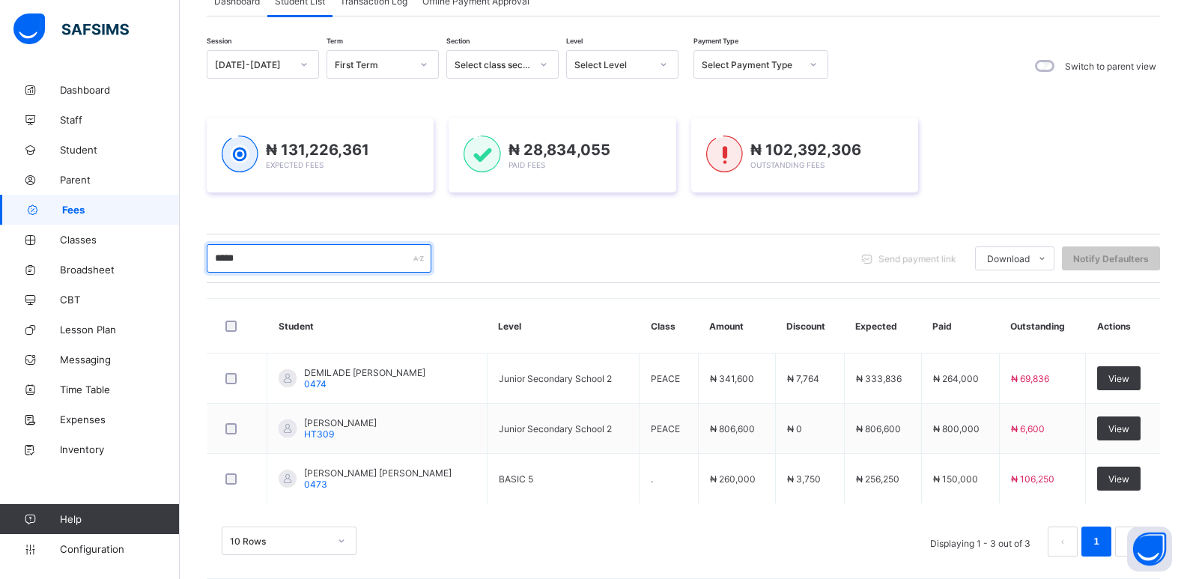
scroll to position [127, 0]
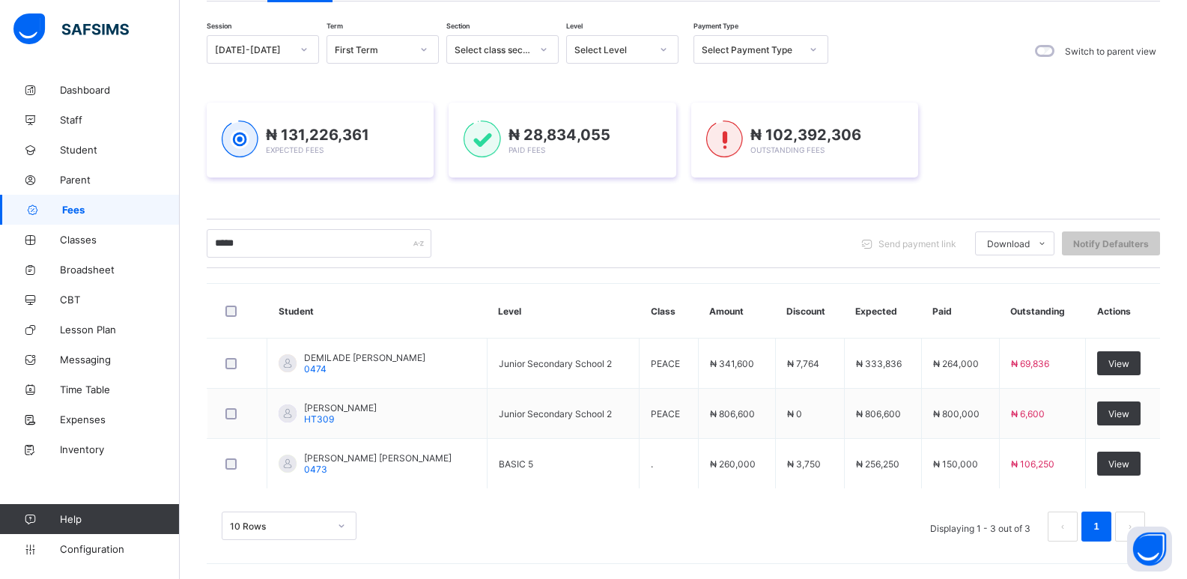
click at [584, 199] on div "₦ 131,226,361 Expected Fees ₦ 28,834,055 Paid Fees ₦ 102,392,306 Outstanding Fe…" at bounding box center [683, 140] width 953 height 120
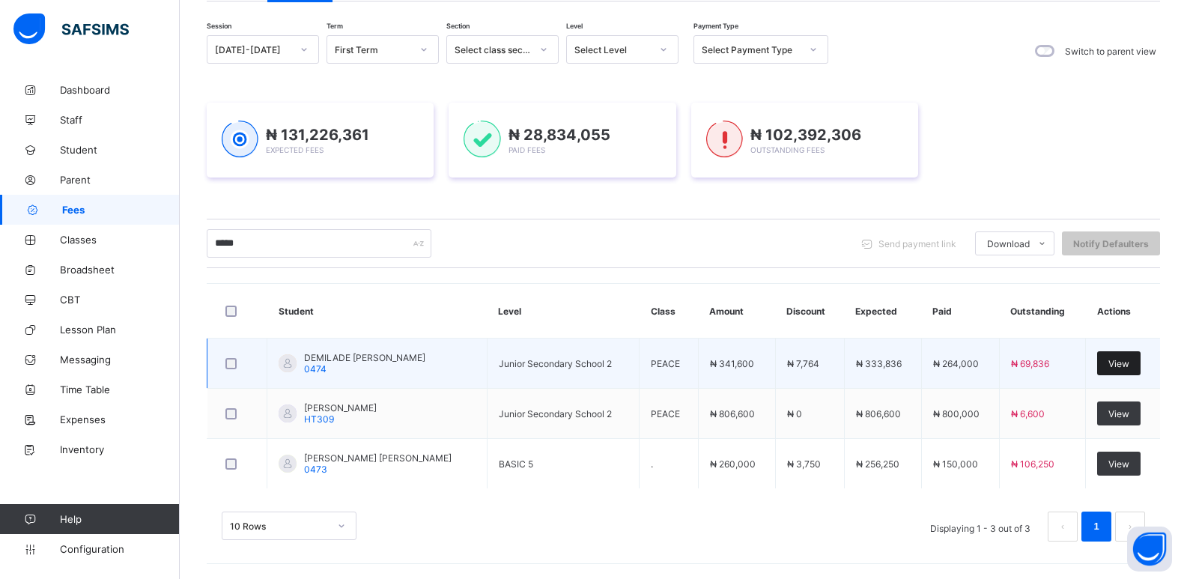
click at [1128, 361] on span "View" at bounding box center [1118, 363] width 21 height 11
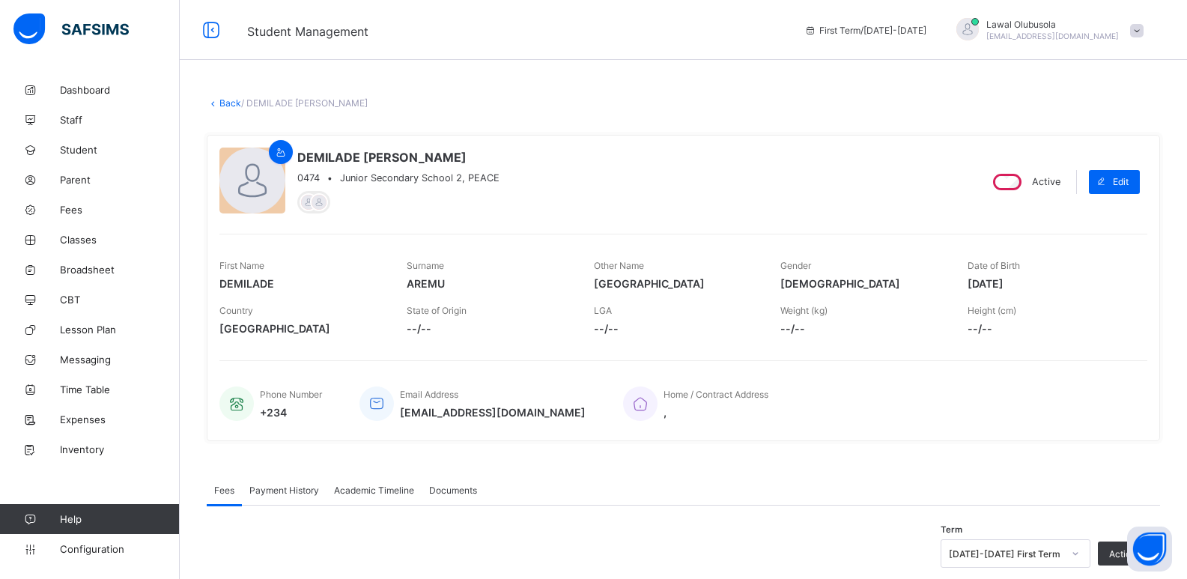
scroll to position [449, 0]
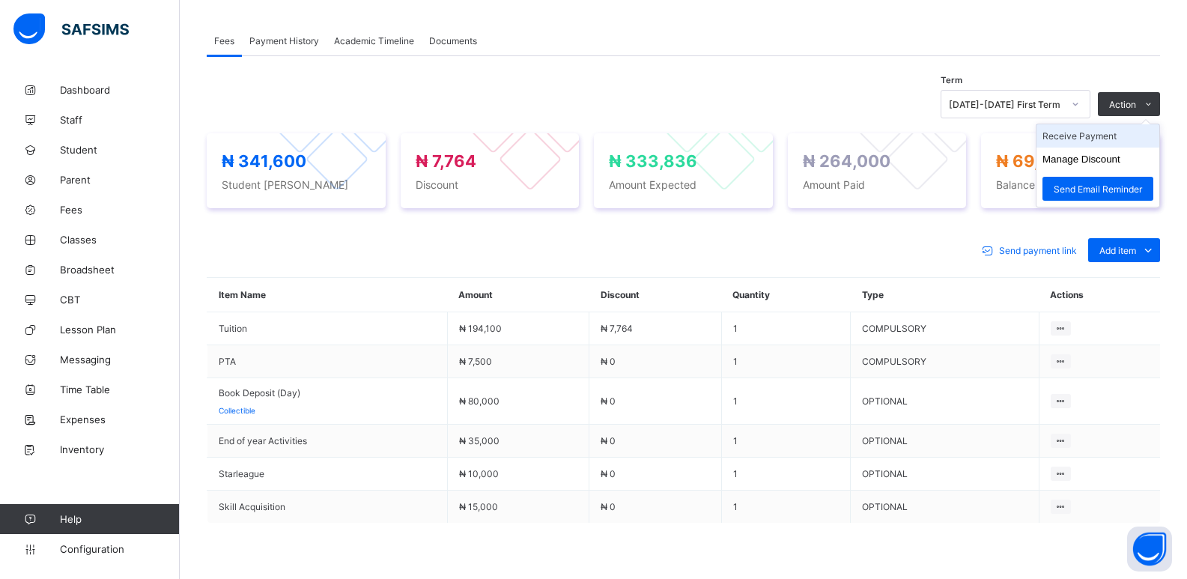
click at [1098, 135] on li "Receive Payment" at bounding box center [1097, 135] width 123 height 23
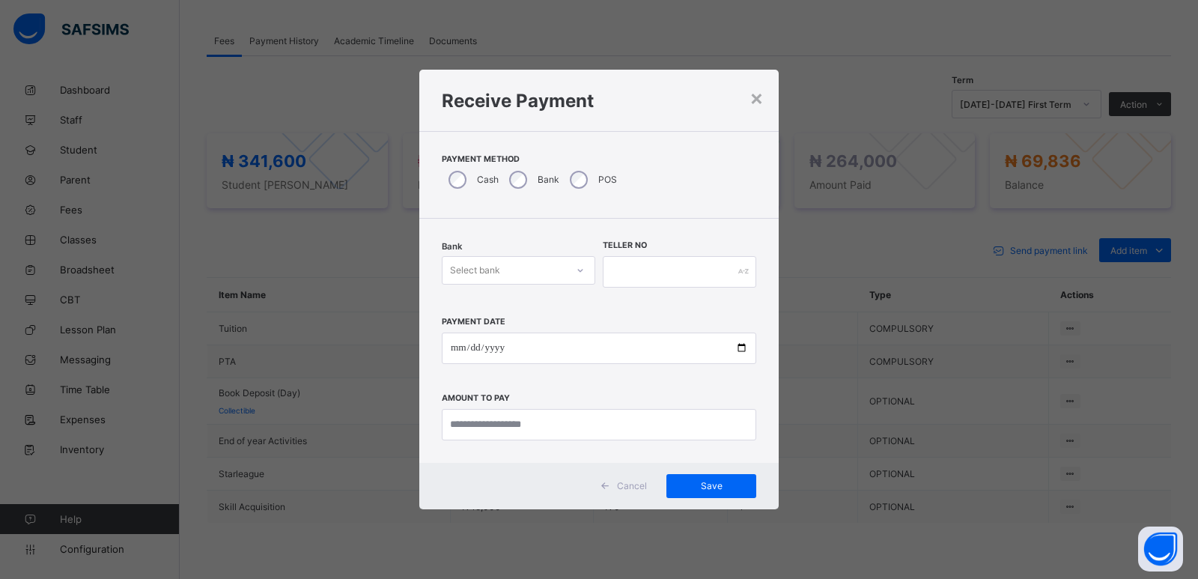
click at [488, 267] on div "Select bank" at bounding box center [475, 270] width 50 height 28
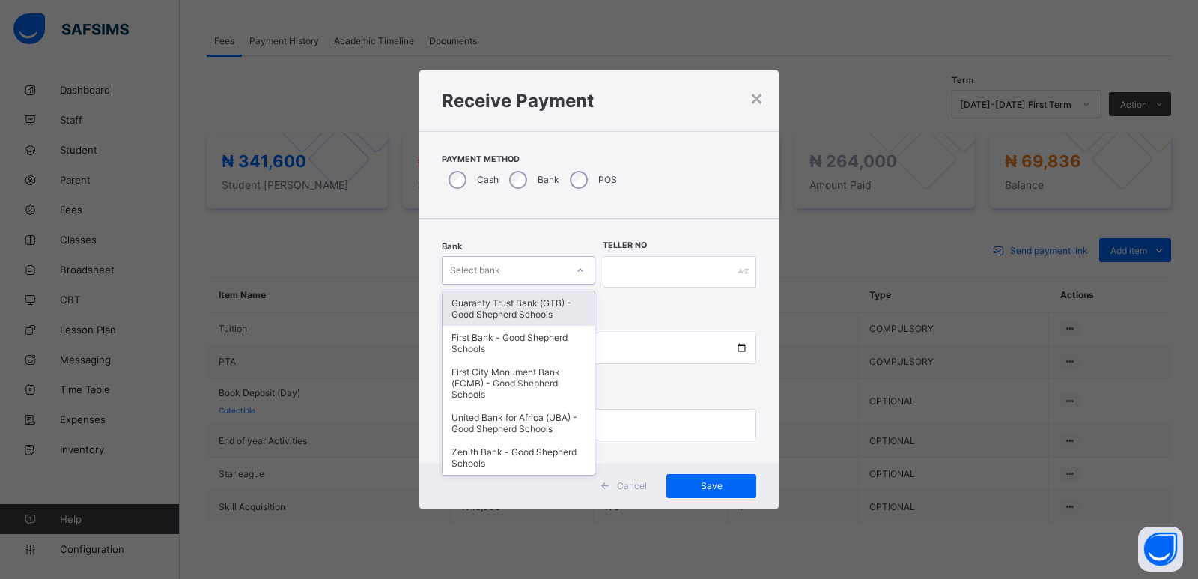
click at [478, 314] on div "Guaranty Trust Bank (GTB) - Good Shepherd Schools" at bounding box center [519, 308] width 152 height 34
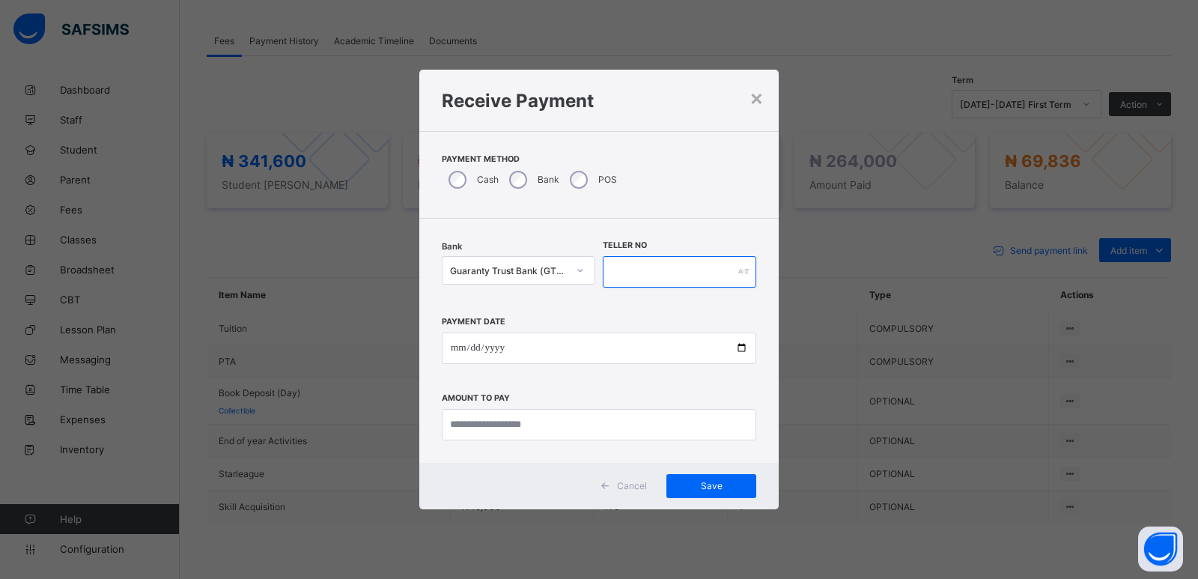
click at [699, 275] on input "text" at bounding box center [680, 271] width 154 height 31
type input "*****"
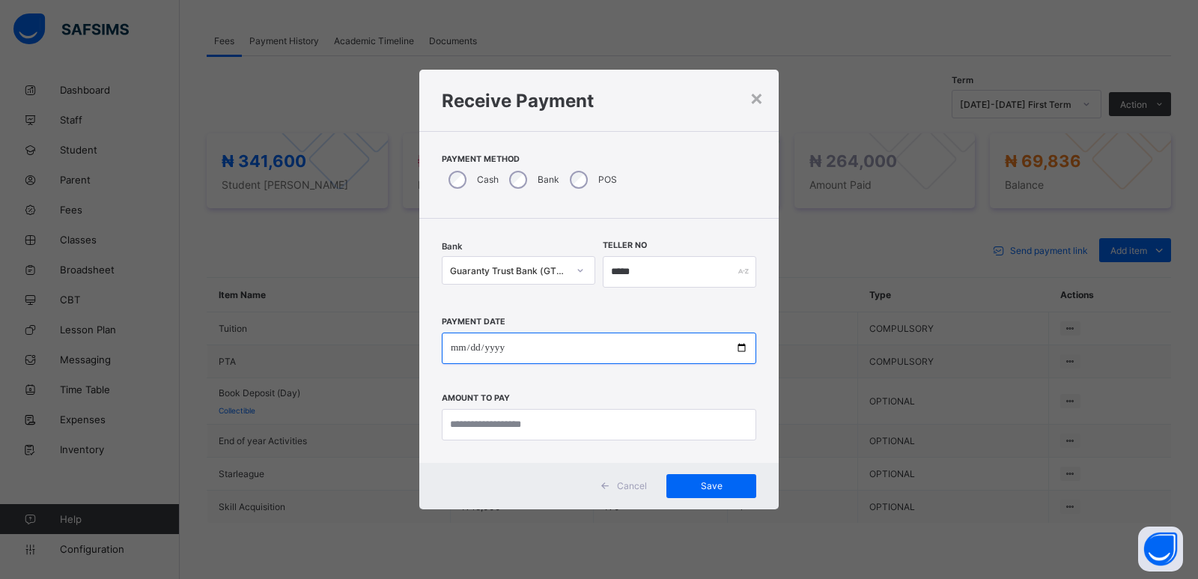
click at [458, 344] on input "date" at bounding box center [599, 347] width 314 height 31
type input "**********"
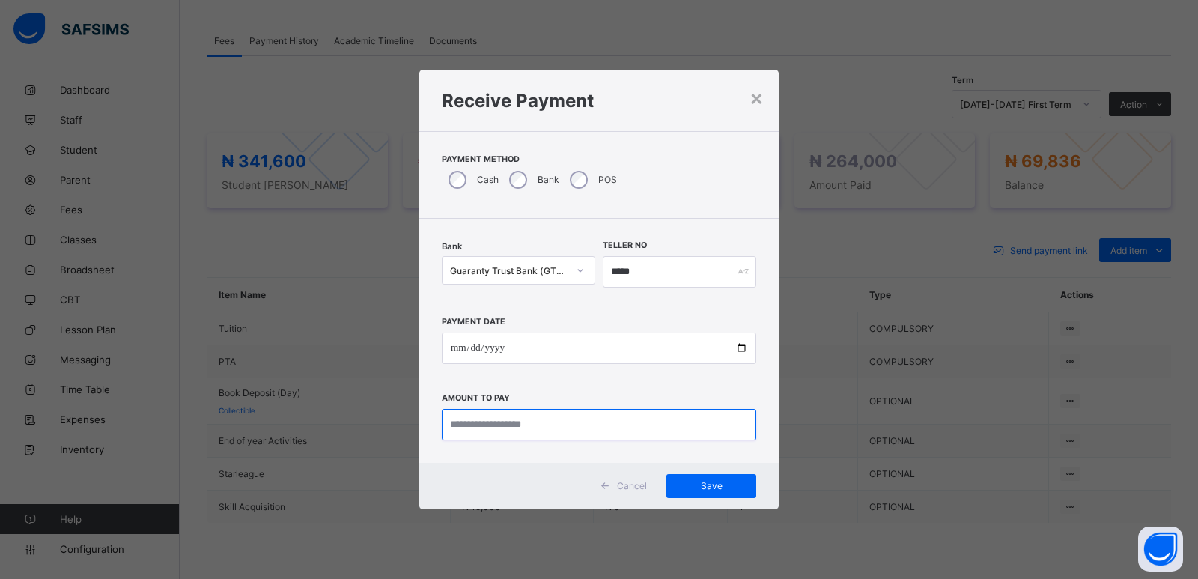
click at [521, 419] on input "currency" at bounding box center [599, 424] width 314 height 31
type input "********"
click at [717, 487] on span "Save" at bounding box center [711, 485] width 67 height 11
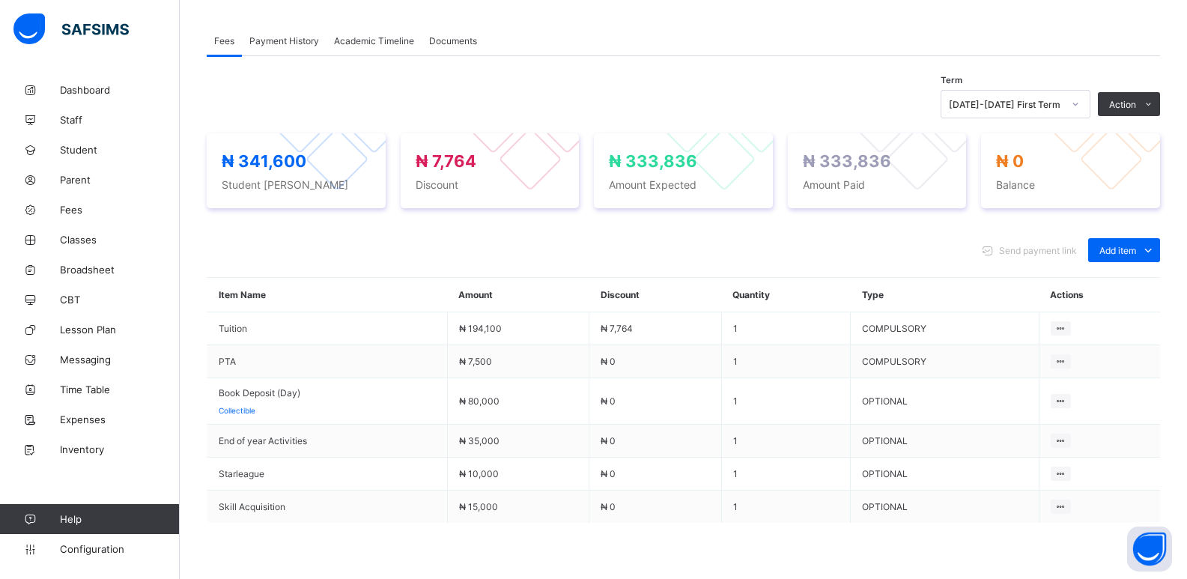
scroll to position [75, 0]
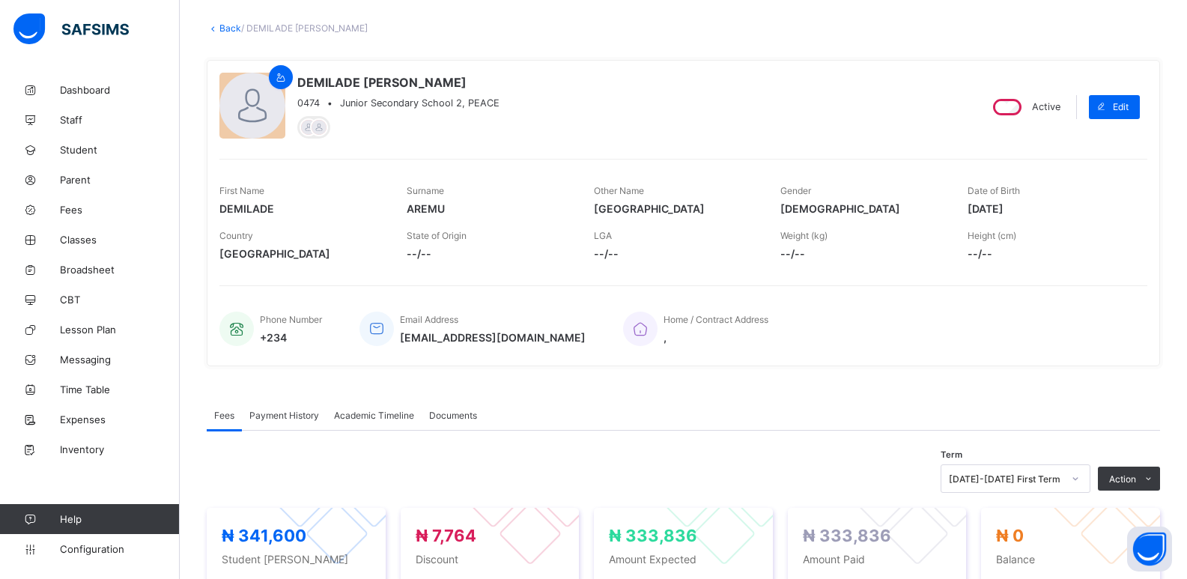
click at [225, 31] on link "Back" at bounding box center [230, 27] width 22 height 11
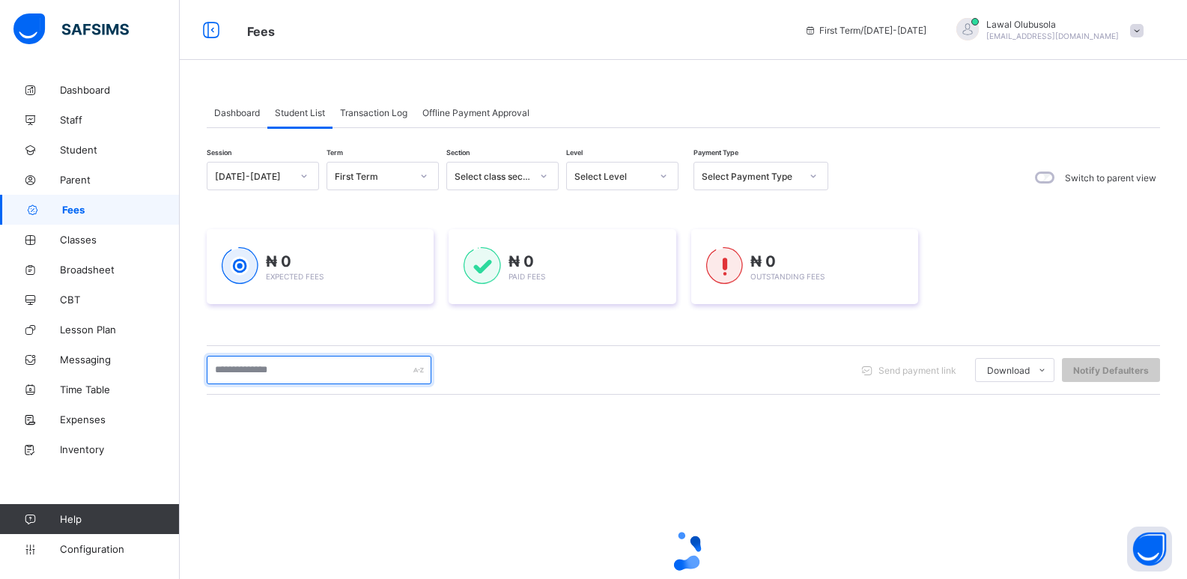
click at [377, 370] on input "text" at bounding box center [319, 370] width 225 height 28
type input "*****"
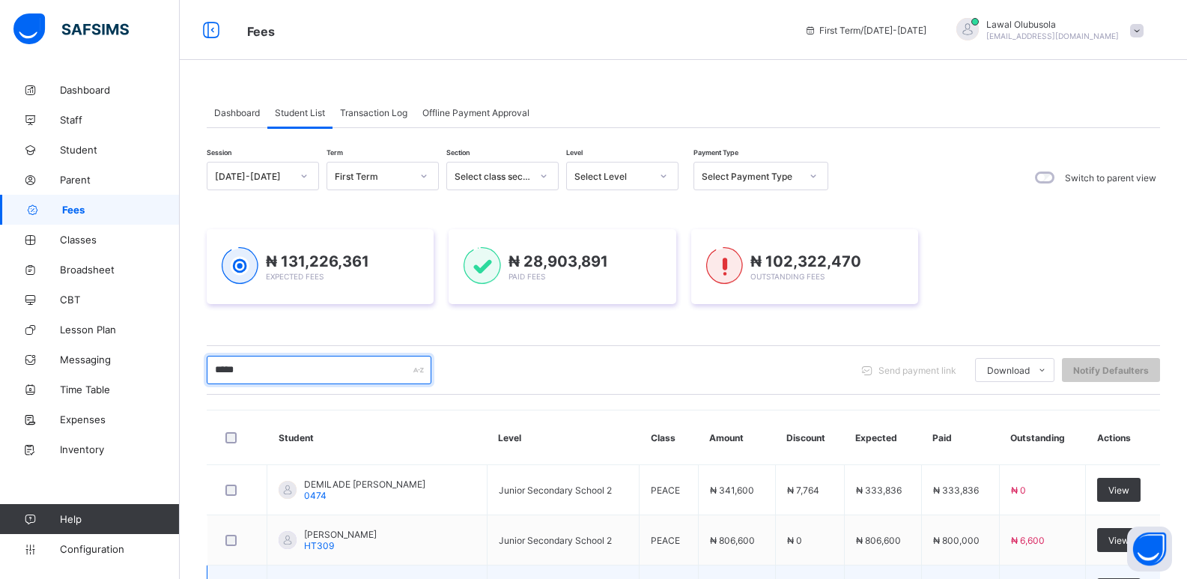
scroll to position [127, 0]
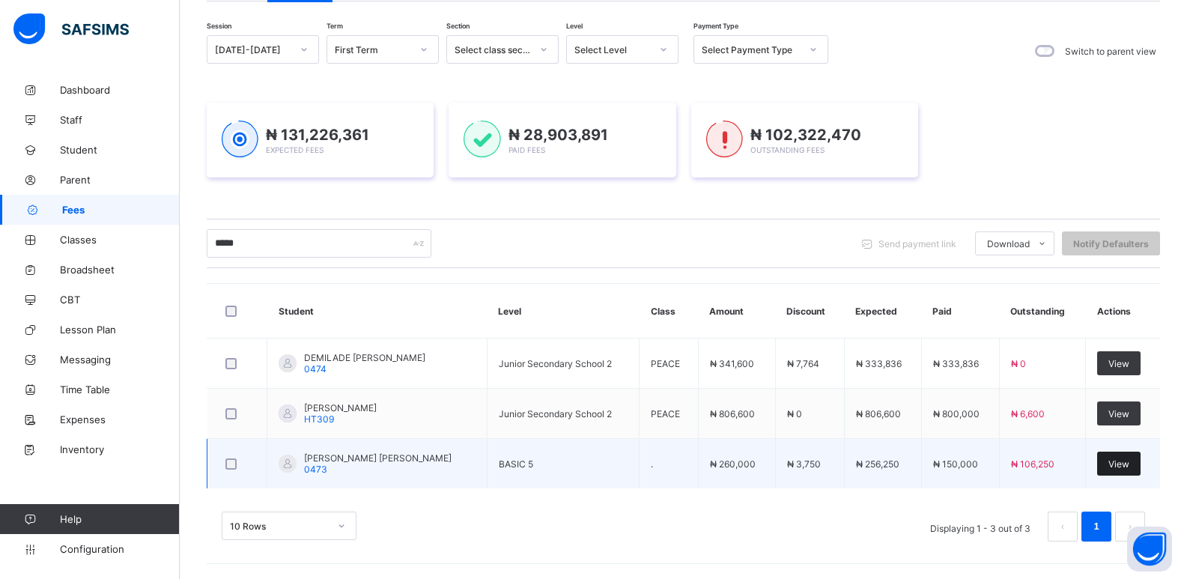
click at [1111, 458] on div "View" at bounding box center [1118, 464] width 43 height 24
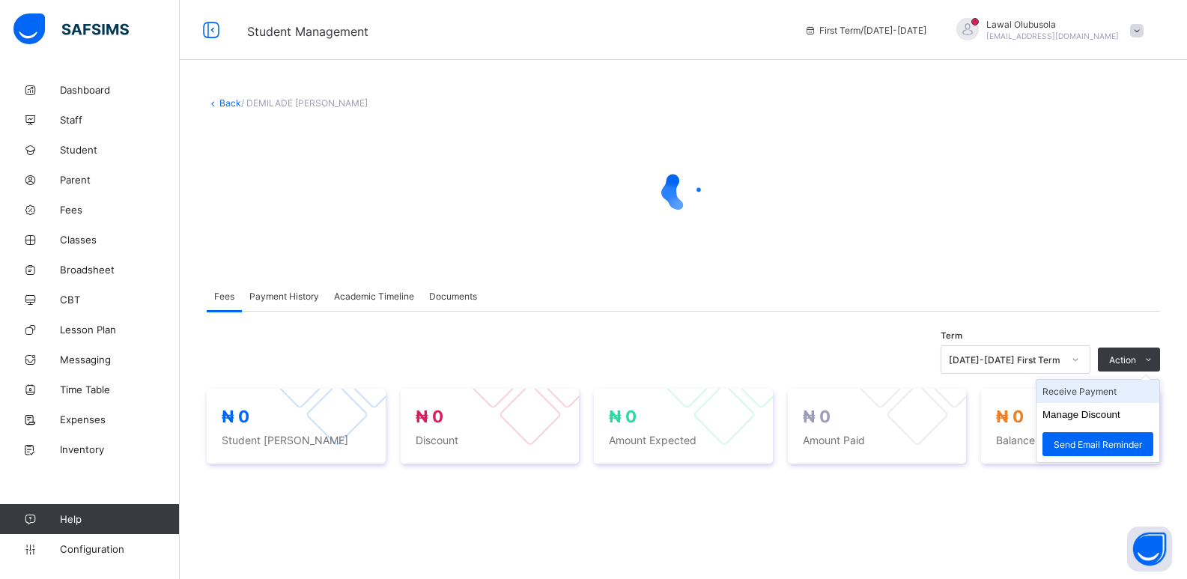
click at [1098, 395] on li "Receive Payment" at bounding box center [1097, 391] width 123 height 23
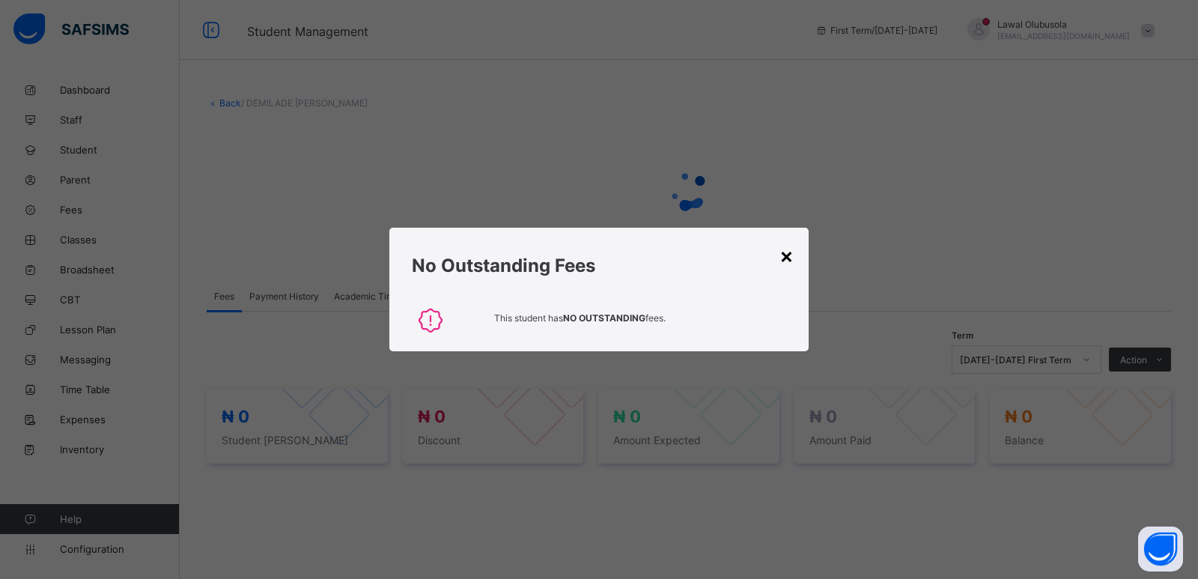
click at [782, 255] on div "×" at bounding box center [787, 255] width 14 height 25
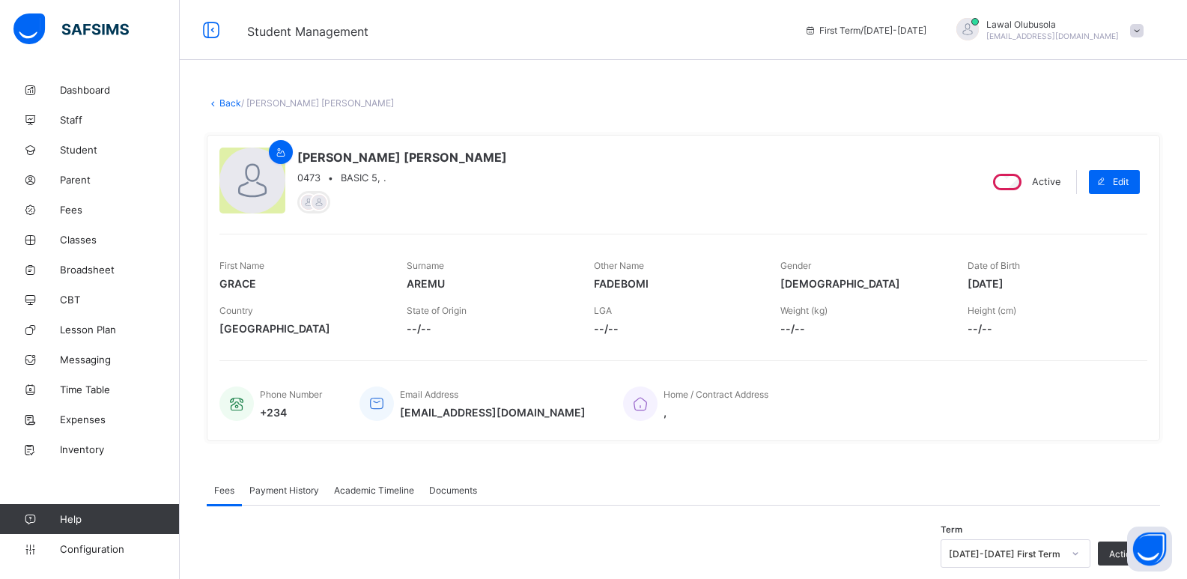
scroll to position [374, 0]
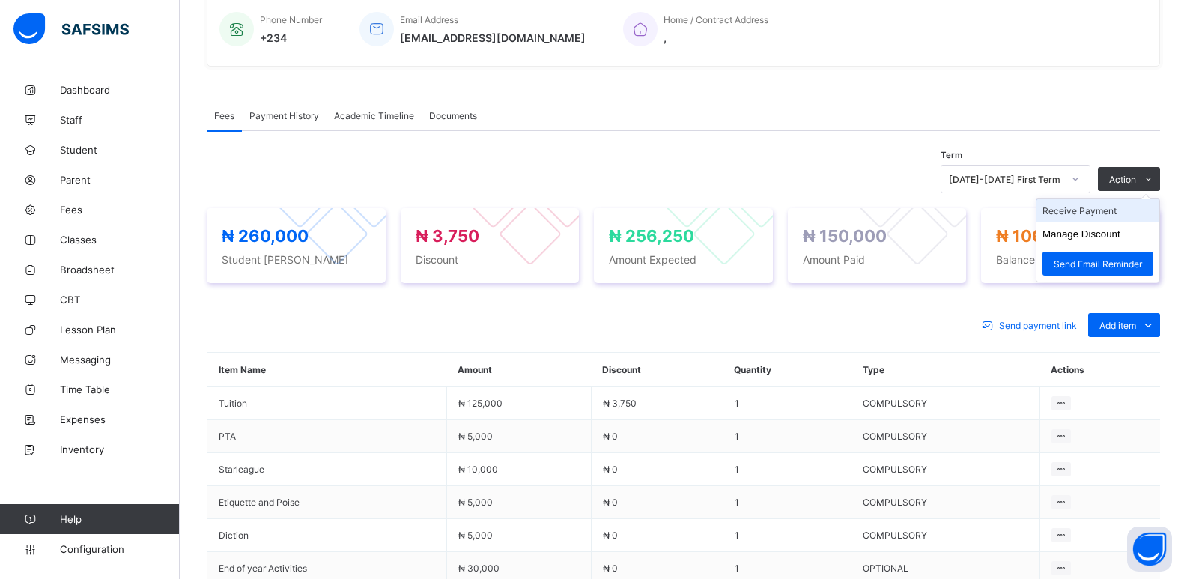
click at [1080, 207] on li "Receive Payment" at bounding box center [1097, 210] width 123 height 23
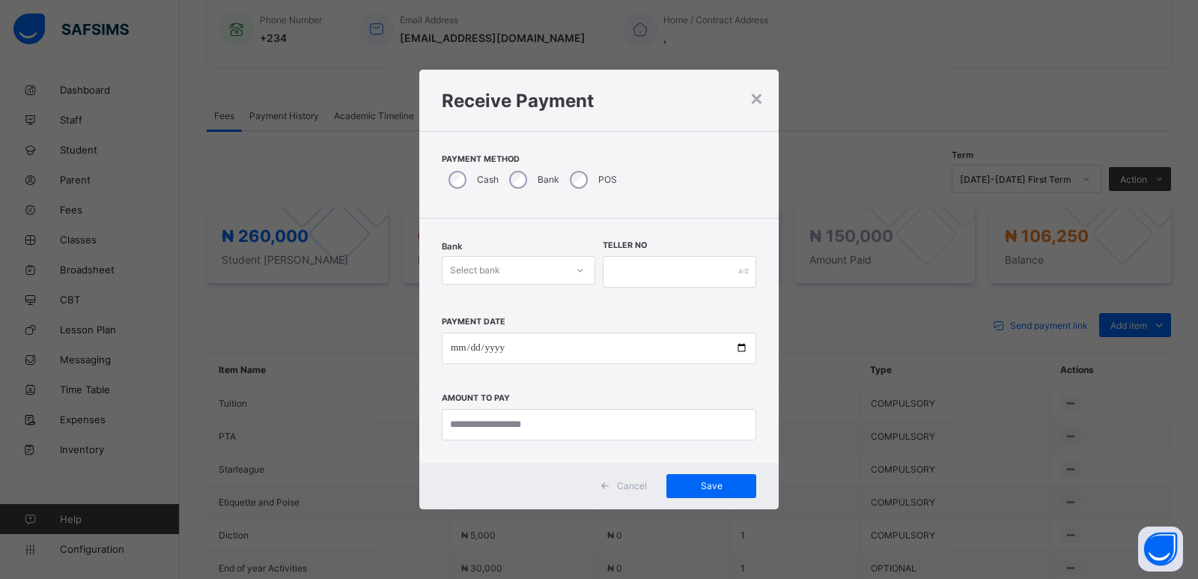
click at [542, 265] on div "Select bank" at bounding box center [505, 270] width 124 height 21
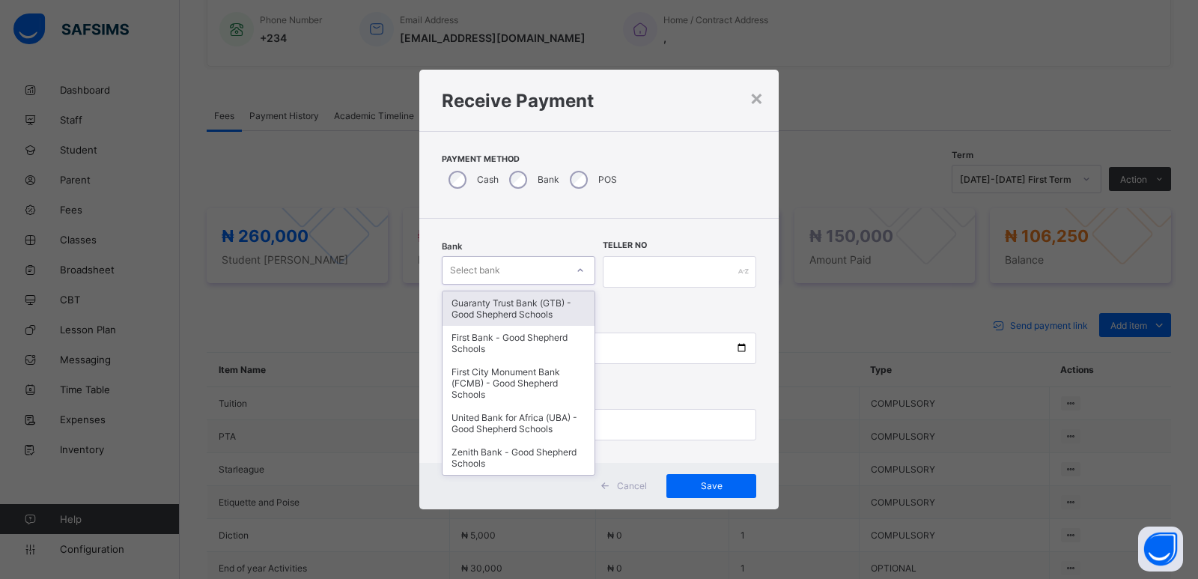
click at [522, 313] on div "Guaranty Trust Bank (GTB) - Good Shepherd Schools" at bounding box center [519, 308] width 152 height 34
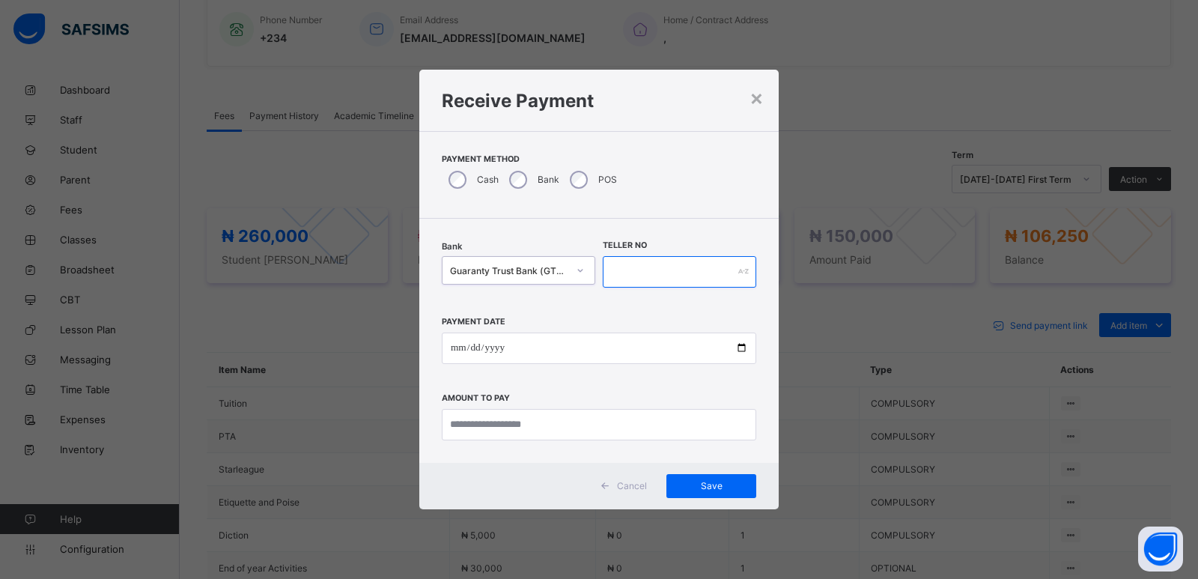
click at [665, 278] on input "text" at bounding box center [680, 271] width 154 height 31
type input "*****"
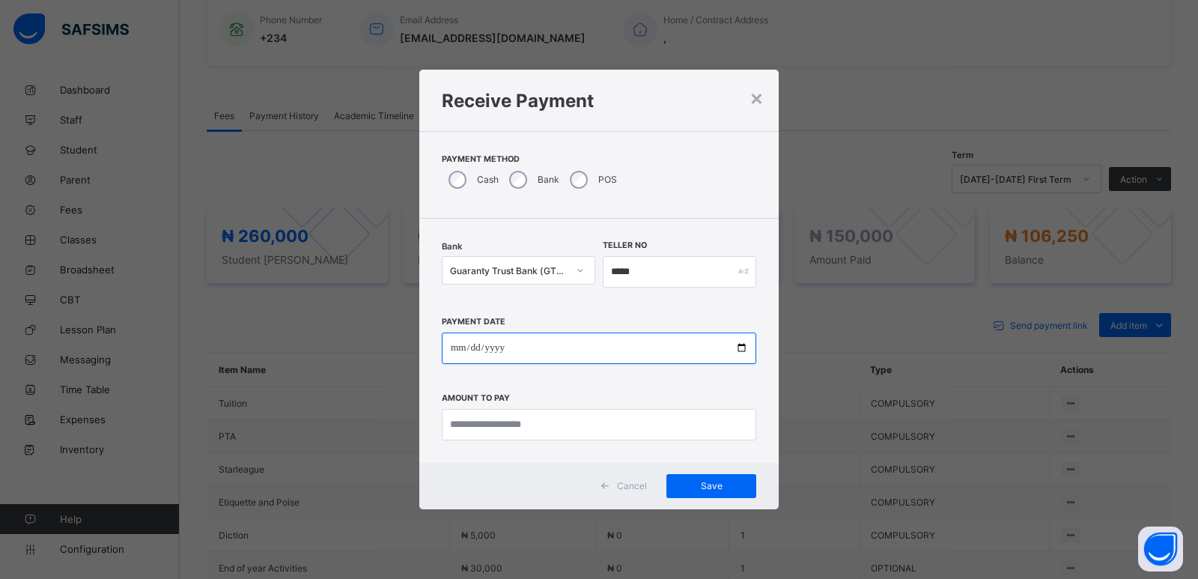
click at [448, 347] on input "date" at bounding box center [599, 347] width 314 height 31
type input "**********"
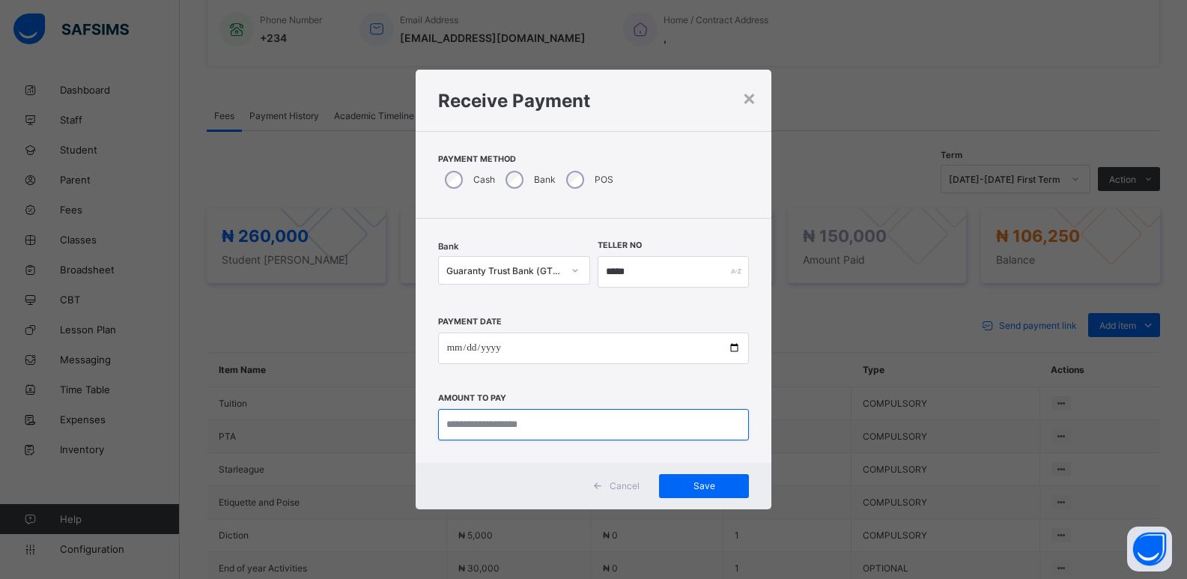
click at [458, 431] on input "currency" at bounding box center [594, 424] width 312 height 31
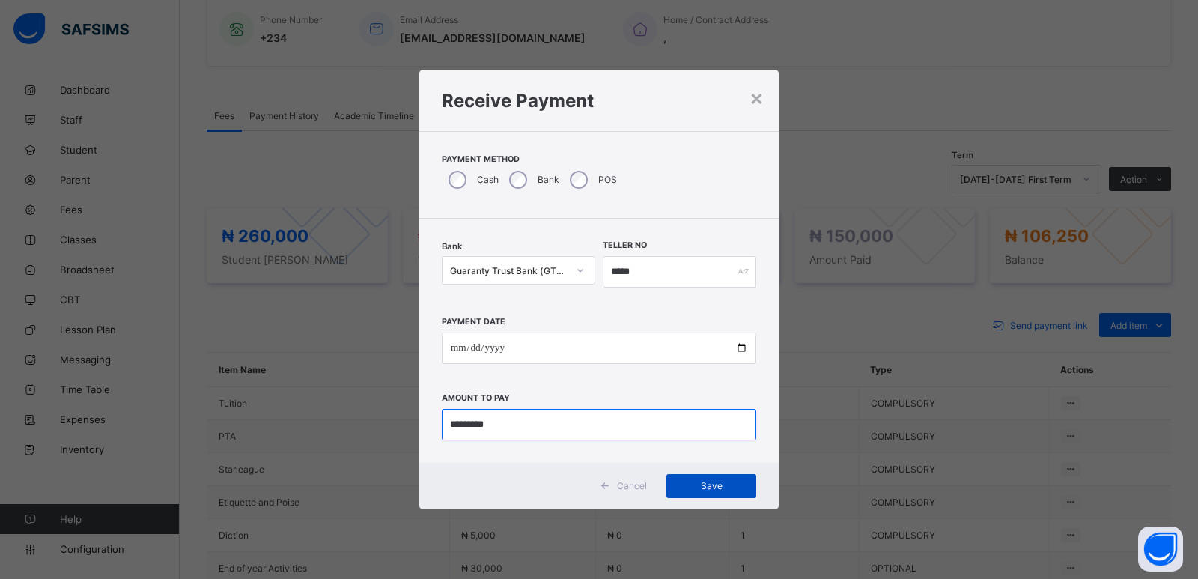
type input "*********"
click at [707, 488] on span "Save" at bounding box center [711, 485] width 67 height 11
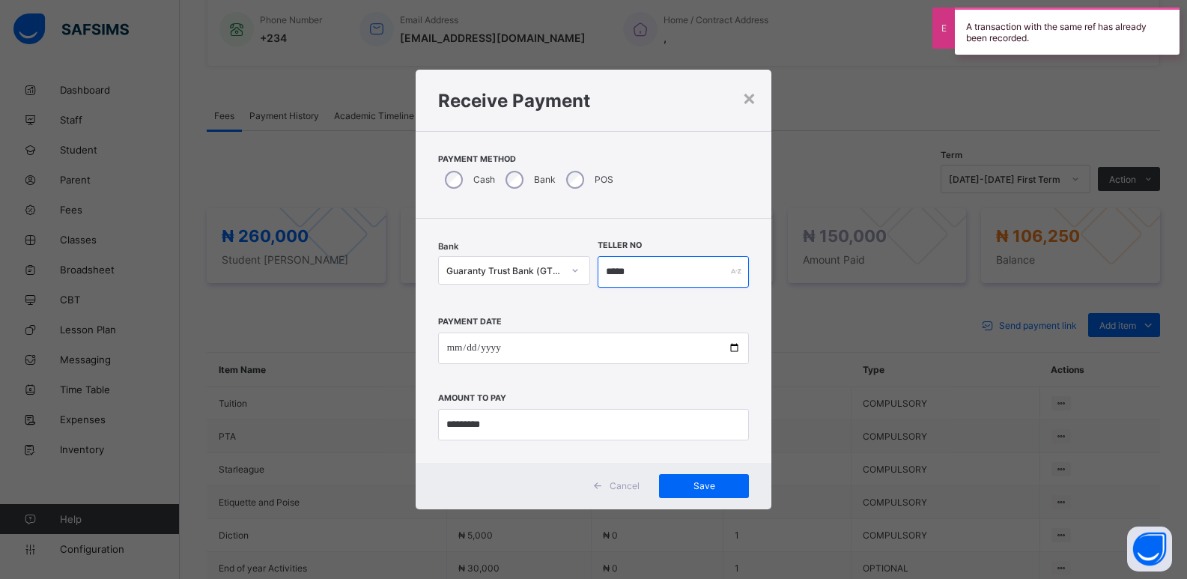
click at [693, 270] on input "*****" at bounding box center [674, 271] width 152 height 31
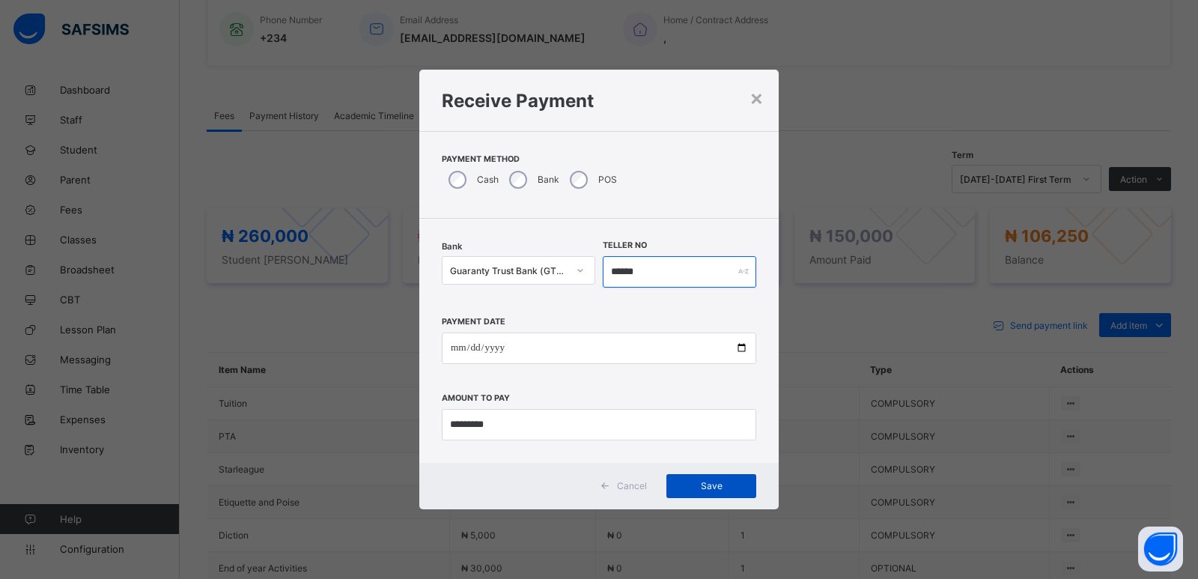
type input "******"
click at [704, 483] on span "Save" at bounding box center [711, 485] width 67 height 11
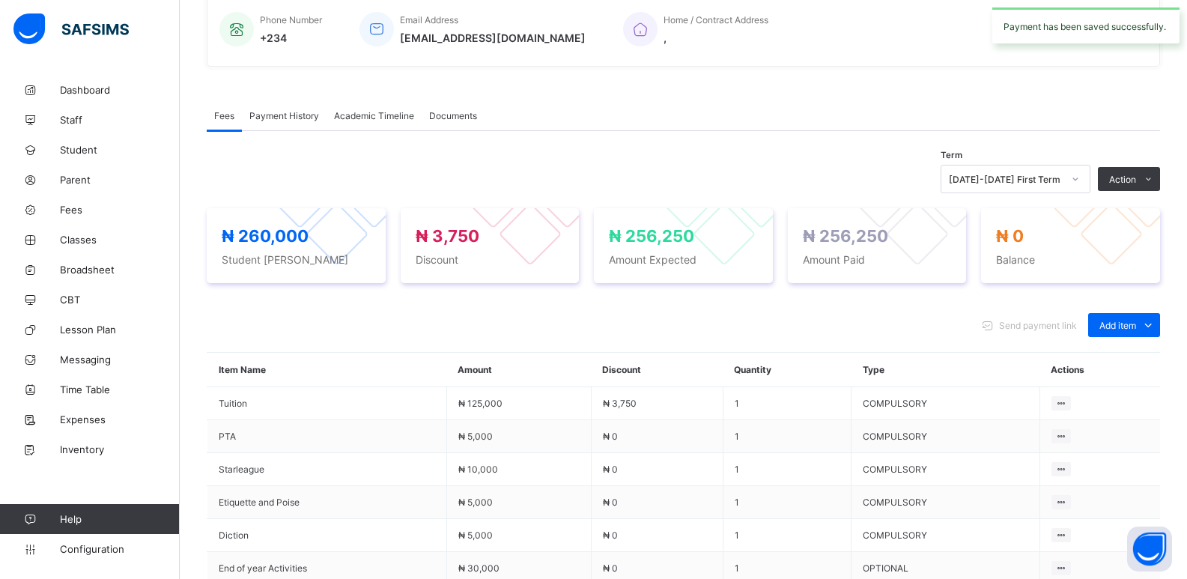
scroll to position [0, 0]
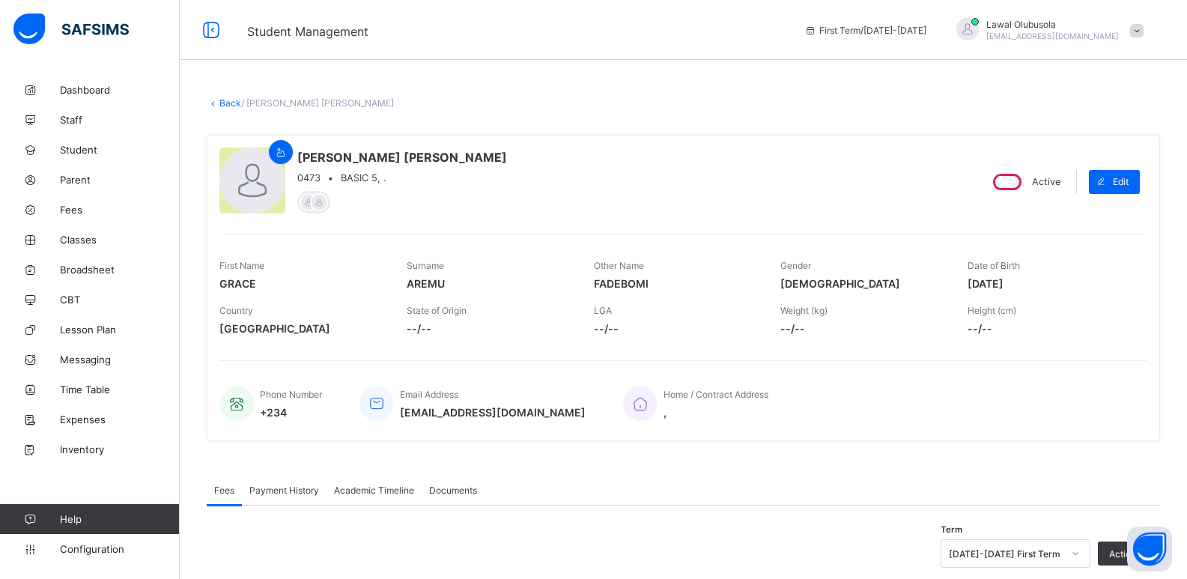
click at [225, 100] on link "Back" at bounding box center [230, 102] width 22 height 11
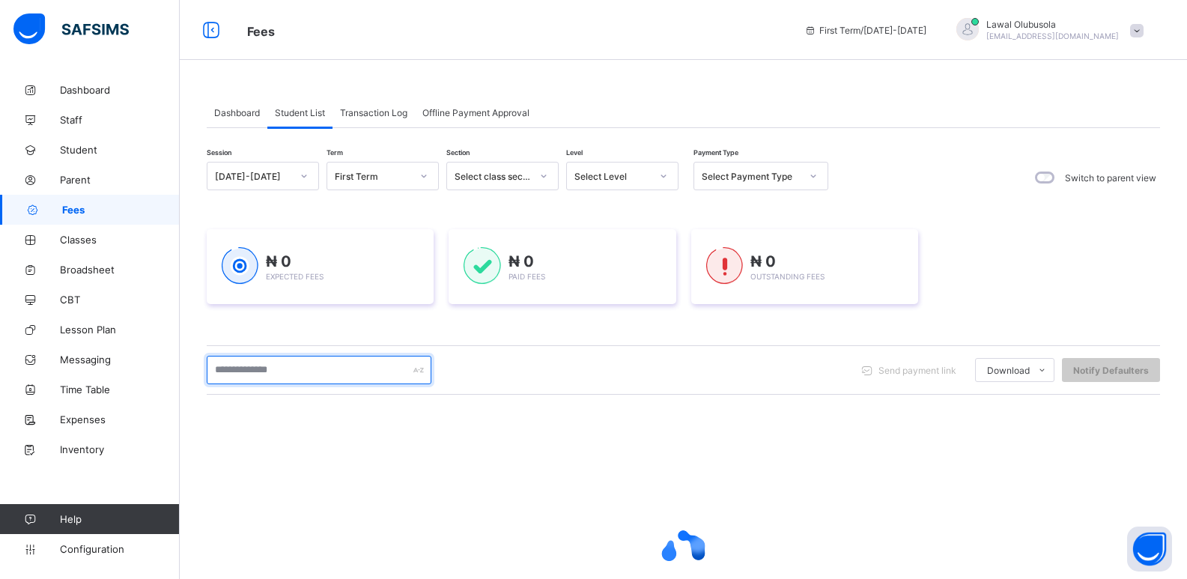
click at [291, 374] on input "text" at bounding box center [319, 370] width 225 height 28
type input "*******"
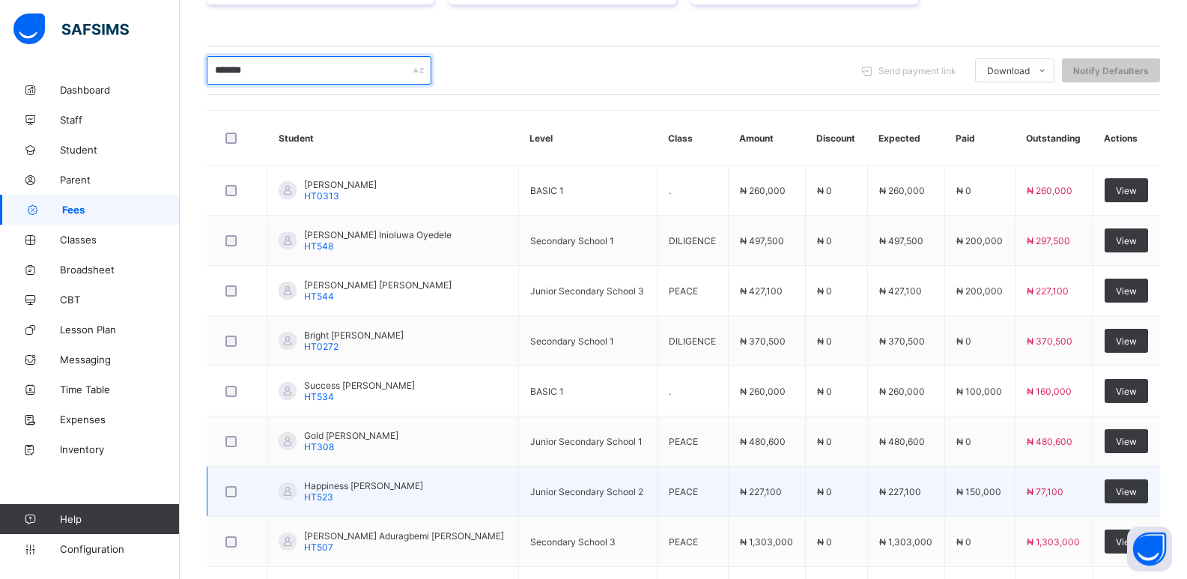
scroll to position [449, 0]
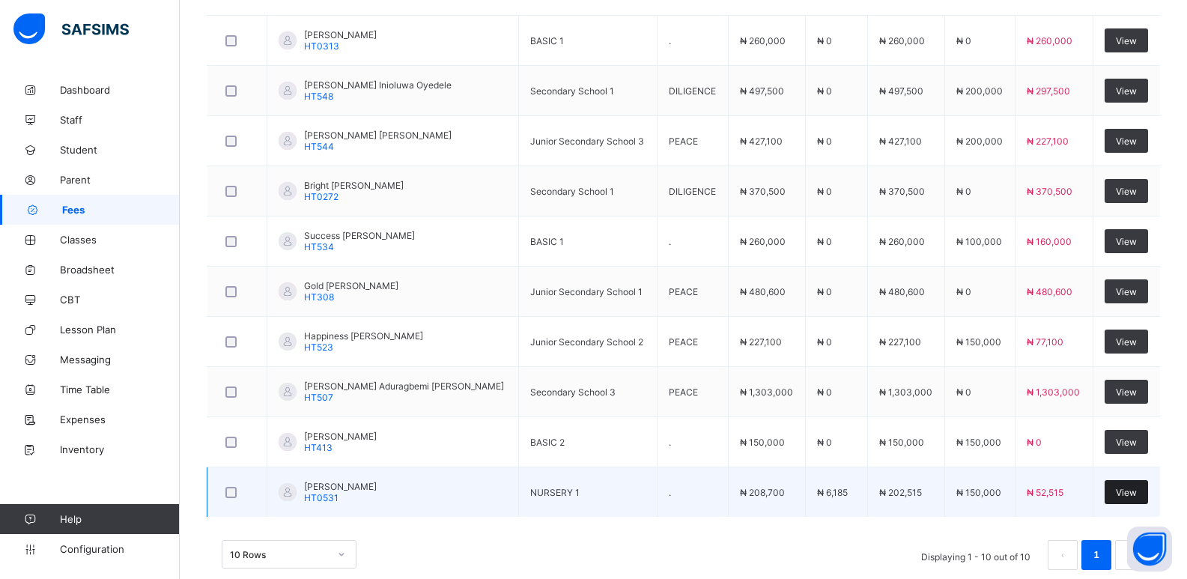
click at [1134, 490] on span "View" at bounding box center [1126, 492] width 21 height 11
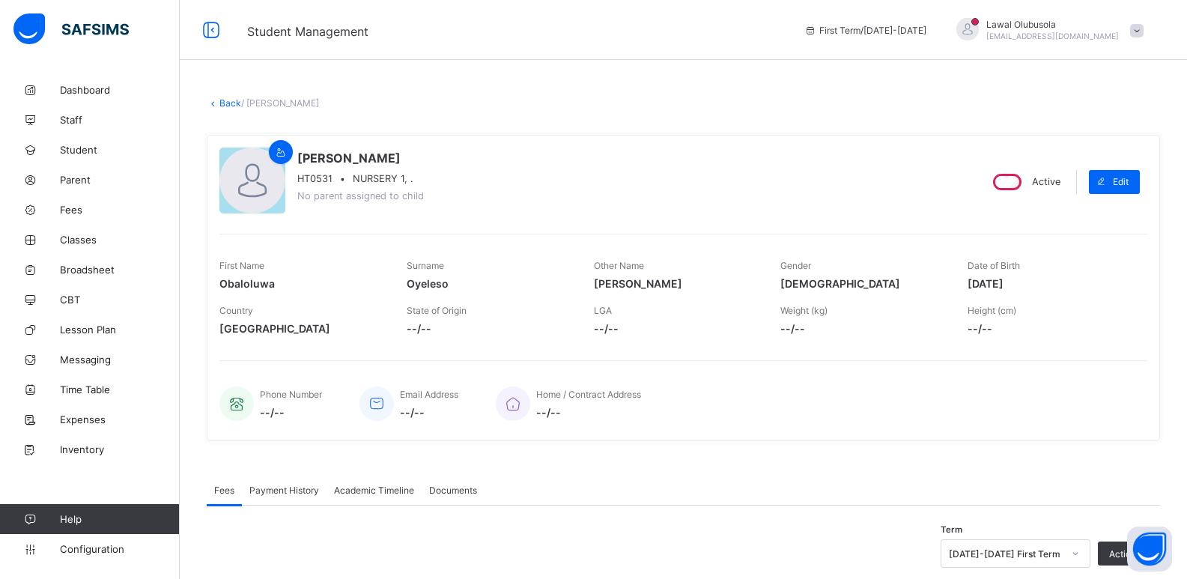
scroll to position [449, 0]
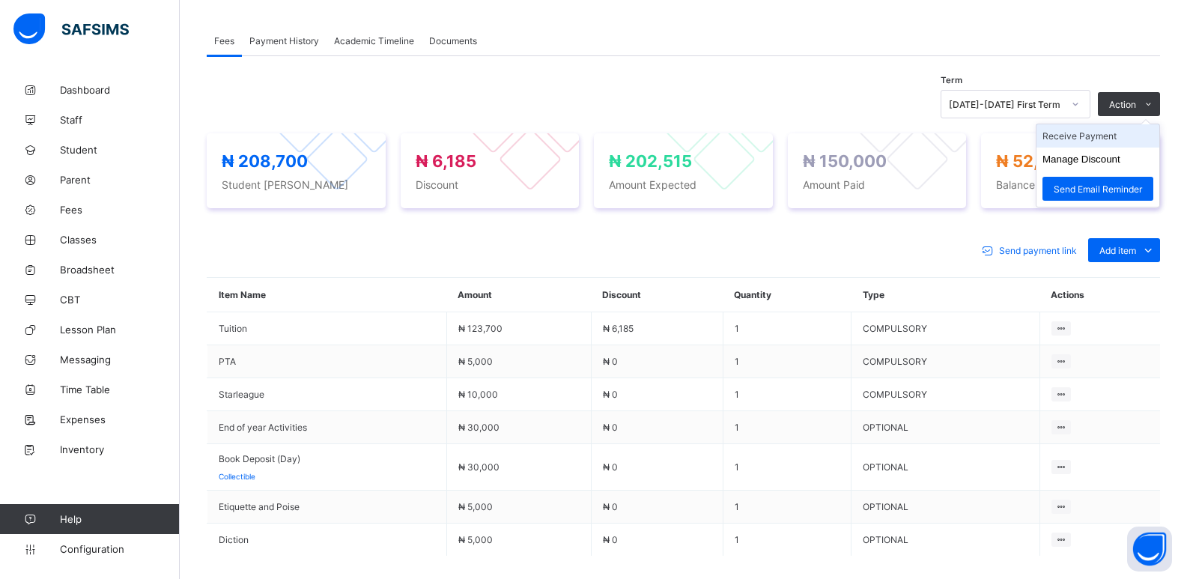
click at [1092, 139] on li "Receive Payment" at bounding box center [1097, 135] width 123 height 23
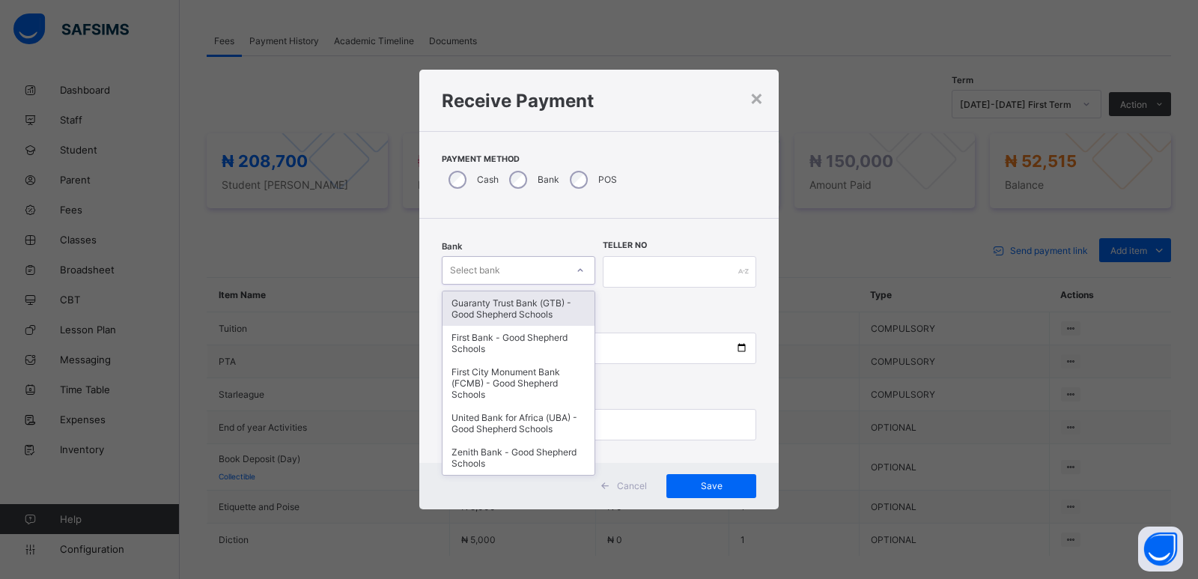
click at [486, 269] on div "Select bank" at bounding box center [475, 270] width 50 height 28
click at [478, 303] on div "Guaranty Trust Bank (GTB) - Good Shepherd Schools" at bounding box center [519, 308] width 152 height 34
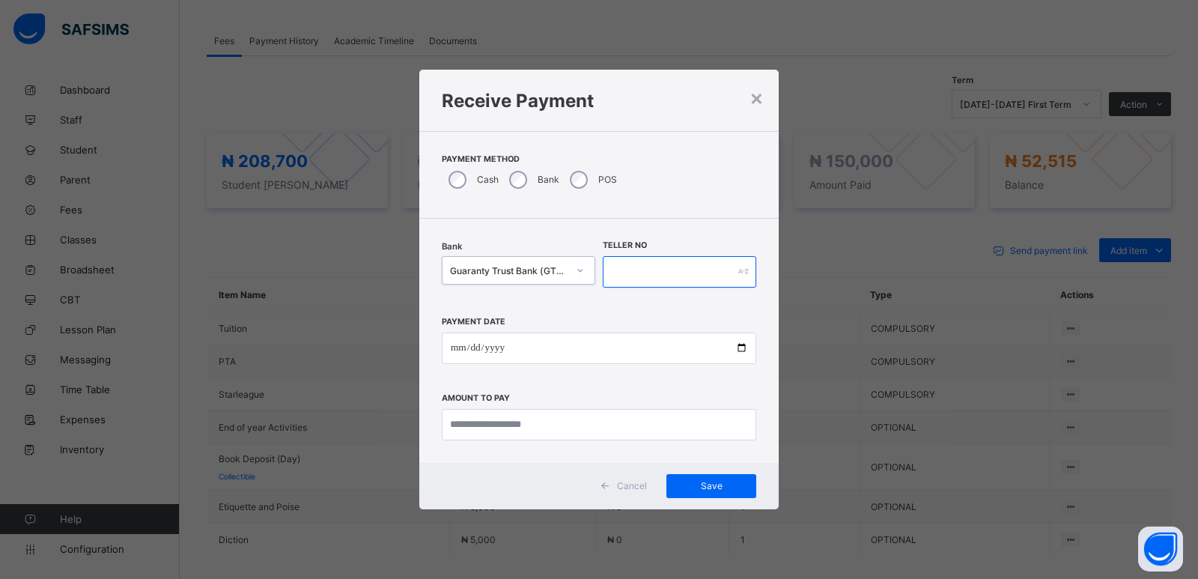
click at [621, 276] on input "text" at bounding box center [680, 271] width 154 height 31
type input "******"
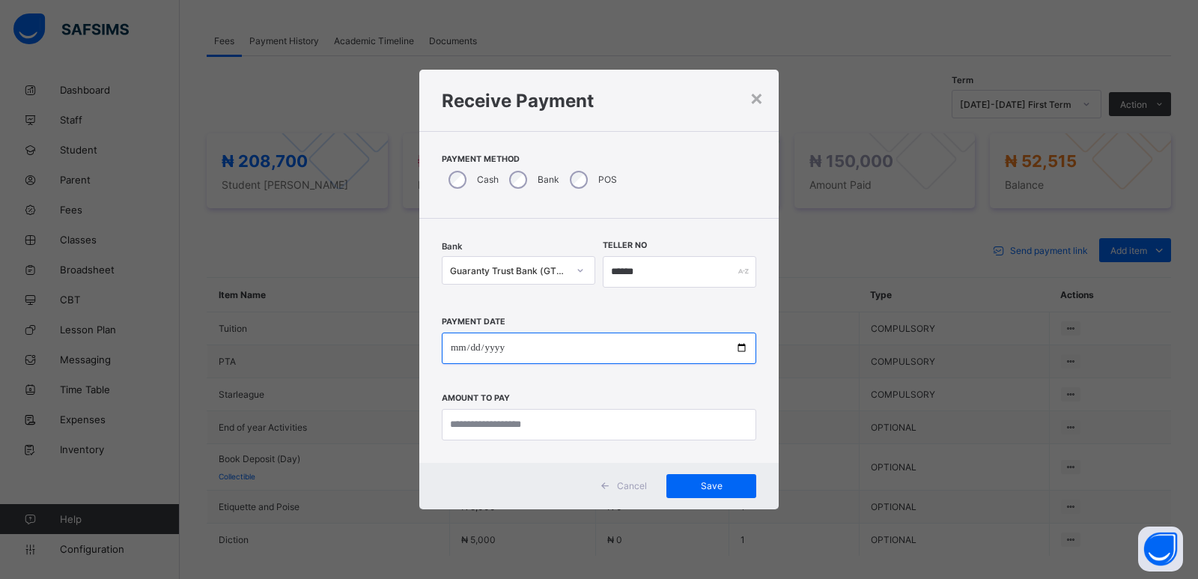
click at [455, 344] on input "date" at bounding box center [599, 347] width 314 height 31
type input "**********"
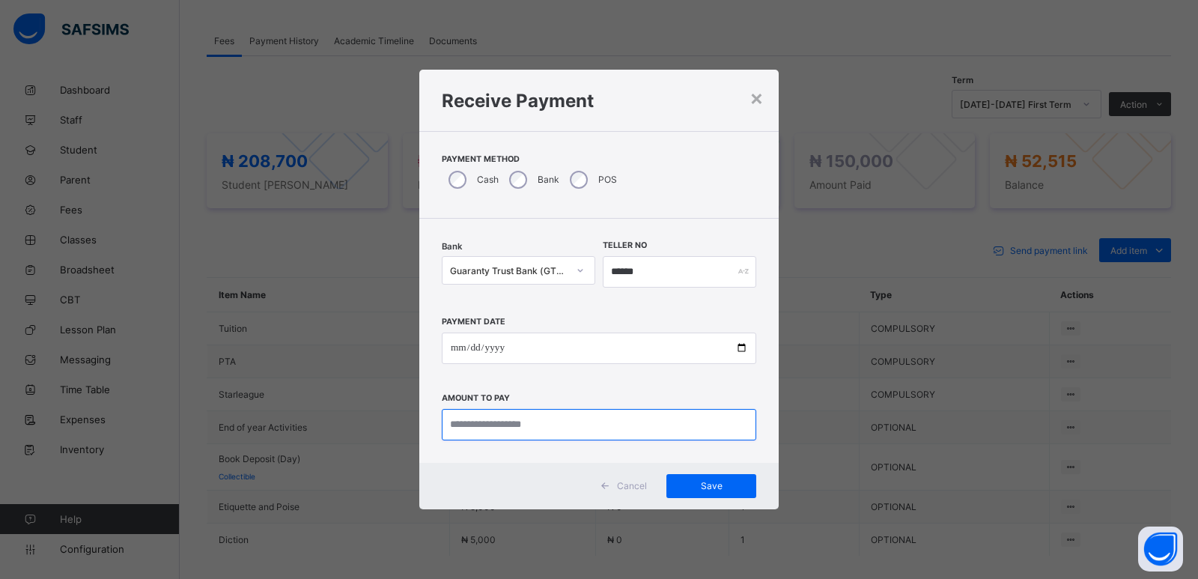
click at [514, 433] on input "currency" at bounding box center [599, 424] width 314 height 31
type input "***"
type input "********"
click at [714, 475] on div "Save" at bounding box center [711, 486] width 90 height 24
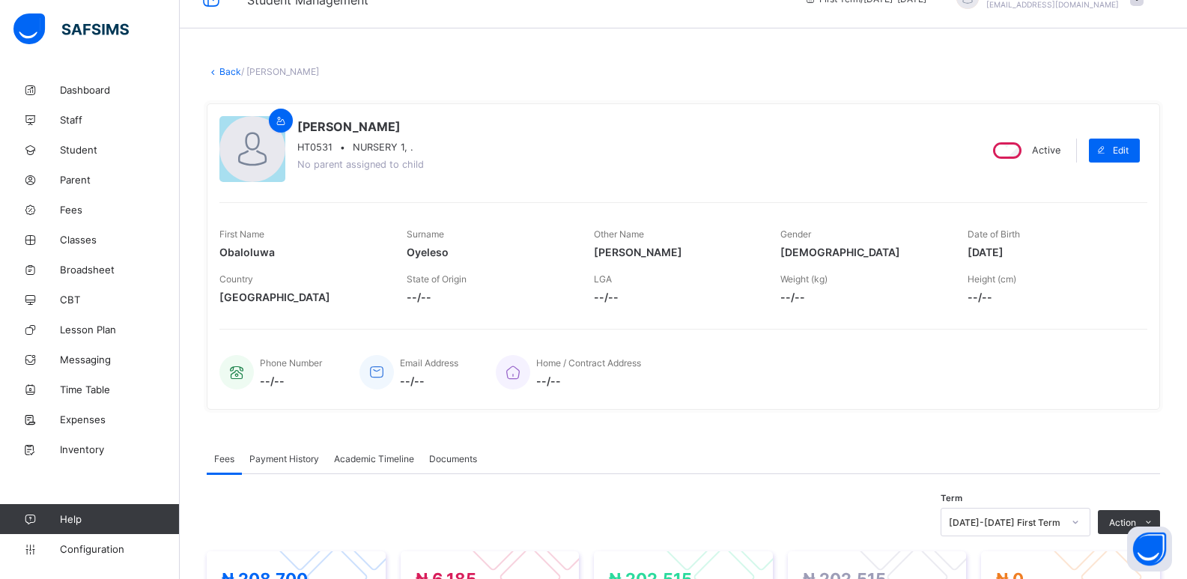
scroll to position [0, 0]
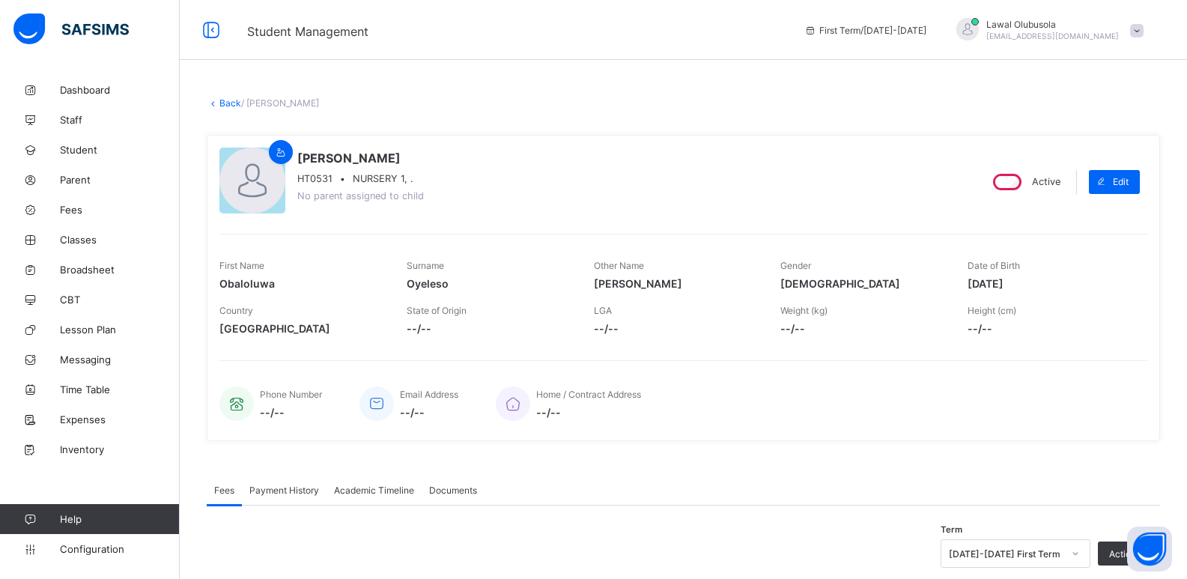
click at [237, 103] on link "Back" at bounding box center [230, 102] width 22 height 11
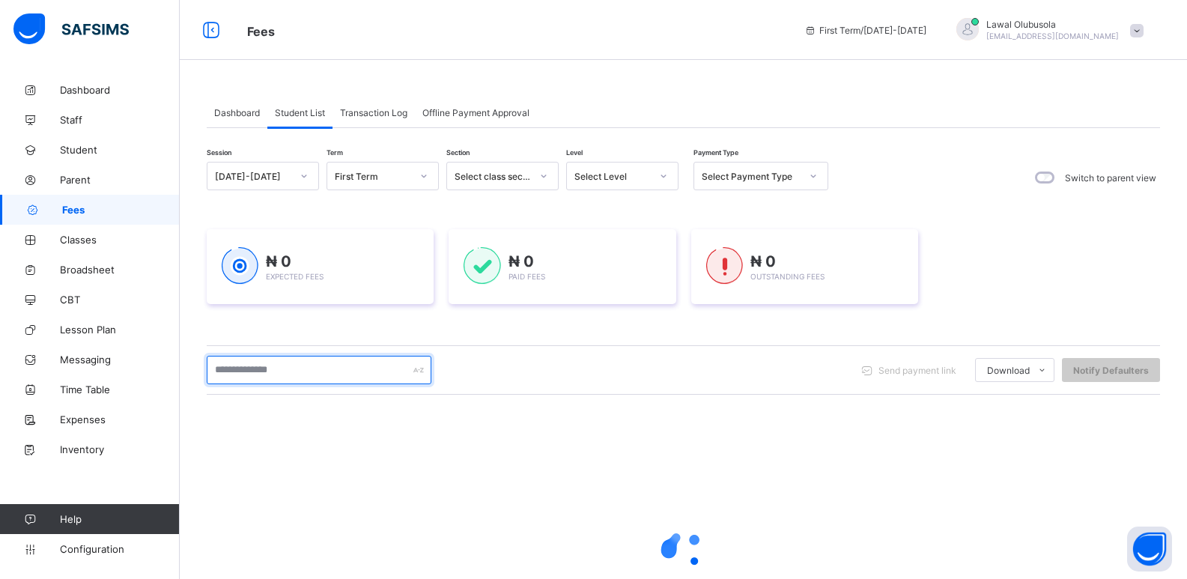
click at [292, 372] on input "text" at bounding box center [319, 370] width 225 height 28
type input "********"
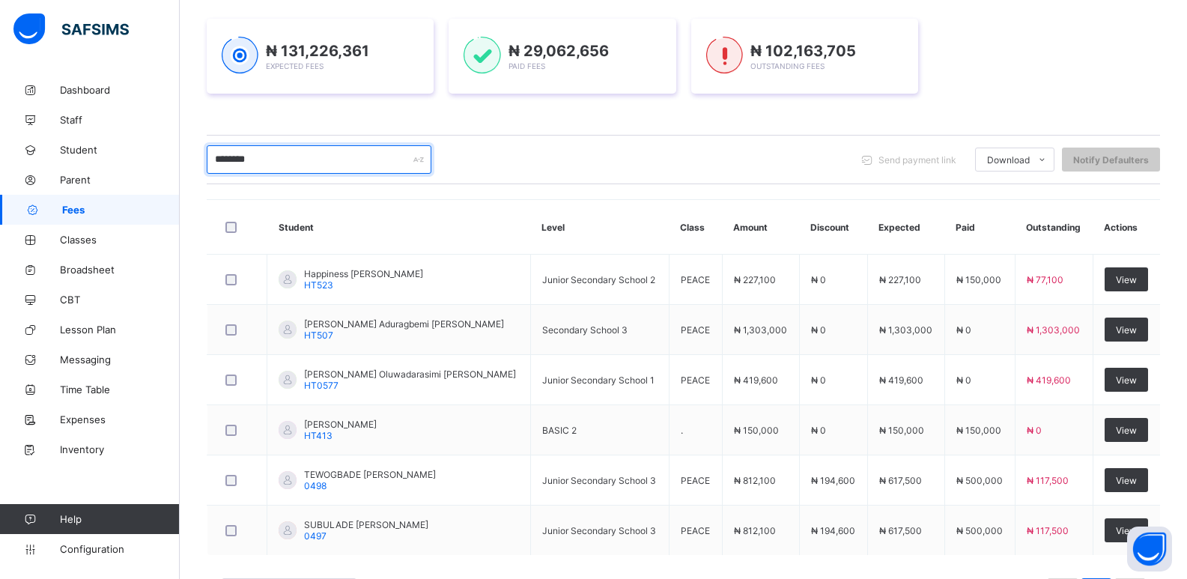
scroll to position [277, 0]
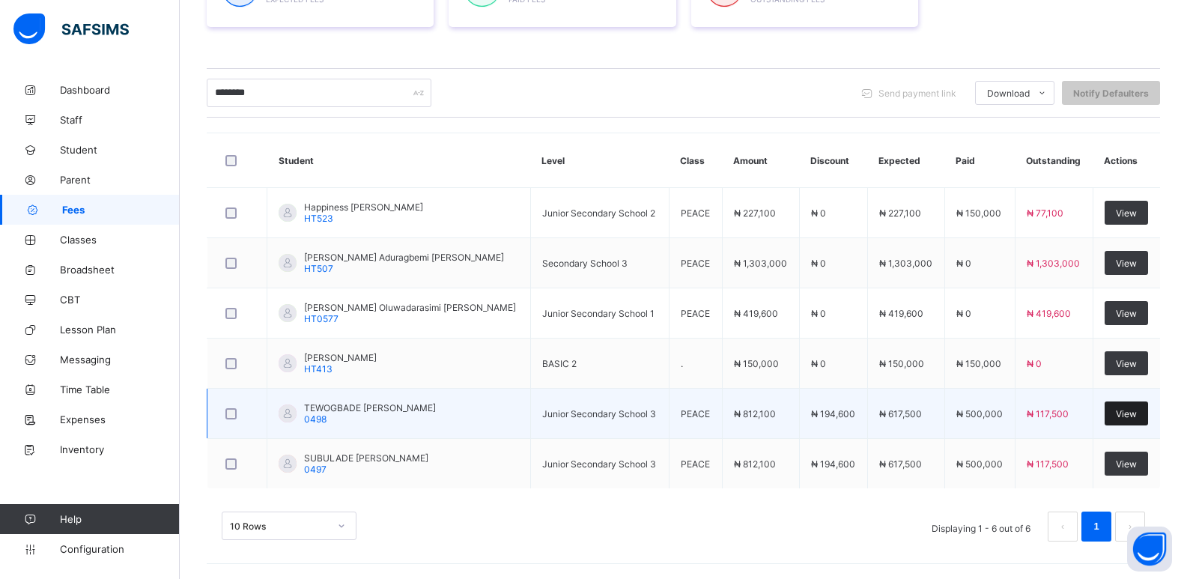
click at [1122, 411] on span "View" at bounding box center [1126, 413] width 21 height 11
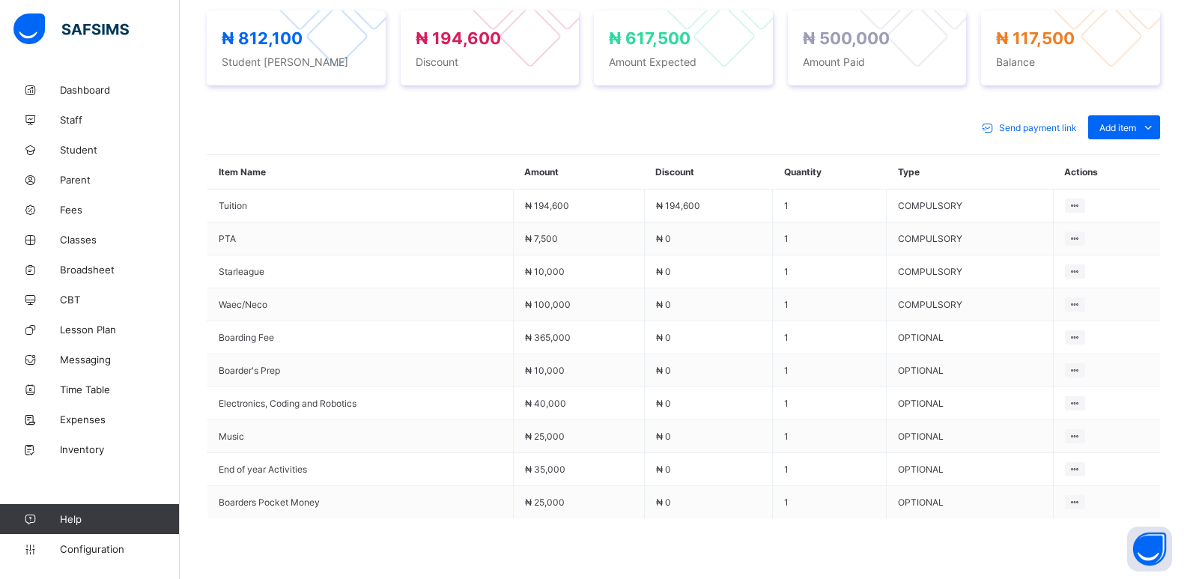
scroll to position [599, 0]
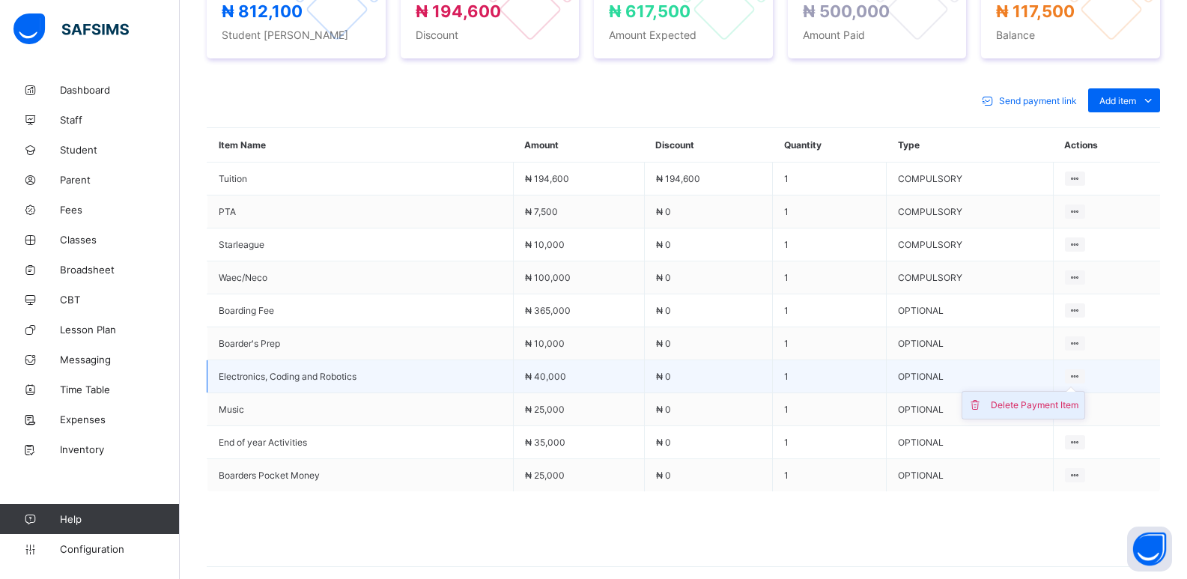
click at [1043, 412] on div "Delete Payment Item" at bounding box center [1035, 405] width 88 height 15
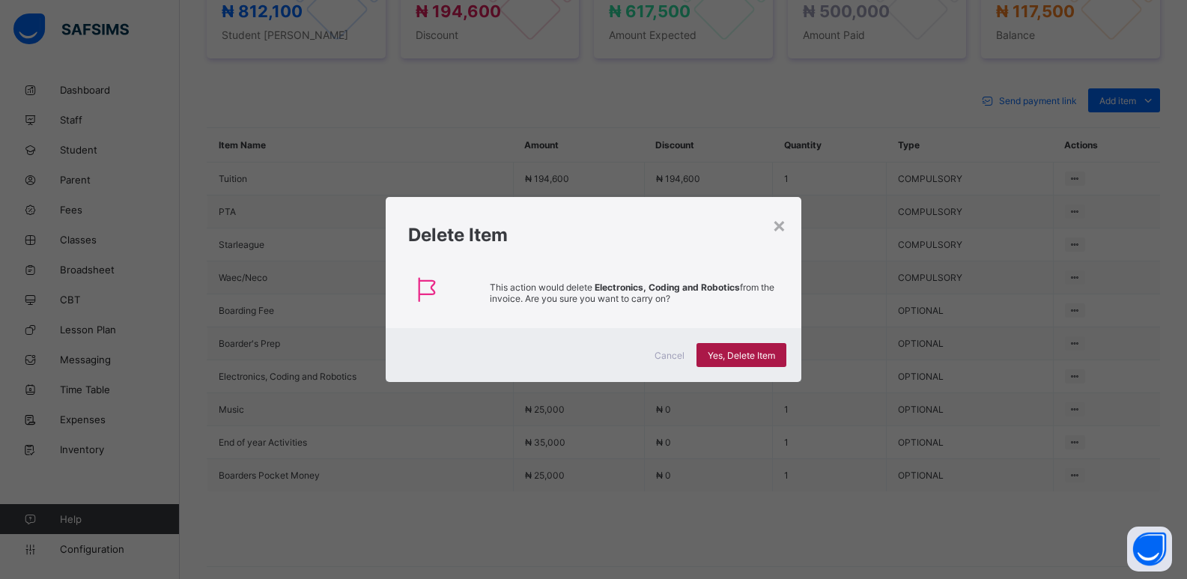
click at [723, 362] on div "Yes, Delete Item" at bounding box center [741, 355] width 90 height 24
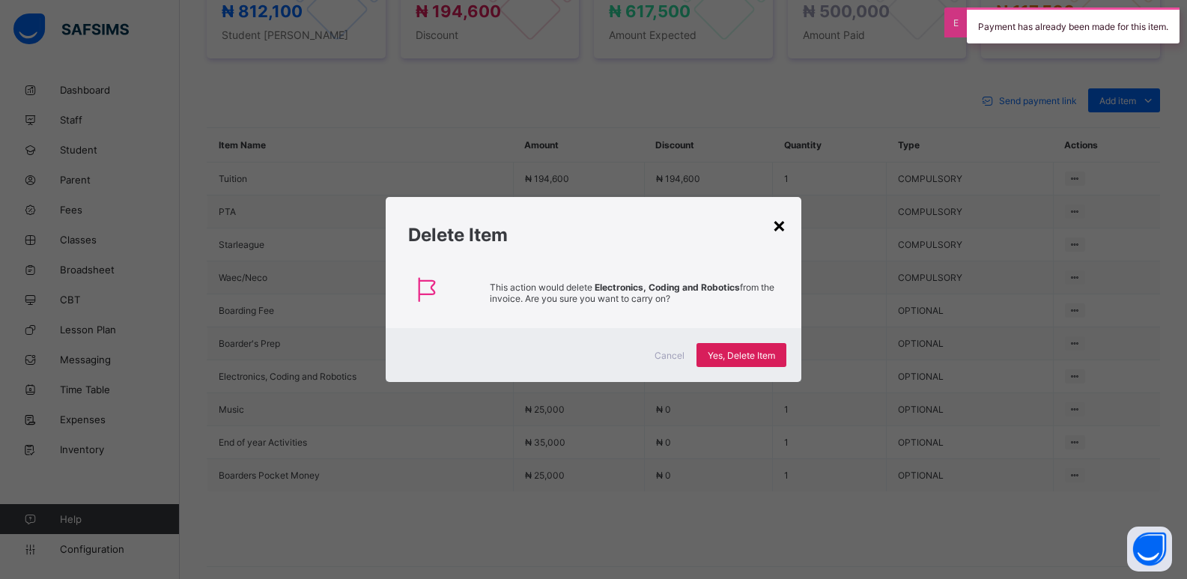
click at [780, 221] on div "×" at bounding box center [779, 224] width 14 height 25
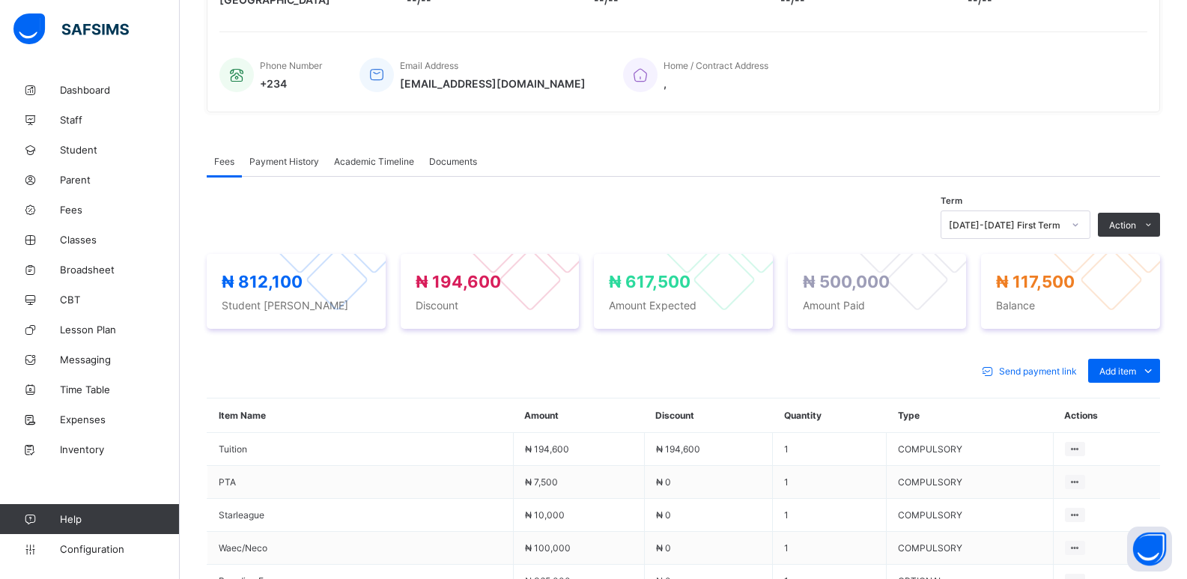
scroll to position [300, 0]
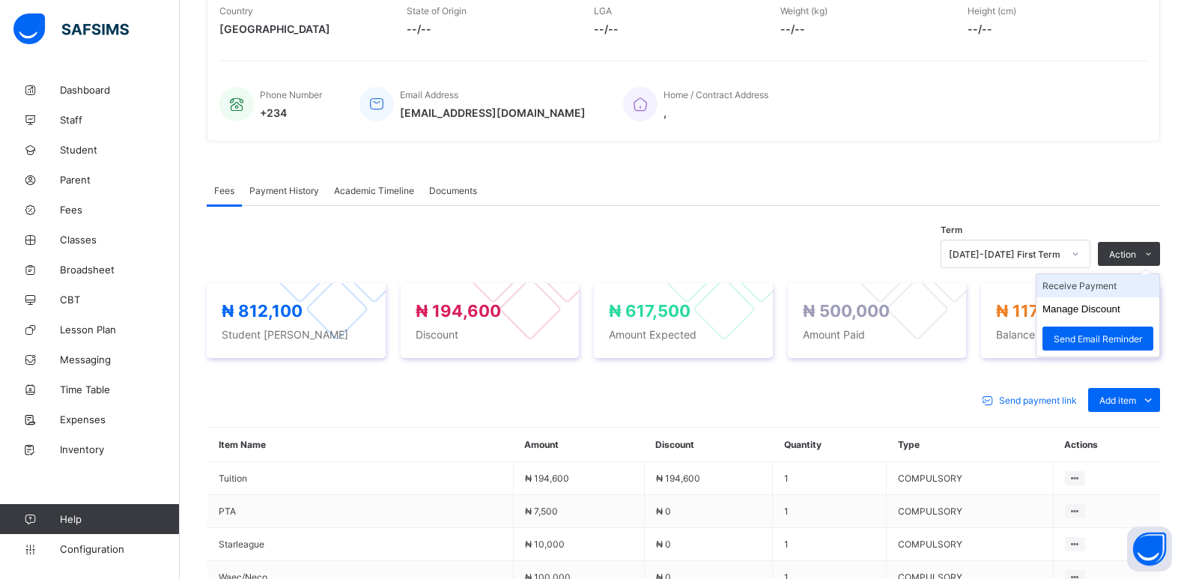
click at [1118, 283] on li "Receive Payment" at bounding box center [1097, 285] width 123 height 23
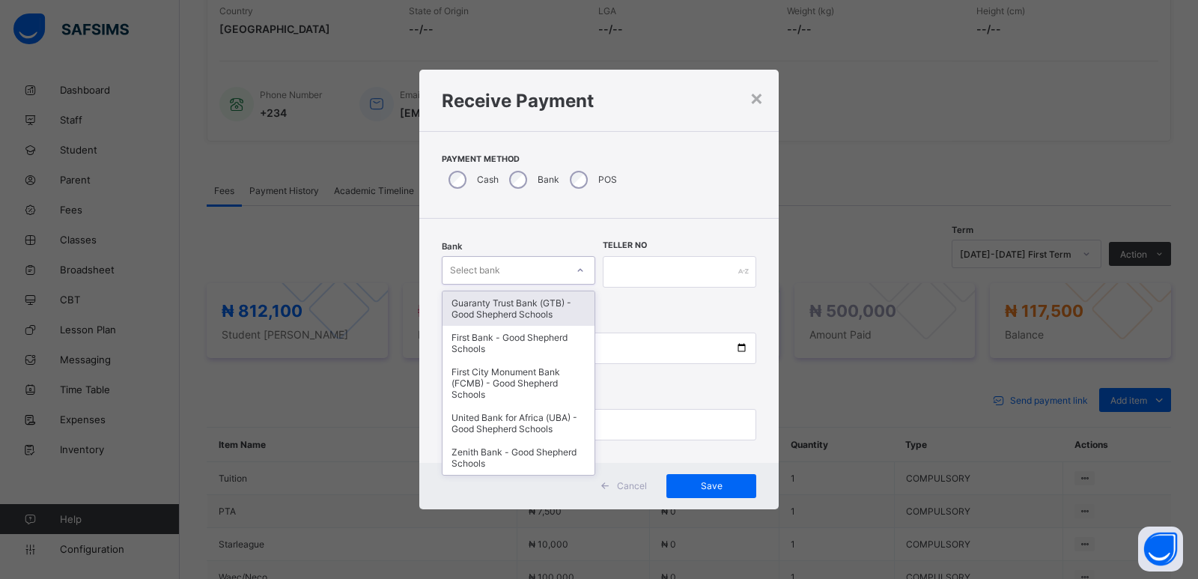
click at [521, 279] on div "Select bank" at bounding box center [505, 270] width 124 height 21
click at [514, 312] on div "Guaranty Trust Bank (GTB) - Good Shepherd Schools" at bounding box center [519, 308] width 152 height 34
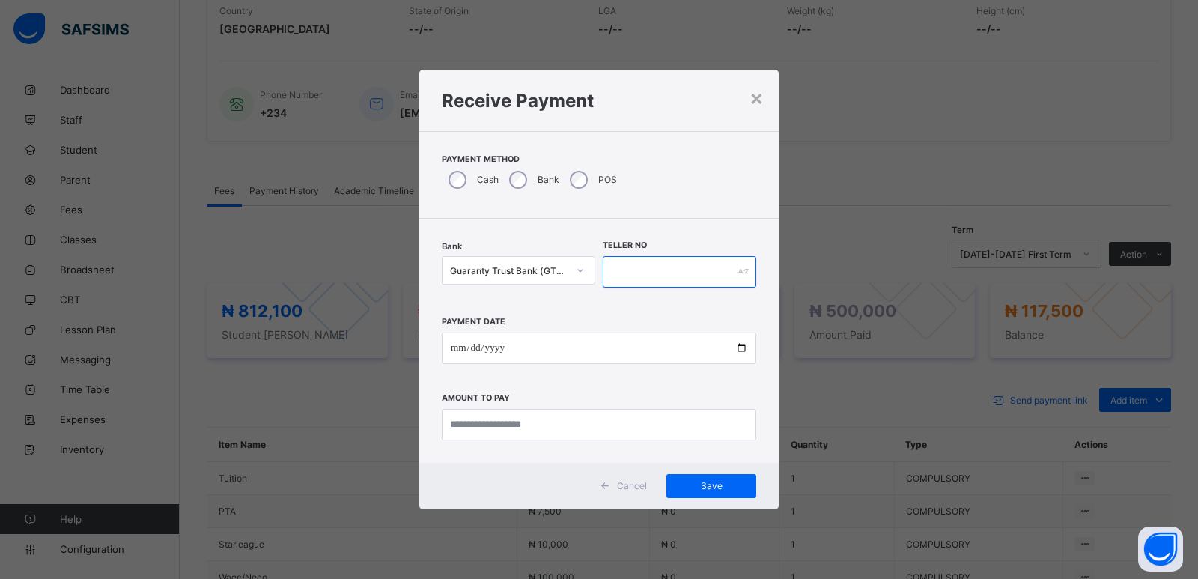
click at [635, 285] on input "text" at bounding box center [680, 271] width 154 height 31
type input "*****"
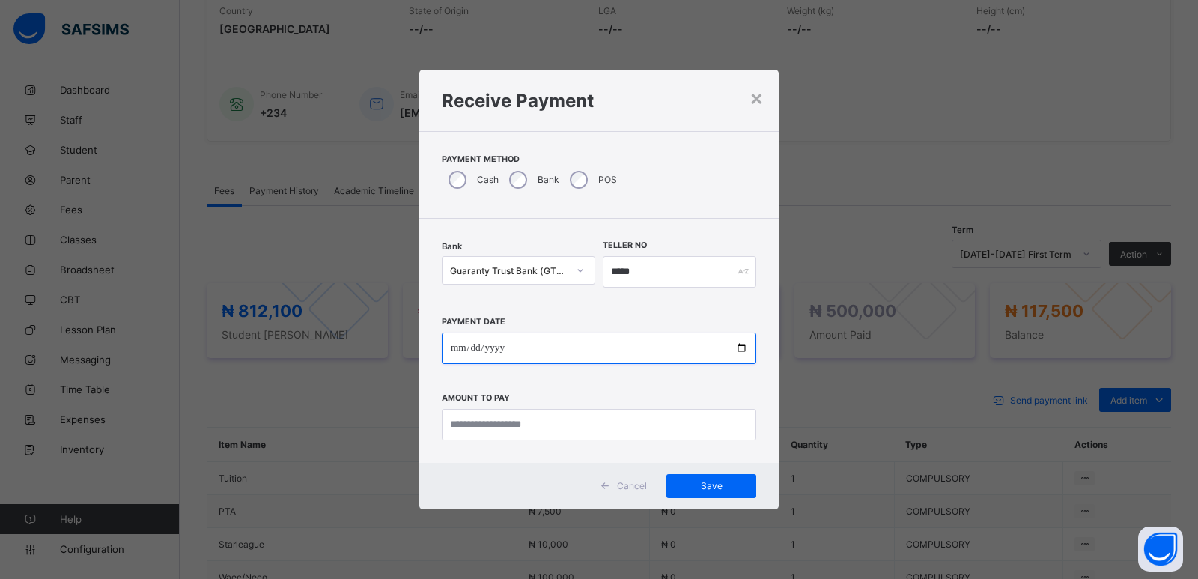
click at [449, 351] on input "date" at bounding box center [599, 347] width 314 height 31
type input "**********"
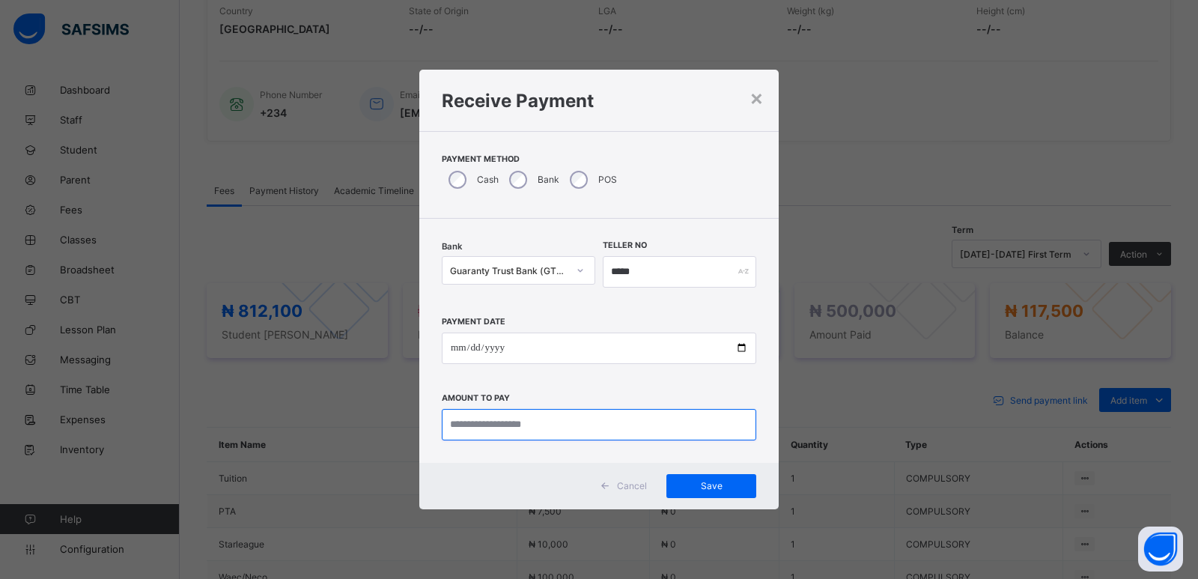
click at [505, 425] on input "currency" at bounding box center [599, 424] width 314 height 31
type input "********"
click at [685, 480] on span "Save" at bounding box center [711, 485] width 67 height 11
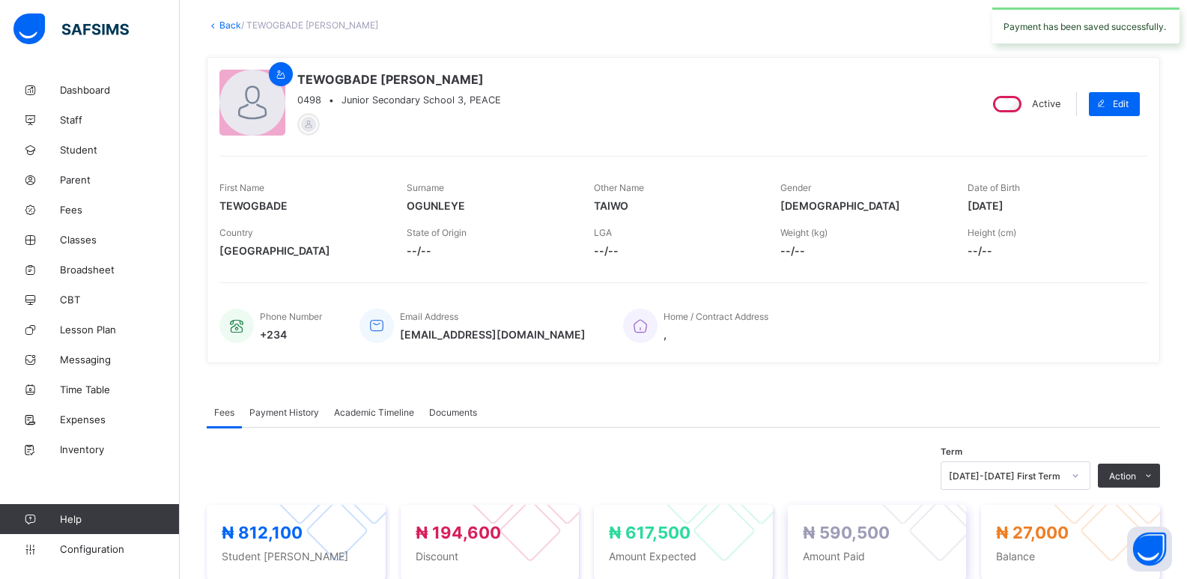
scroll to position [75, 0]
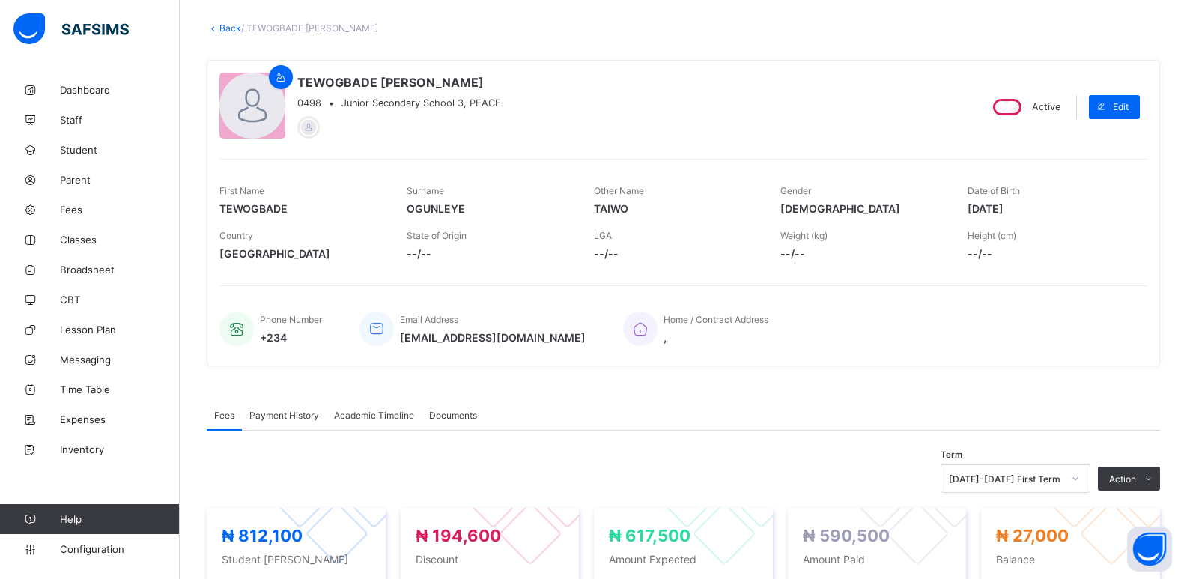
click at [224, 34] on div "× Delete Document This action would delete the document with name: from the sys…" at bounding box center [683, 586] width 1007 height 1173
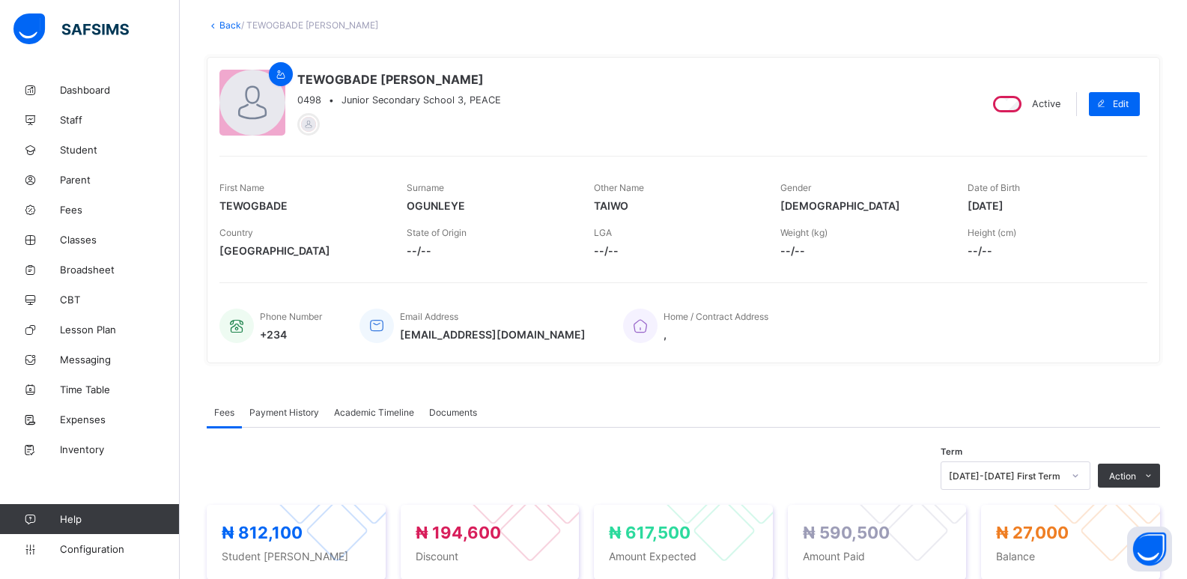
scroll to position [0, 0]
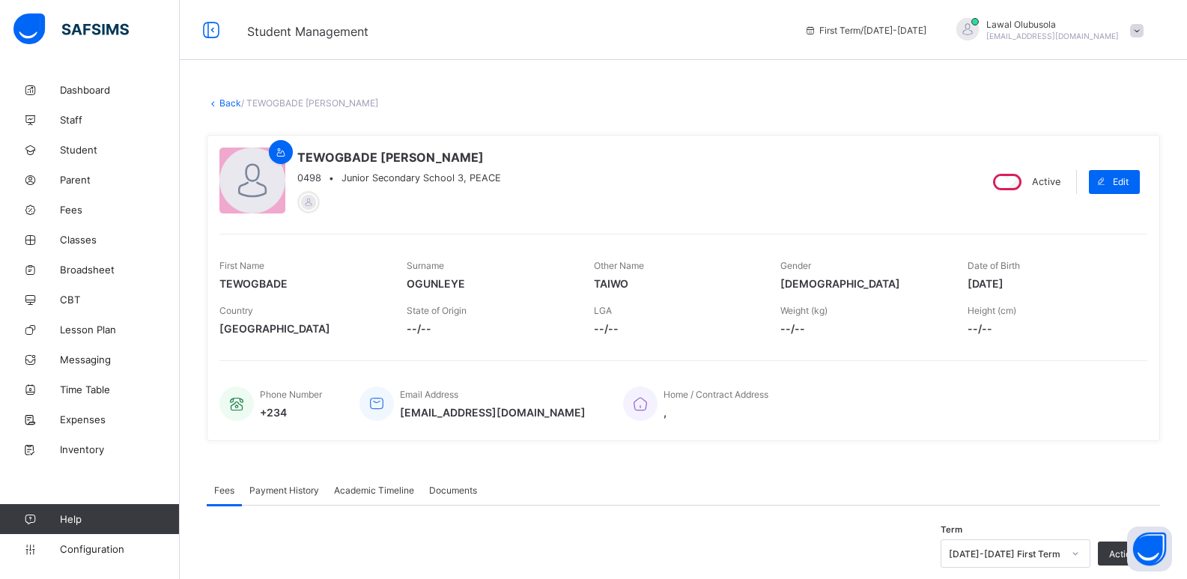
click at [222, 103] on link "Back" at bounding box center [230, 102] width 22 height 11
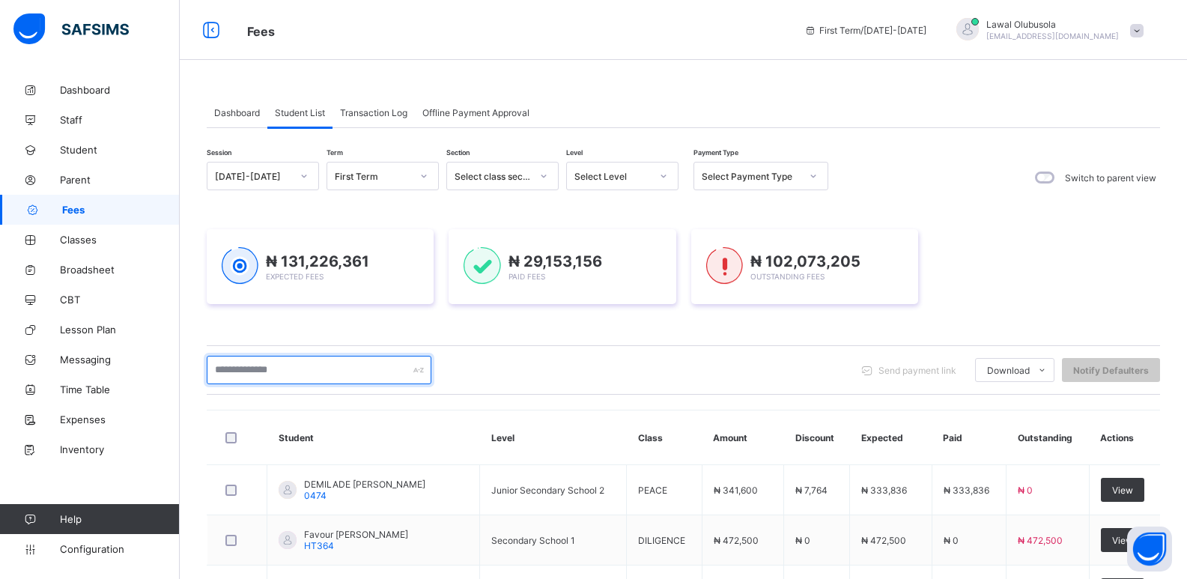
click at [245, 371] on input "text" at bounding box center [319, 370] width 225 height 28
click at [305, 374] on input "text" at bounding box center [319, 370] width 225 height 28
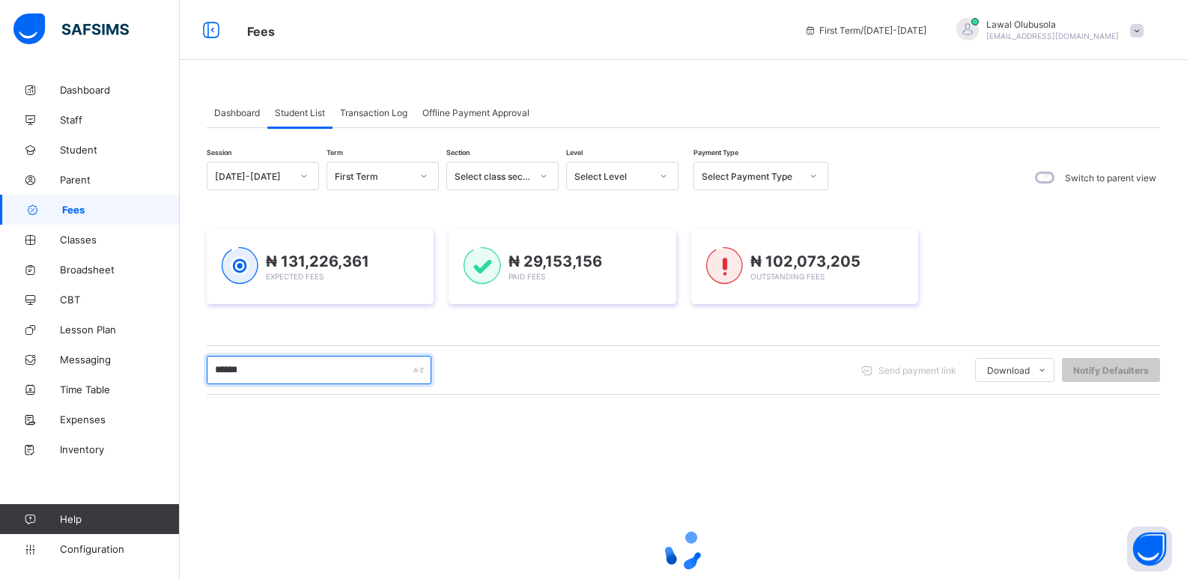
type input "********"
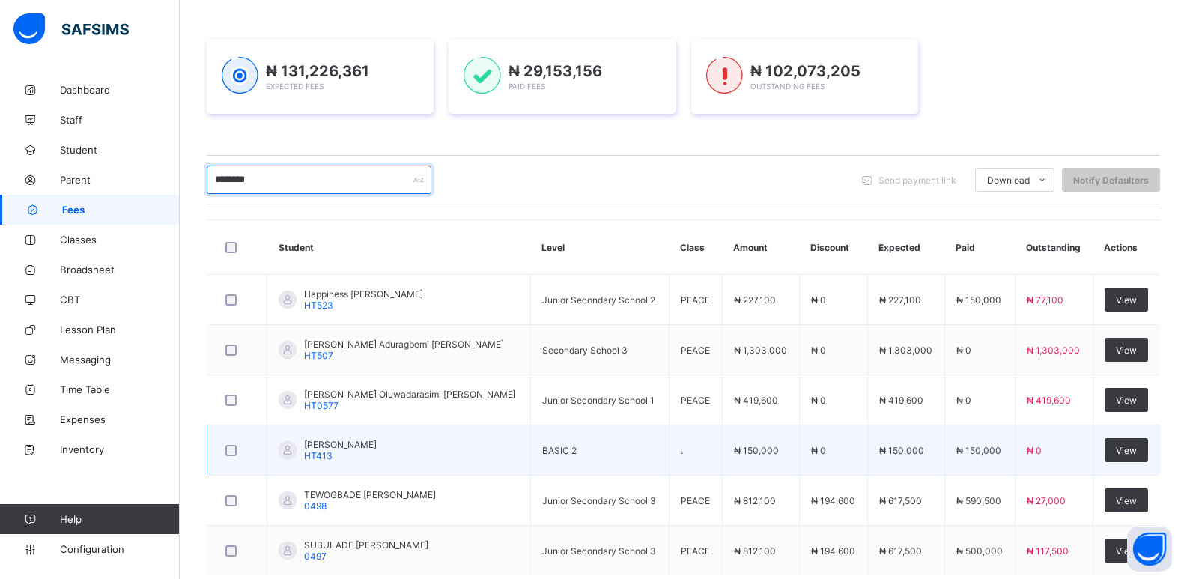
scroll to position [277, 0]
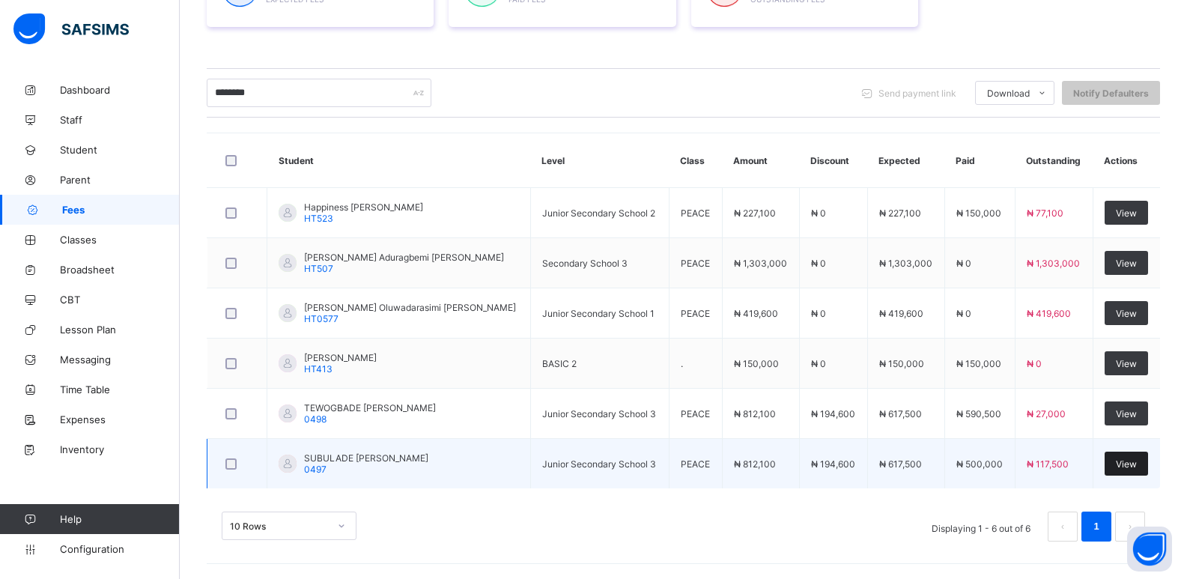
click at [1120, 472] on div "View" at bounding box center [1125, 464] width 43 height 24
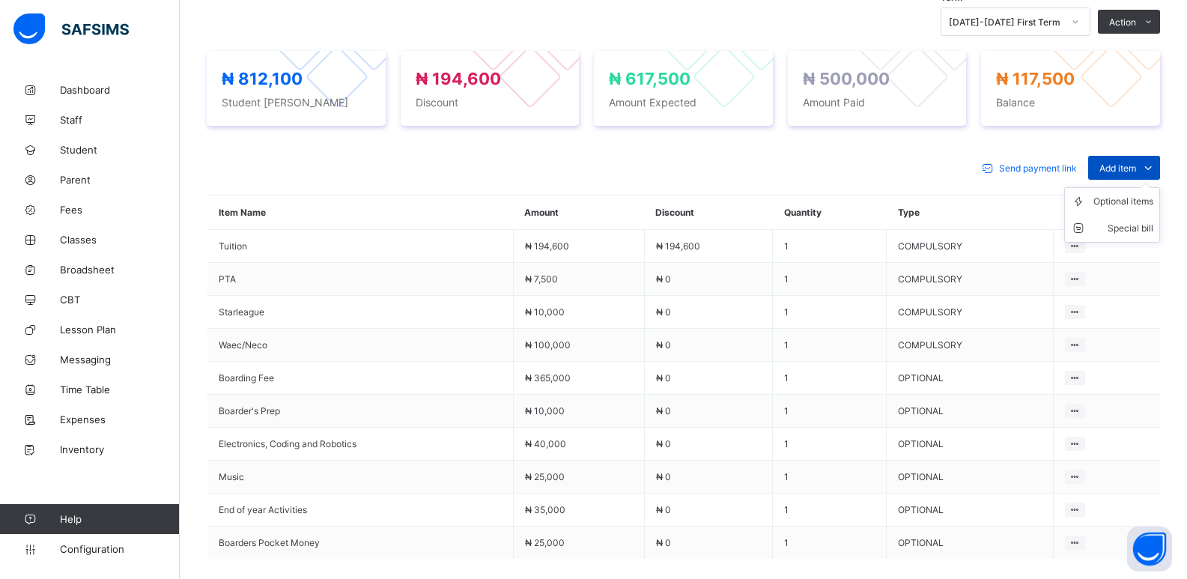
scroll to position [520, 0]
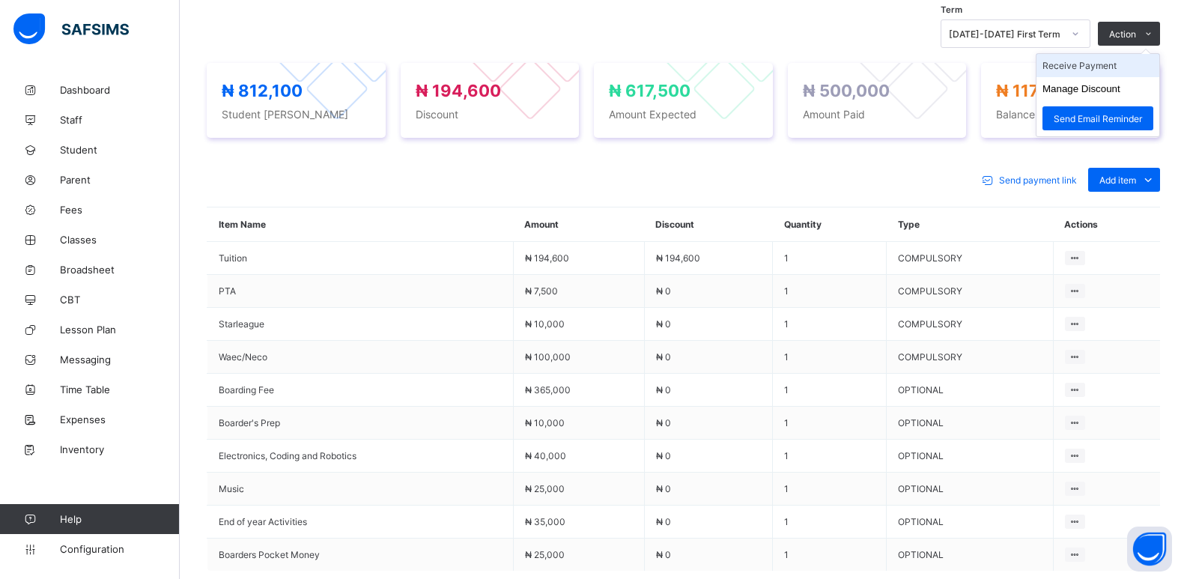
click at [1106, 67] on li "Receive Payment" at bounding box center [1097, 65] width 123 height 23
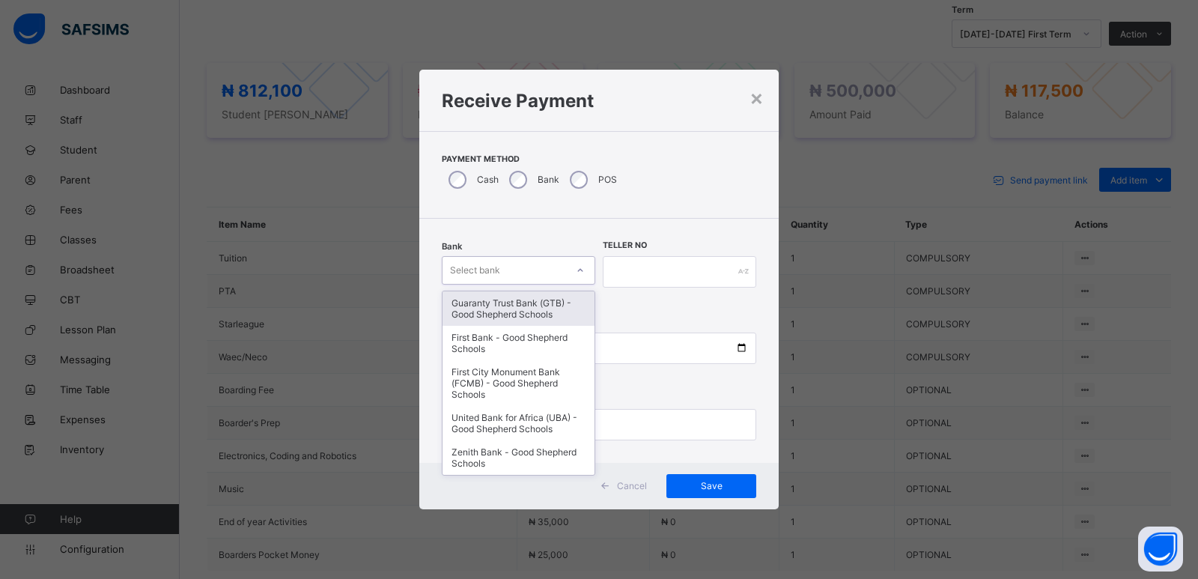
click at [485, 267] on div "Select bank" at bounding box center [475, 270] width 50 height 28
click at [511, 309] on div "Guaranty Trust Bank (GTB) - Good Shepherd Schools" at bounding box center [519, 308] width 152 height 34
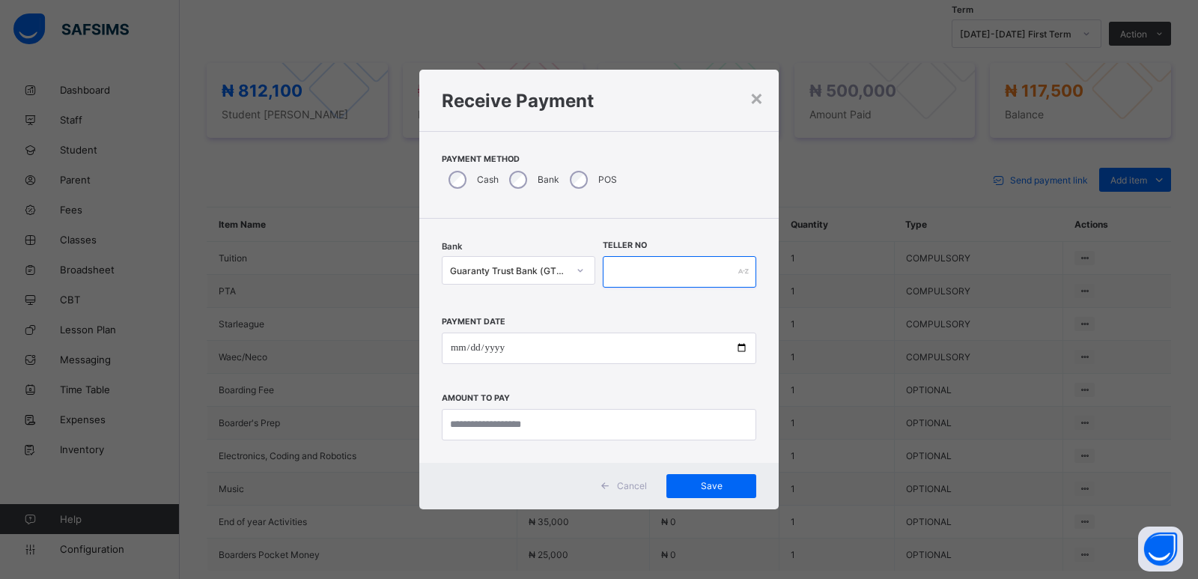
click at [654, 284] on input "text" at bounding box center [680, 271] width 154 height 31
type input "******"
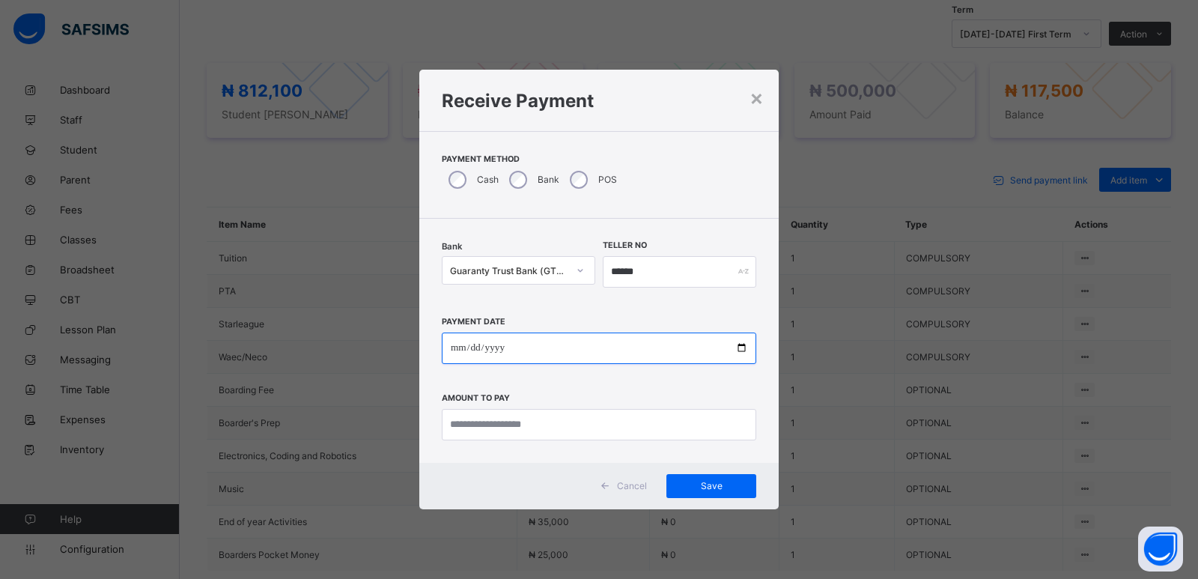
click at [455, 344] on input "date" at bounding box center [599, 347] width 314 height 31
type input "**********"
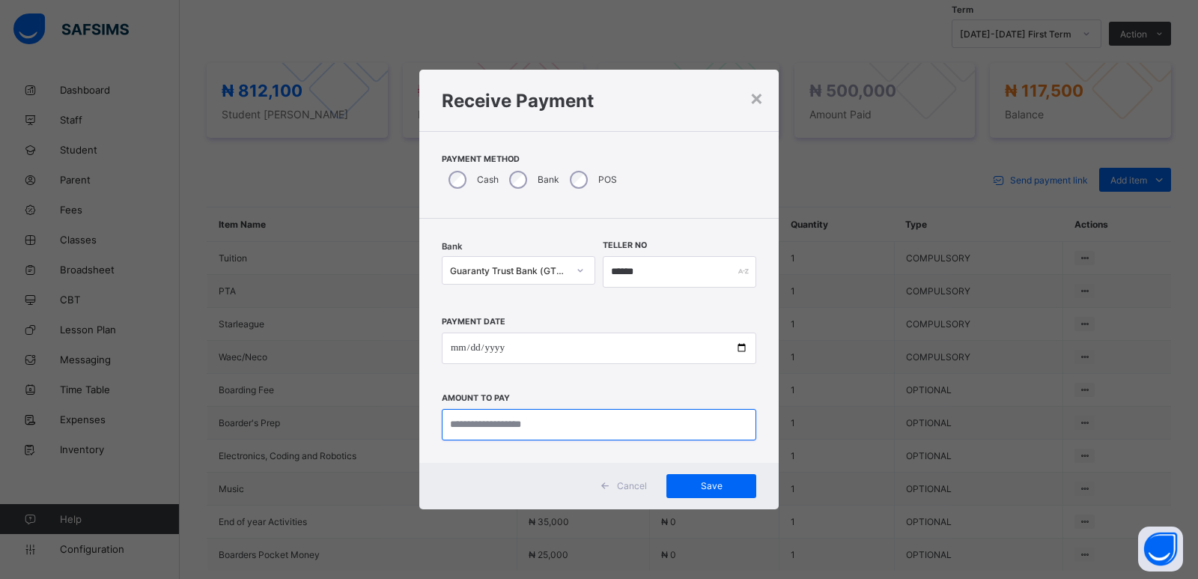
click at [499, 432] on input "currency" at bounding box center [599, 424] width 314 height 31
type input "********"
click at [712, 481] on span "Save" at bounding box center [711, 485] width 67 height 11
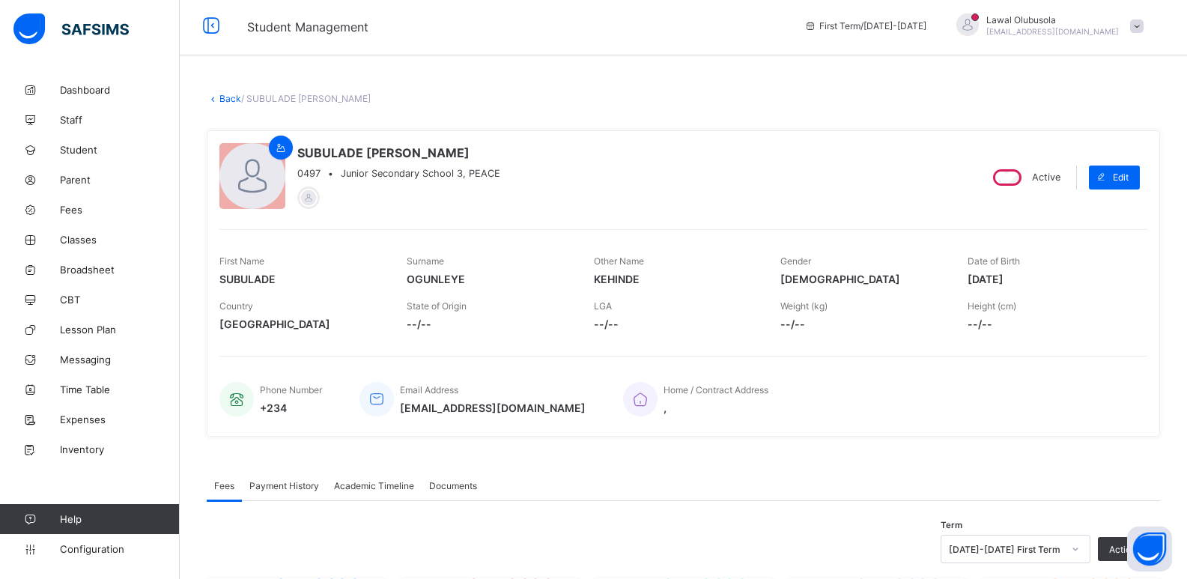
scroll to position [0, 0]
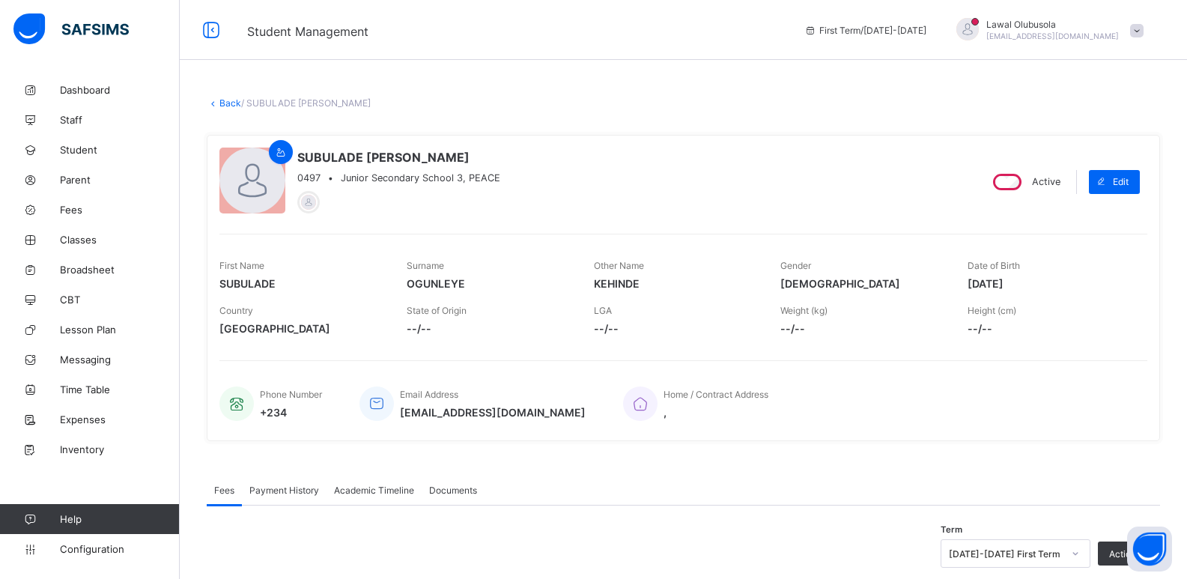
click at [225, 102] on link "Back" at bounding box center [230, 102] width 22 height 11
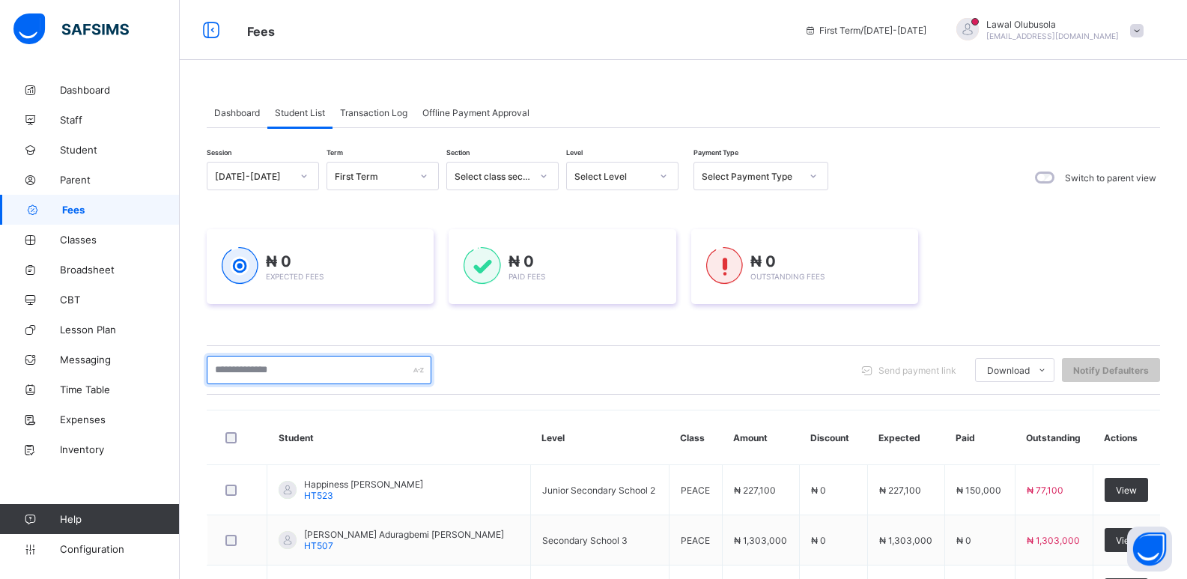
click at [308, 372] on input "text" at bounding box center [319, 370] width 225 height 28
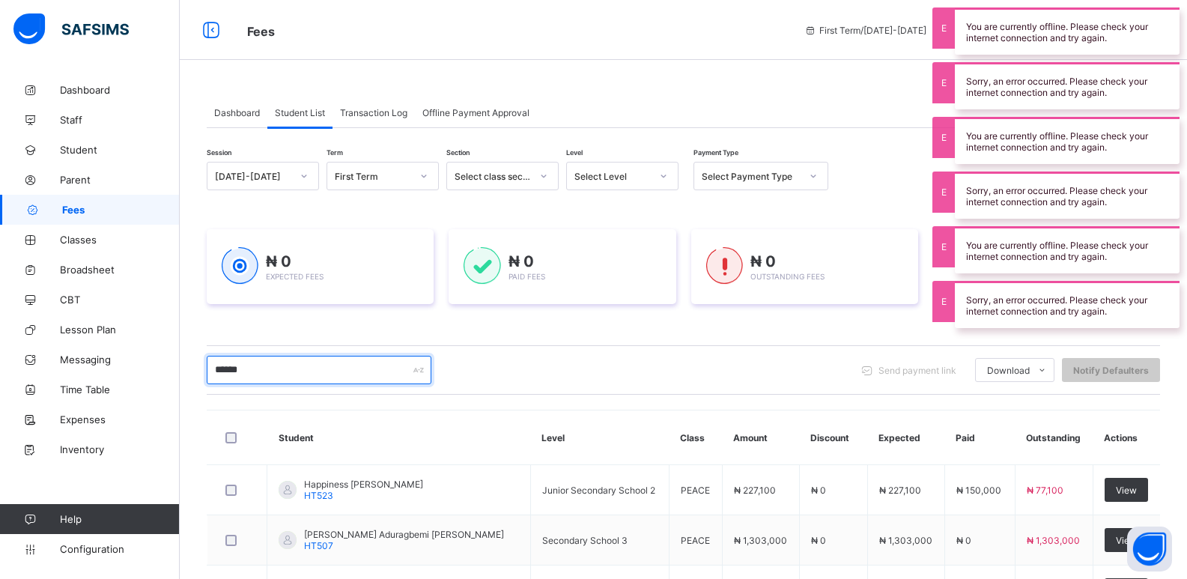
type input "**********"
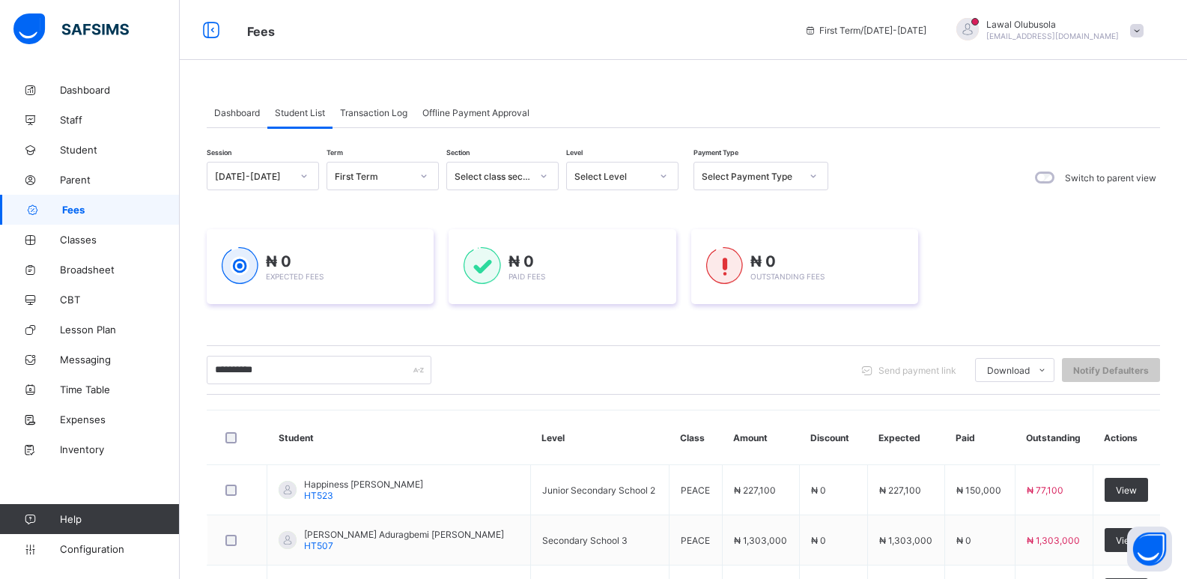
click at [737, 344] on div "**********" at bounding box center [683, 498] width 953 height 672
drag, startPoint x: 1090, startPoint y: 244, endPoint x: 1107, endPoint y: 309, distance: 66.9
click at [1107, 309] on div "₦ 0 Expected Fees ₦ 0 Paid Fees ₦ 0 Outstanding Fees" at bounding box center [683, 267] width 953 height 120
click at [896, 335] on div "**********" at bounding box center [683, 498] width 953 height 672
click at [315, 370] on input "**********" at bounding box center [319, 370] width 225 height 28
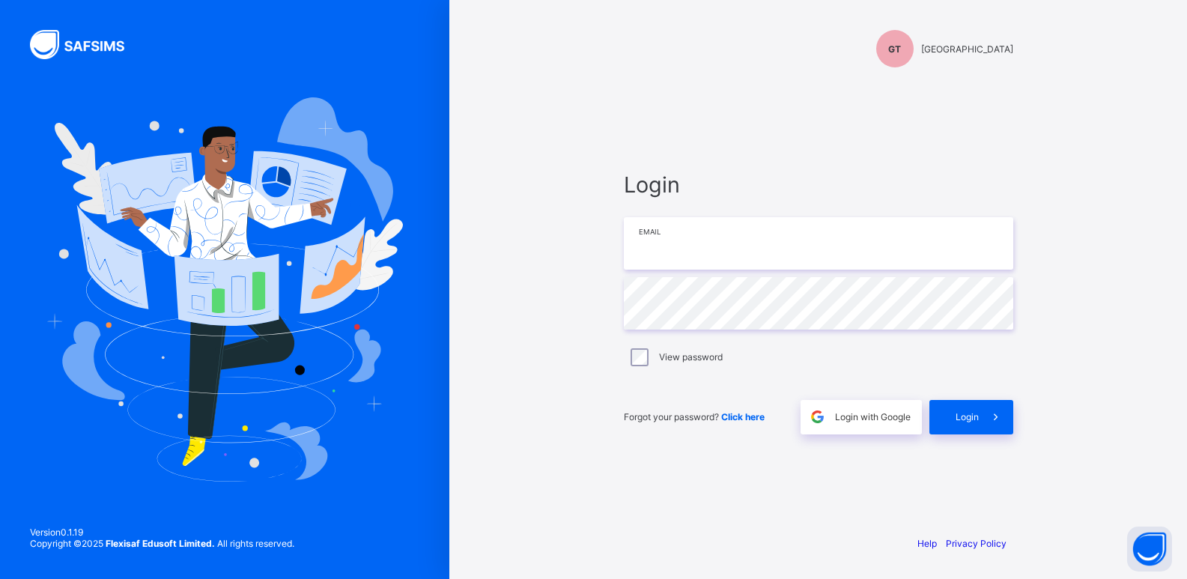
type input "**********"
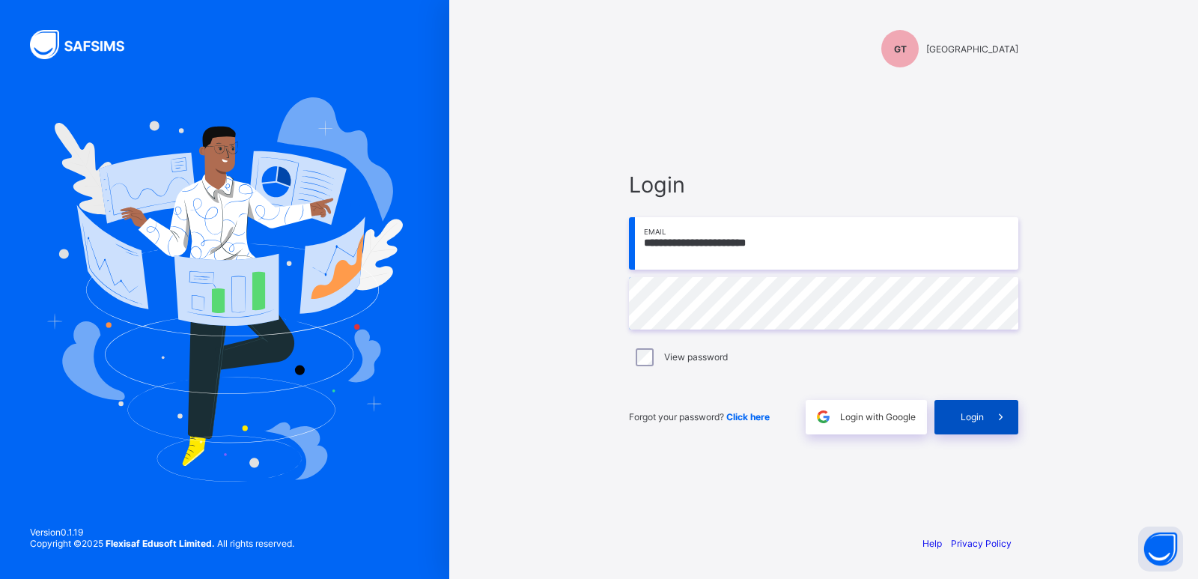
click at [962, 407] on div "Login" at bounding box center [977, 417] width 84 height 34
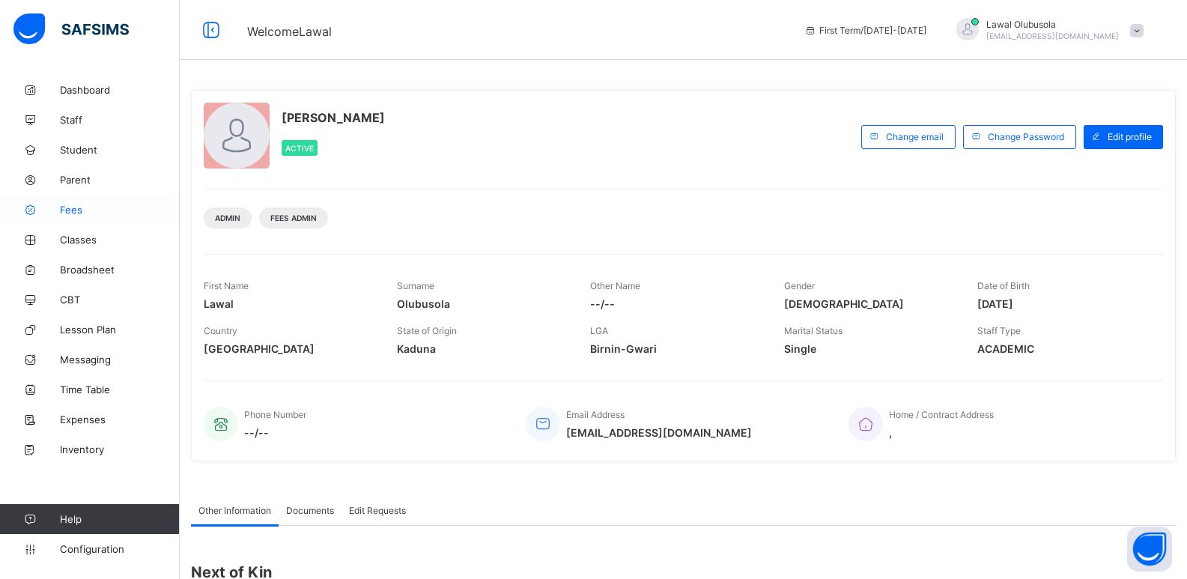
click at [85, 210] on span "Fees" at bounding box center [120, 210] width 120 height 12
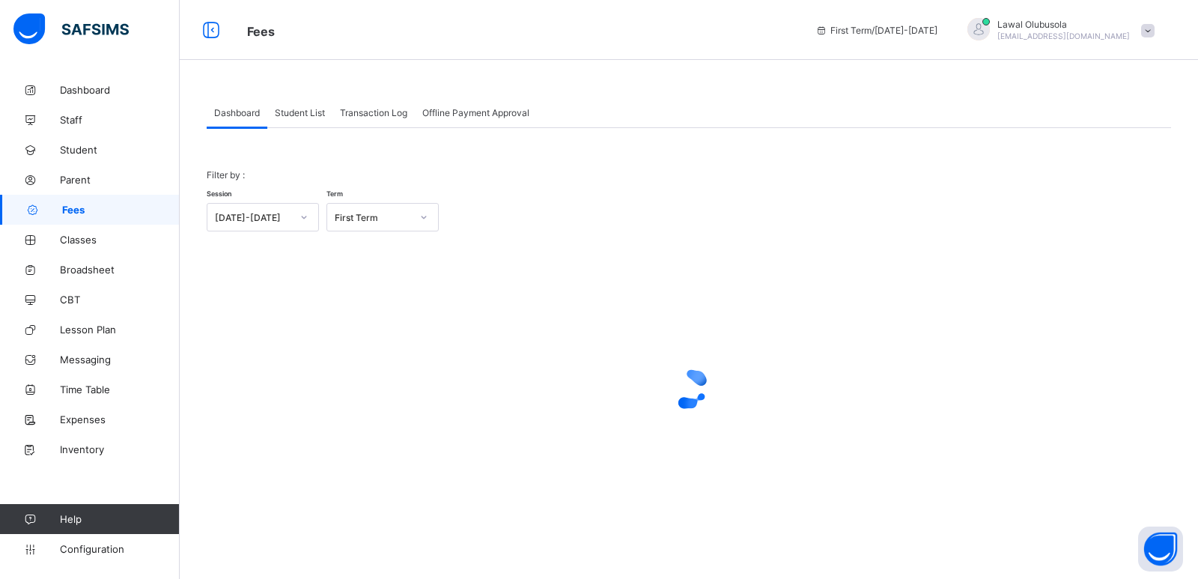
click at [319, 115] on span "Student List" at bounding box center [300, 112] width 50 height 11
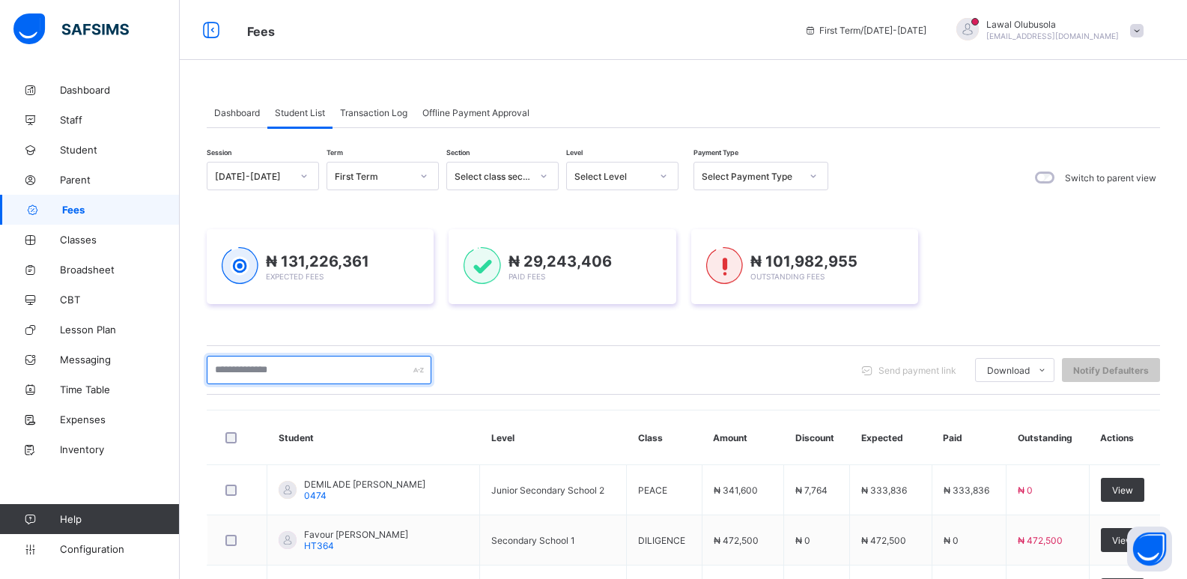
click at [317, 365] on input "text" at bounding box center [319, 370] width 225 height 28
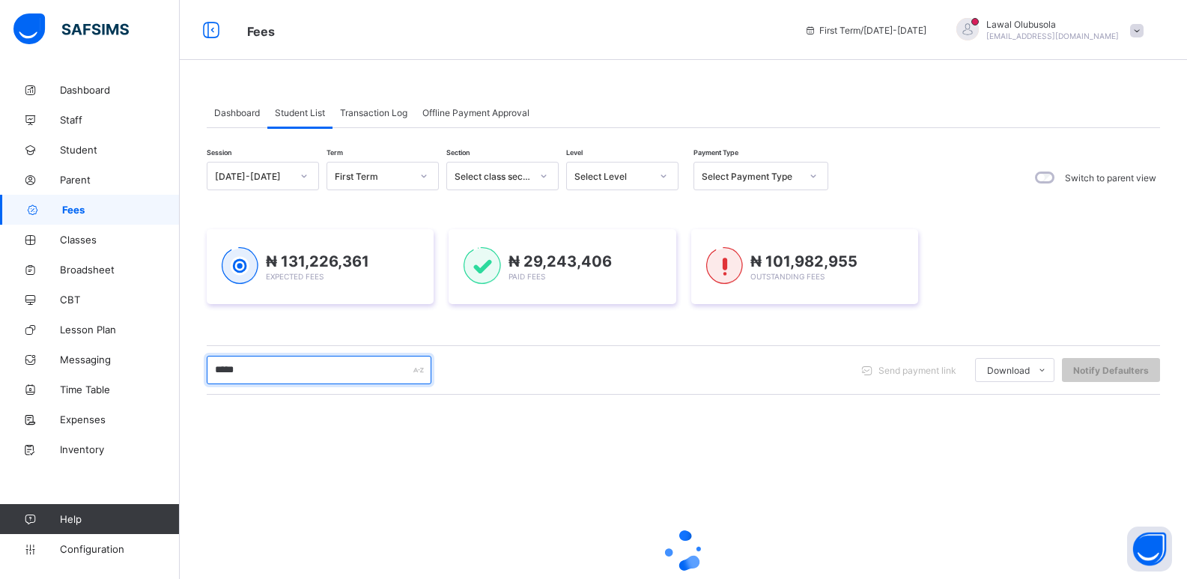
type input "******"
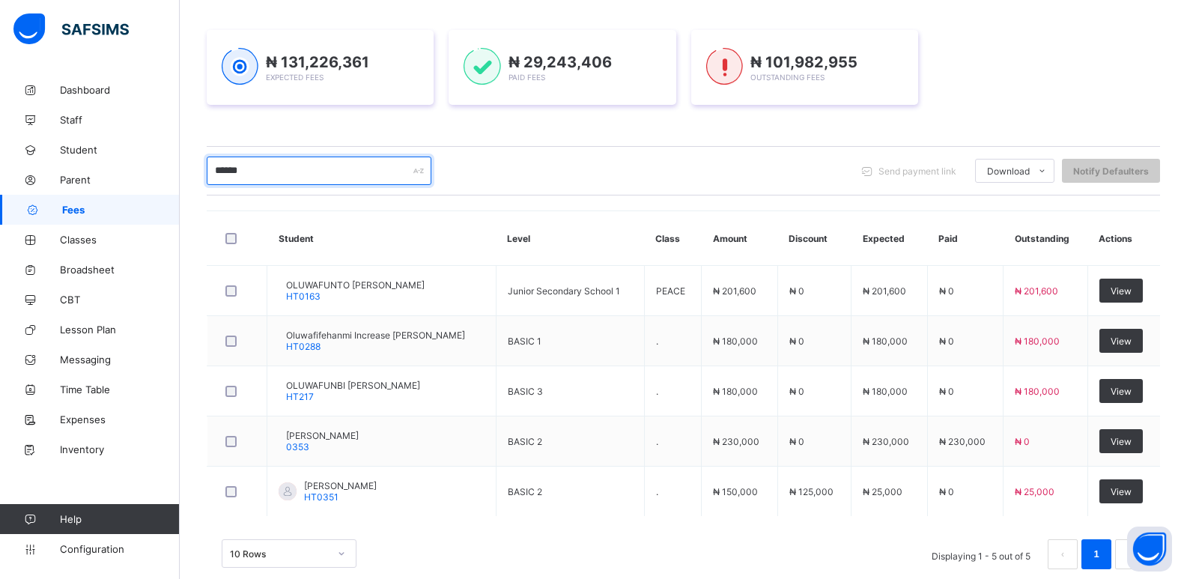
scroll to position [225, 0]
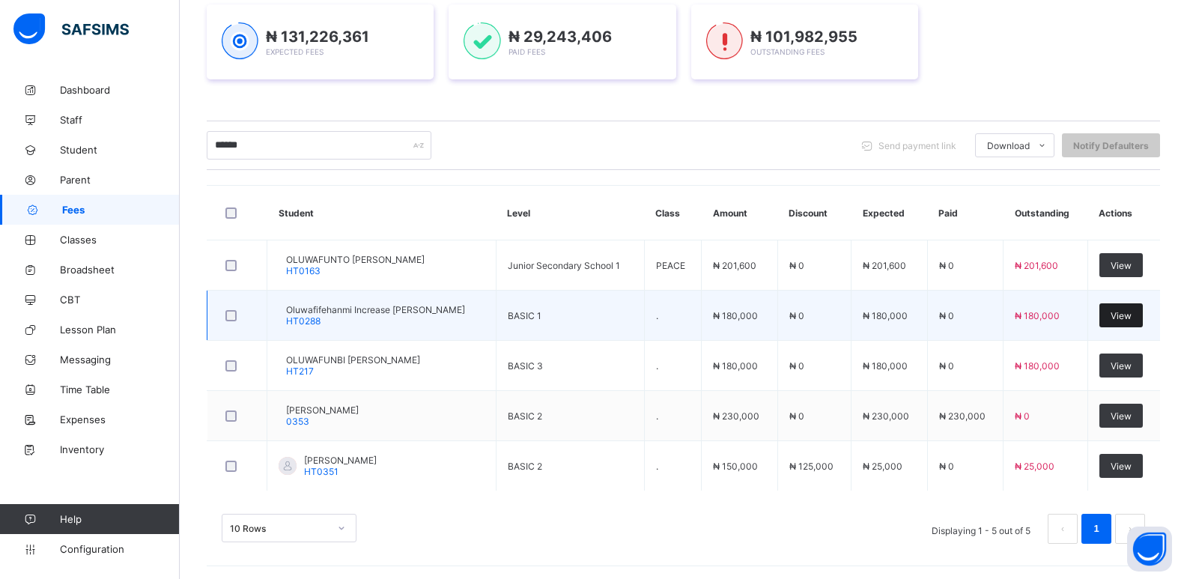
click at [1131, 313] on span "View" at bounding box center [1120, 315] width 21 height 11
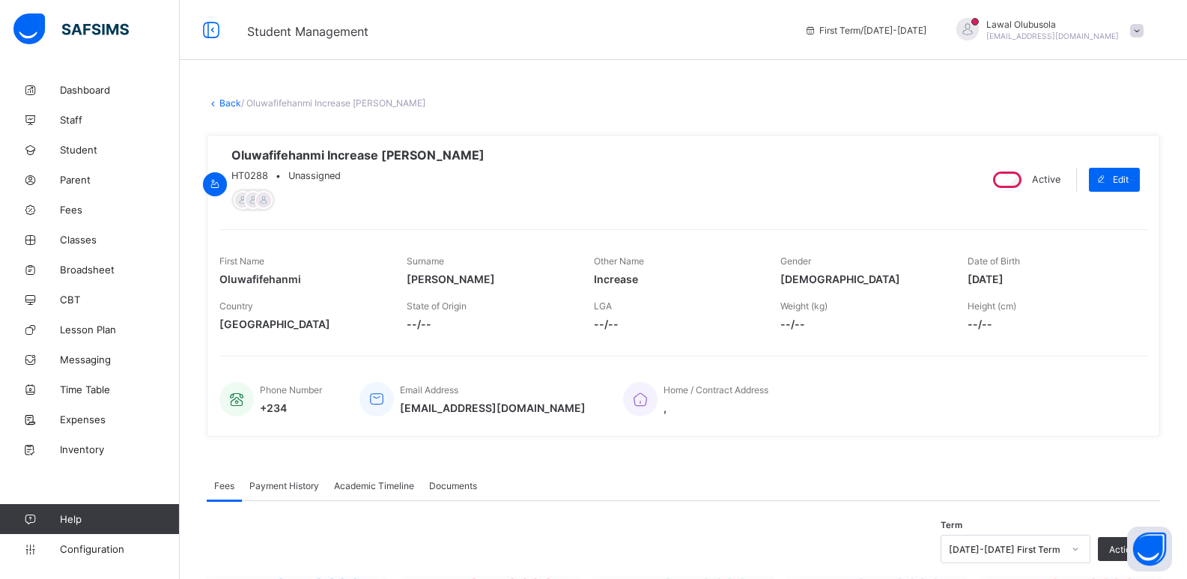
scroll to position [538, 0]
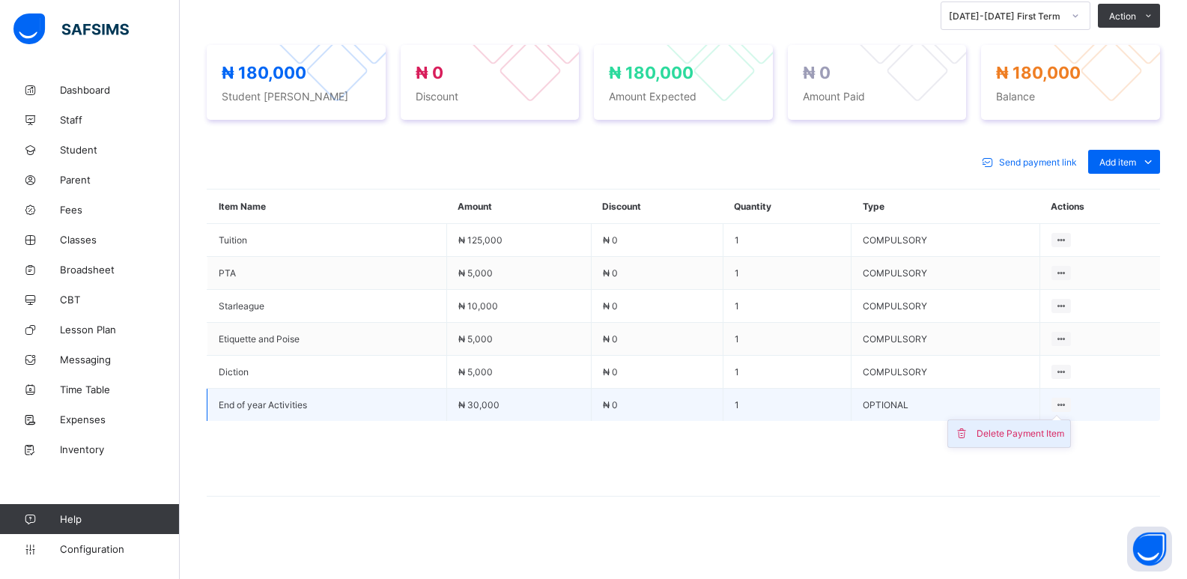
click at [1055, 434] on div "Delete Payment Item" at bounding box center [1020, 433] width 88 height 15
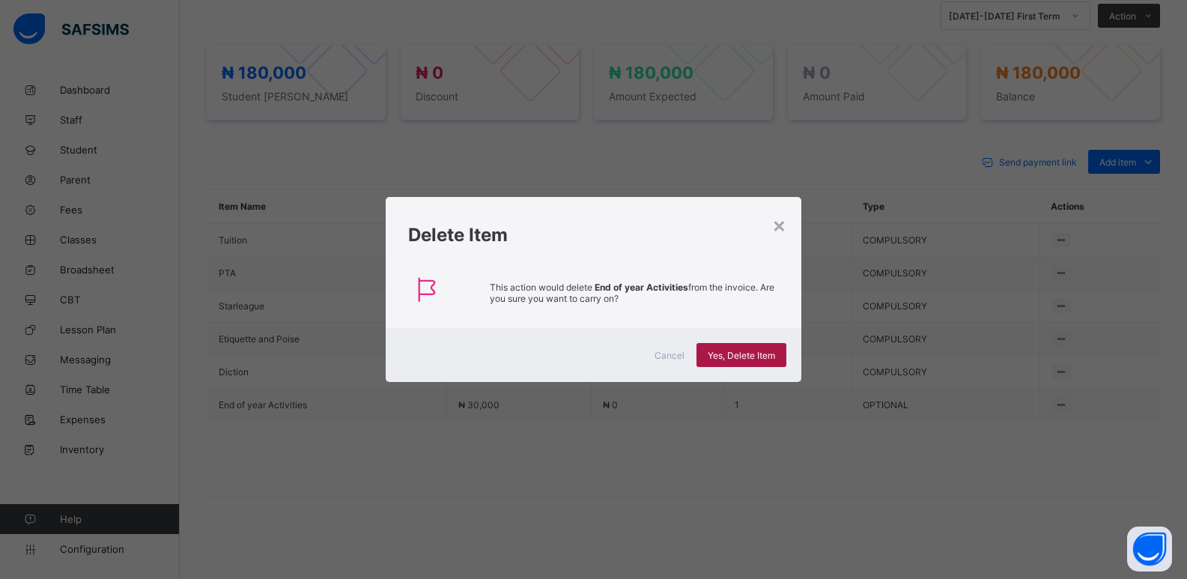
click at [750, 353] on span "Yes, Delete Item" at bounding box center [741, 355] width 67 height 11
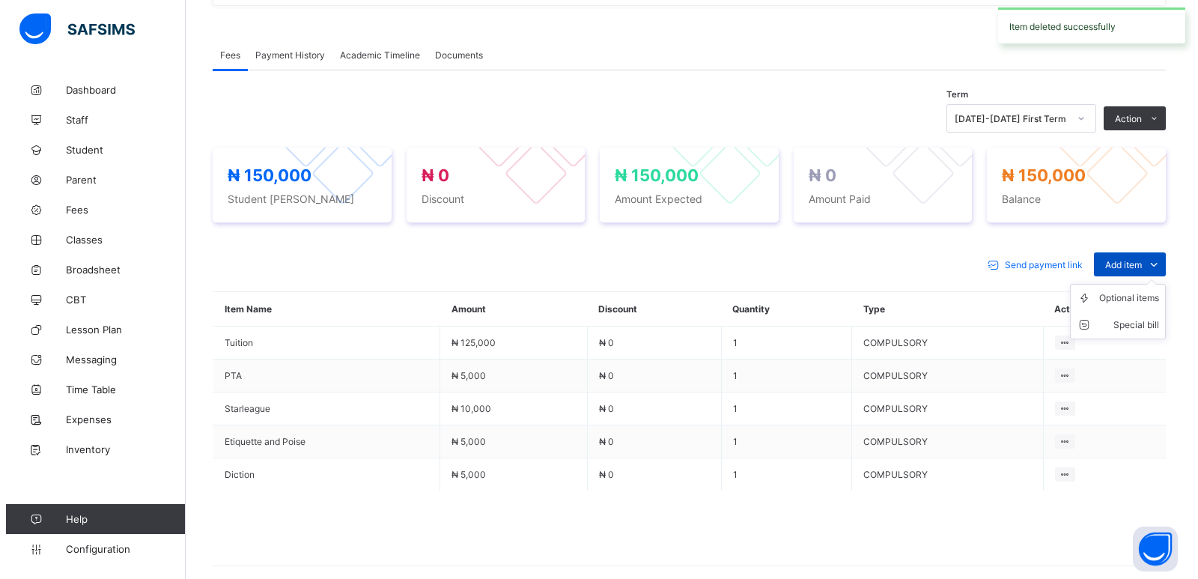
scroll to position [505, 0]
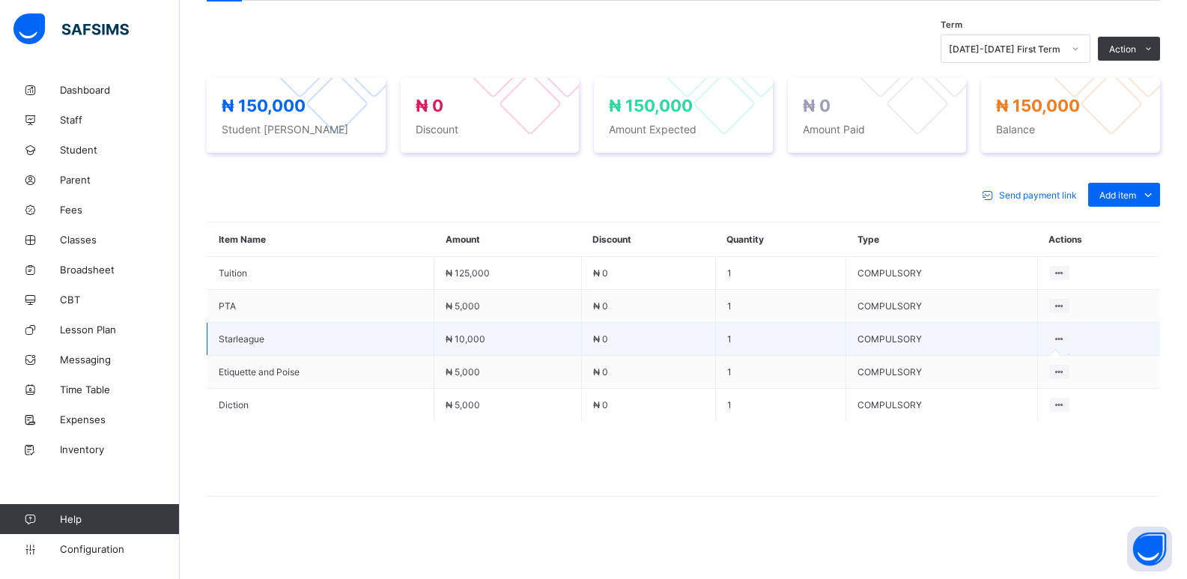
click at [1063, 340] on icon at bounding box center [1059, 338] width 13 height 11
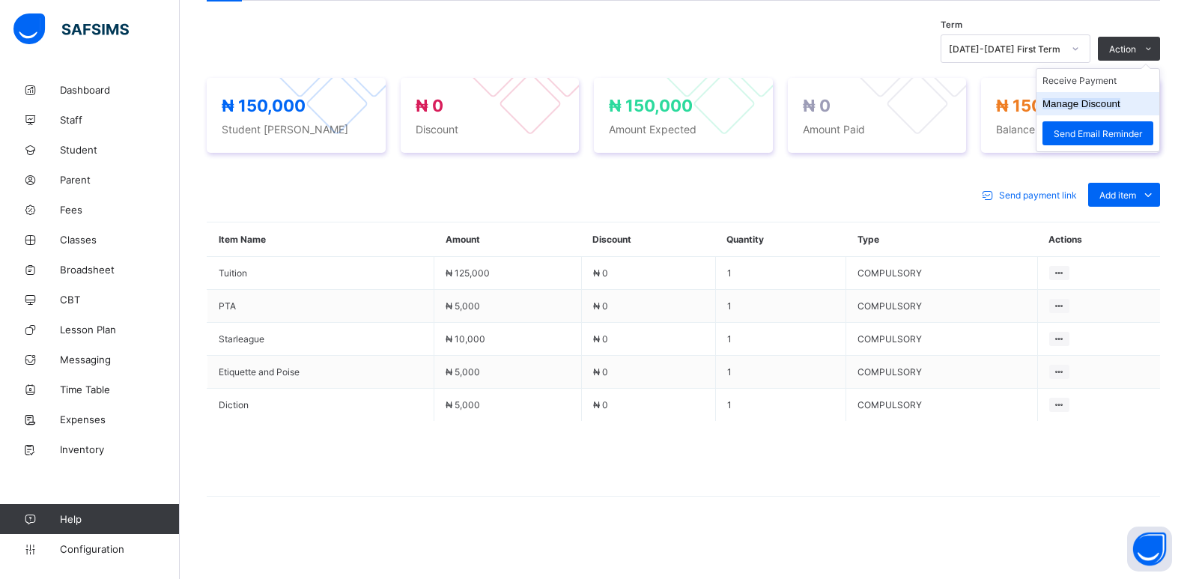
click at [1105, 99] on button "Manage Discount" at bounding box center [1081, 103] width 78 height 11
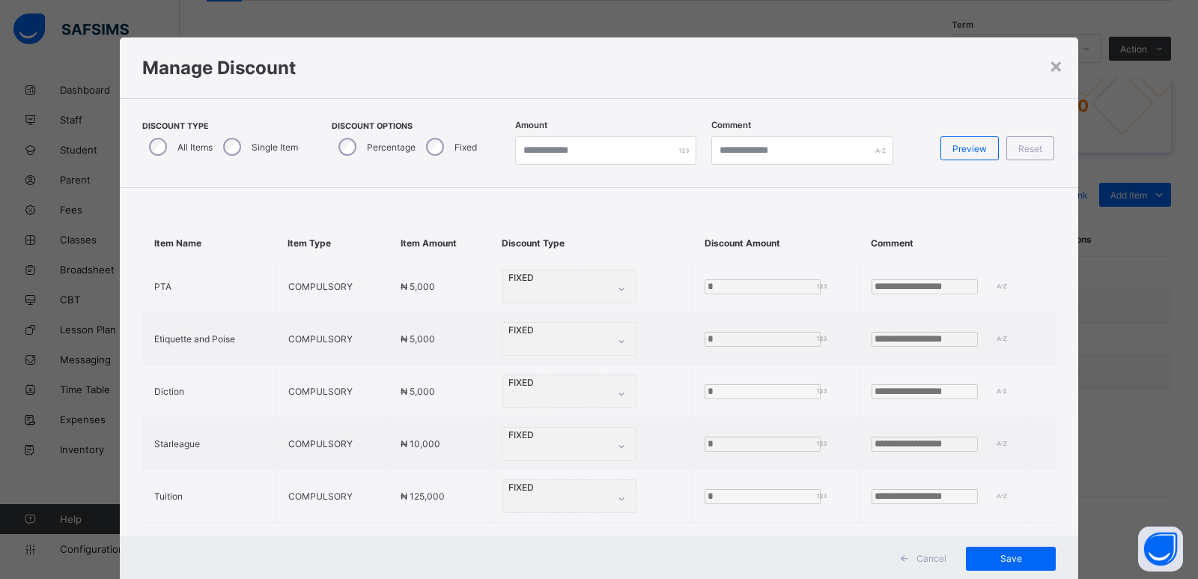
click at [233, 138] on div "Single Item" at bounding box center [258, 146] width 85 height 31
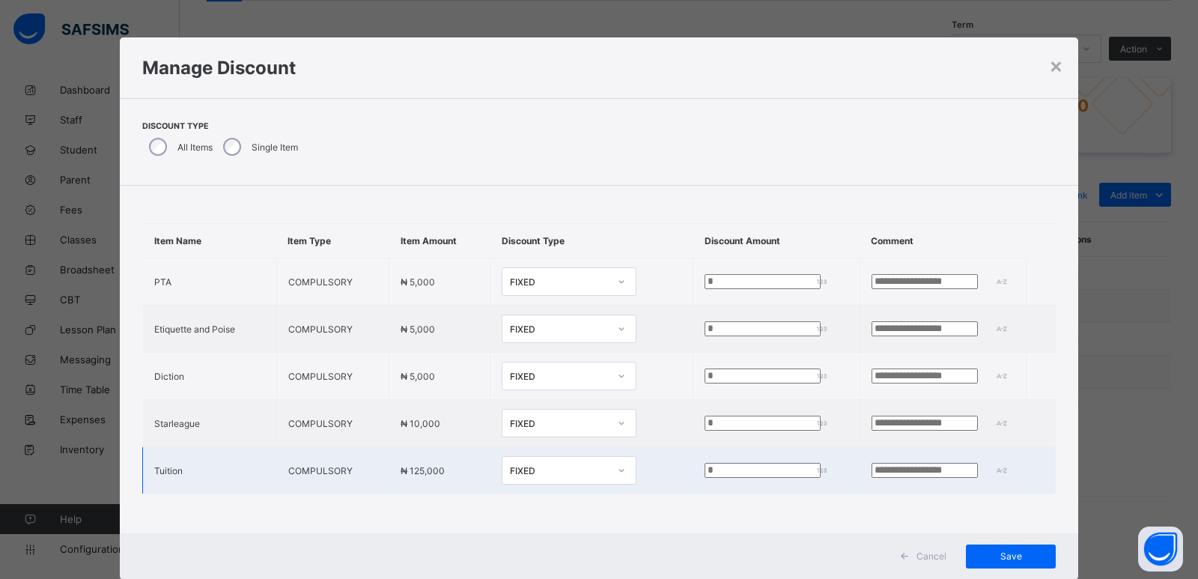
click at [609, 471] on div at bounding box center [621, 470] width 25 height 24
click at [524, 499] on div "Percentage" at bounding box center [568, 502] width 133 height 23
click at [605, 468] on div at bounding box center [617, 470] width 25 height 24
click at [605, 471] on div at bounding box center [617, 470] width 25 height 24
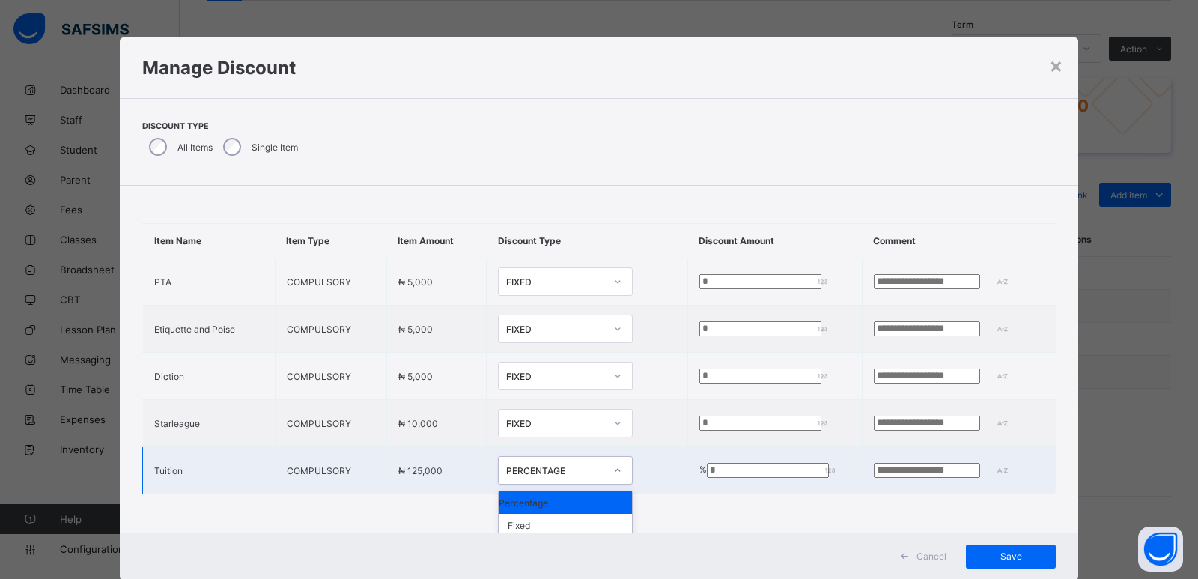
click at [605, 469] on div at bounding box center [617, 470] width 25 height 24
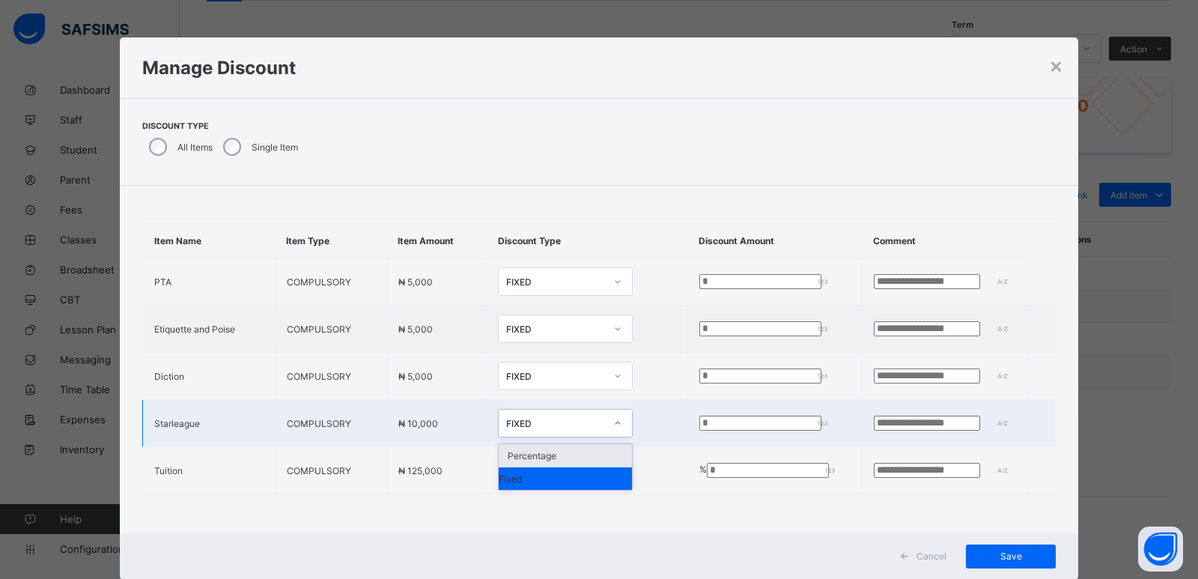
click at [605, 419] on div at bounding box center [617, 423] width 25 height 24
click at [543, 473] on div "Fixed" at bounding box center [565, 478] width 133 height 22
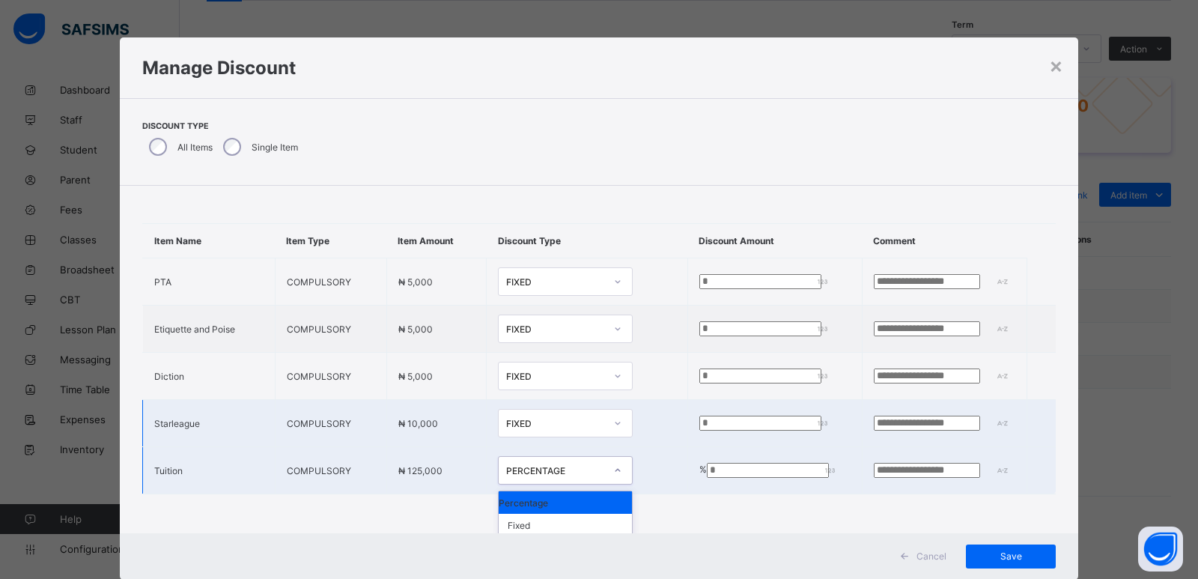
click at [544, 469] on div "PERCENTAGE" at bounding box center [555, 470] width 99 height 11
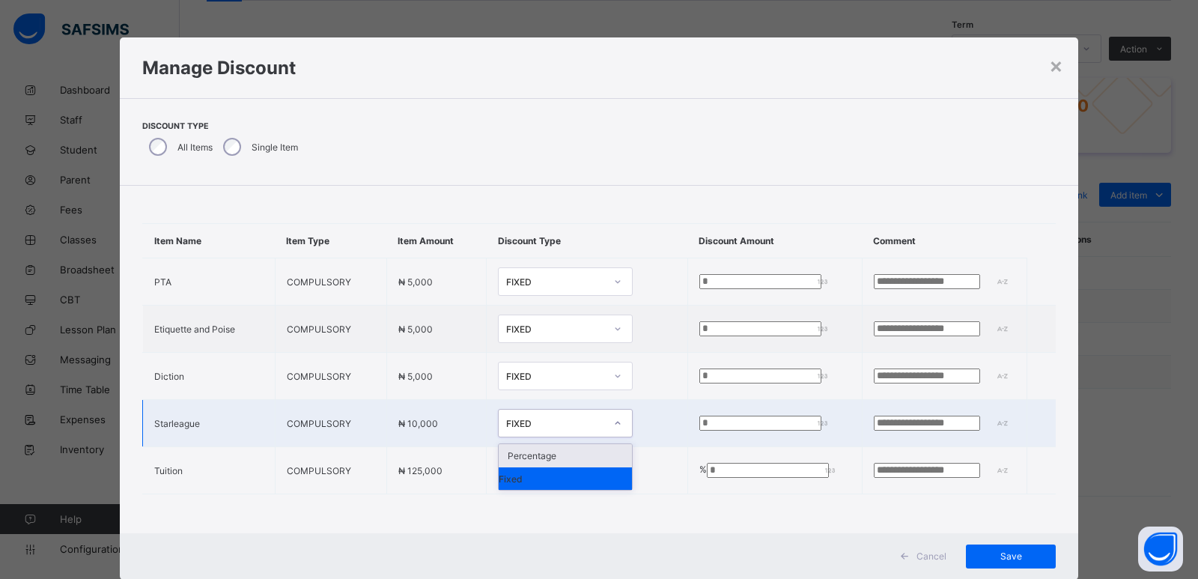
click at [539, 413] on div "FIXED" at bounding box center [551, 423] width 105 height 21
click at [500, 474] on div "Fixed" at bounding box center [565, 478] width 133 height 22
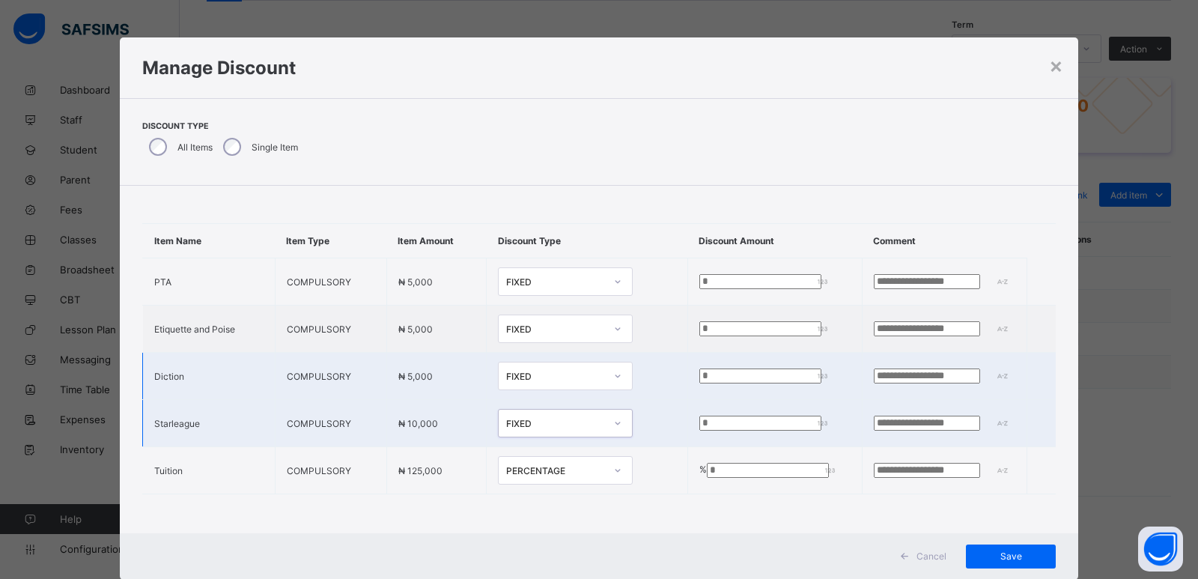
click at [499, 380] on div "FIXED" at bounding box center [551, 375] width 105 height 21
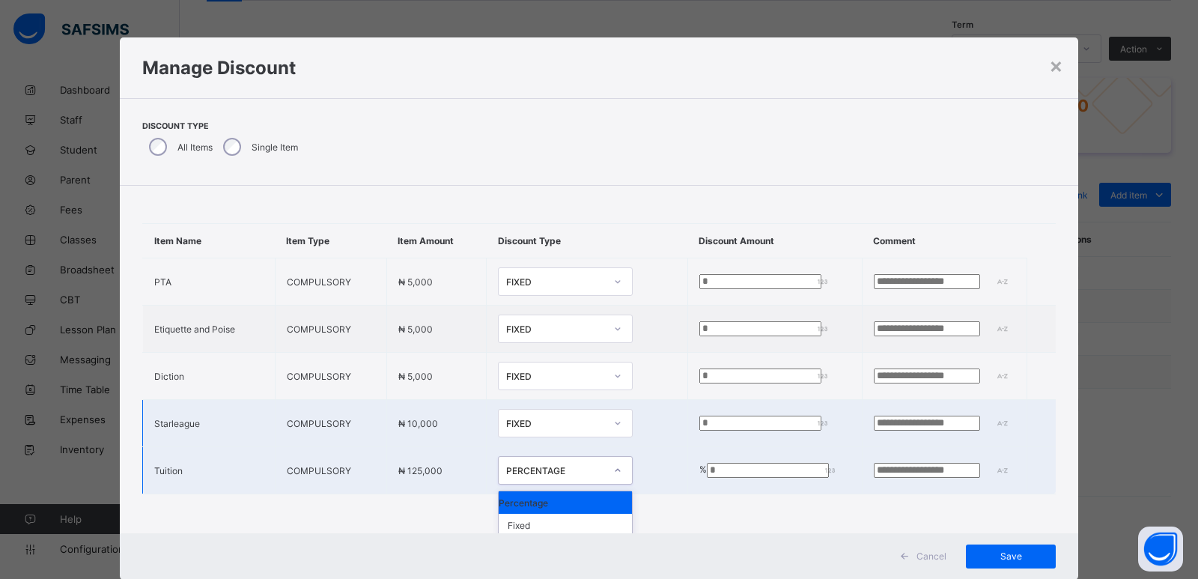
click at [499, 477] on div "PERCENTAGE" at bounding box center [551, 470] width 105 height 21
click at [613, 468] on icon at bounding box center [617, 470] width 9 height 15
click at [613, 469] on icon at bounding box center [617, 470] width 9 height 15
type input "*"
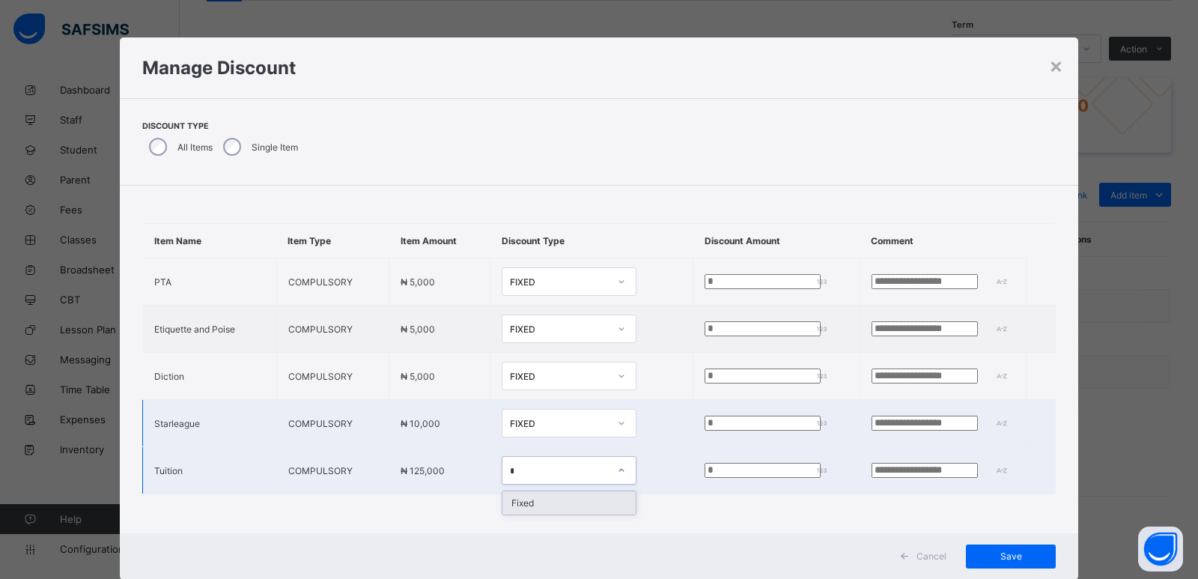
click at [502, 491] on div "Fixed" at bounding box center [568, 502] width 133 height 23
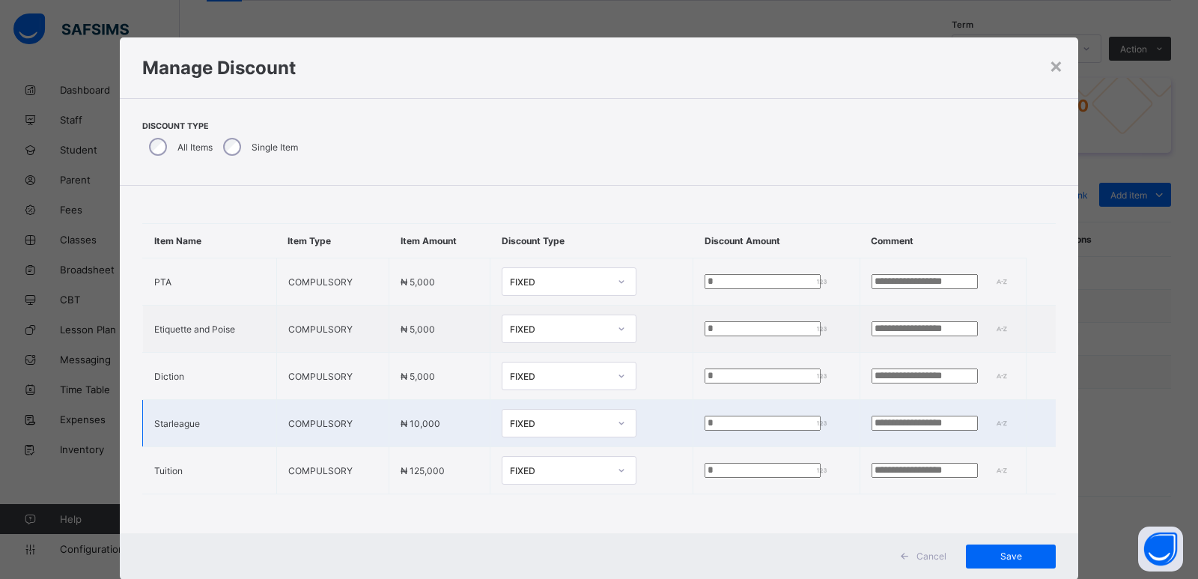
drag, startPoint x: 679, startPoint y: 469, endPoint x: 585, endPoint y: 517, distance: 106.2
click at [559, 498] on div "Item Name Item Type Item Amount Discount Type Discount Amount Comment PTA COMPU…" at bounding box center [599, 359] width 958 height 346
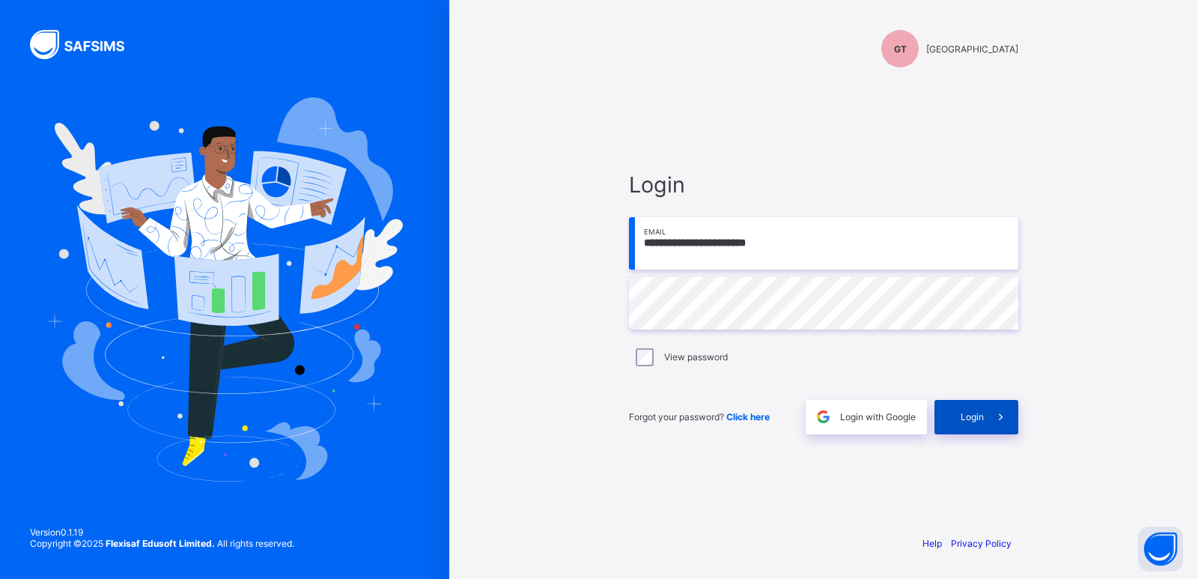
click at [991, 413] on span at bounding box center [1001, 417] width 34 height 34
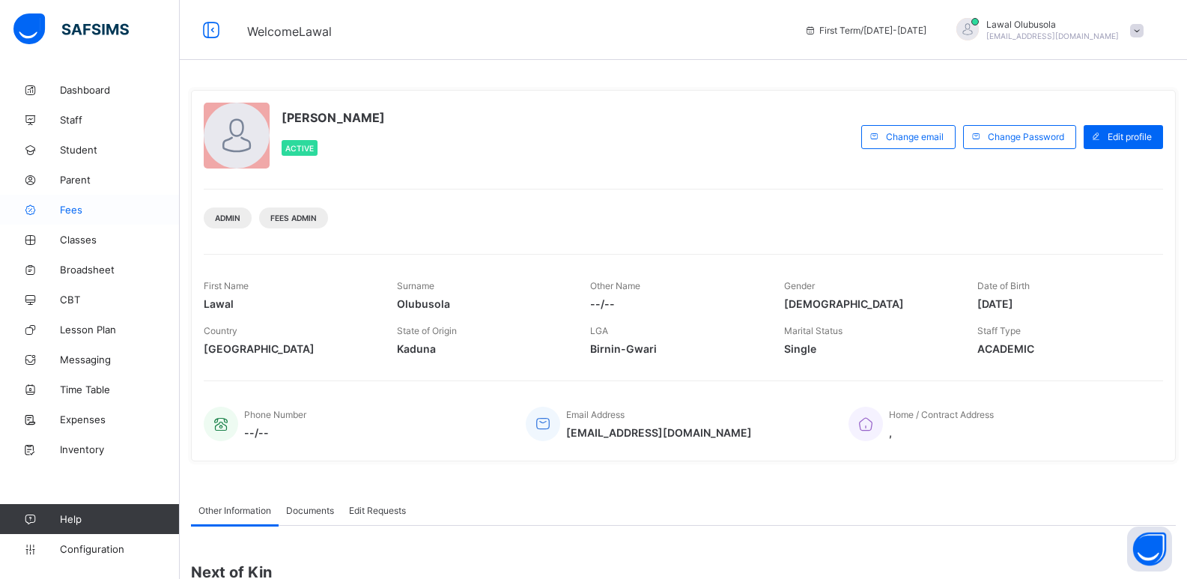
click at [82, 213] on span "Fees" at bounding box center [120, 210] width 120 height 12
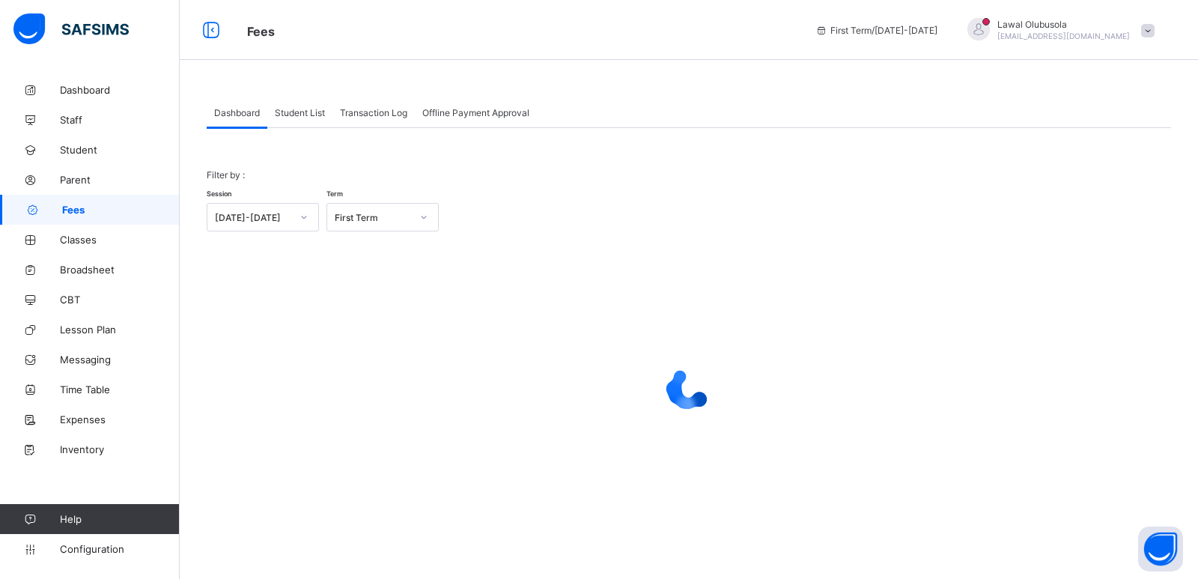
click at [294, 112] on span "Student List" at bounding box center [300, 112] width 50 height 11
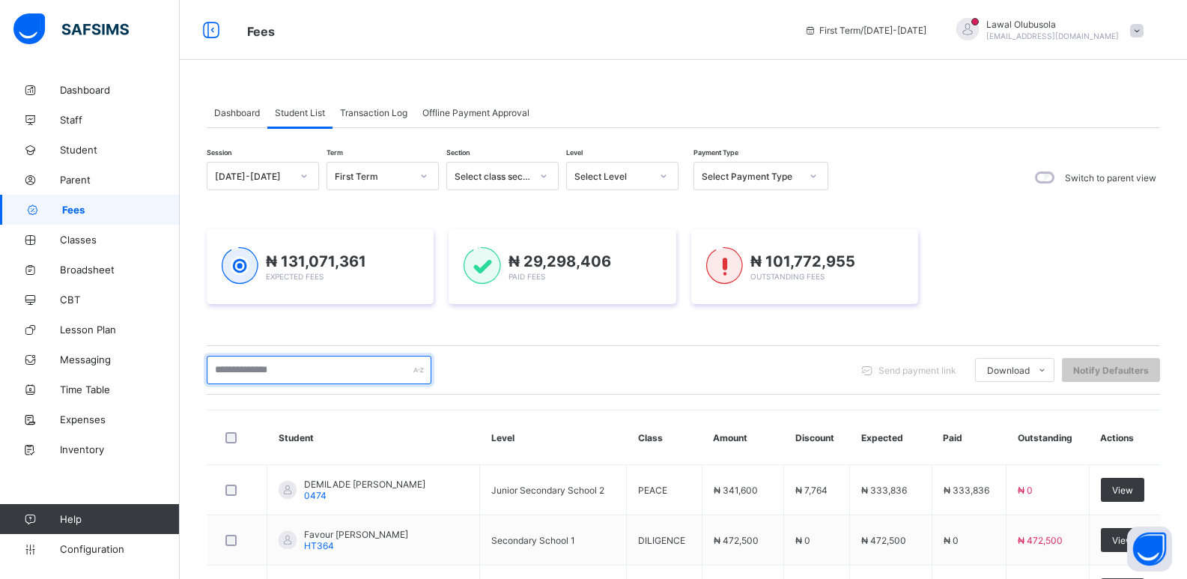
click at [316, 363] on input "text" at bounding box center [319, 370] width 225 height 28
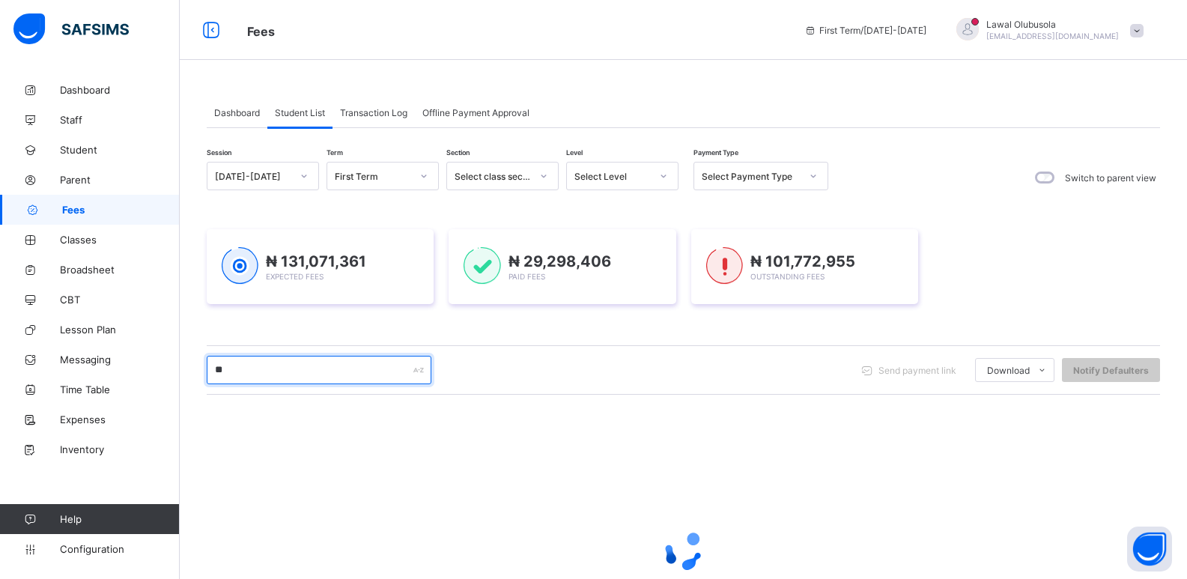
type input "******"
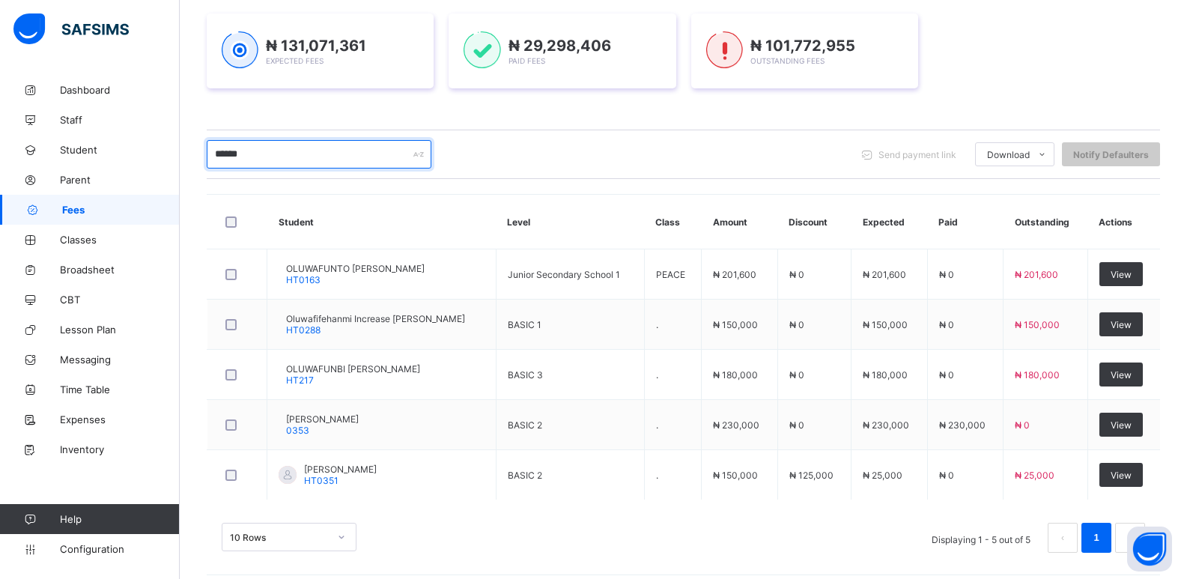
scroll to position [225, 0]
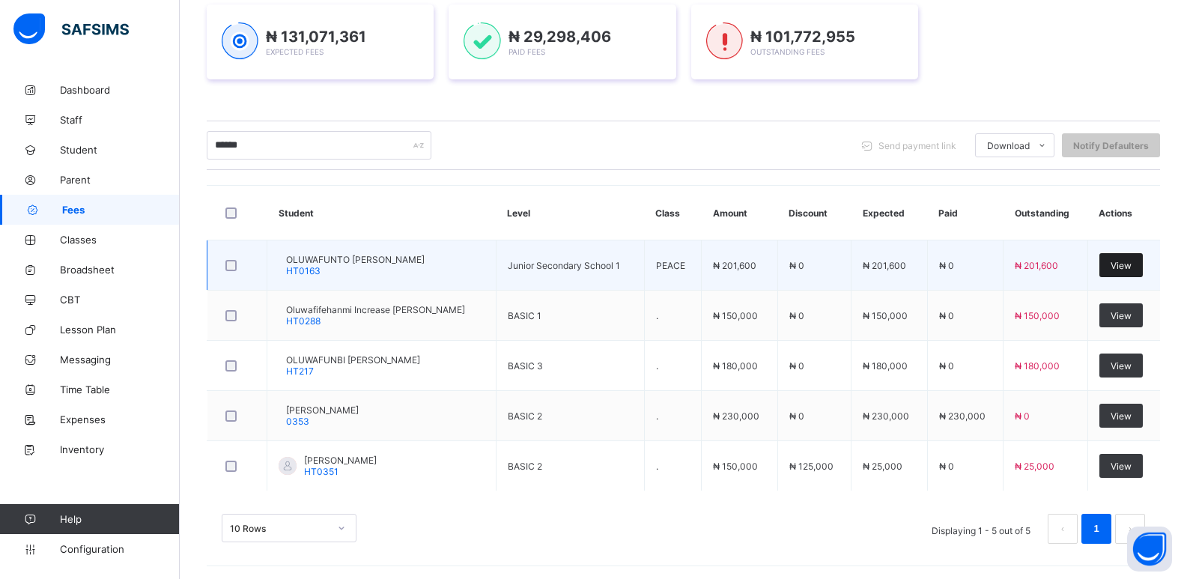
click at [1129, 257] on div "View" at bounding box center [1120, 265] width 43 height 24
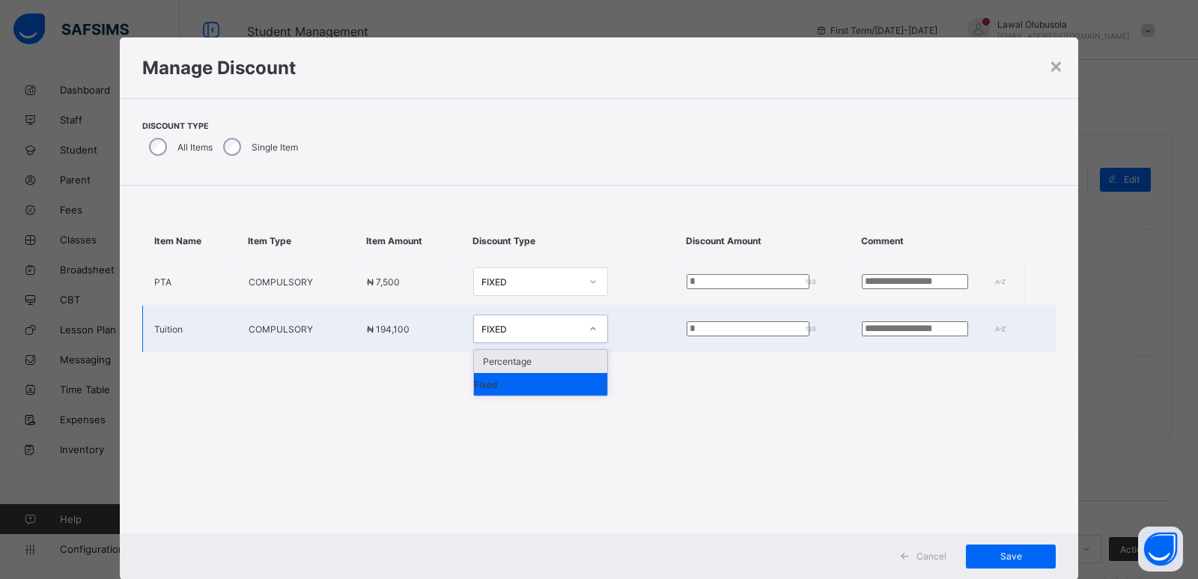
click at [522, 331] on div "FIXED" at bounding box center [530, 328] width 99 height 11
click at [506, 359] on div "Percentage" at bounding box center [540, 361] width 133 height 23
click at [688, 329] on input "*" at bounding box center [753, 328] width 130 height 15
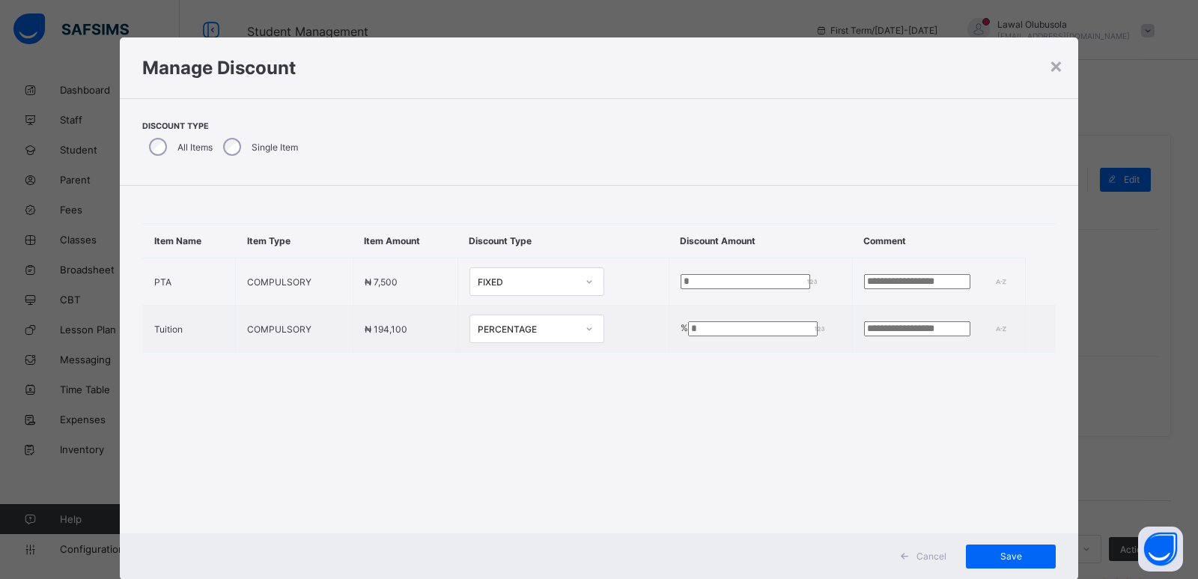
type input "**"
click at [1004, 551] on span "Save" at bounding box center [1010, 555] width 67 height 11
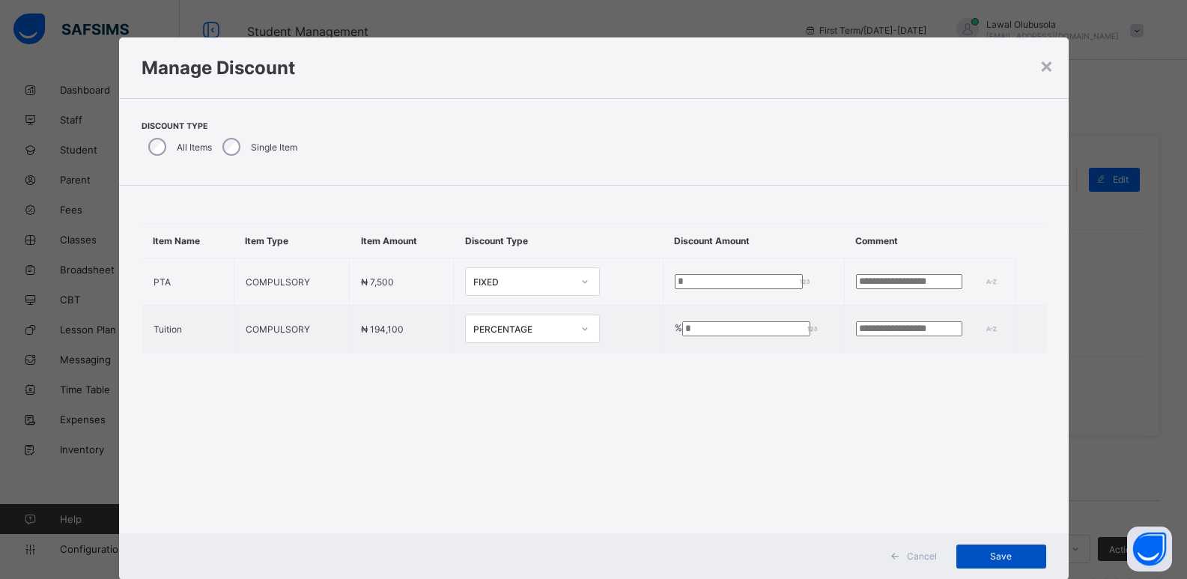
click at [1011, 552] on span "Save" at bounding box center [1000, 555] width 67 height 11
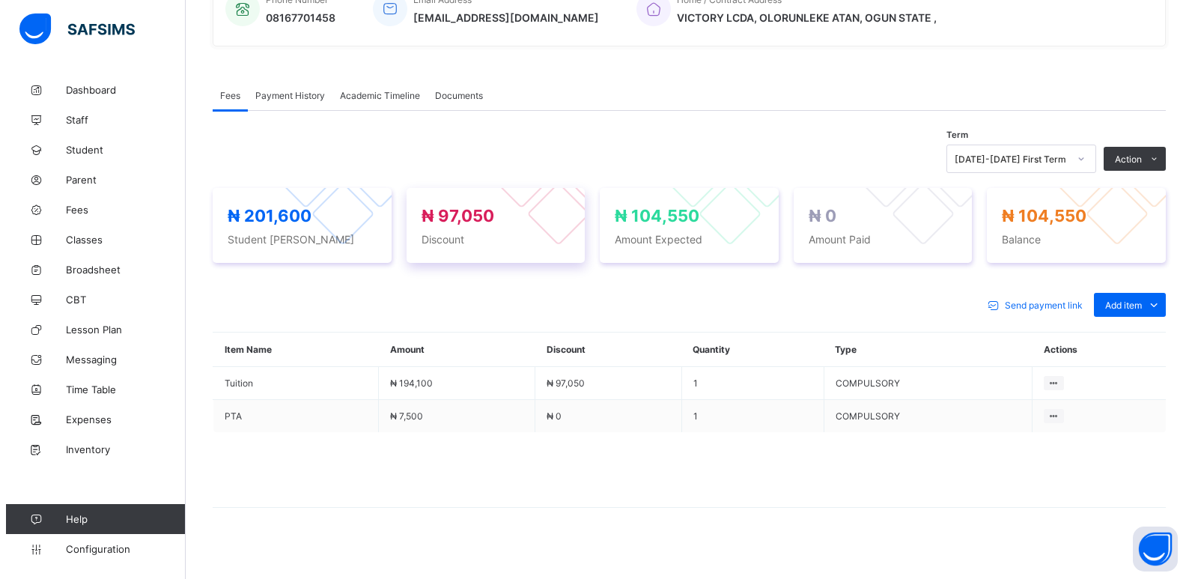
scroll to position [406, 0]
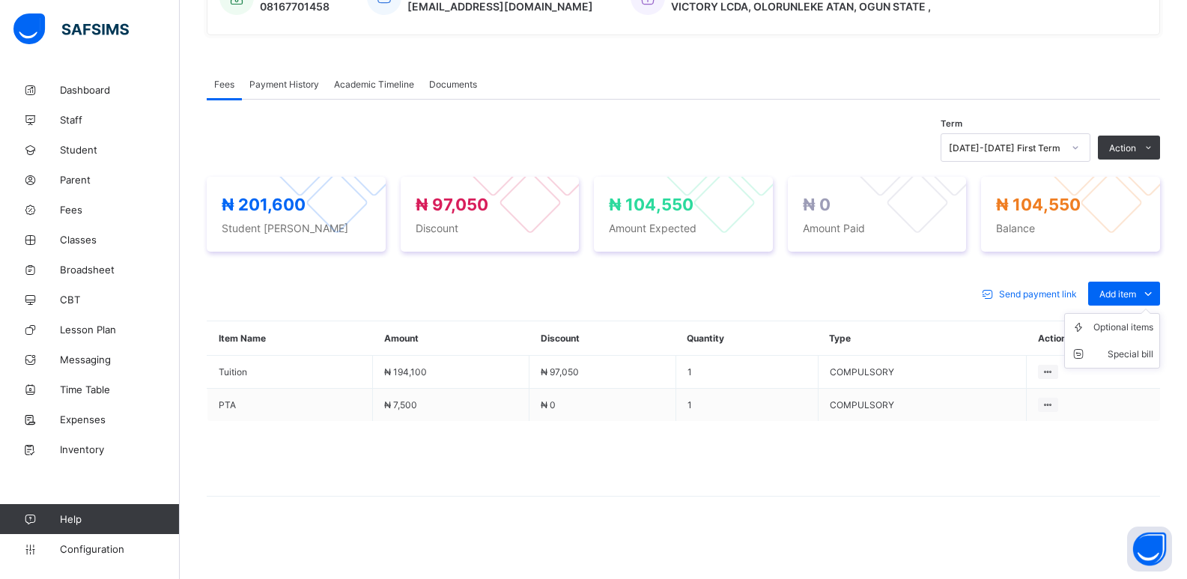
click at [1130, 313] on ul "Optional items Special bill" at bounding box center [1112, 340] width 96 height 55
click at [1116, 332] on div "Optional items" at bounding box center [1123, 327] width 60 height 15
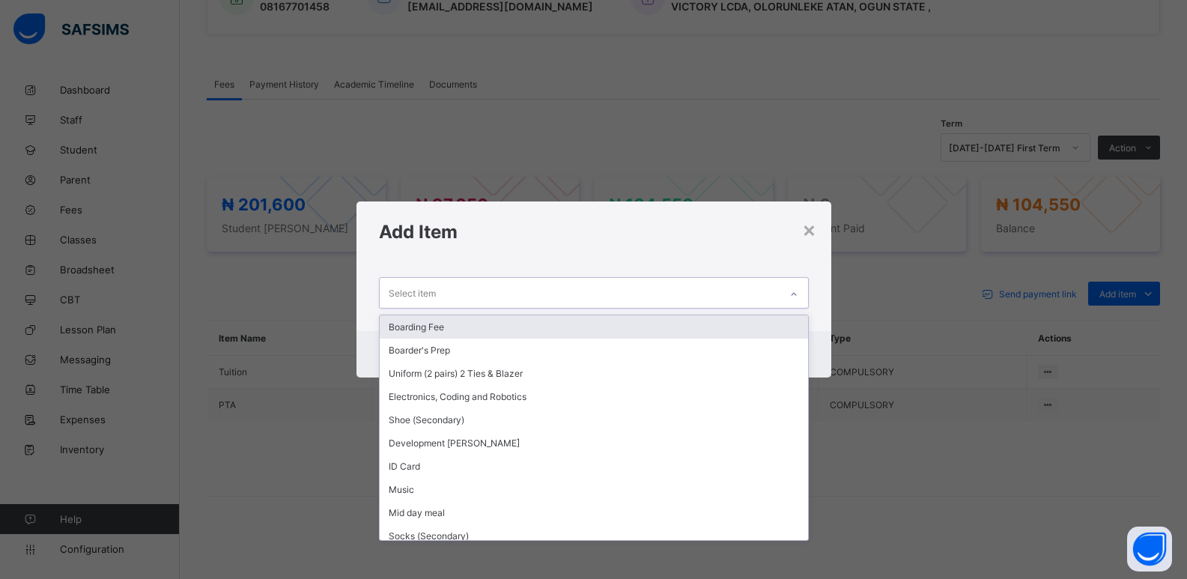
click at [580, 298] on div "Select item" at bounding box center [580, 292] width 400 height 29
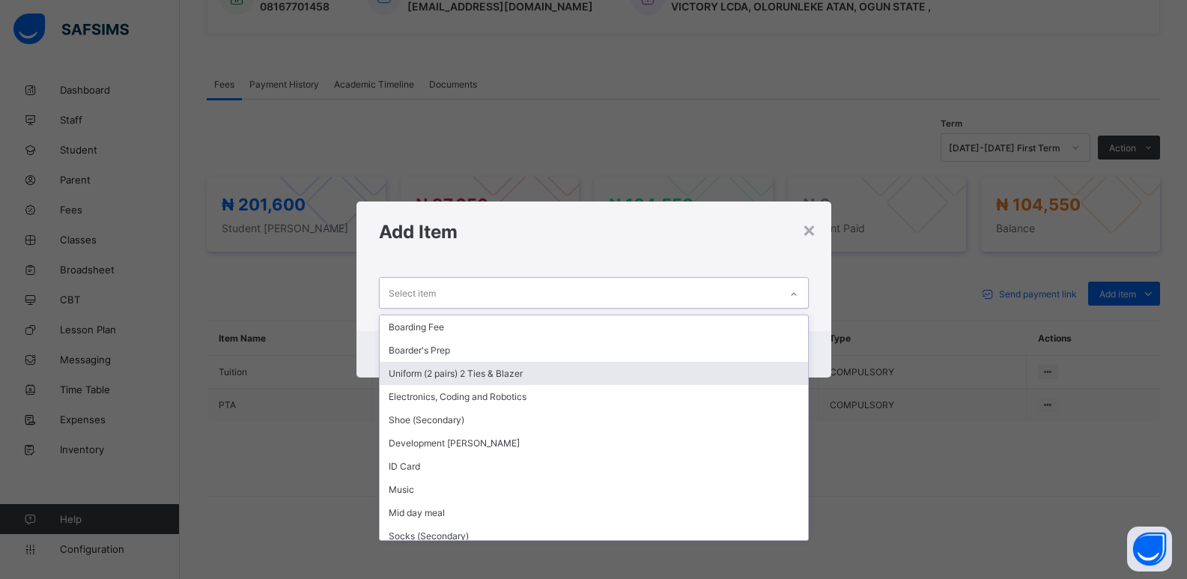
click at [470, 376] on div "Uniform (2 pairs) 2 Ties & Blazer" at bounding box center [594, 373] width 428 height 23
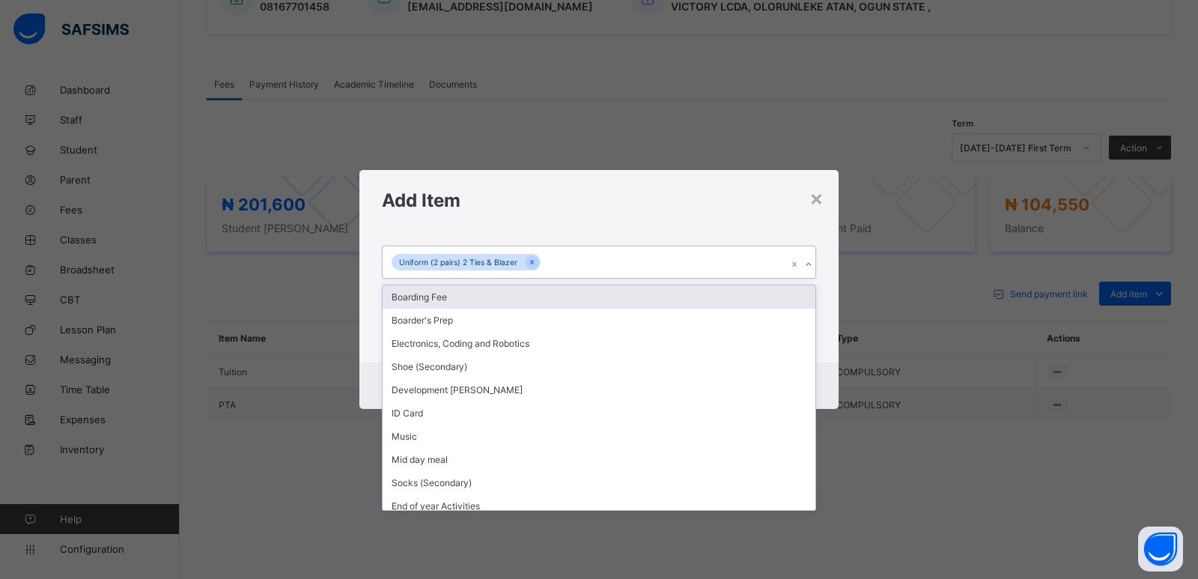
click at [636, 261] on div "Uniform (2 pairs) 2 Ties & Blazer" at bounding box center [585, 261] width 404 height 31
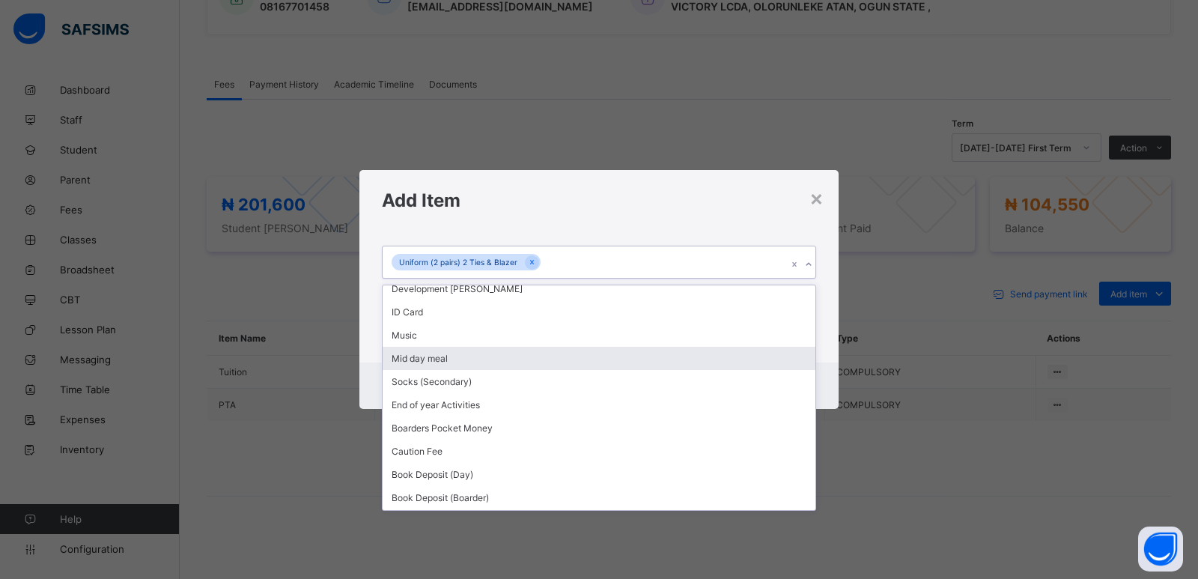
scroll to position [150, 0]
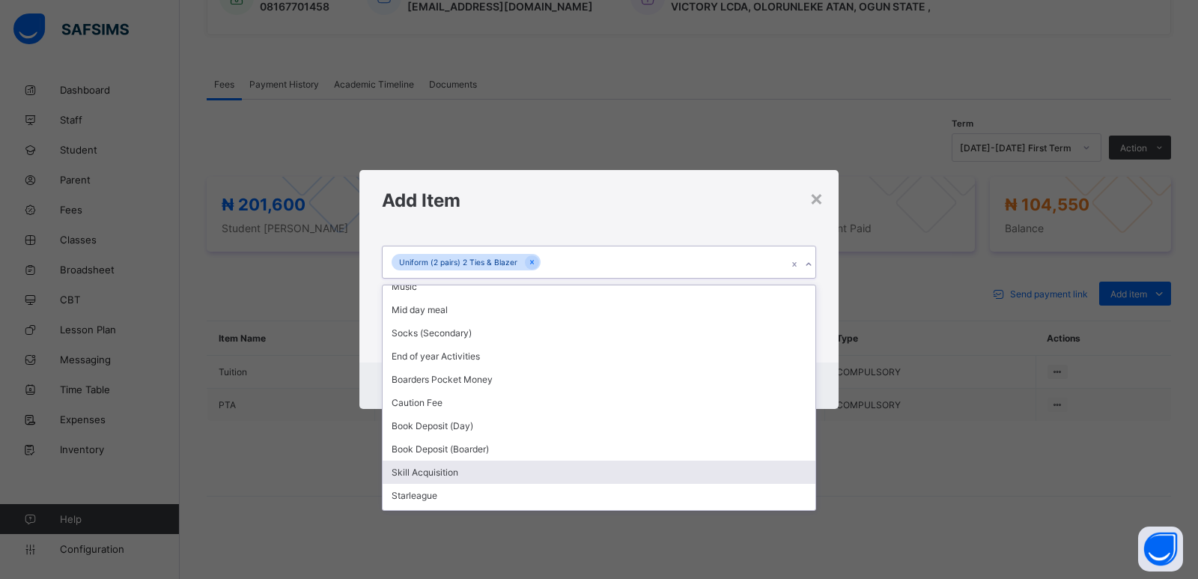
click at [481, 468] on div "Skill Acquisition" at bounding box center [599, 472] width 433 height 23
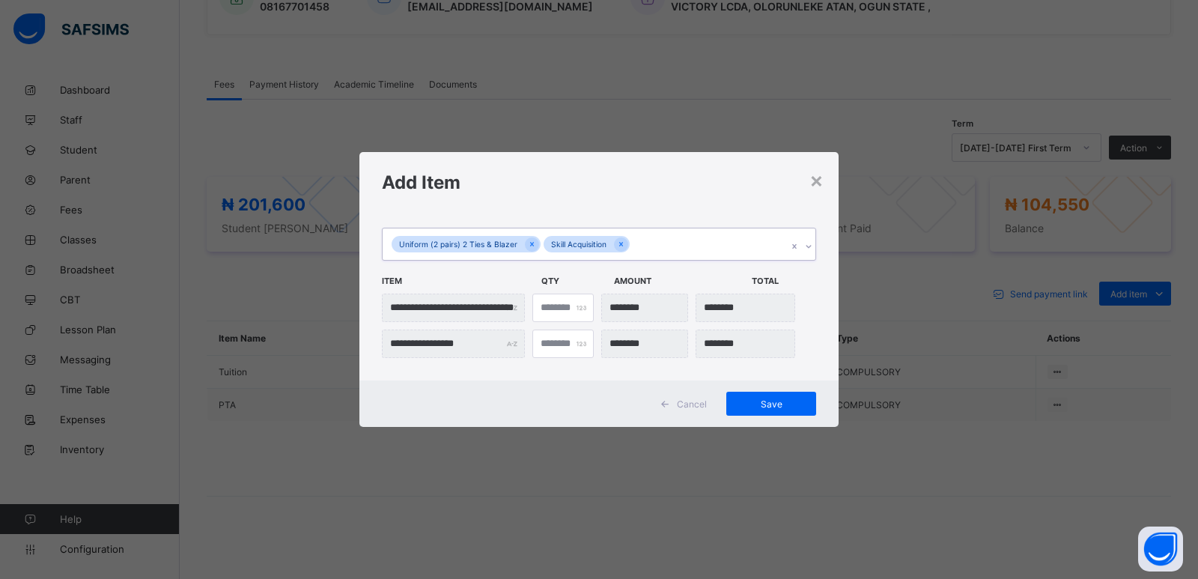
click at [639, 239] on div "Uniform (2 pairs) 2 Ties & Blazer Skill Acquisition" at bounding box center [585, 243] width 404 height 31
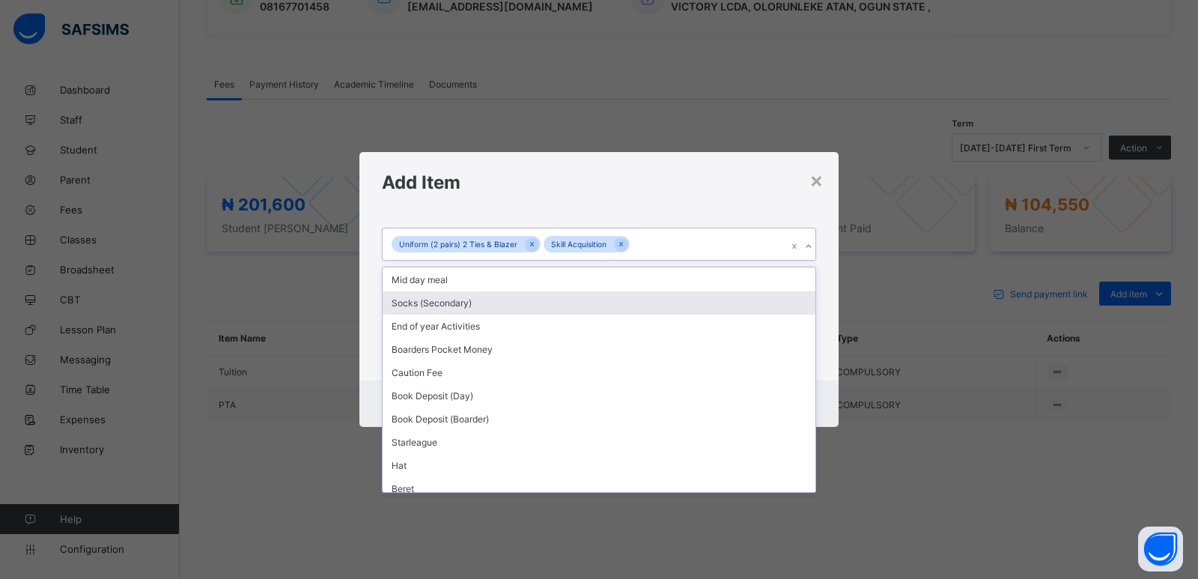
scroll to position [170, 0]
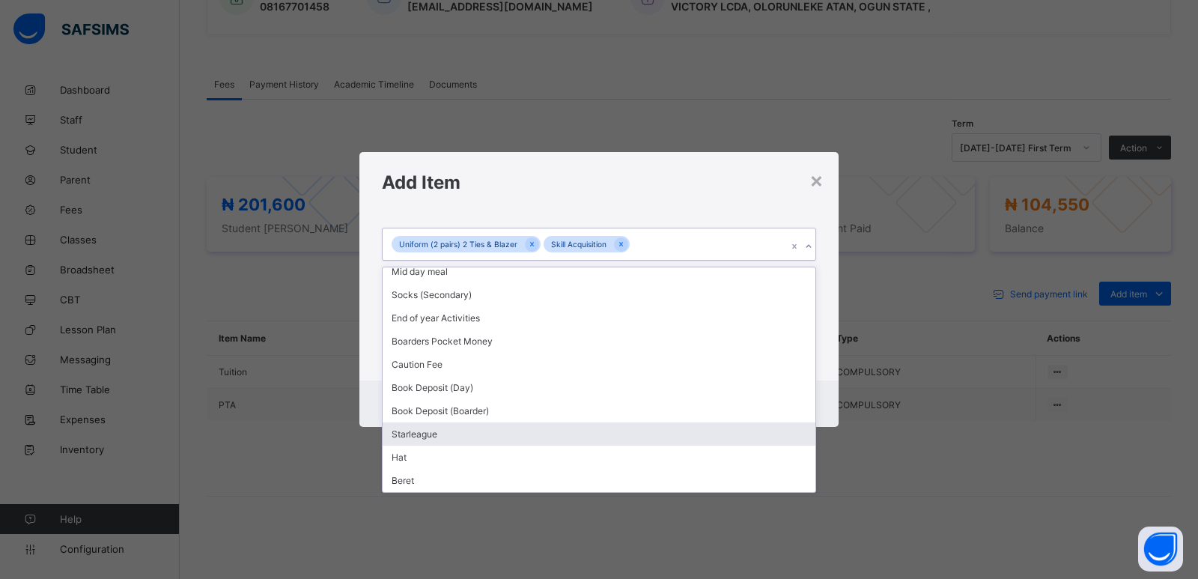
click at [453, 437] on div "Starleague" at bounding box center [599, 433] width 433 height 23
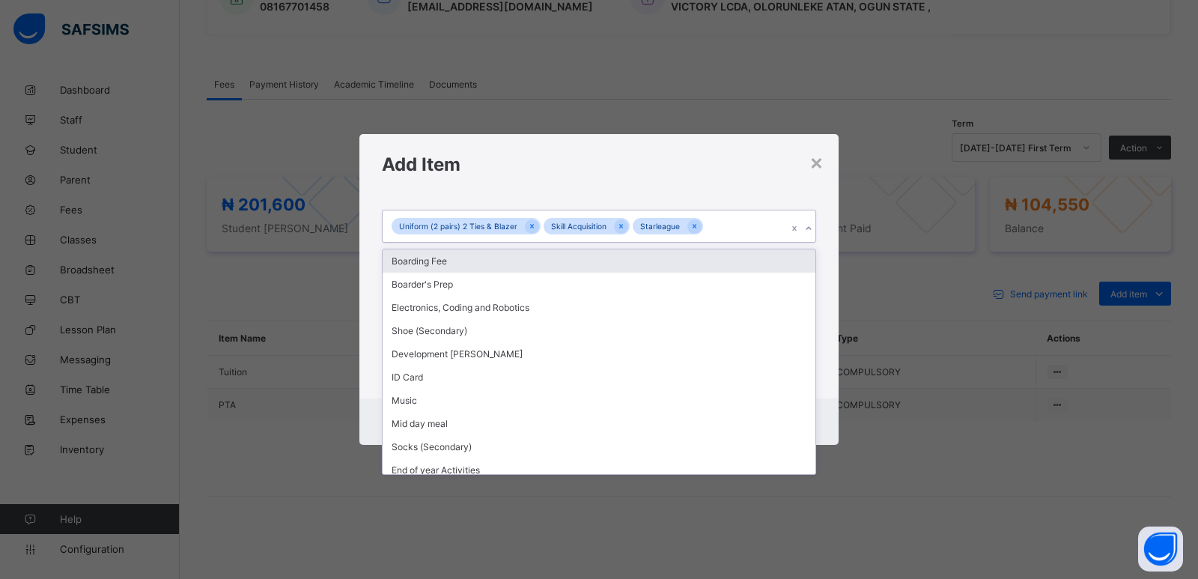
click at [723, 229] on div "Uniform (2 pairs) 2 Ties & Blazer Skill Acquisition Starleague" at bounding box center [585, 225] width 404 height 31
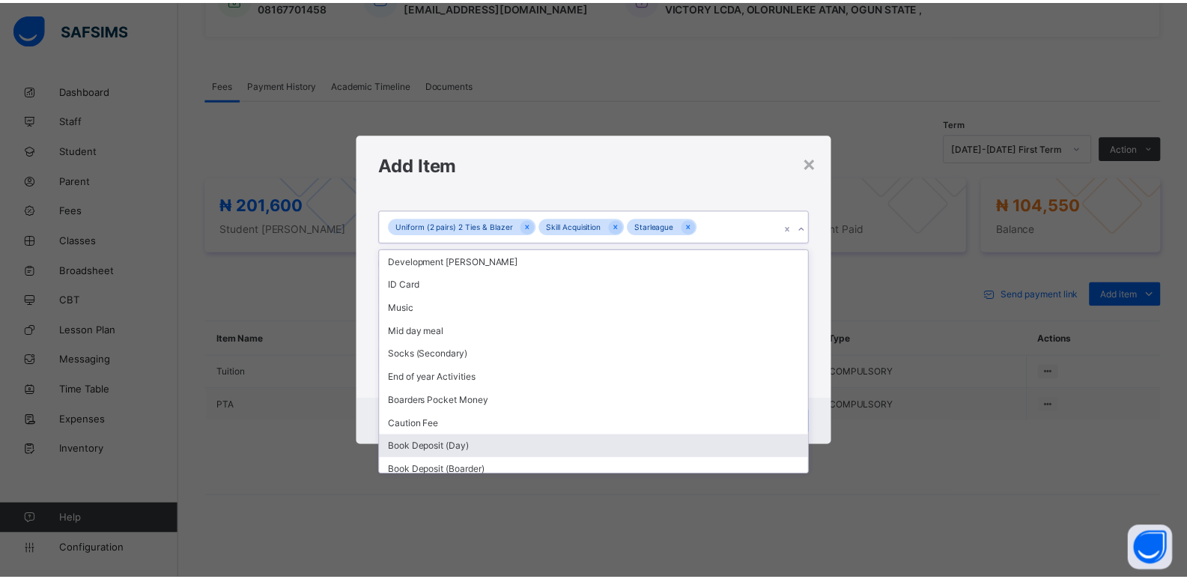
scroll to position [0, 0]
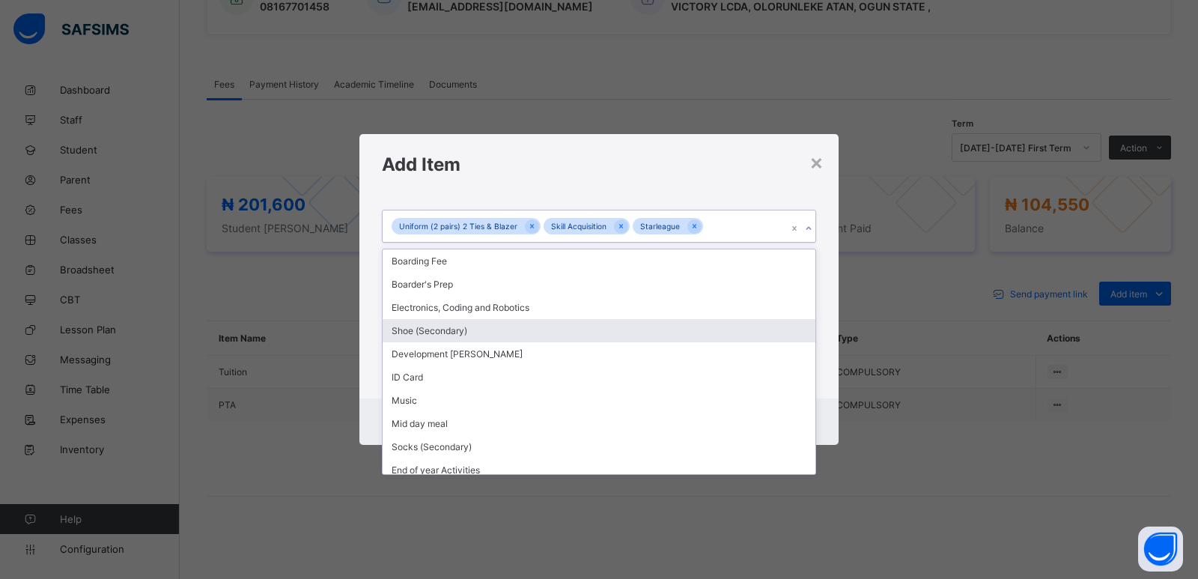
click at [764, 180] on div "Add Item" at bounding box center [598, 164] width 479 height 61
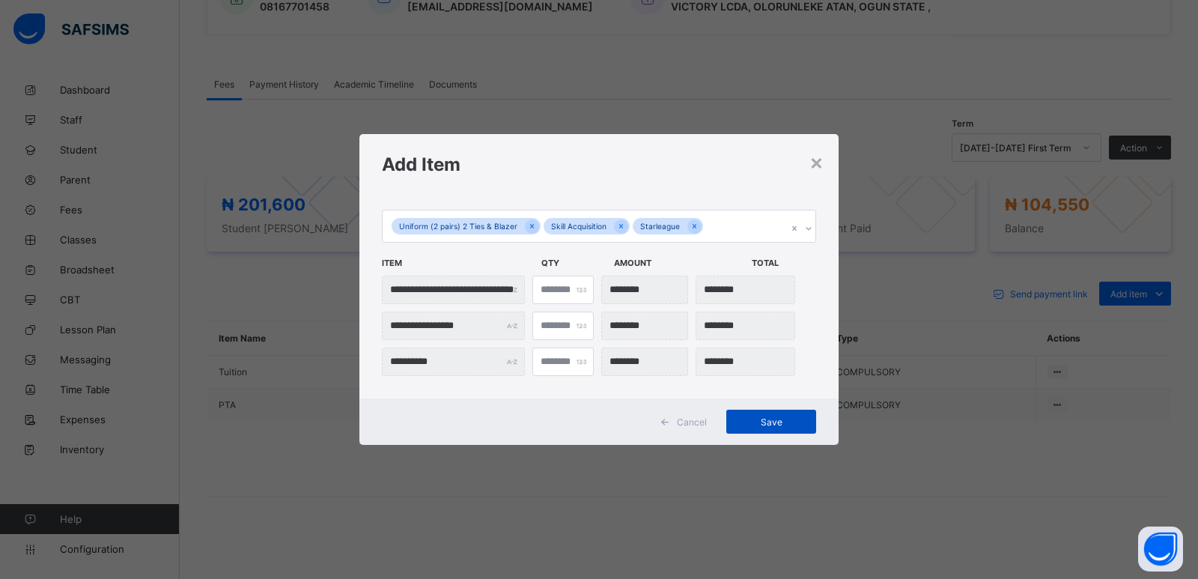
click at [769, 421] on span "Save" at bounding box center [771, 421] width 67 height 11
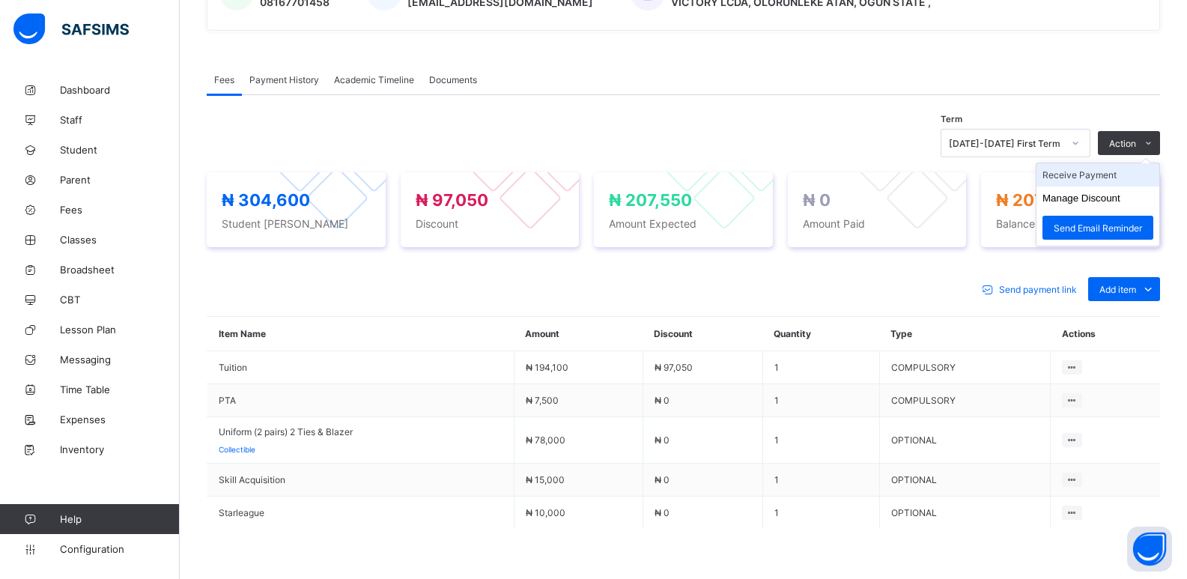
click at [1104, 179] on li "Receive Payment" at bounding box center [1097, 174] width 123 height 23
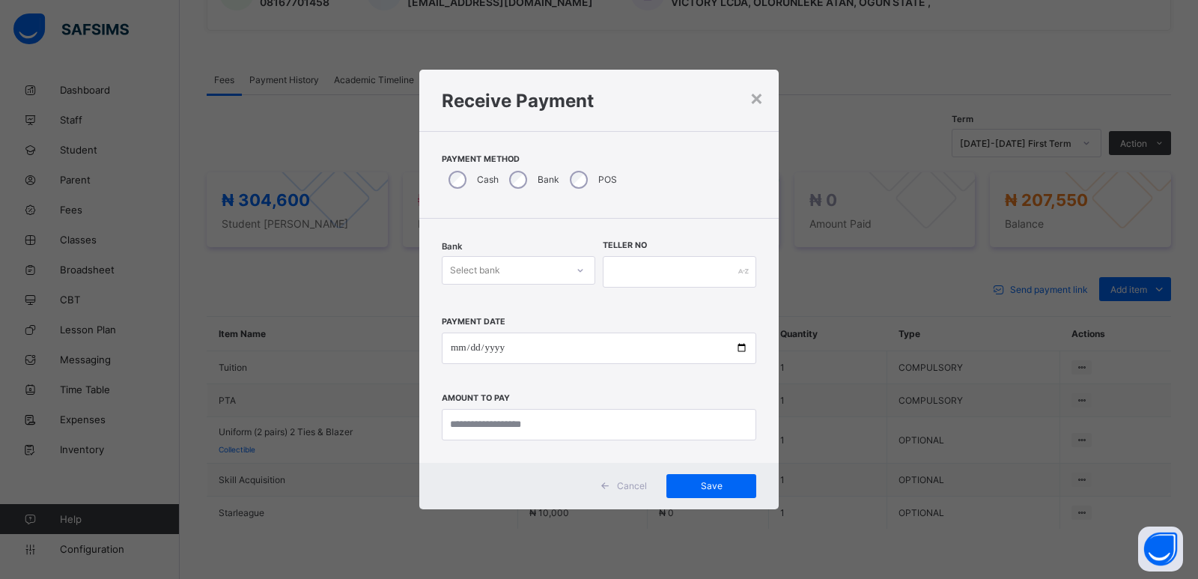
click at [509, 271] on div "Select bank" at bounding box center [505, 270] width 124 height 21
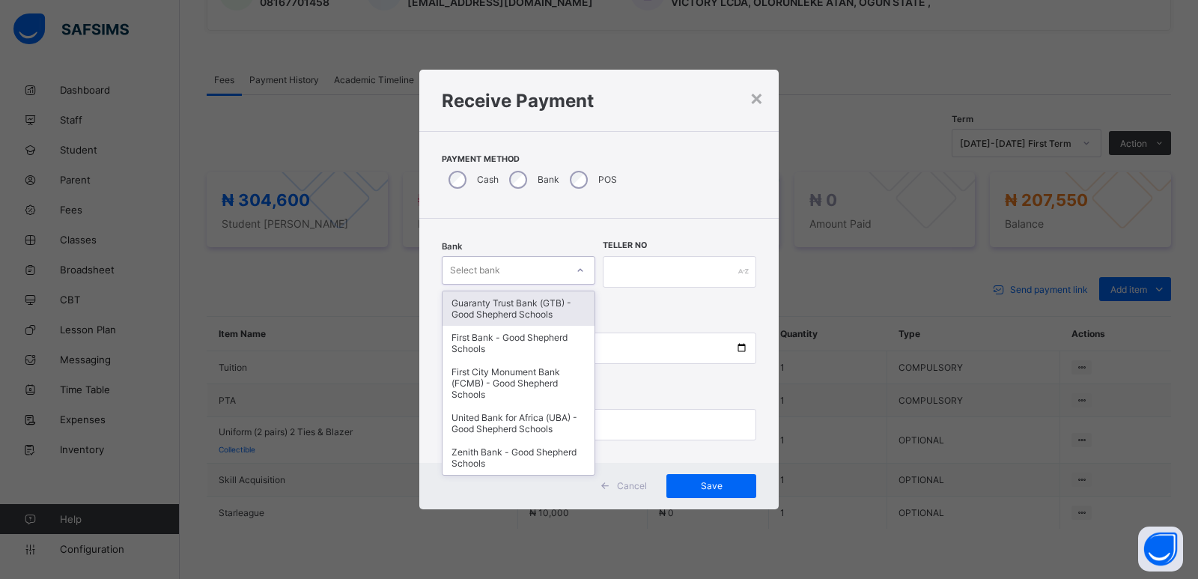
click at [505, 303] on div "Guaranty Trust Bank (GTB) - Good Shepherd Schools" at bounding box center [519, 308] width 152 height 34
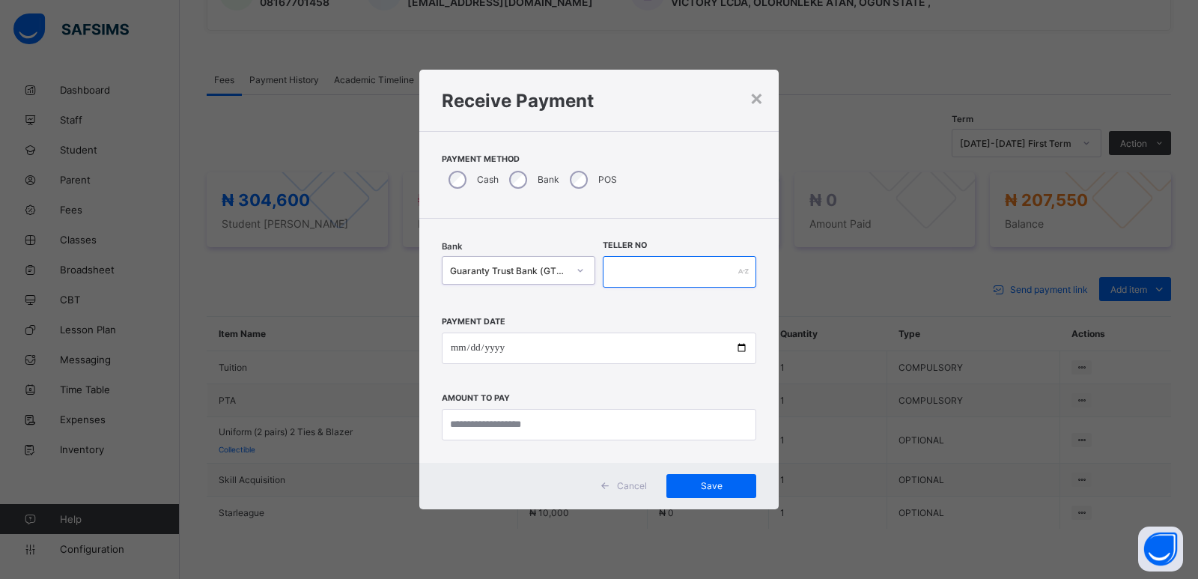
click at [627, 270] on input "text" at bounding box center [680, 271] width 154 height 31
type input "*****"
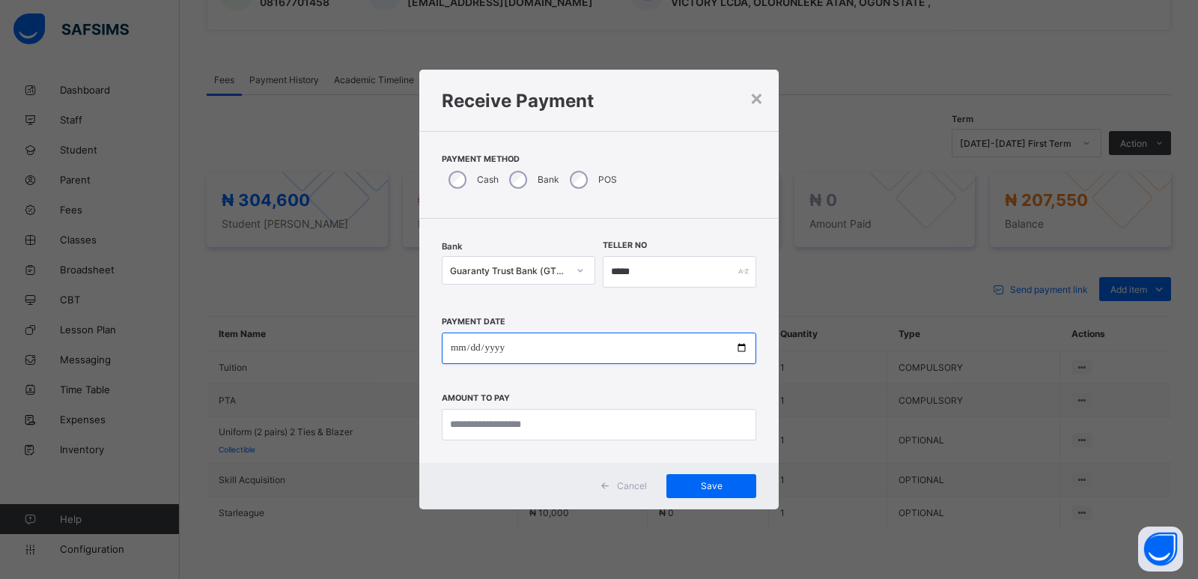
click at [455, 351] on input "date" at bounding box center [599, 347] width 314 height 31
type input "**********"
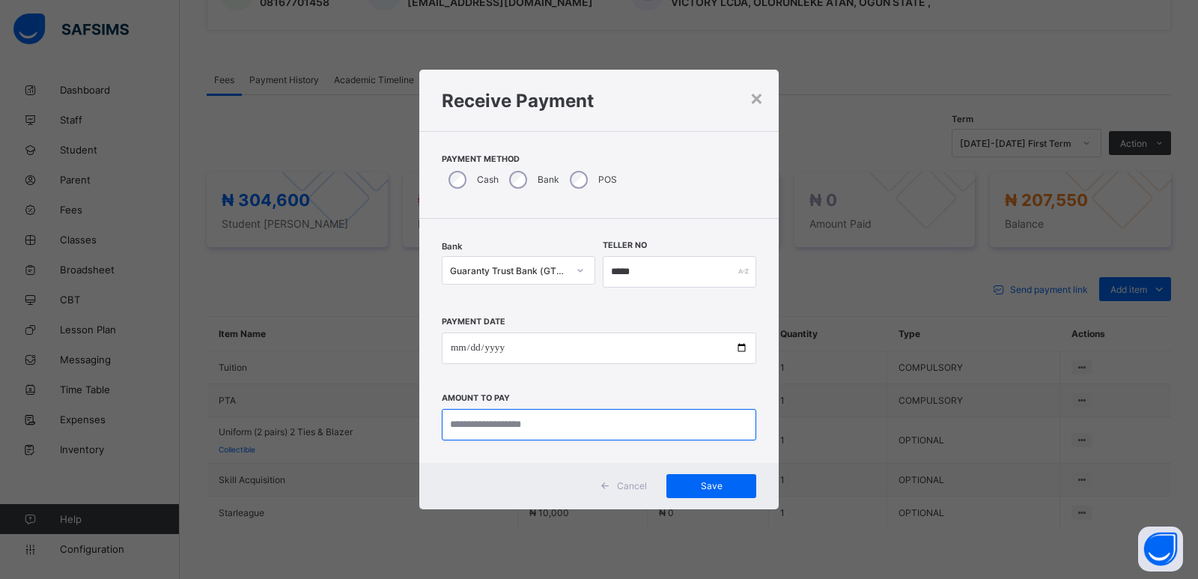
click at [507, 434] on input "currency" at bounding box center [599, 424] width 314 height 31
type input "*********"
click at [690, 483] on span "Save" at bounding box center [711, 485] width 67 height 11
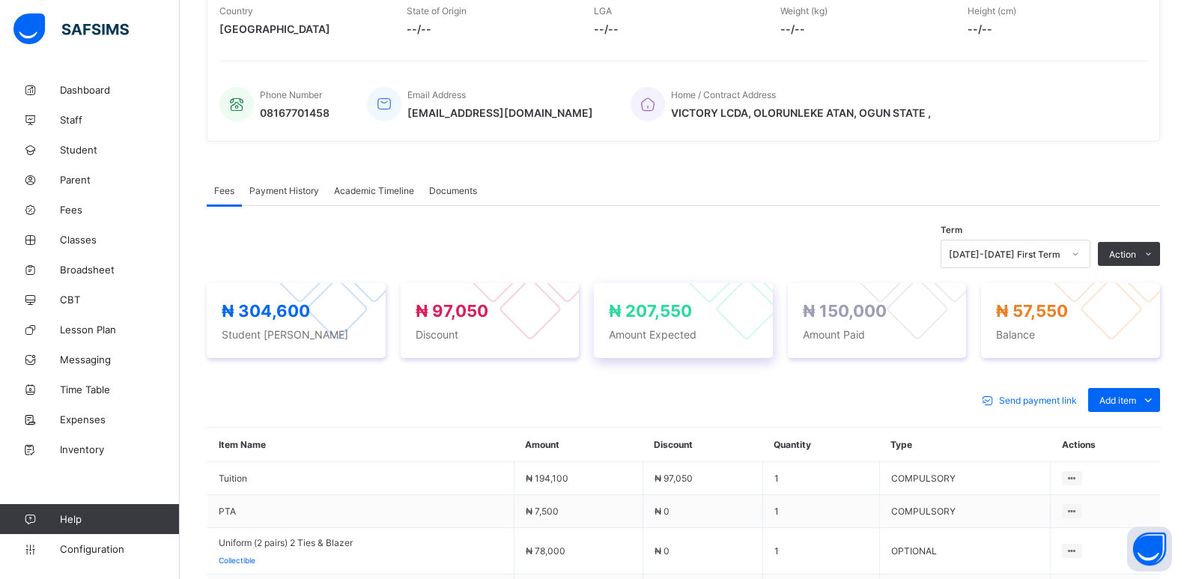
scroll to position [300, 0]
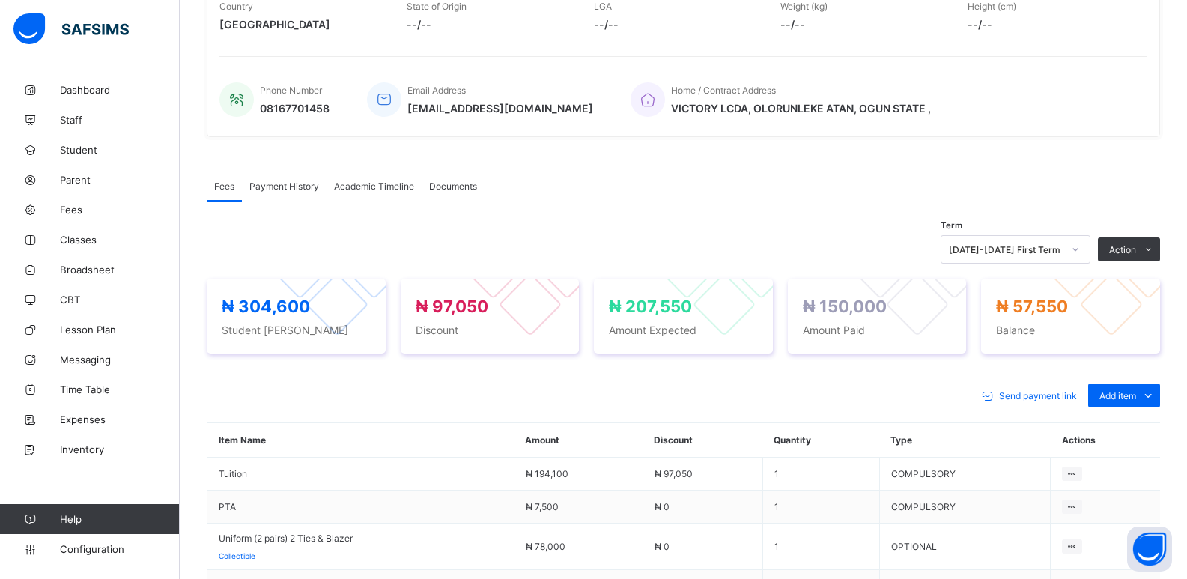
click at [902, 393] on div "Send payment link Add item Optional items Special bill" at bounding box center [683, 395] width 953 height 24
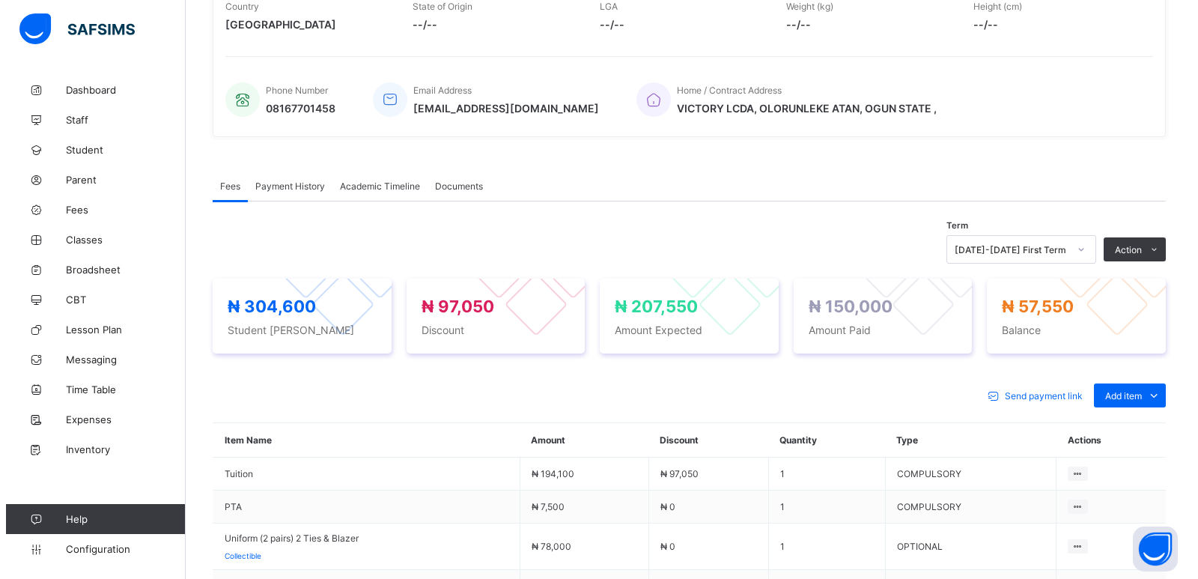
scroll to position [0, 0]
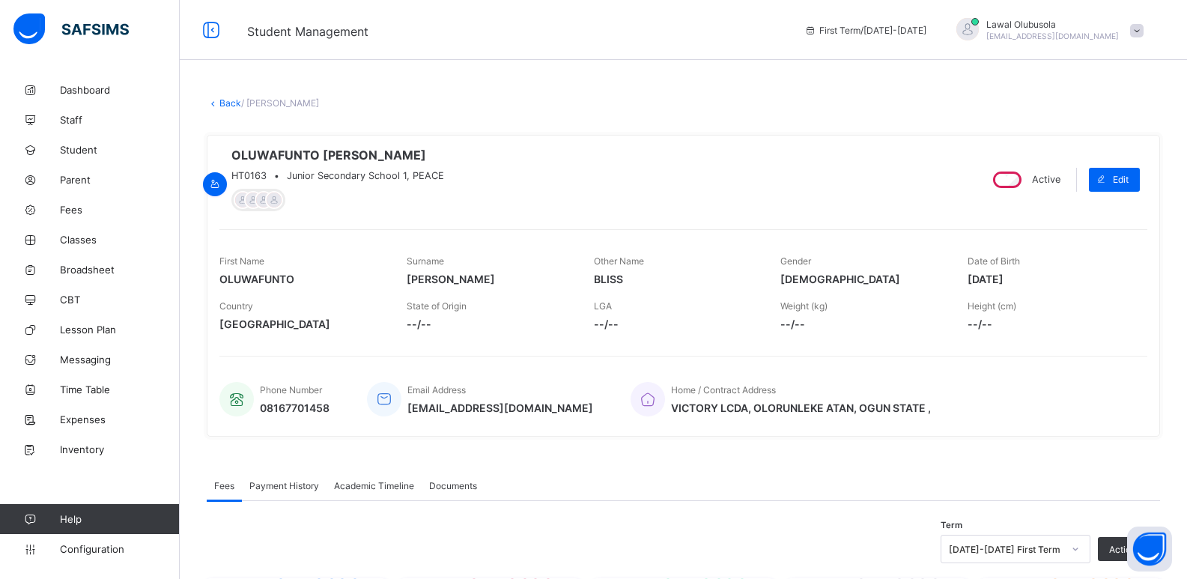
click at [220, 103] on link "Back" at bounding box center [230, 102] width 22 height 11
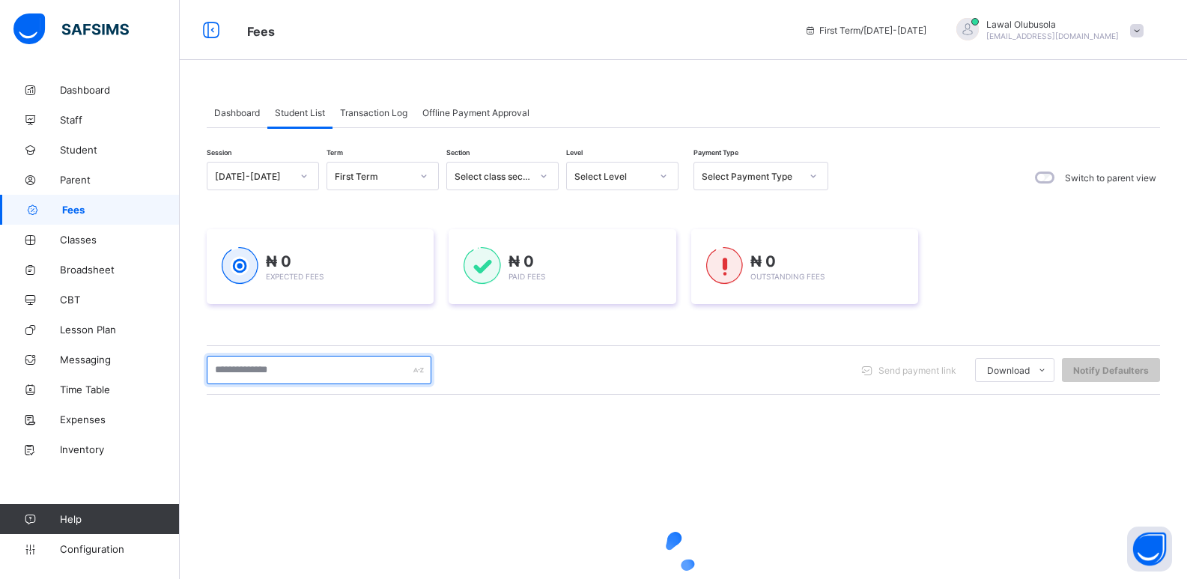
click at [306, 373] on input "text" at bounding box center [319, 370] width 225 height 28
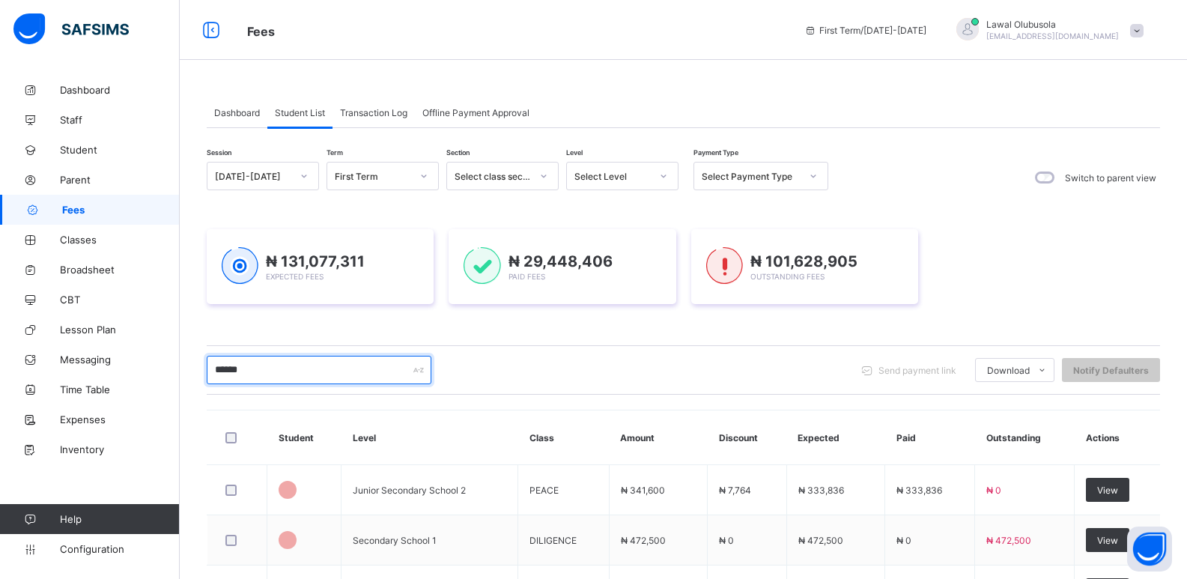
type input "******"
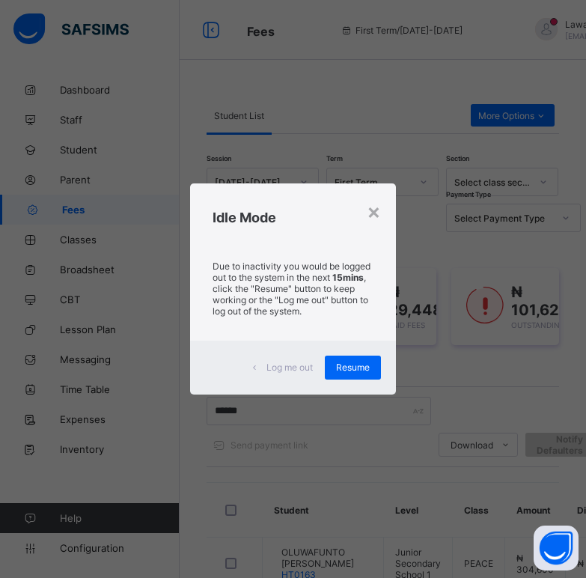
click at [189, 81] on div "× Idle Mode Due to inactivity you would be logged out to the system in the next…" at bounding box center [293, 289] width 586 height 578
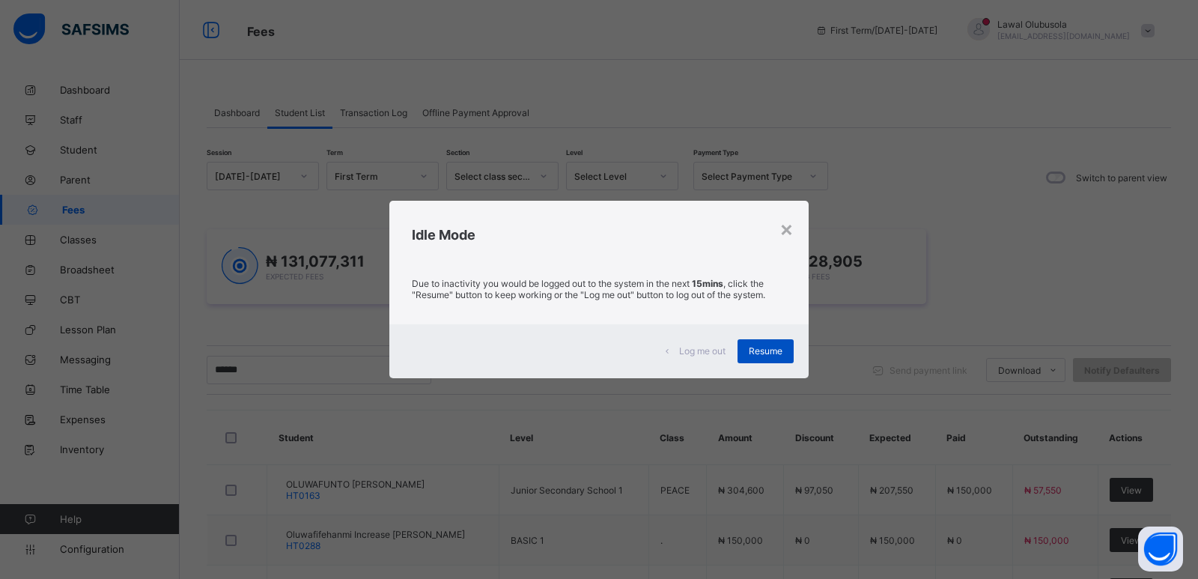
click at [757, 350] on span "Resume" at bounding box center [766, 350] width 34 height 11
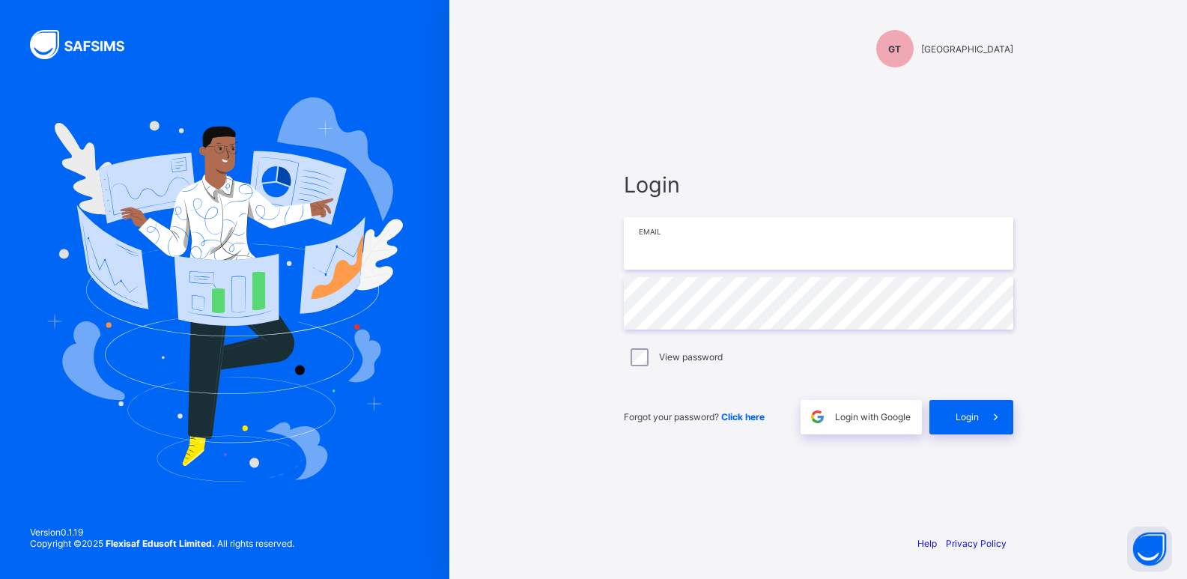
type input "**********"
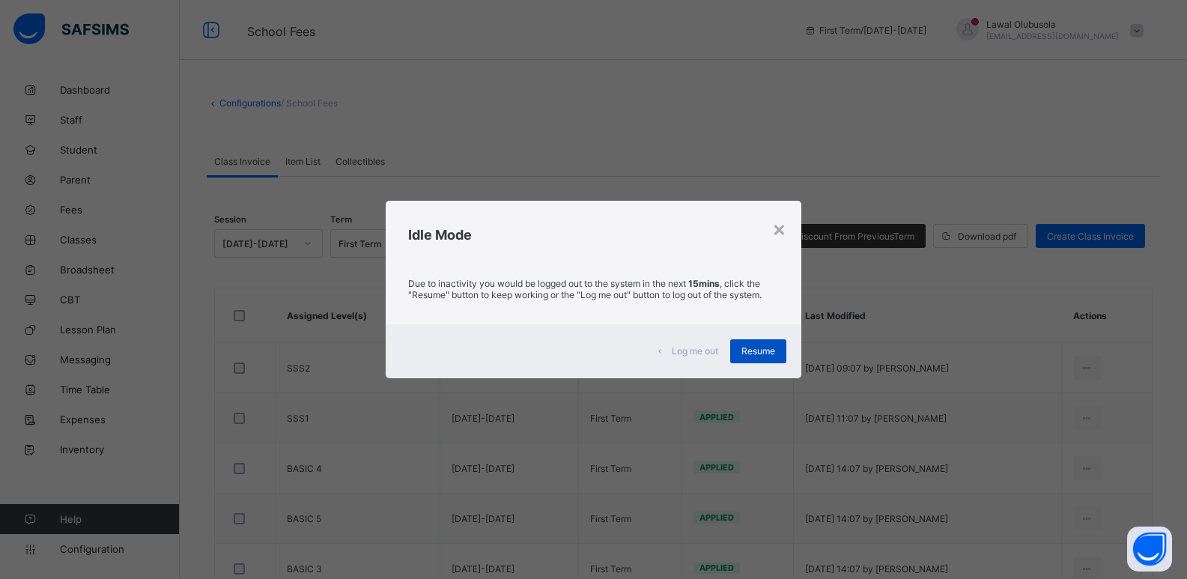
click at [759, 344] on div "Resume" at bounding box center [758, 351] width 56 height 24
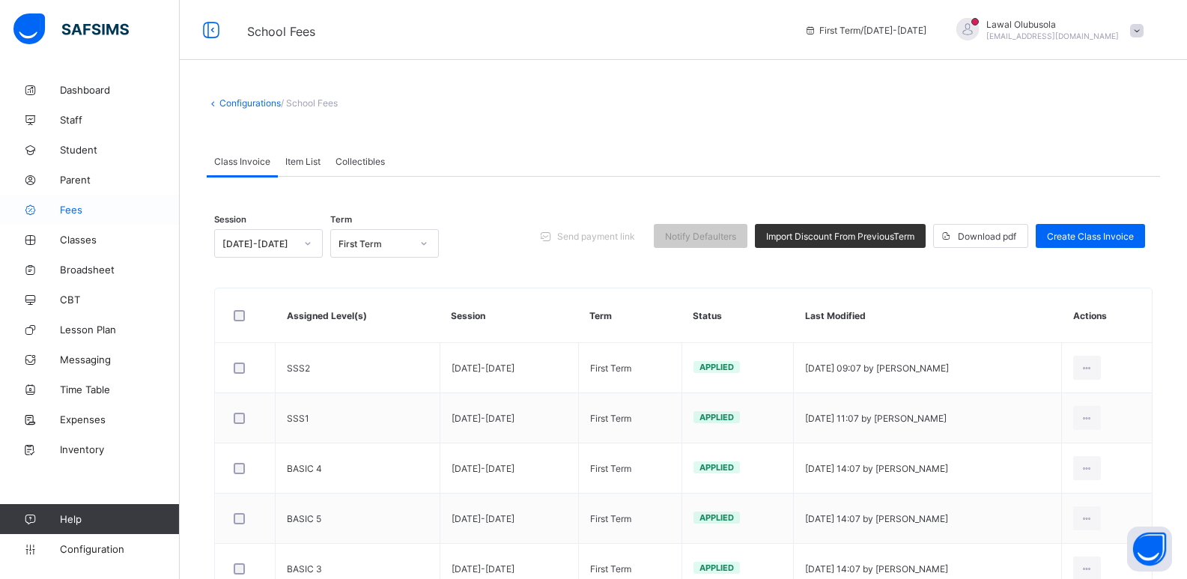
click at [85, 210] on span "Fees" at bounding box center [120, 210] width 120 height 12
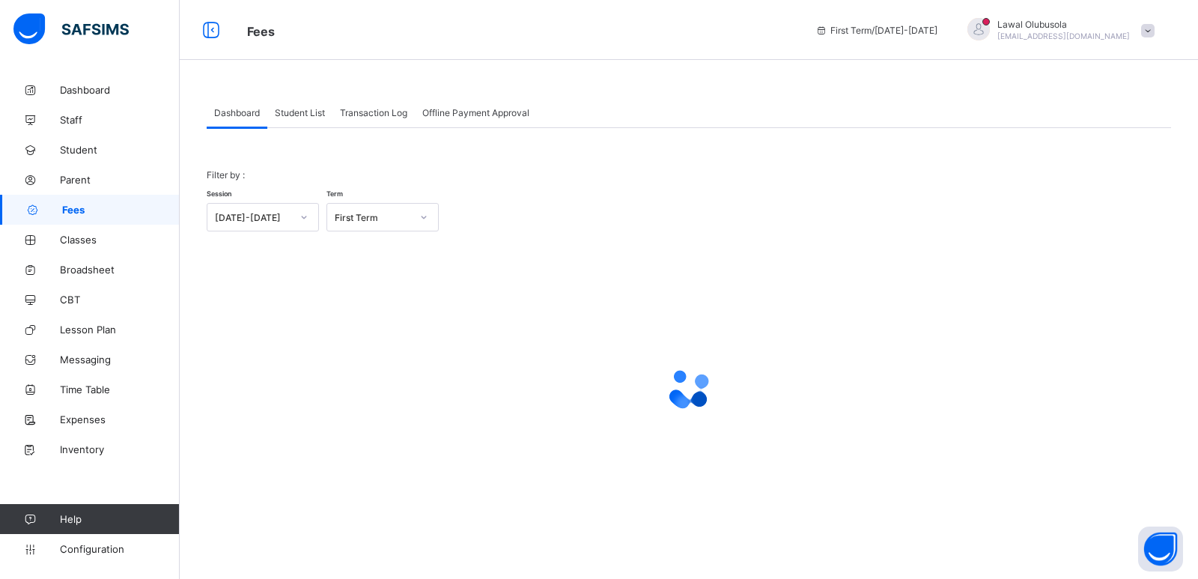
click at [303, 115] on span "Student List" at bounding box center [300, 112] width 50 height 11
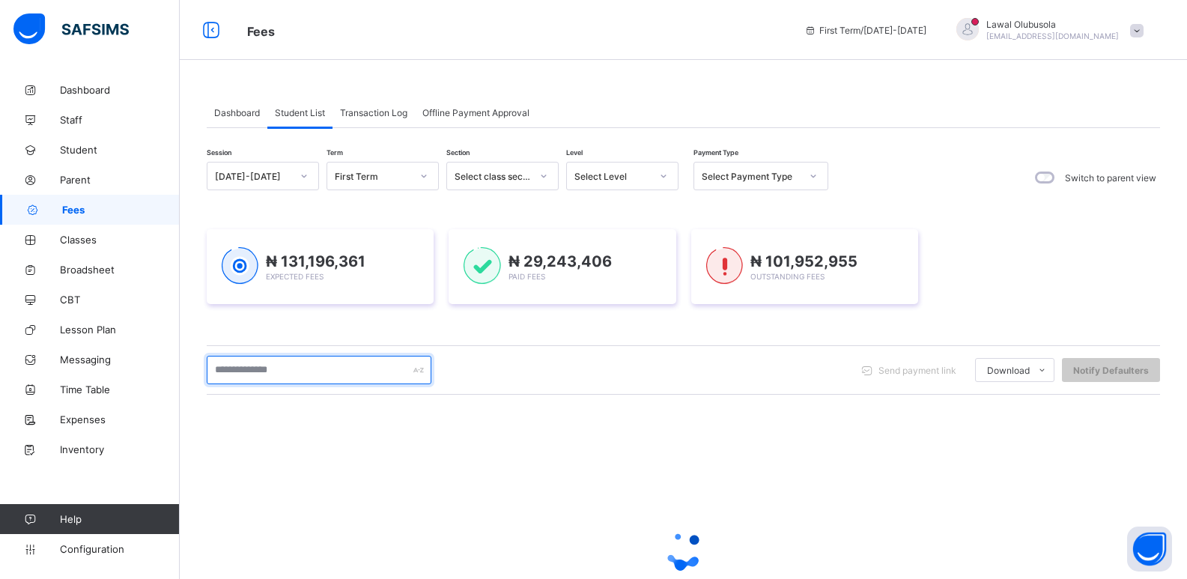
drag, startPoint x: 362, startPoint y: 364, endPoint x: 261, endPoint y: 401, distance: 106.8
click at [362, 364] on input "text" at bounding box center [319, 370] width 225 height 28
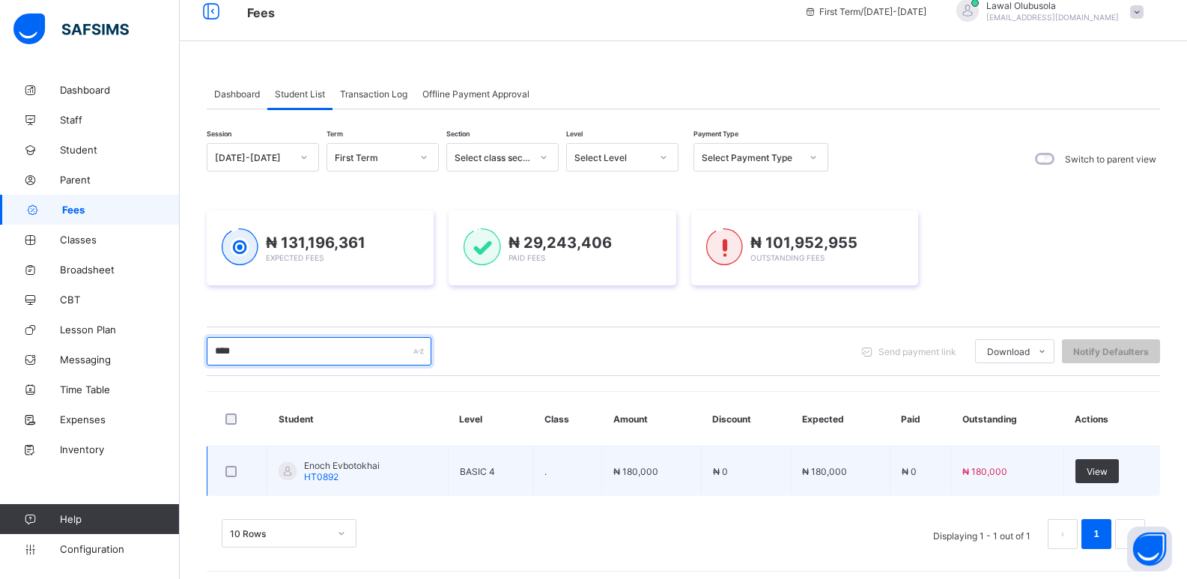
scroll to position [26, 0]
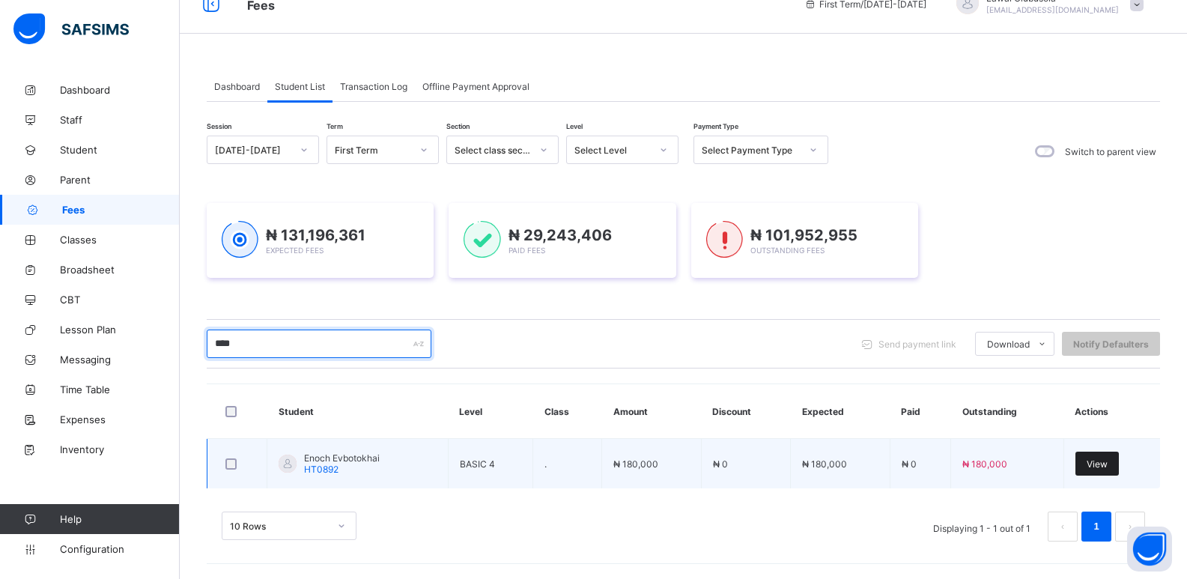
type input "****"
click at [1103, 462] on span "View" at bounding box center [1097, 463] width 21 height 11
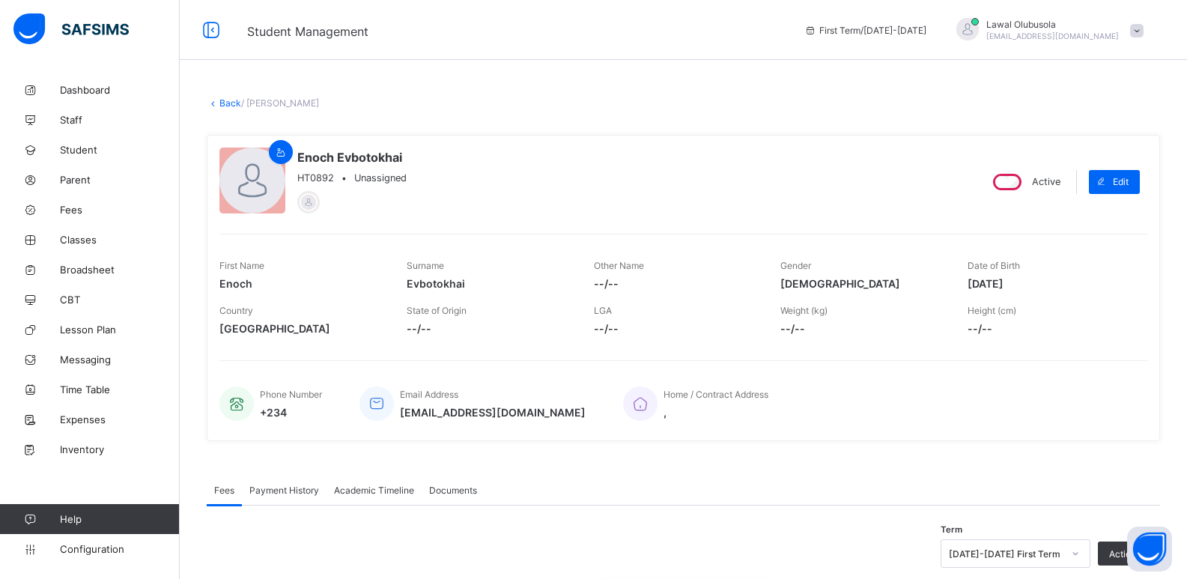
scroll to position [449, 0]
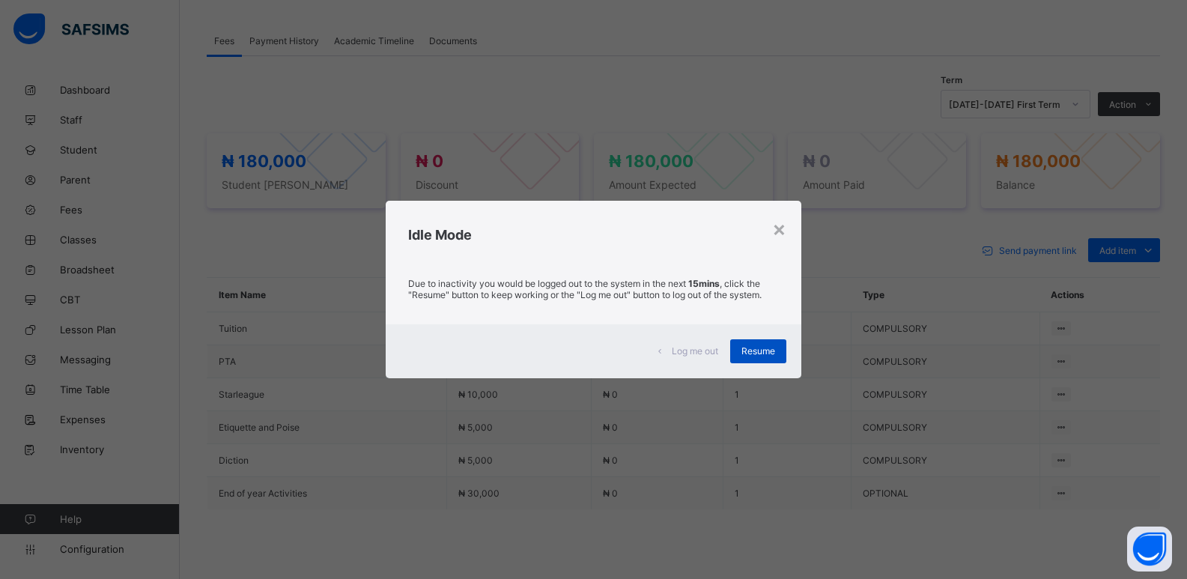
click at [752, 345] on span "Resume" at bounding box center [758, 350] width 34 height 11
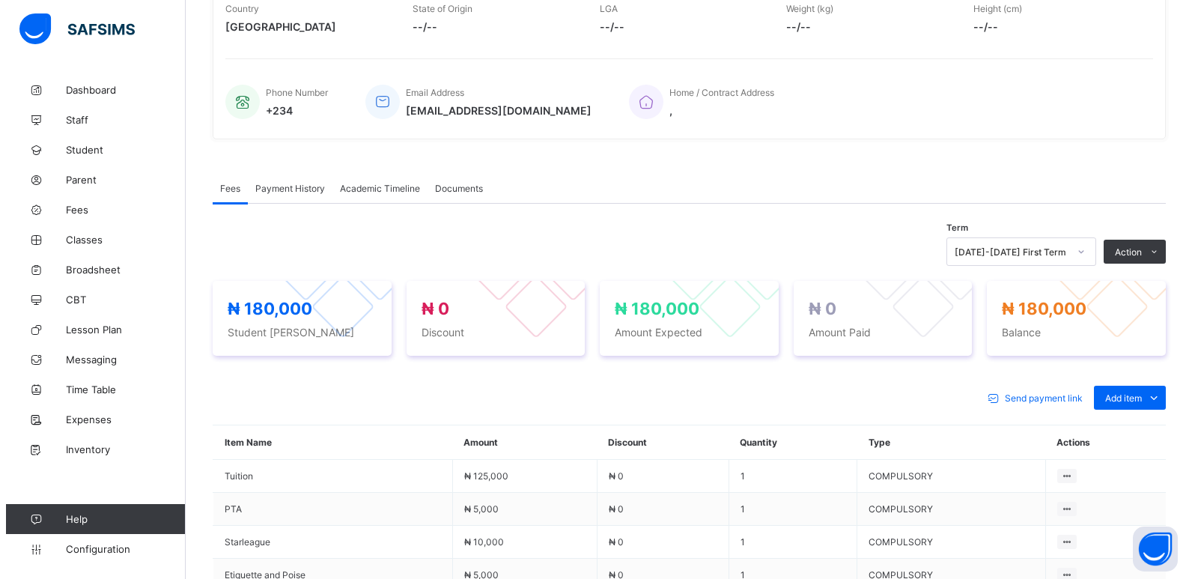
scroll to position [300, 0]
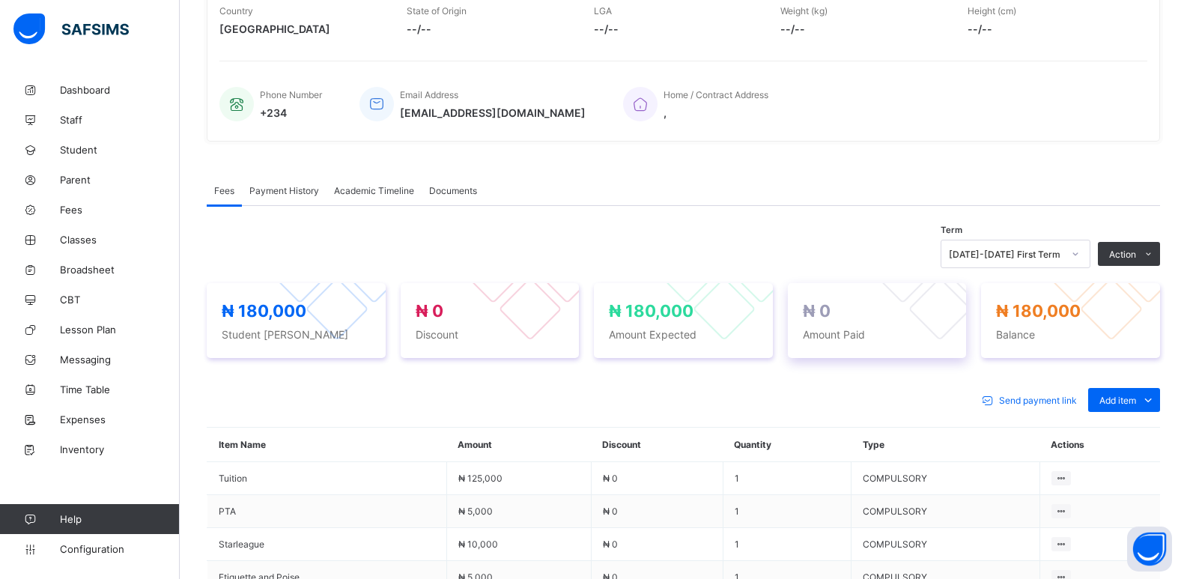
click at [932, 308] on div at bounding box center [940, 309] width 64 height 64
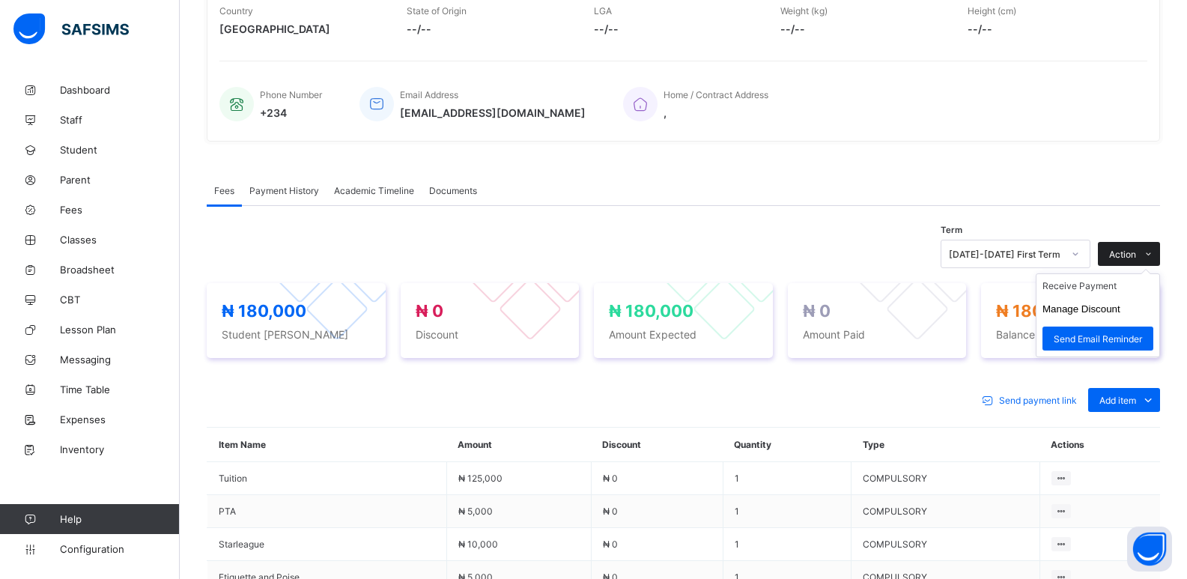
click at [1135, 256] on span "Action" at bounding box center [1122, 254] width 27 height 11
click at [1101, 308] on button "Manage Discount" at bounding box center [1081, 308] width 78 height 11
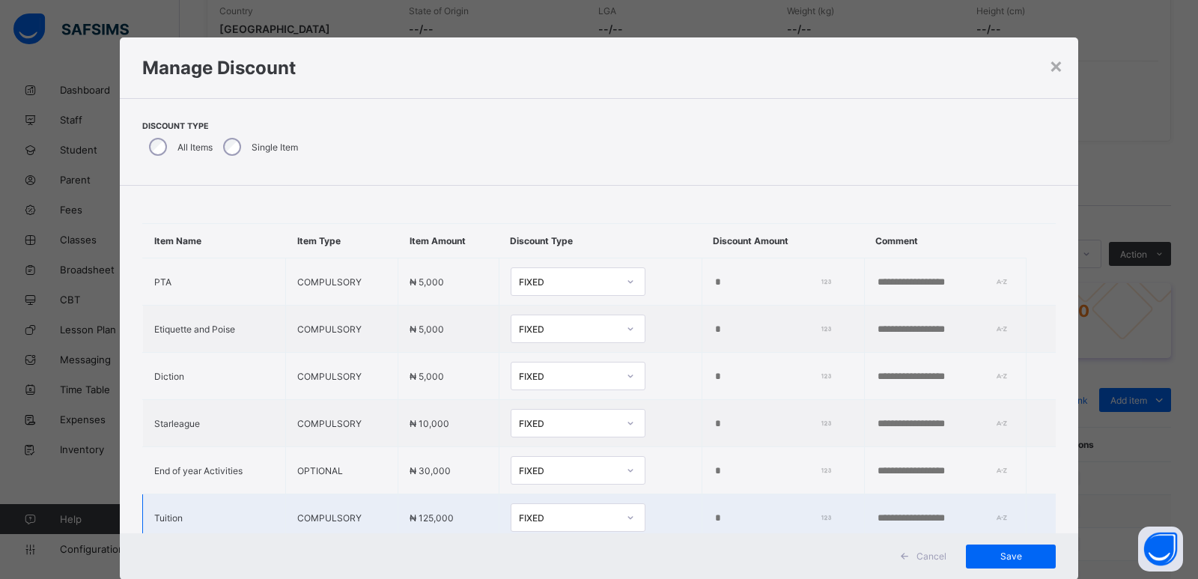
click at [714, 514] on input "*" at bounding box center [770, 518] width 113 height 12
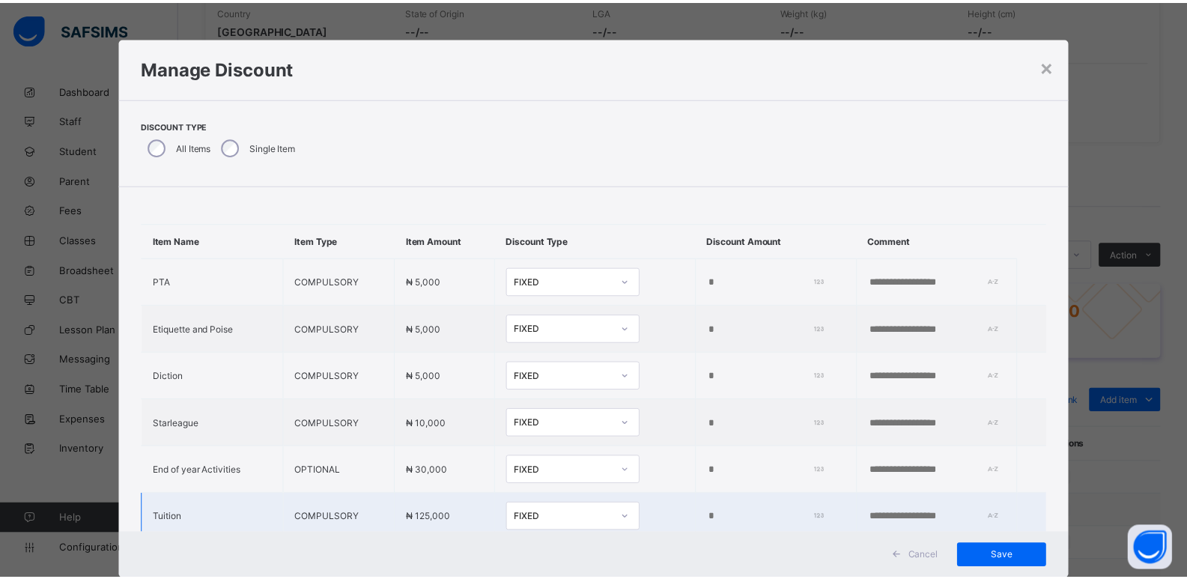
scroll to position [1, 0]
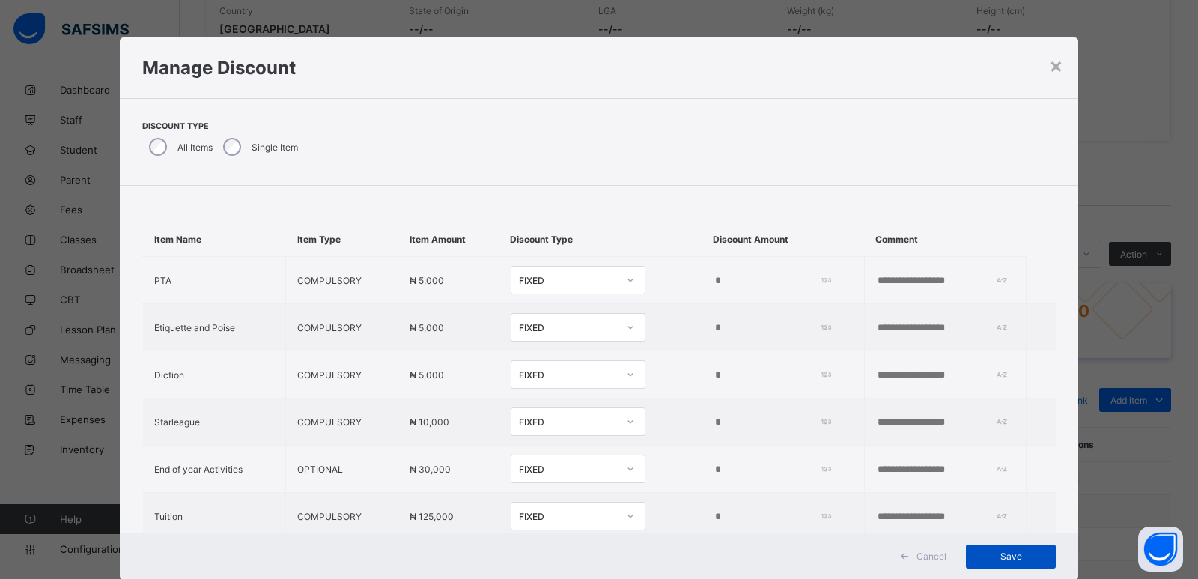
click at [1015, 559] on span "Save" at bounding box center [1010, 555] width 67 height 11
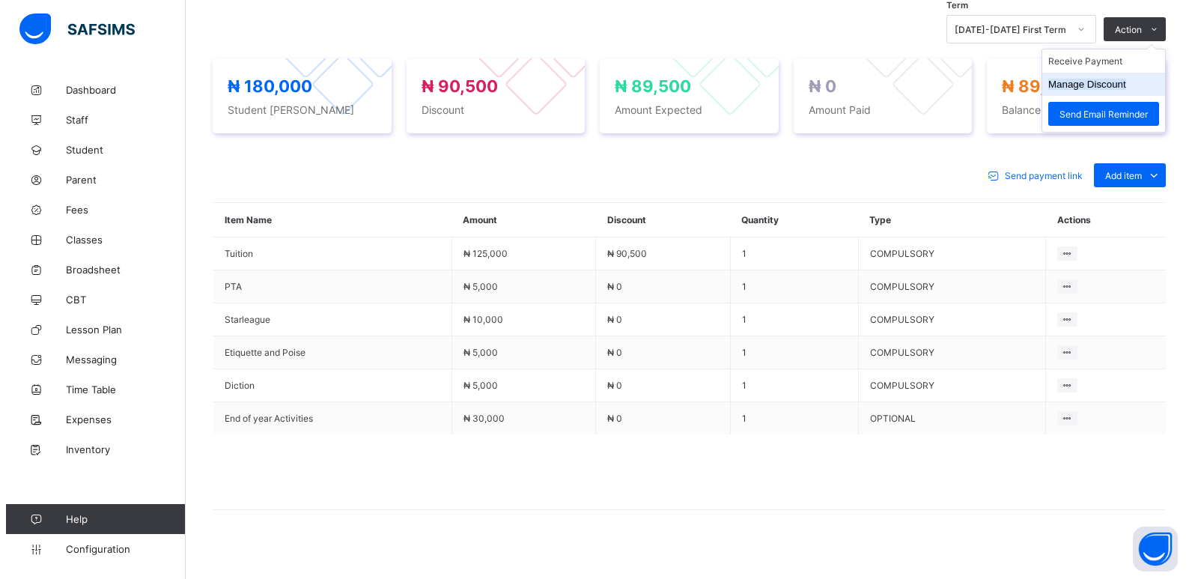
scroll to position [538, 0]
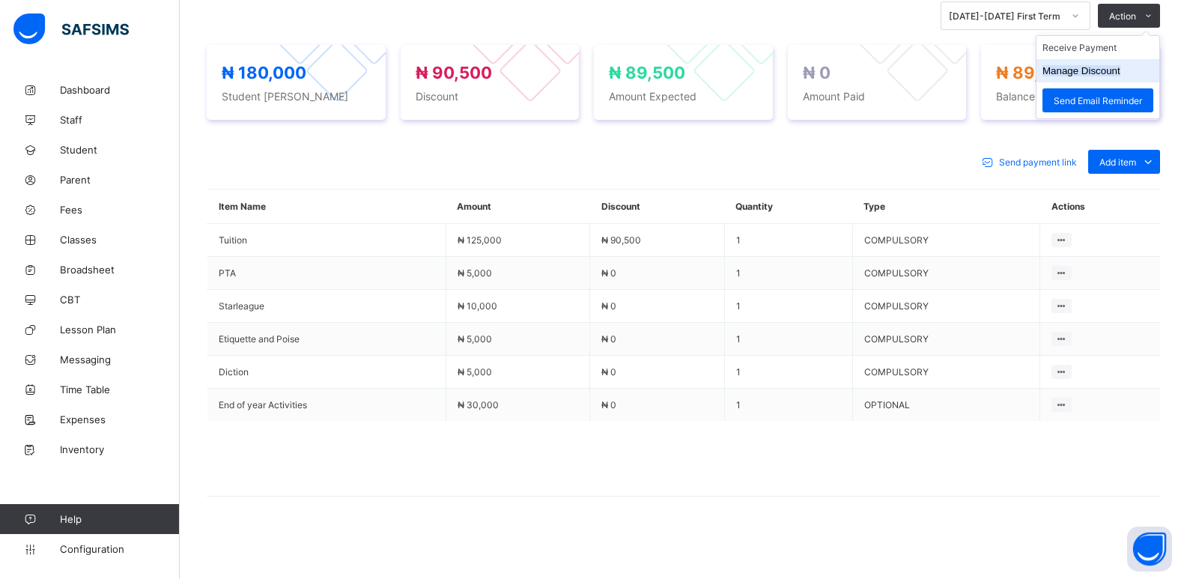
click at [1107, 69] on button "Manage Discount" at bounding box center [1081, 70] width 78 height 11
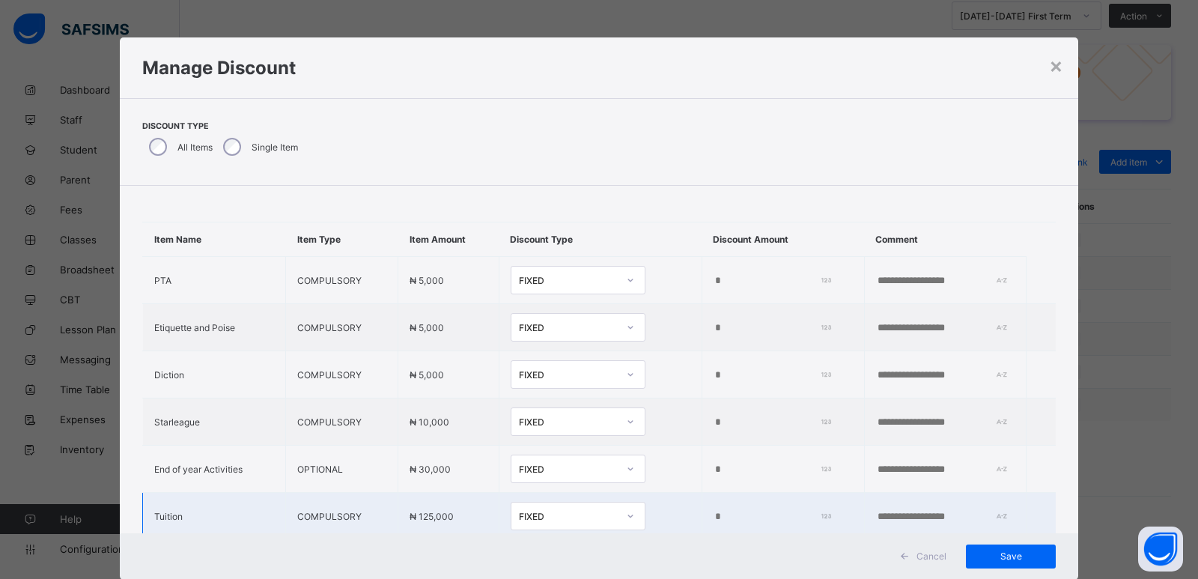
click at [592, 515] on div "Item Name Item Type Item Amount Discount Type Discount Amount Comment PTA COMPU…" at bounding box center [599, 359] width 958 height 347
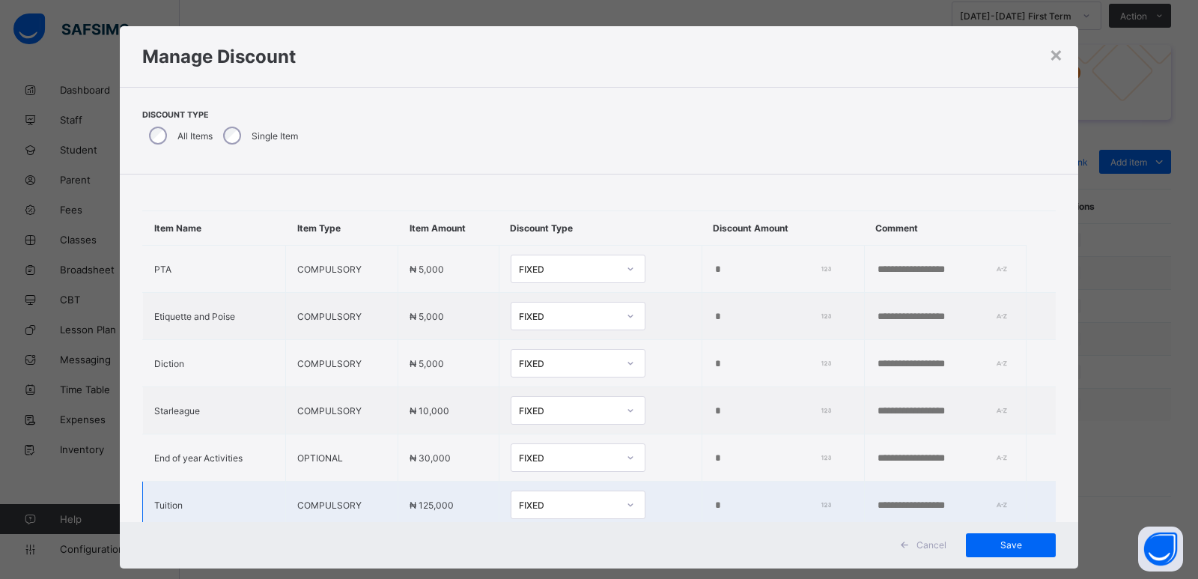
click at [729, 507] on input "*****" at bounding box center [770, 505] width 113 height 12
type input "*"
click at [626, 503] on icon at bounding box center [630, 504] width 9 height 15
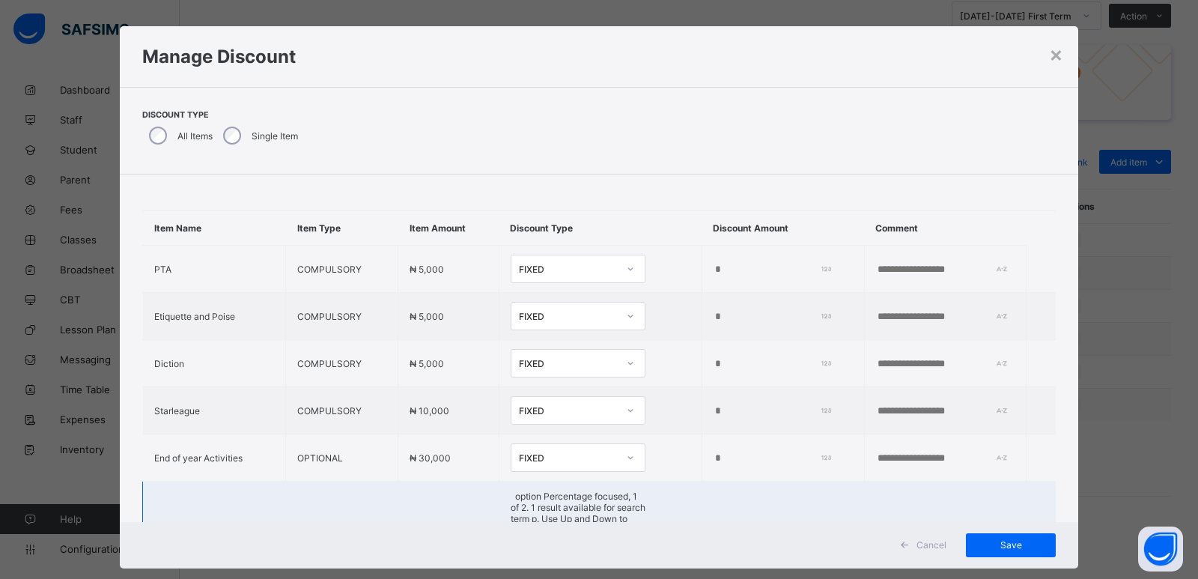
type input "**"
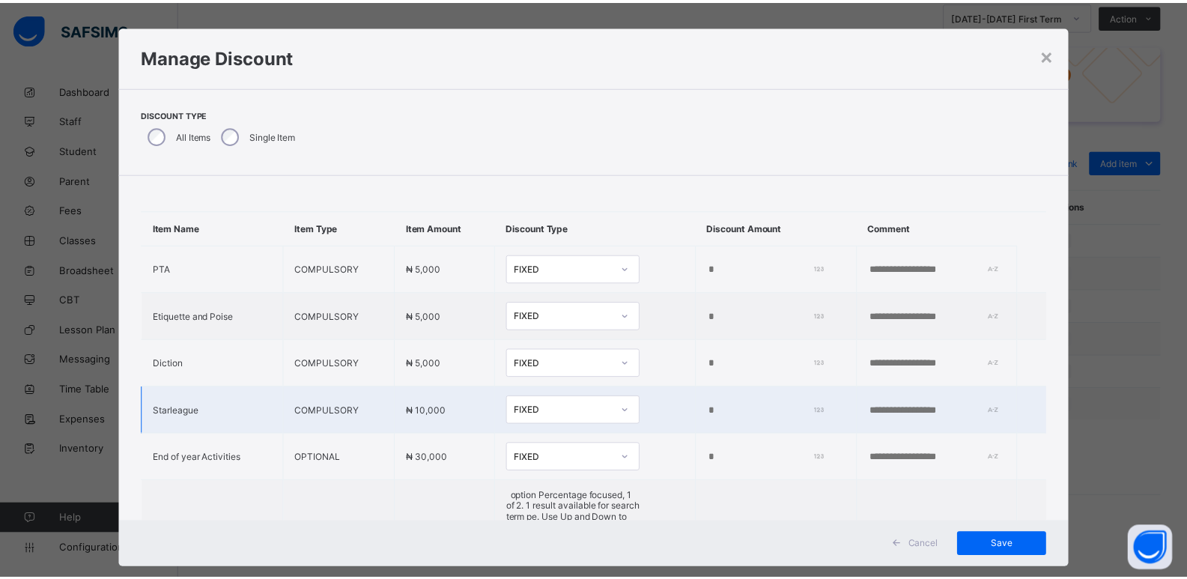
scroll to position [57, 0]
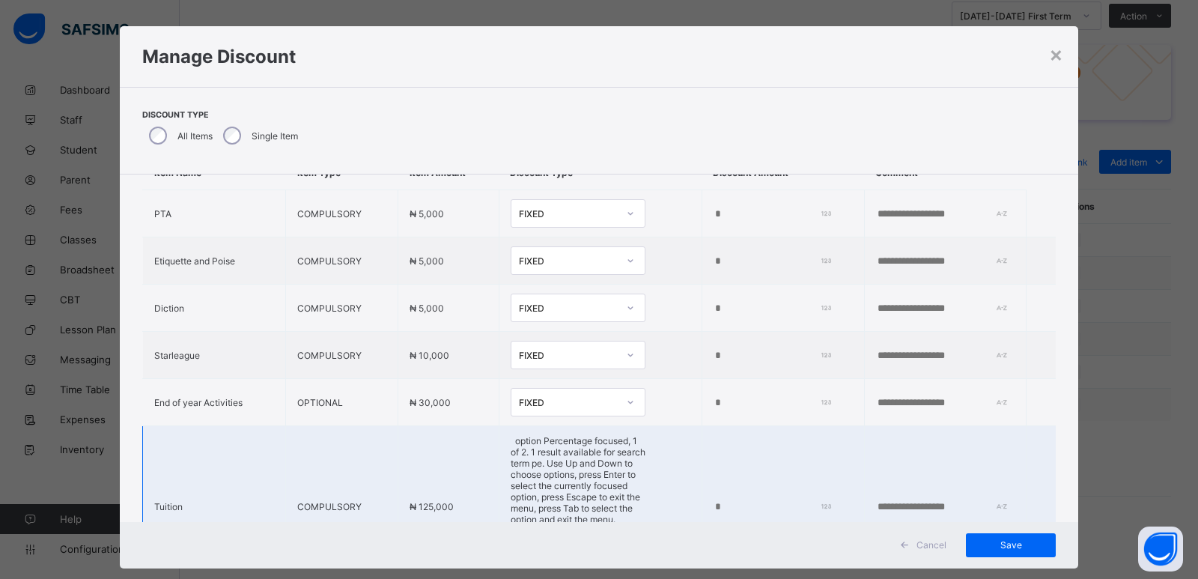
click at [552, 554] on div "Percentage" at bounding box center [577, 565] width 133 height 22
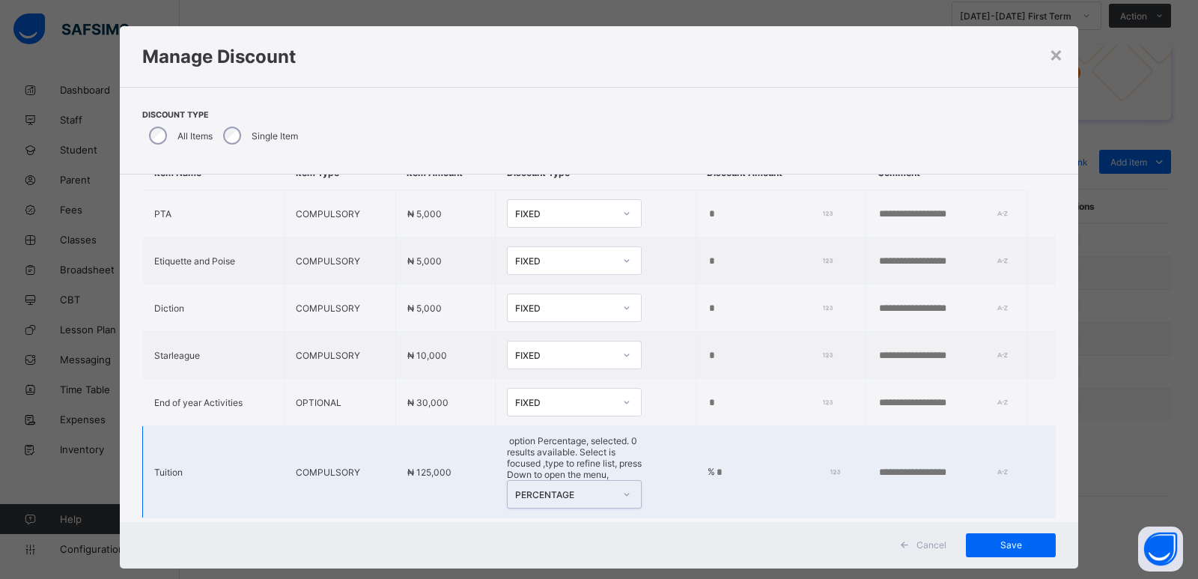
click at [715, 467] on input "number" at bounding box center [774, 473] width 119 height 12
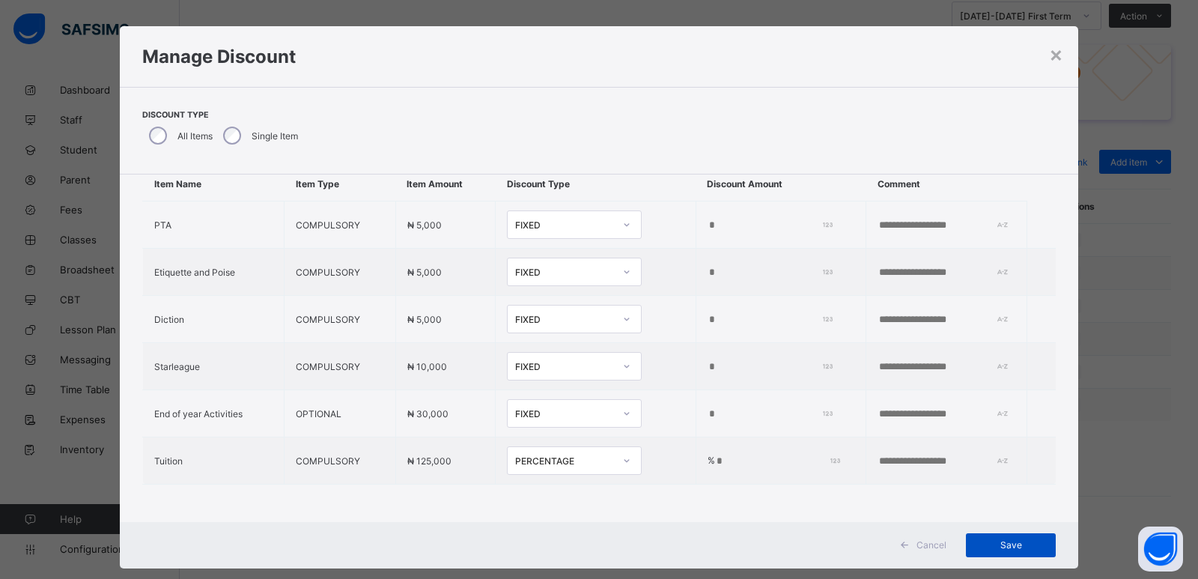
type input "***"
click at [989, 547] on span "Save" at bounding box center [1010, 544] width 67 height 11
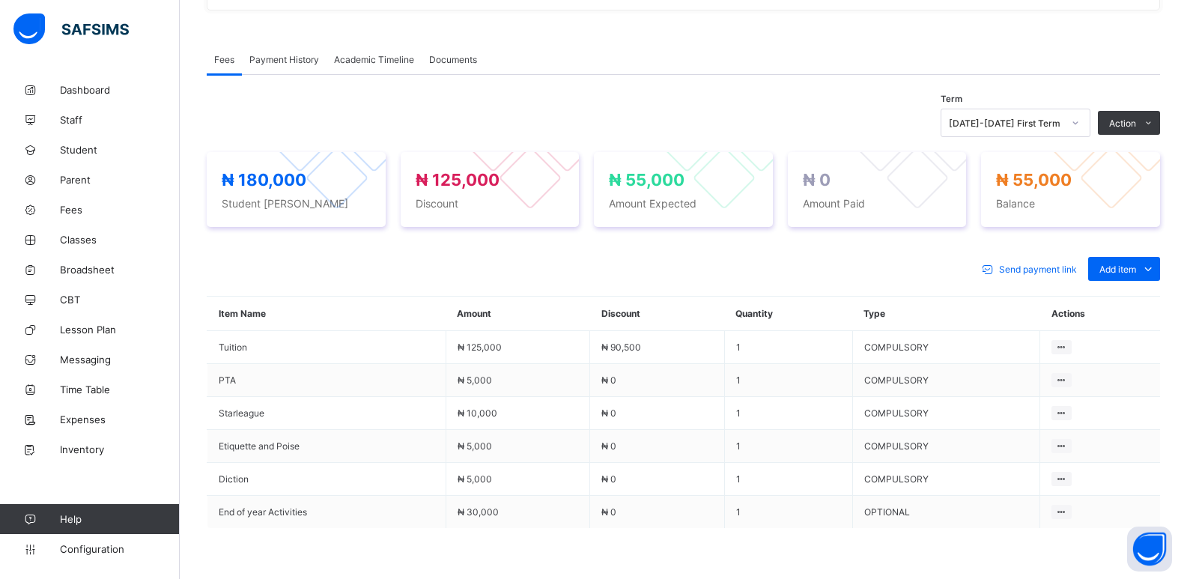
scroll to position [538, 0]
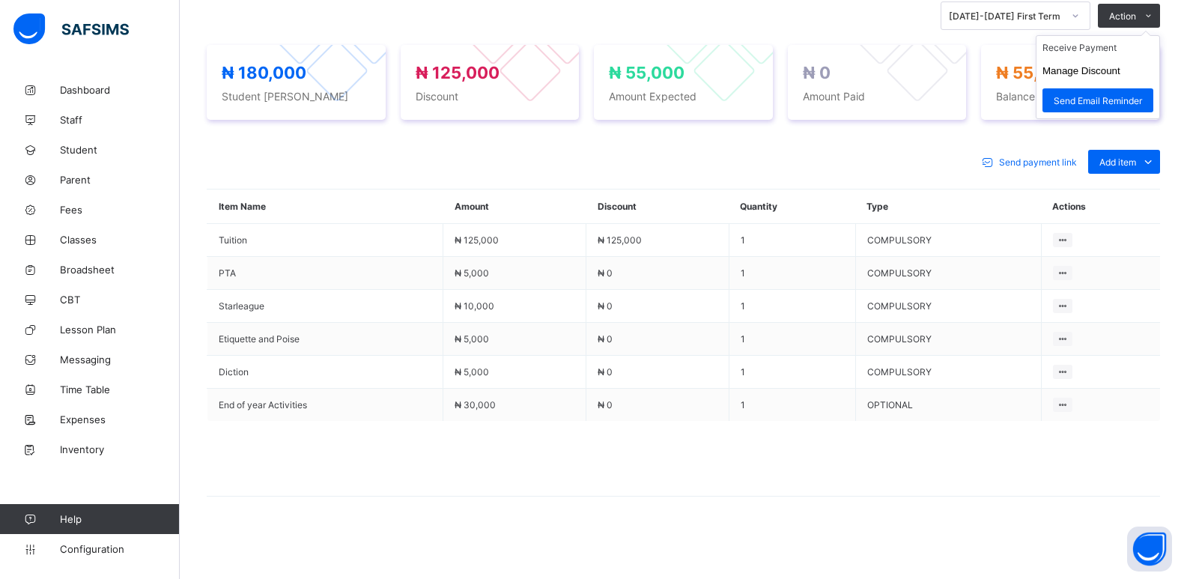
click at [1112, 40] on ul "Receive Payment Manage Discount Send Email Reminder" at bounding box center [1098, 77] width 124 height 84
click at [1107, 52] on li "Receive Payment" at bounding box center [1097, 47] width 123 height 23
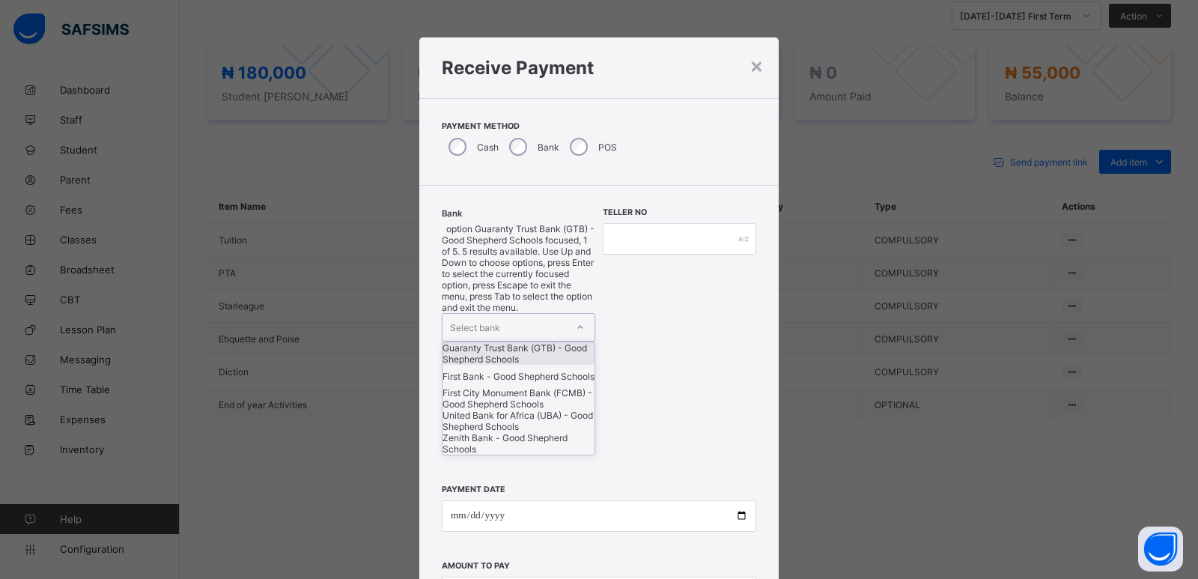
click at [480, 313] on div "Select bank" at bounding box center [475, 327] width 50 height 28
click at [485, 342] on div "Guaranty Trust Bank (GTB) - Good Shepherd Schools" at bounding box center [519, 353] width 152 height 22
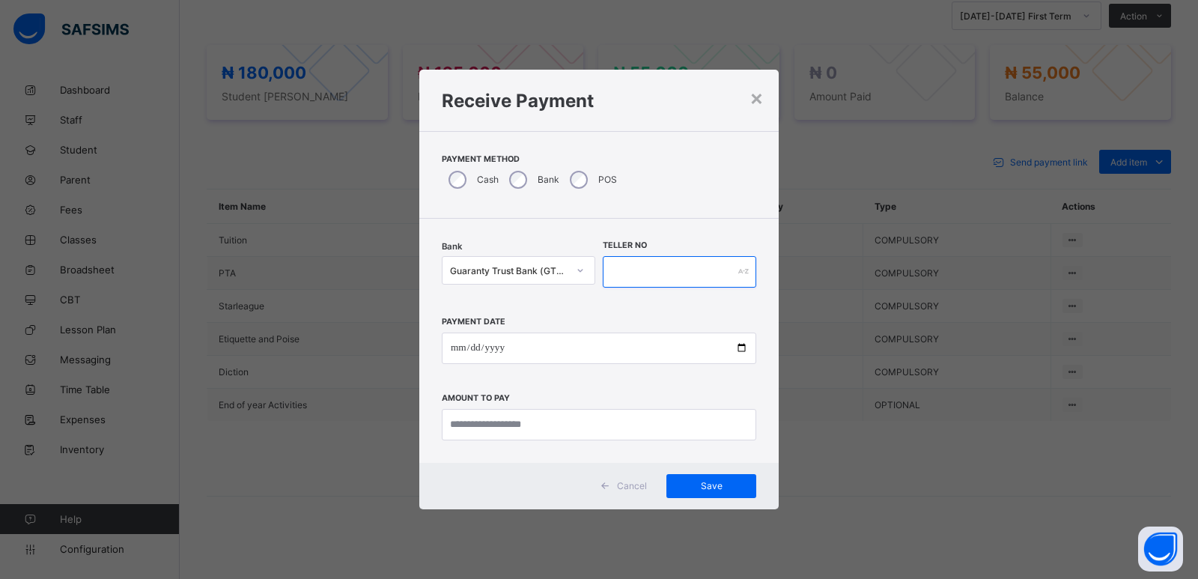
click at [607, 276] on input "text" at bounding box center [680, 271] width 154 height 31
type input "*****"
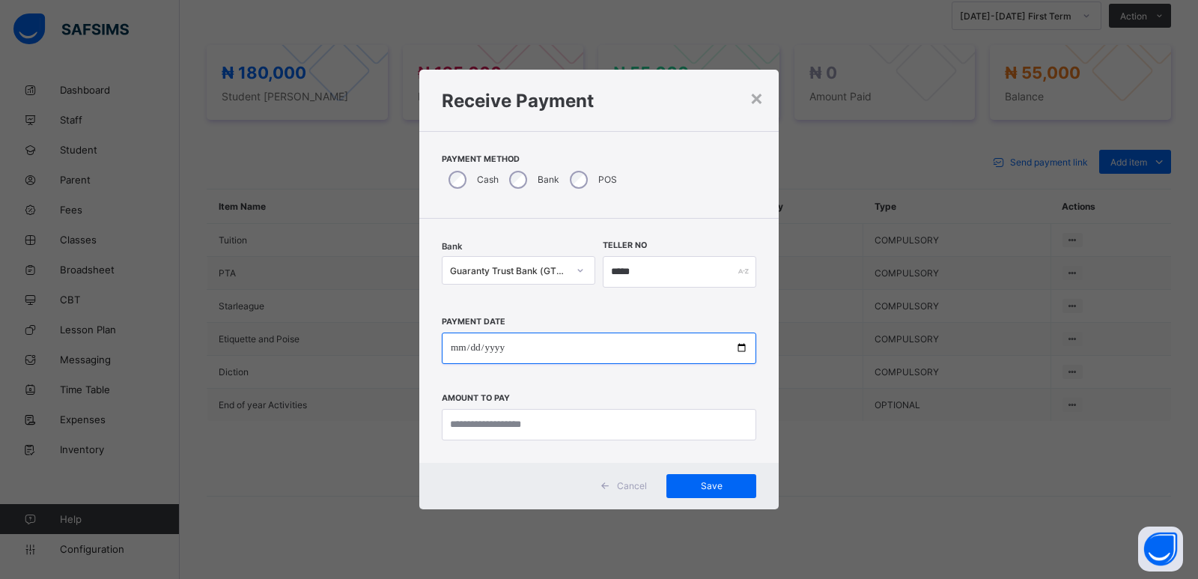
click at [448, 353] on input "date" at bounding box center [599, 347] width 314 height 31
type input "**********"
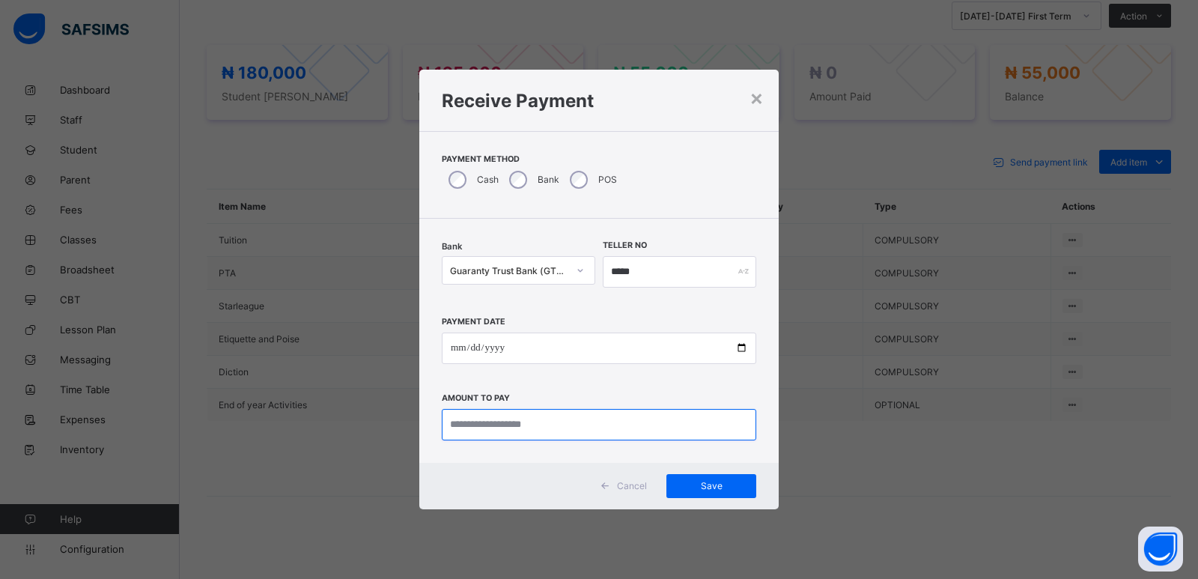
click at [489, 434] on input "currency" at bounding box center [599, 424] width 314 height 31
type input "********"
click at [738, 480] on span "Save" at bounding box center [711, 485] width 67 height 11
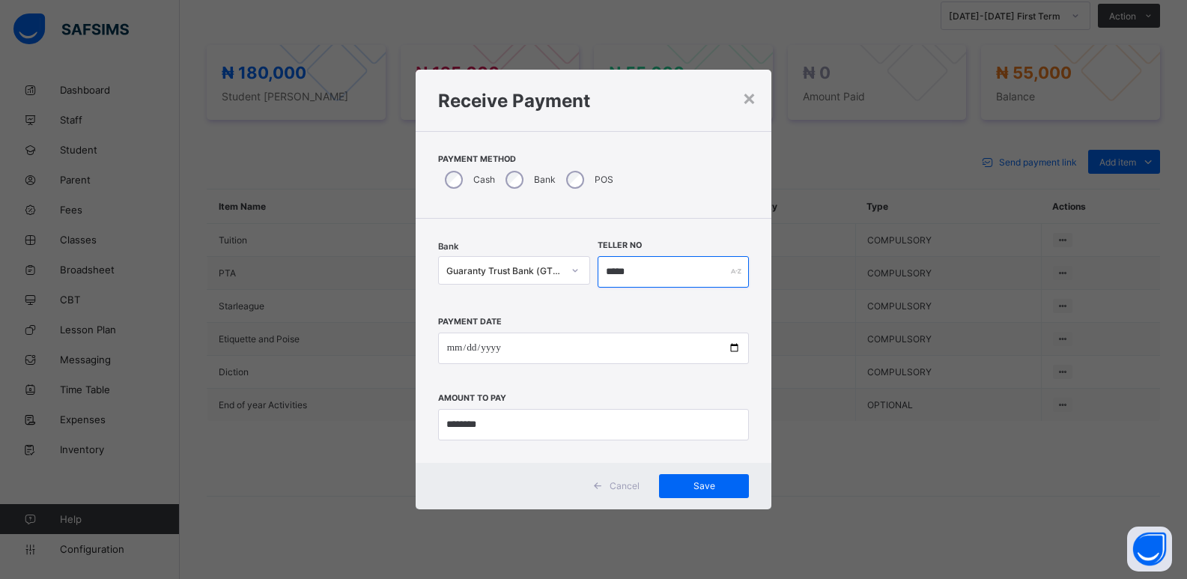
click at [618, 271] on input "*****" at bounding box center [674, 271] width 152 height 31
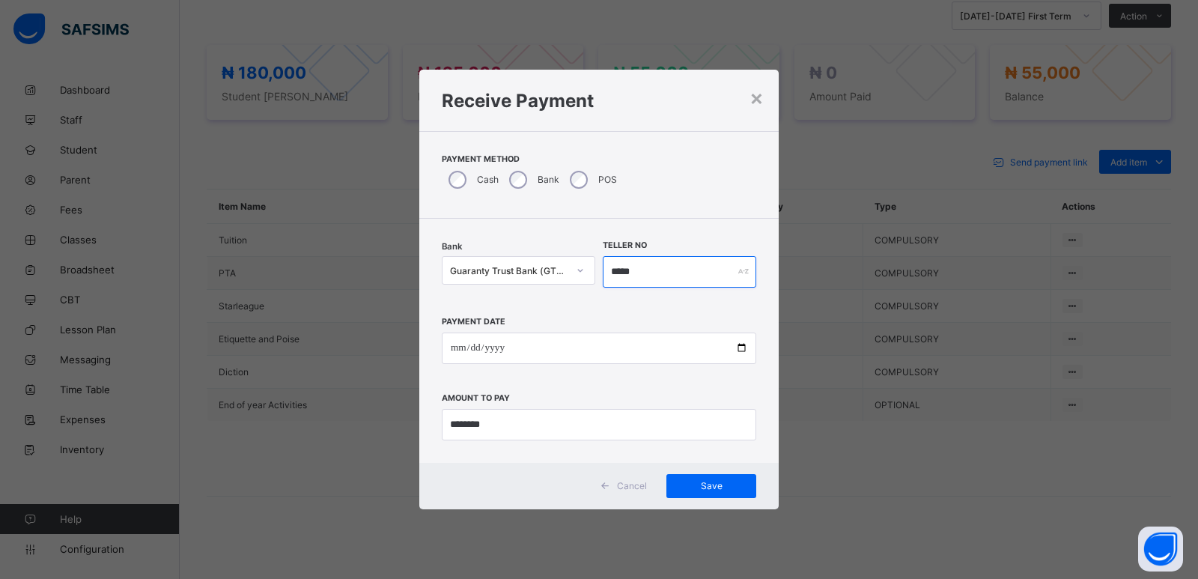
click at [690, 262] on input "*****" at bounding box center [680, 271] width 154 height 31
type input "*****"
click at [730, 489] on span "Save" at bounding box center [711, 485] width 67 height 11
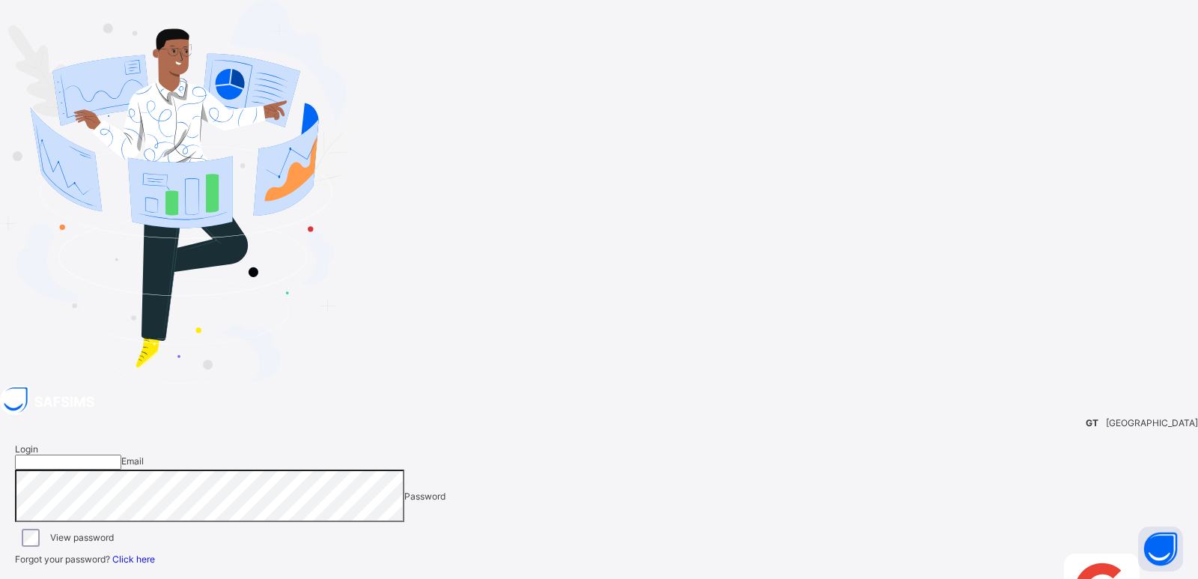
type input "**********"
